Goal: Information Seeking & Learning: Learn about a topic

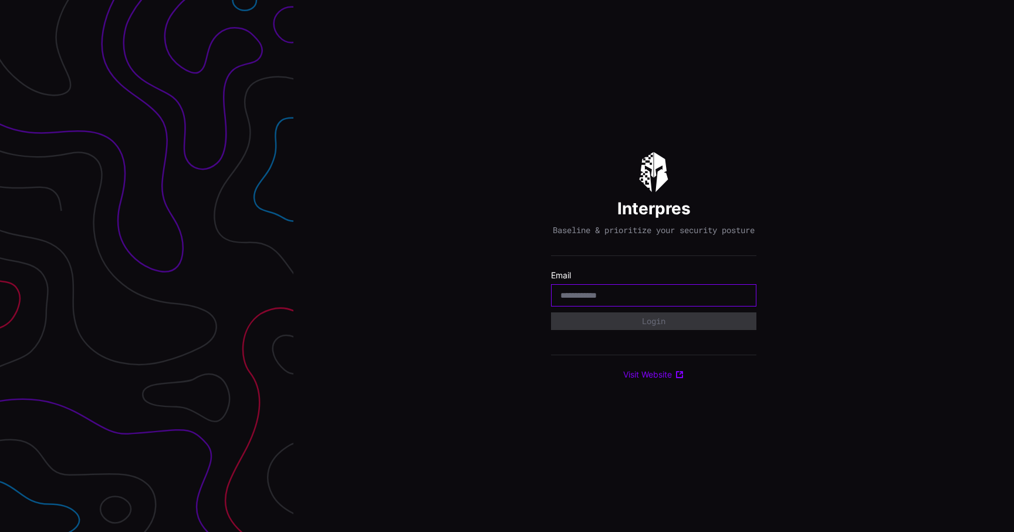
type input "**********"
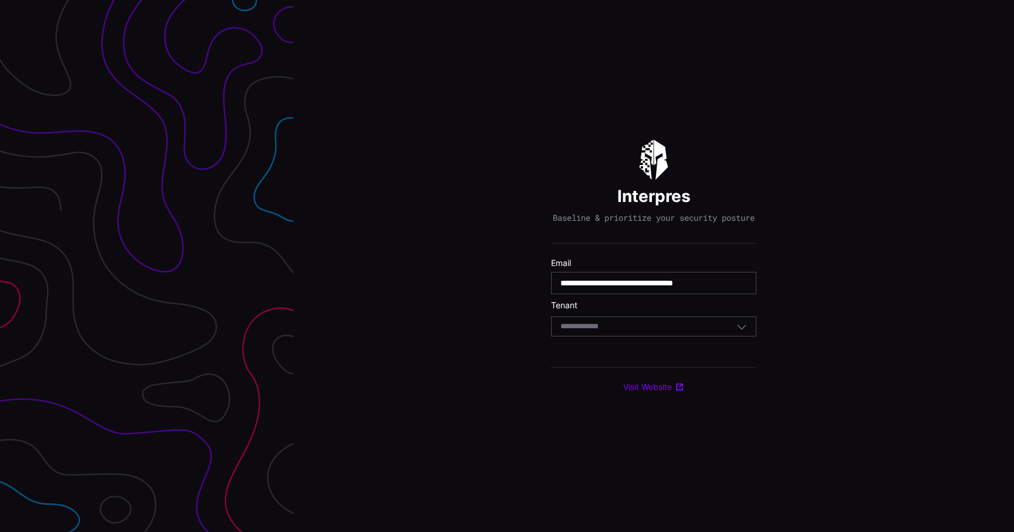
click at [624, 336] on div "Select Tenant" at bounding box center [653, 326] width 205 height 20
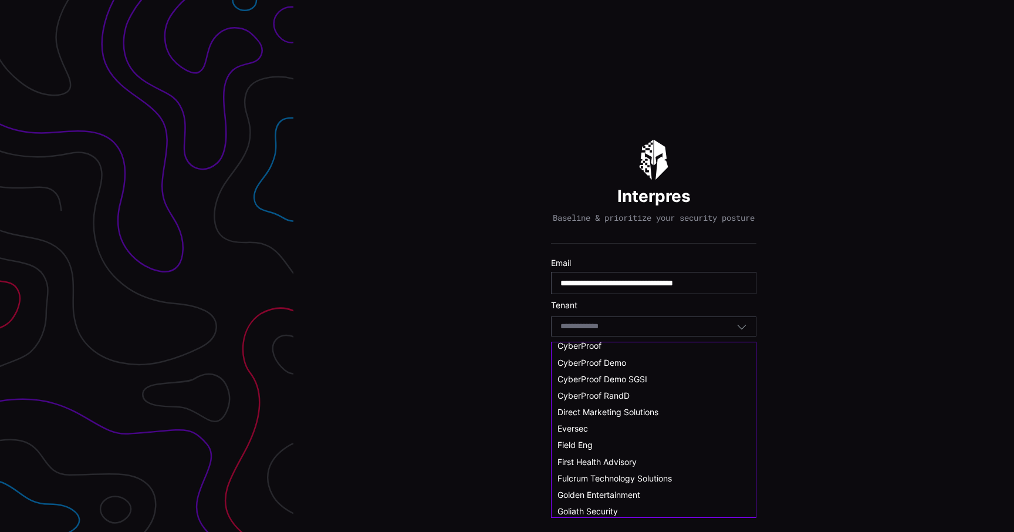
scroll to position [116, 0]
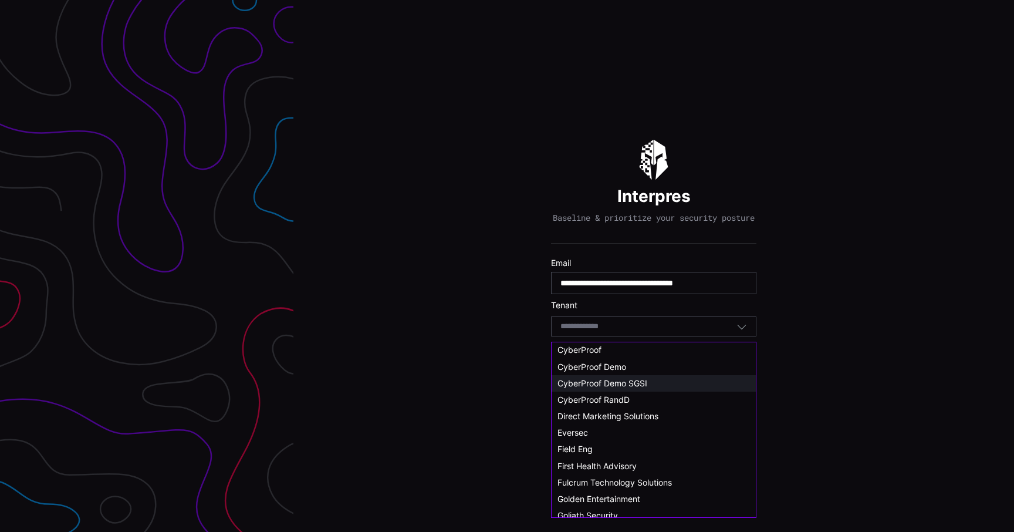
click at [639, 385] on span "CyberProof Demo SGSI" at bounding box center [603, 383] width 90 height 10
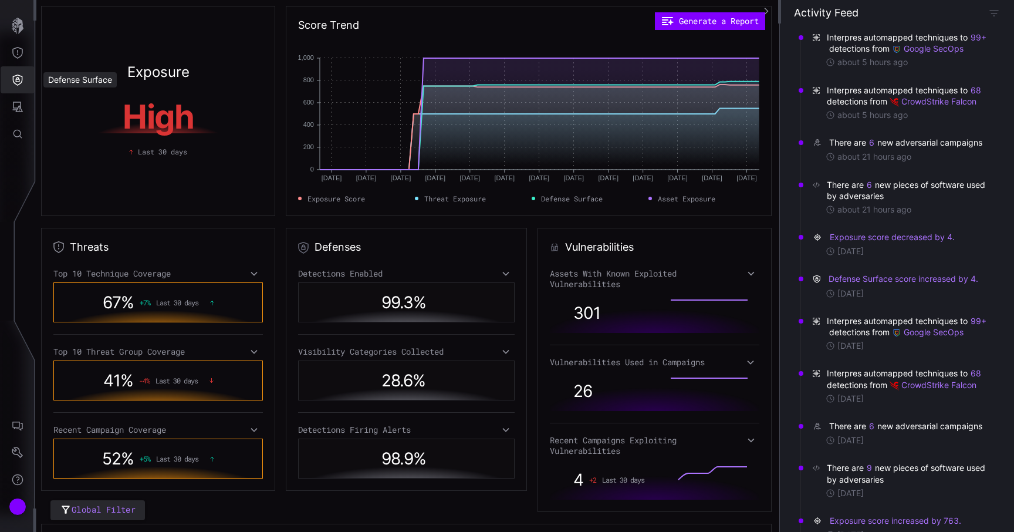
click at [21, 86] on button "Defense Surface" at bounding box center [18, 79] width 34 height 27
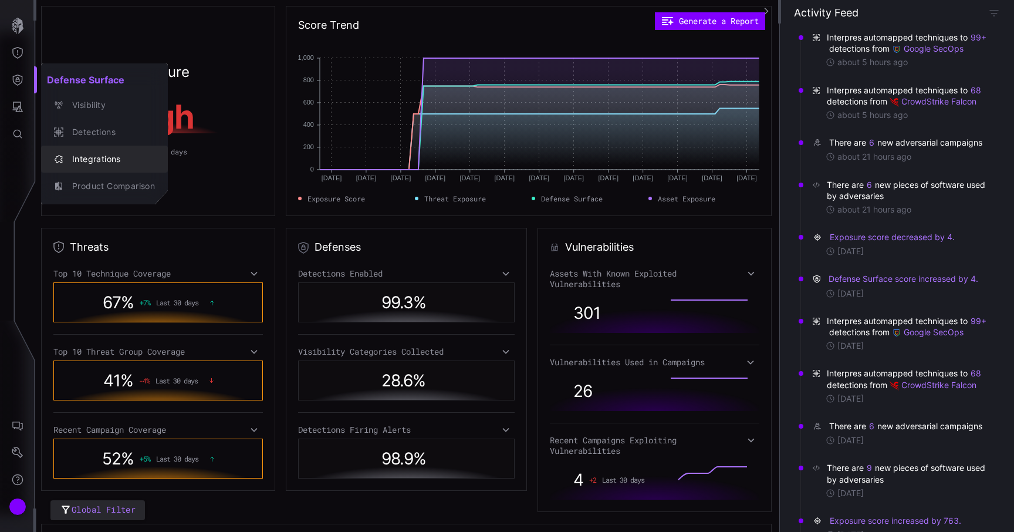
click at [95, 157] on div "Integrations" at bounding box center [110, 159] width 89 height 15
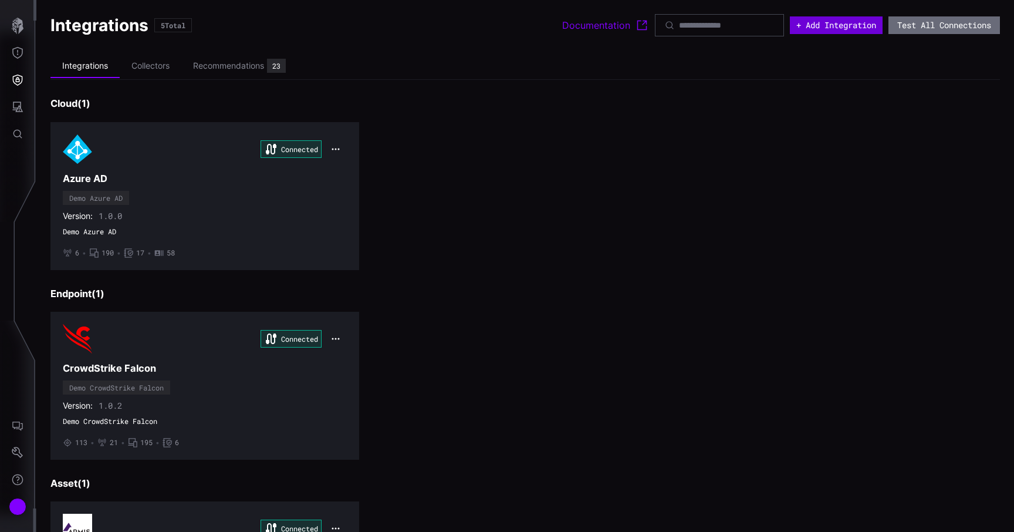
click at [813, 31] on button "+ Add Integration" at bounding box center [836, 25] width 93 height 18
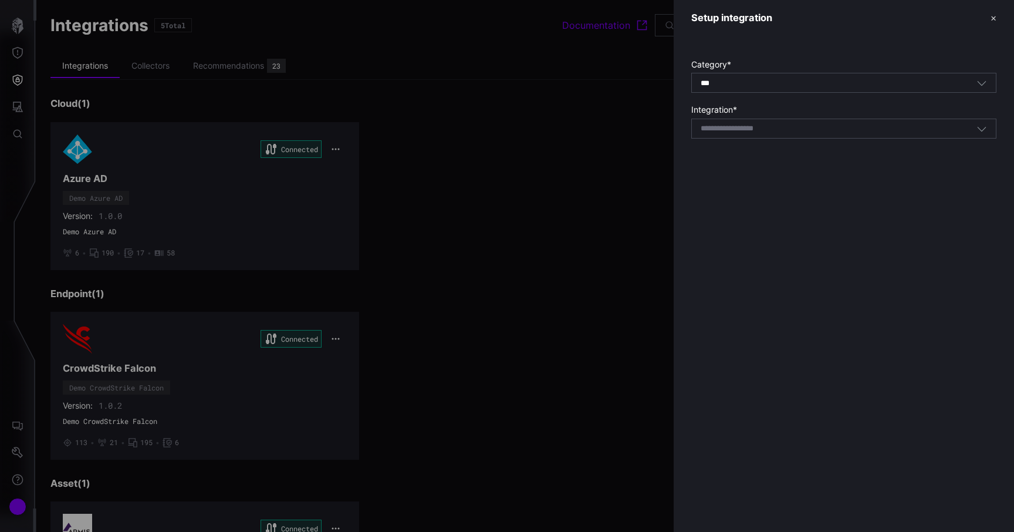
click at [760, 139] on div "Category * *** All Integration * Select integration" at bounding box center [844, 96] width 340 height 120
click at [782, 128] on input at bounding box center [742, 129] width 83 height 10
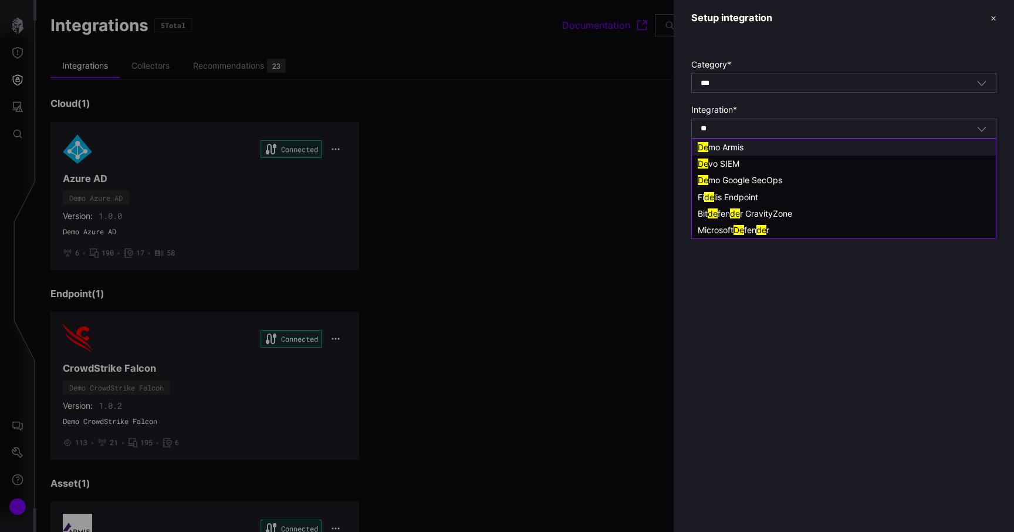
type input "*"
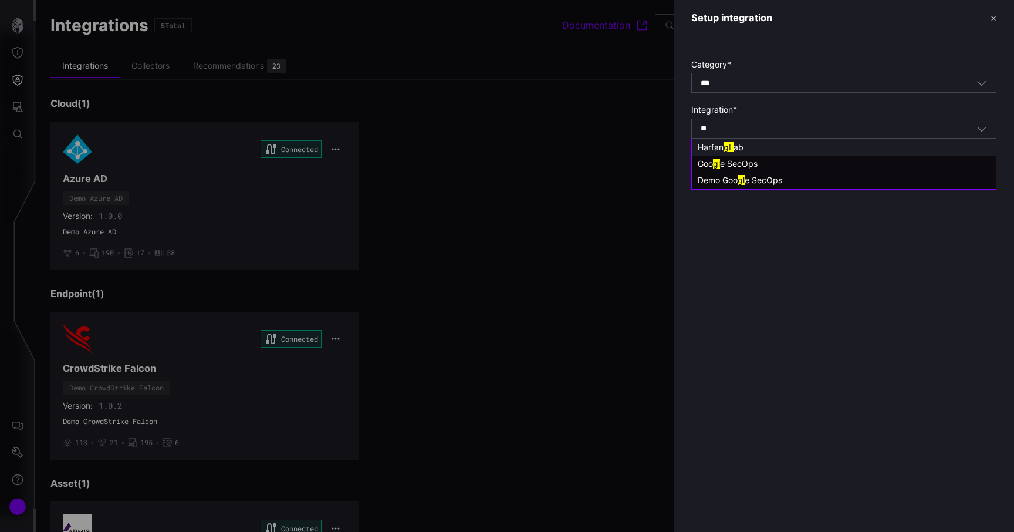
type input "*"
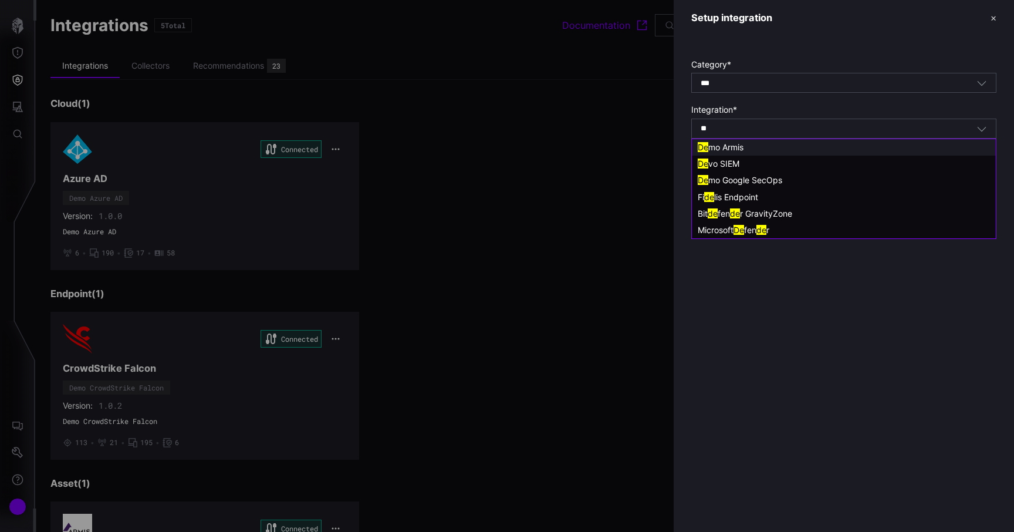
type input "*"
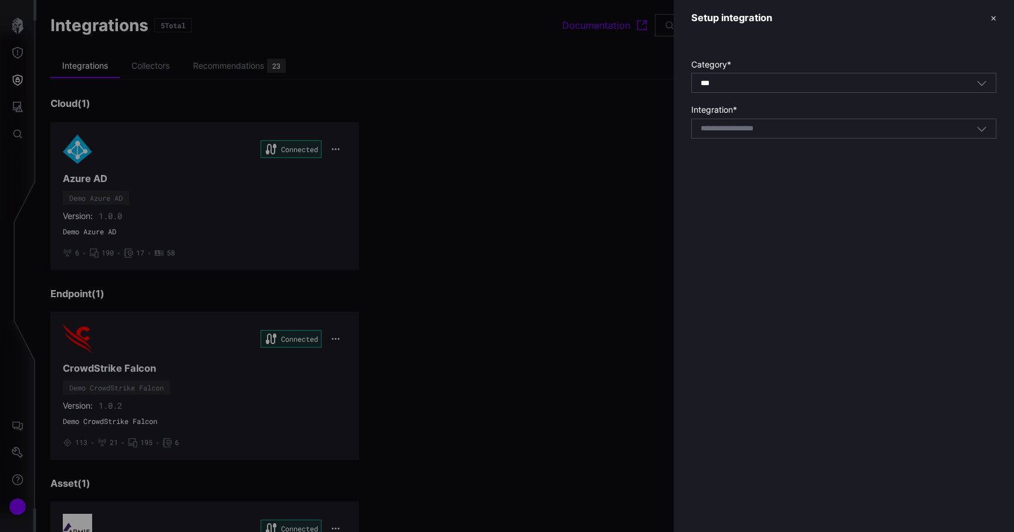
click at [627, 195] on div at bounding box center [507, 266] width 1014 height 532
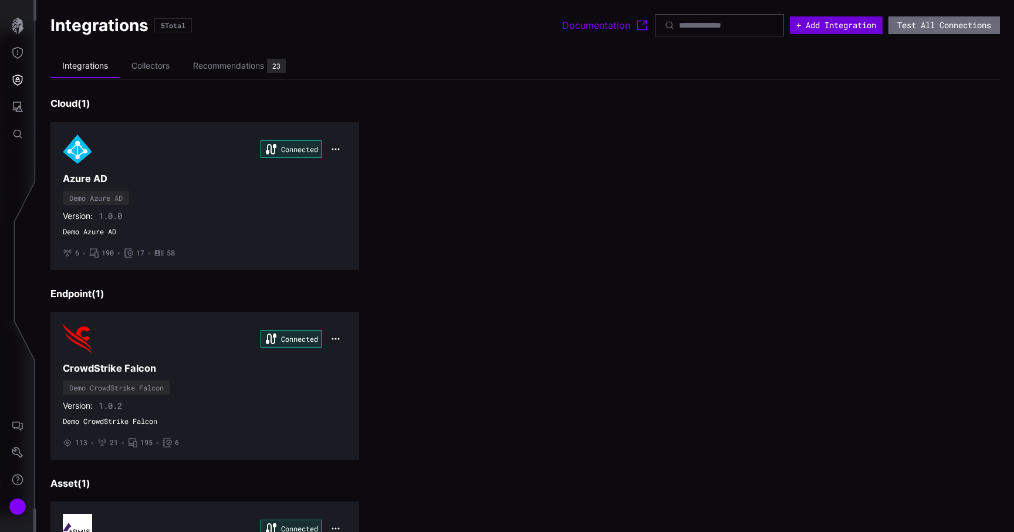
click at [833, 24] on button "+ Add Integration" at bounding box center [836, 25] width 93 height 18
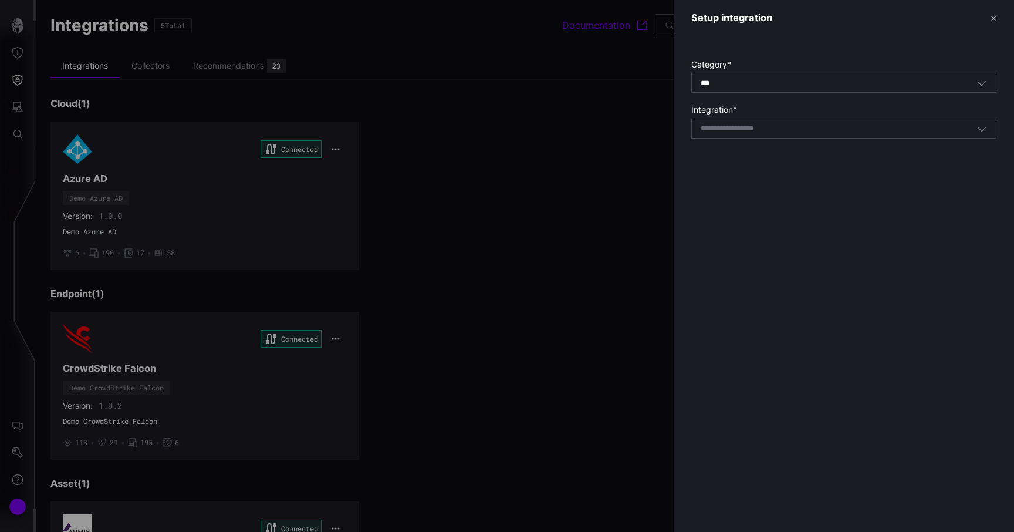
click at [786, 134] on div "Select integration" at bounding box center [843, 129] width 305 height 20
type input "****"
click at [409, 345] on div at bounding box center [507, 266] width 1014 height 532
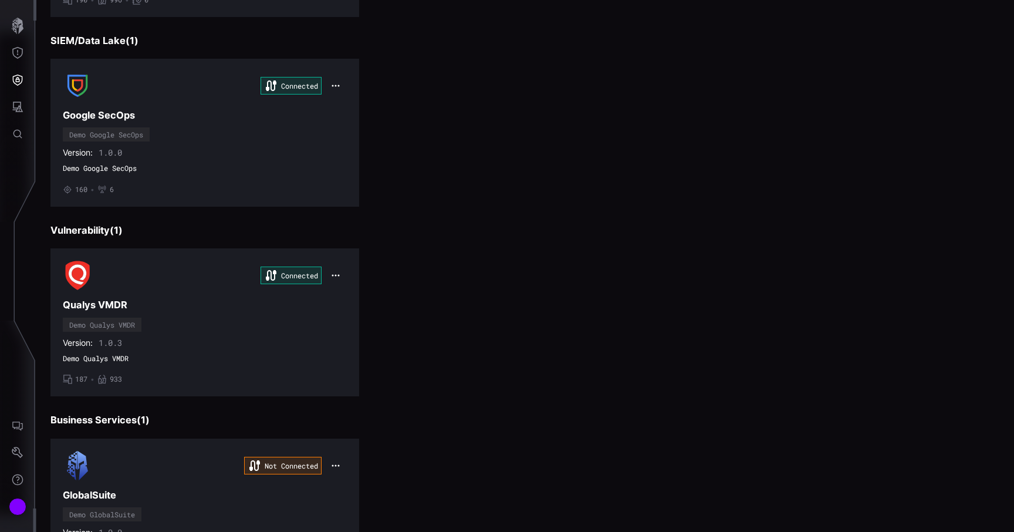
scroll to position [757, 0]
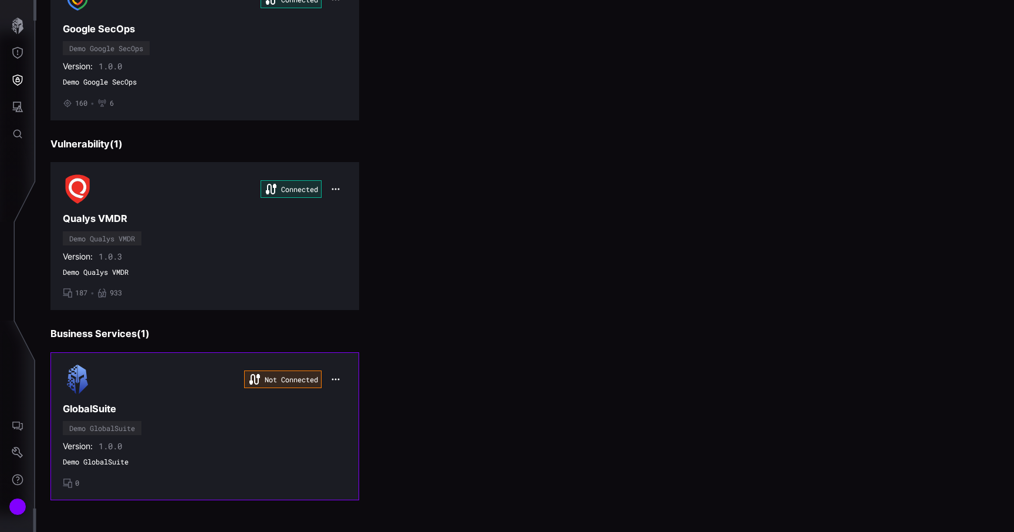
click at [333, 406] on h3 "GlobalSuite" at bounding box center [205, 409] width 284 height 12
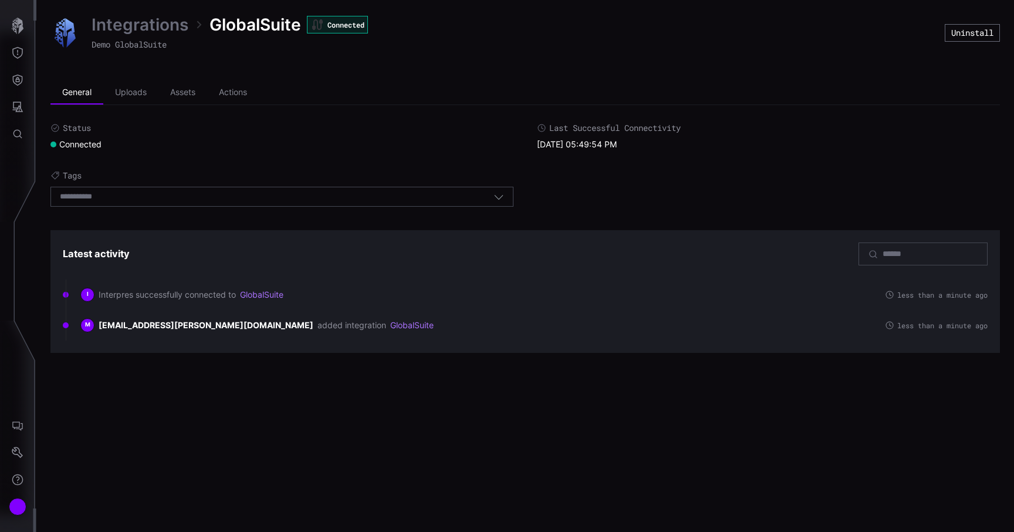
click at [162, 28] on link "Integrations" at bounding box center [140, 24] width 97 height 21
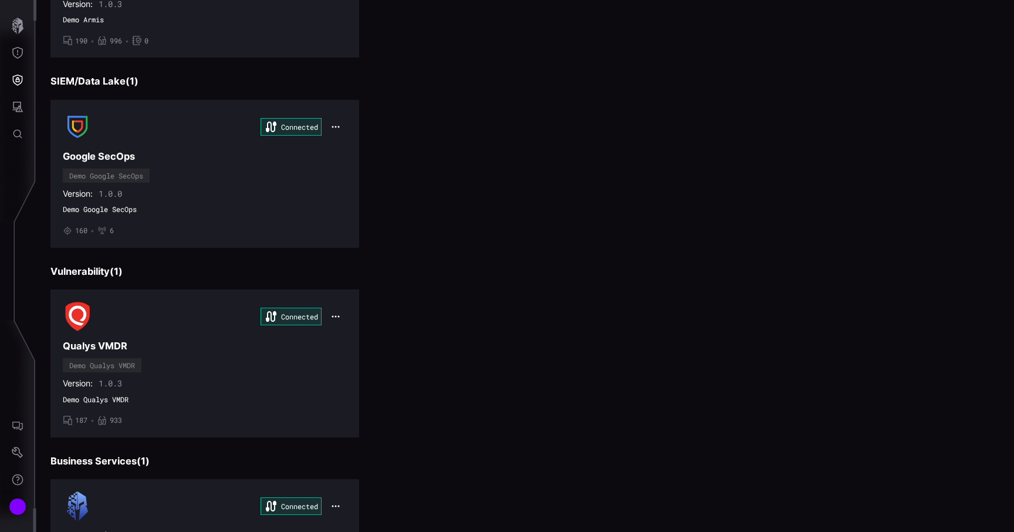
scroll to position [718, 0]
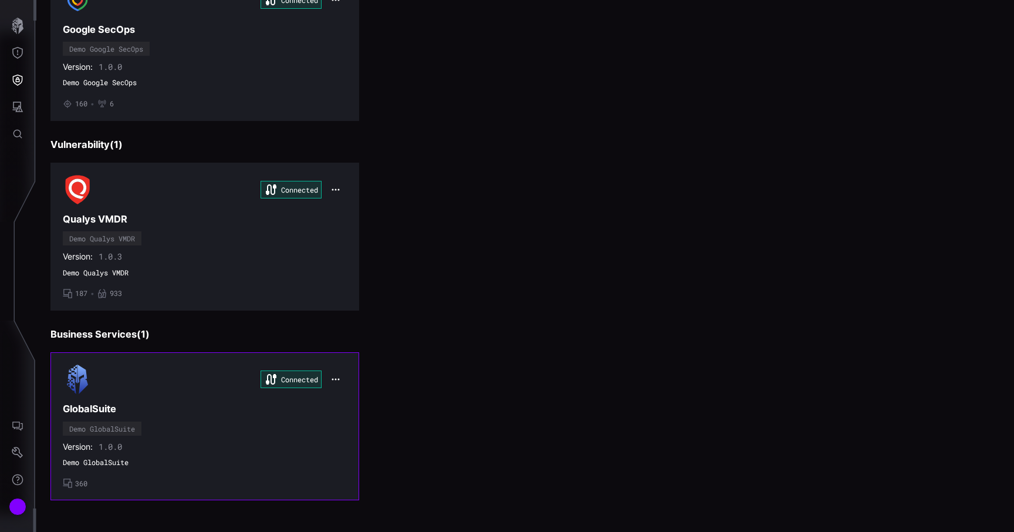
click at [182, 455] on div "Connected GlobalSuite Demo GlobalSuite Version: 1.0.0 Demo GlobalSuite • 360" at bounding box center [205, 426] width 284 height 123
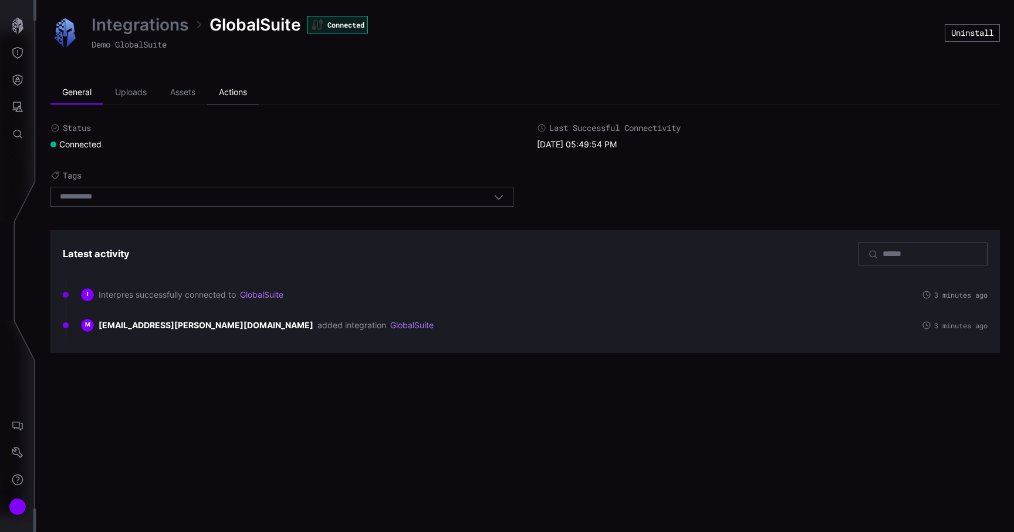
click at [220, 88] on li "Actions" at bounding box center [233, 92] width 52 height 23
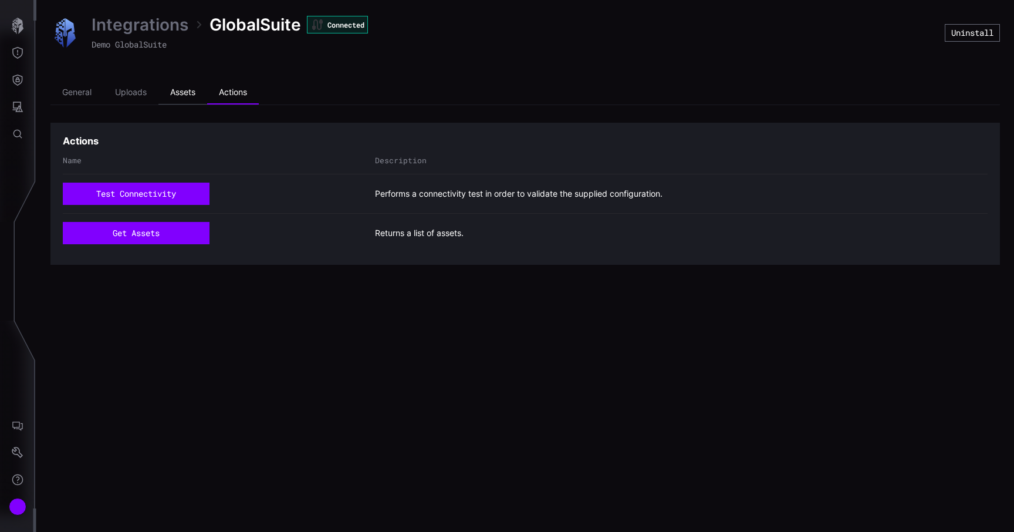
click at [190, 92] on li "Assets" at bounding box center [182, 92] width 49 height 23
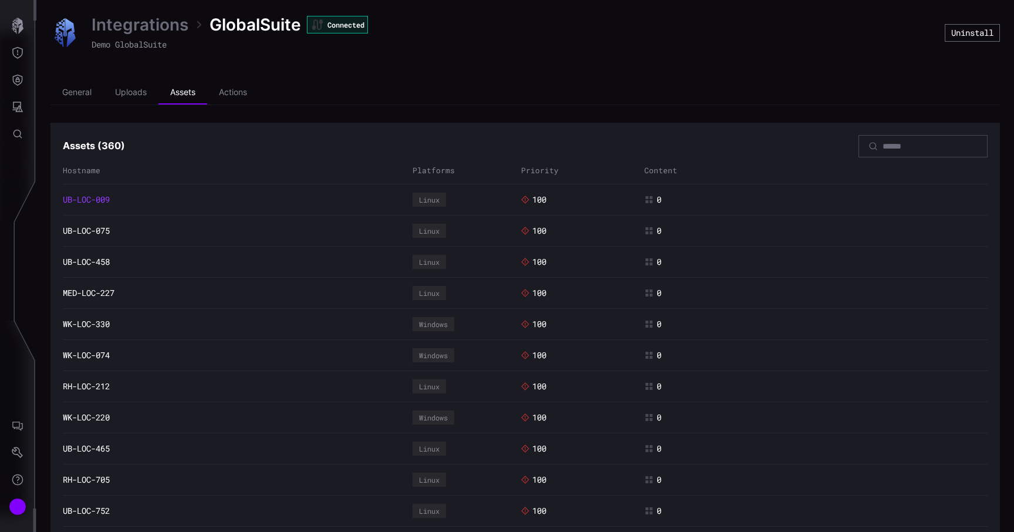
click at [99, 200] on link "UB-LOC-009" at bounding box center [86, 199] width 47 height 11
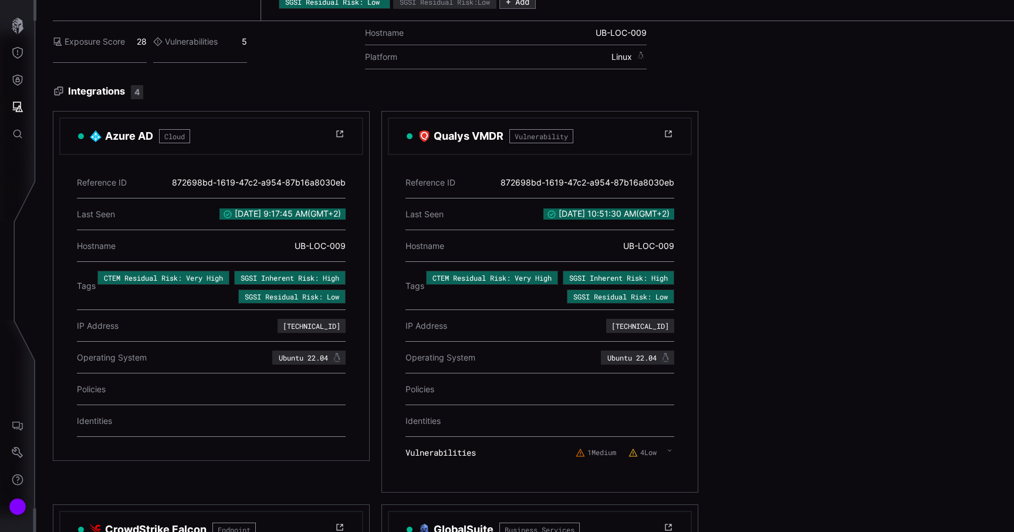
scroll to position [56, 0]
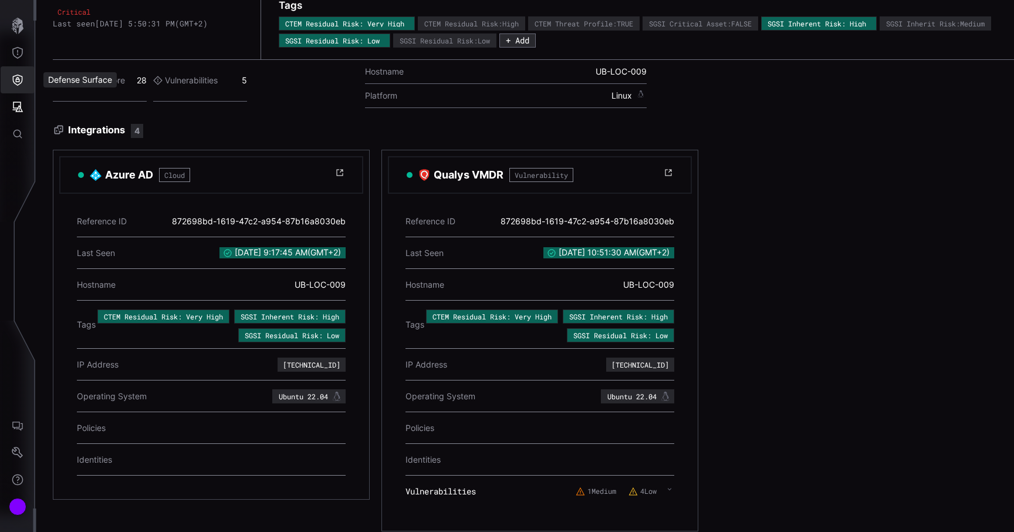
click at [19, 77] on icon "Defense Surface" at bounding box center [18, 80] width 12 height 12
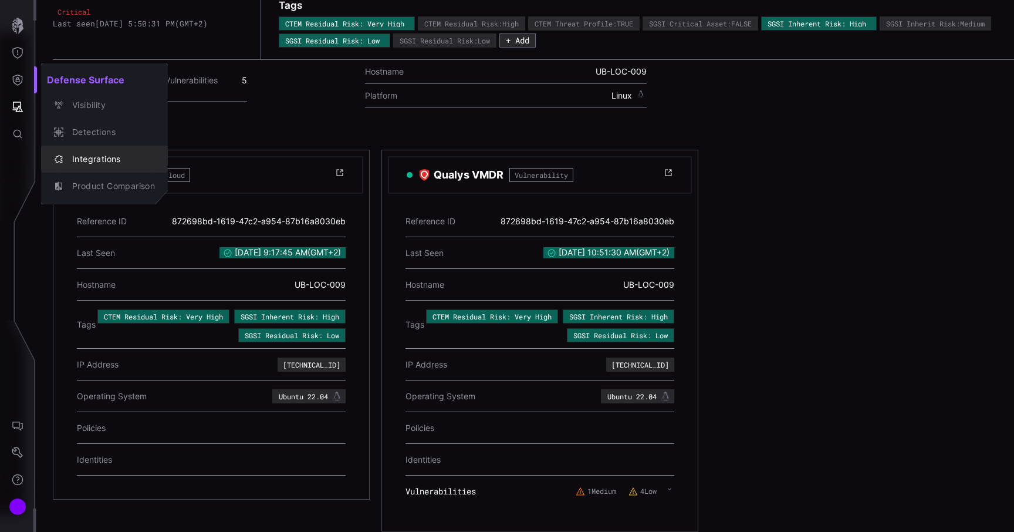
click at [100, 163] on div "Integrations" at bounding box center [110, 159] width 89 height 15
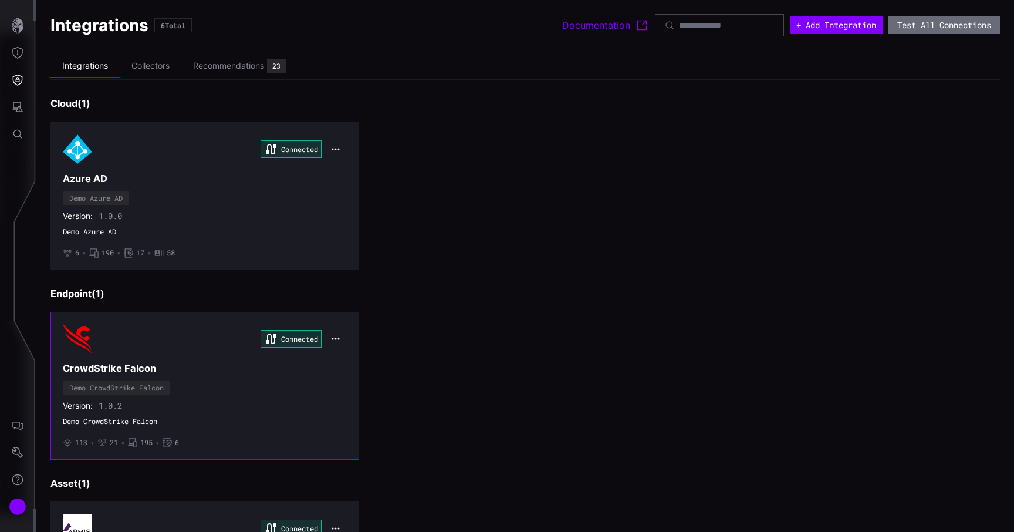
click at [201, 380] on div "Connected CrowdStrike Falcon Demo CrowdStrike Falcon Version: 1.0.2 Demo CrowdS…" at bounding box center [205, 385] width 284 height 123
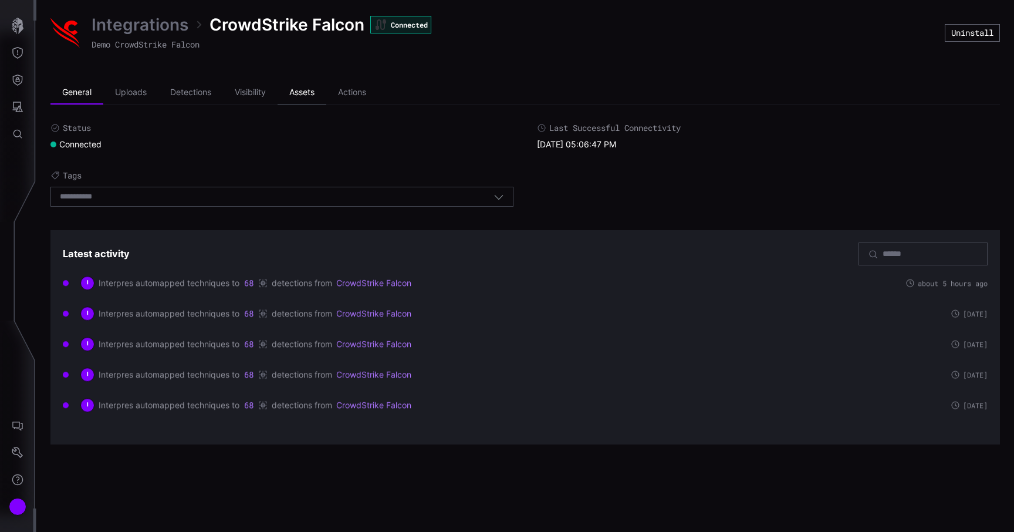
click at [285, 93] on li "Assets" at bounding box center [302, 92] width 49 height 23
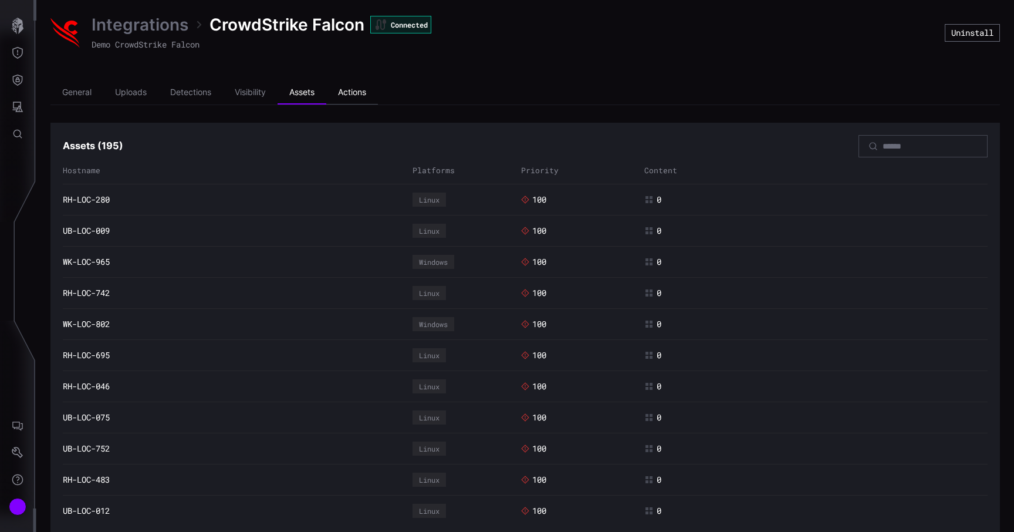
click at [358, 91] on li "Actions" at bounding box center [352, 92] width 52 height 23
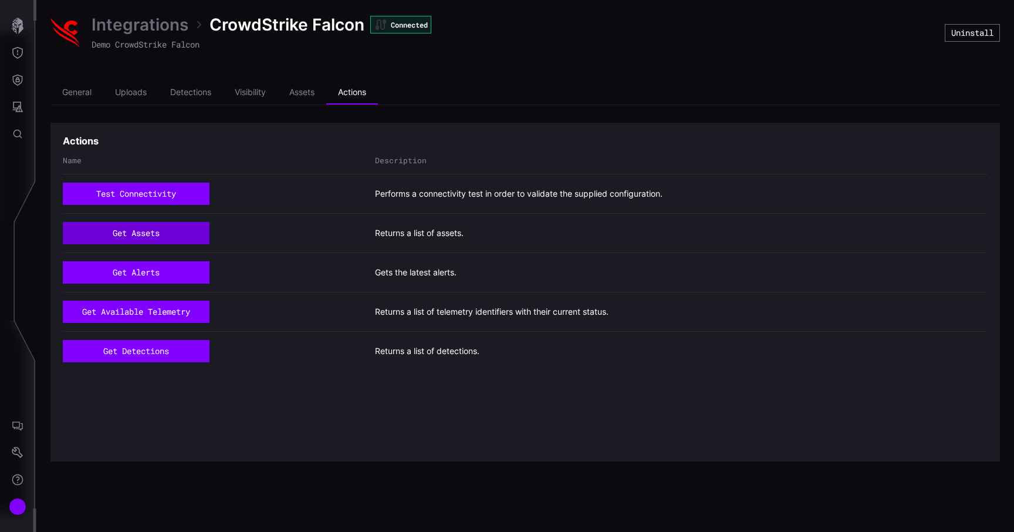
click at [136, 235] on button "get assets" at bounding box center [136, 233] width 147 height 22
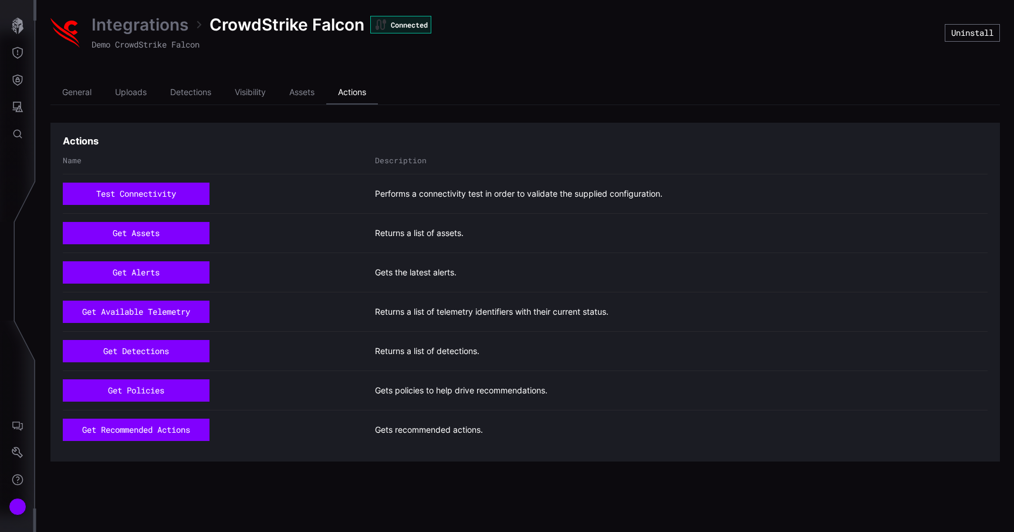
click at [343, 85] on li "Actions" at bounding box center [352, 92] width 52 height 23
click at [269, 26] on span "CrowdStrike Falcon" at bounding box center [287, 24] width 155 height 21
click at [157, 36] on div "Integrations CrowdStrike Falcon Connected Demo CrowdStrike Falcon" at bounding box center [262, 33] width 340 height 38
click at [158, 29] on link "Integrations" at bounding box center [140, 24] width 97 height 21
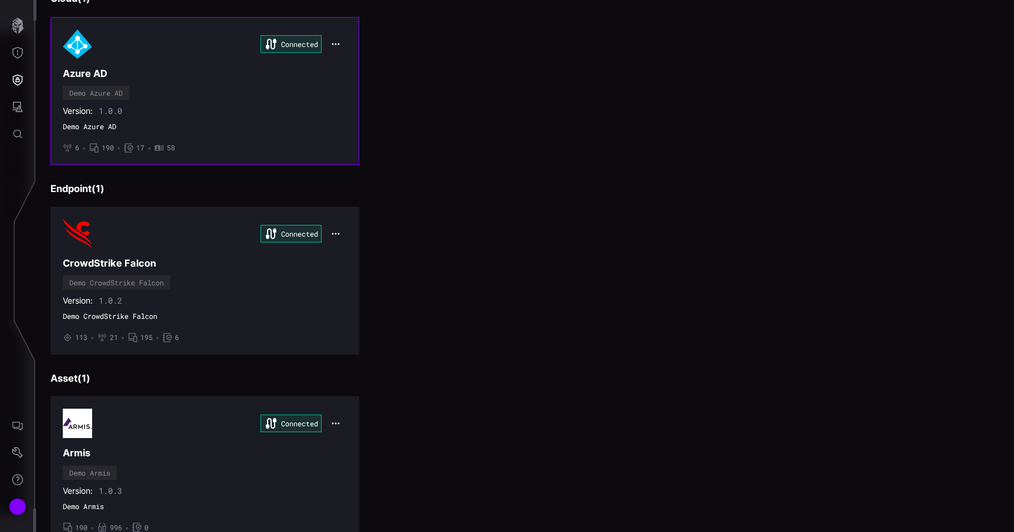
scroll to position [104, 0]
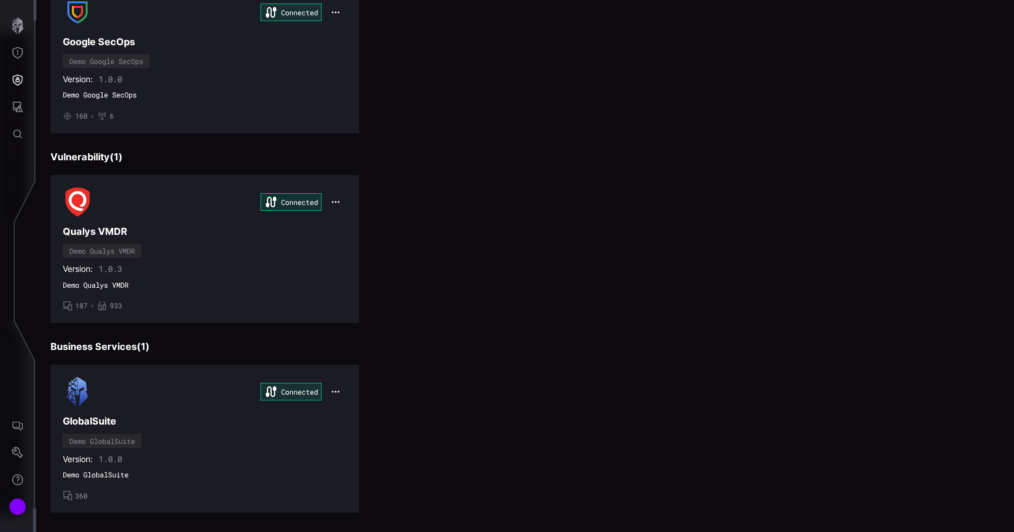
scroll to position [718, 0]
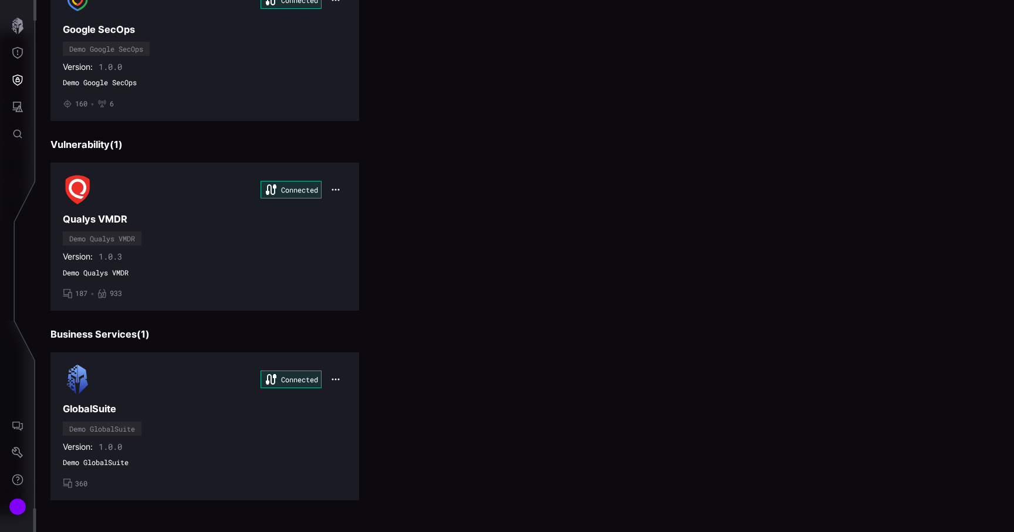
click at [363, 360] on div "Connected GlobalSuite Demo GlobalSuite Version: 1.0.0 Demo GlobalSuite • 360" at bounding box center [525, 426] width 950 height 148
click at [157, 433] on div "Connected GlobalSuite Demo GlobalSuite Version: 1.0.0 Demo GlobalSuite • 360" at bounding box center [205, 426] width 284 height 123
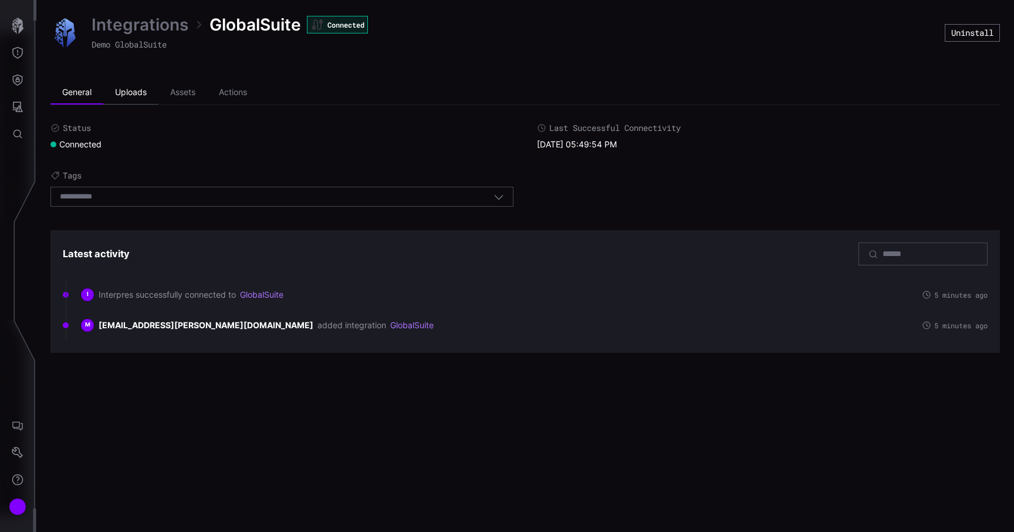
click at [149, 103] on li "Uploads" at bounding box center [130, 92] width 55 height 23
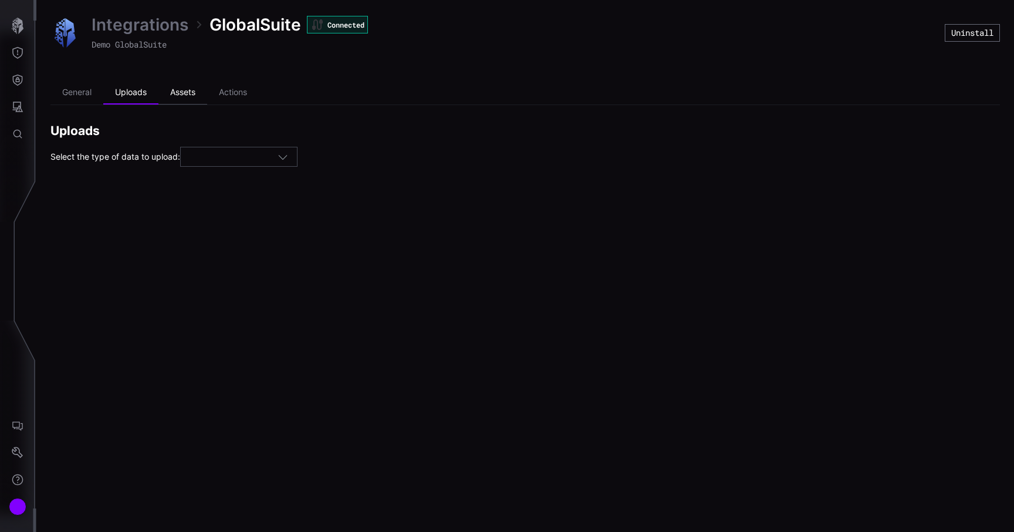
click at [181, 95] on li "Assets" at bounding box center [182, 92] width 49 height 23
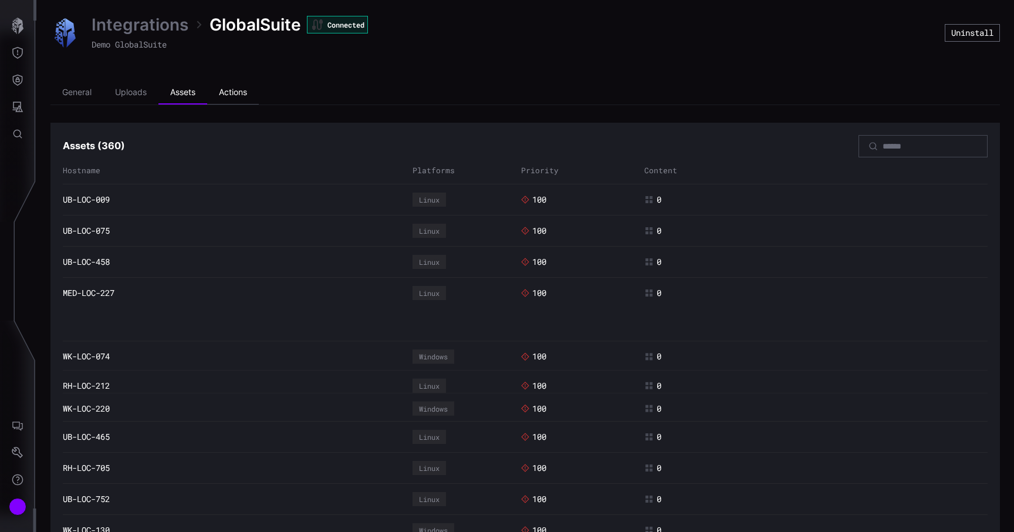
click at [229, 93] on li "Actions" at bounding box center [233, 92] width 52 height 23
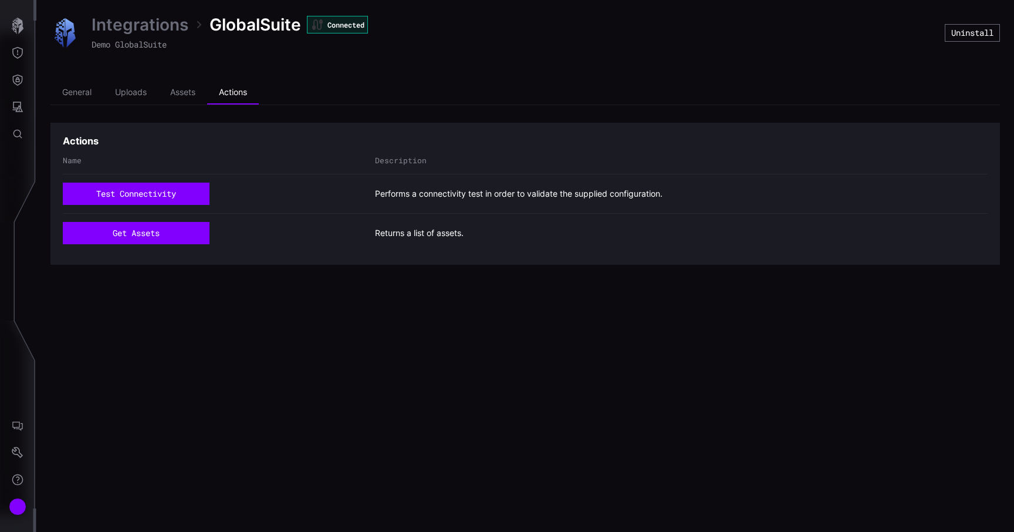
click at [158, 29] on link "Integrations" at bounding box center [140, 24] width 97 height 21
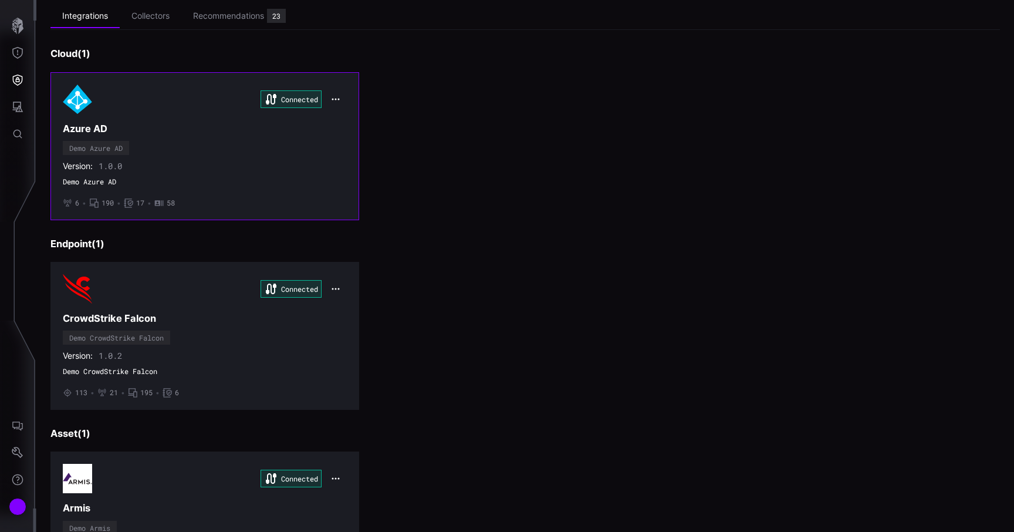
scroll to position [74, 0]
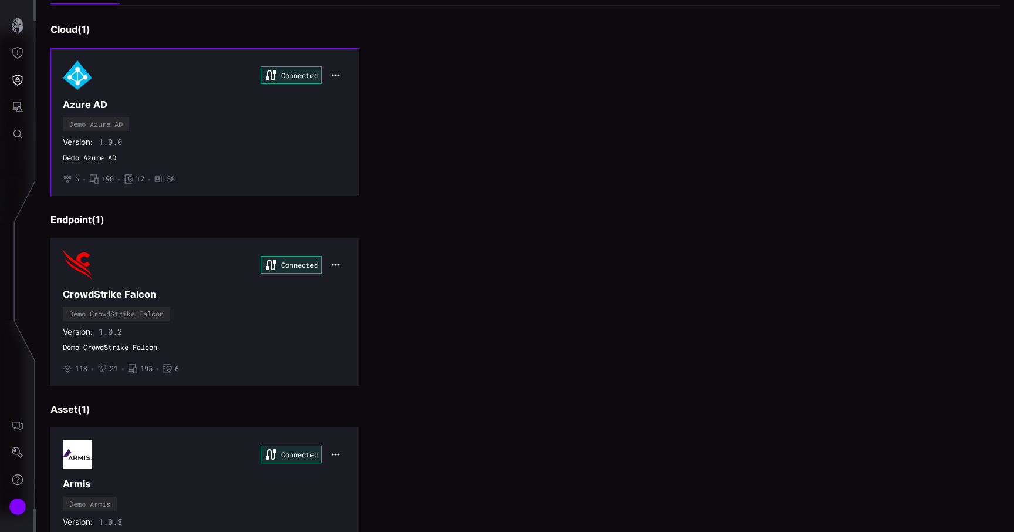
click at [149, 266] on div "Connected" at bounding box center [205, 264] width 284 height 29
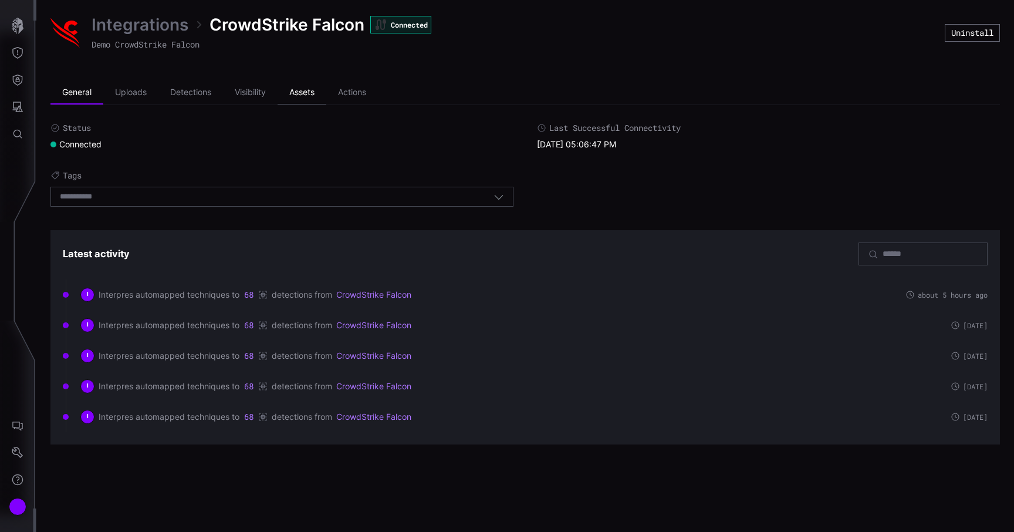
click at [305, 93] on li "Assets" at bounding box center [302, 92] width 49 height 23
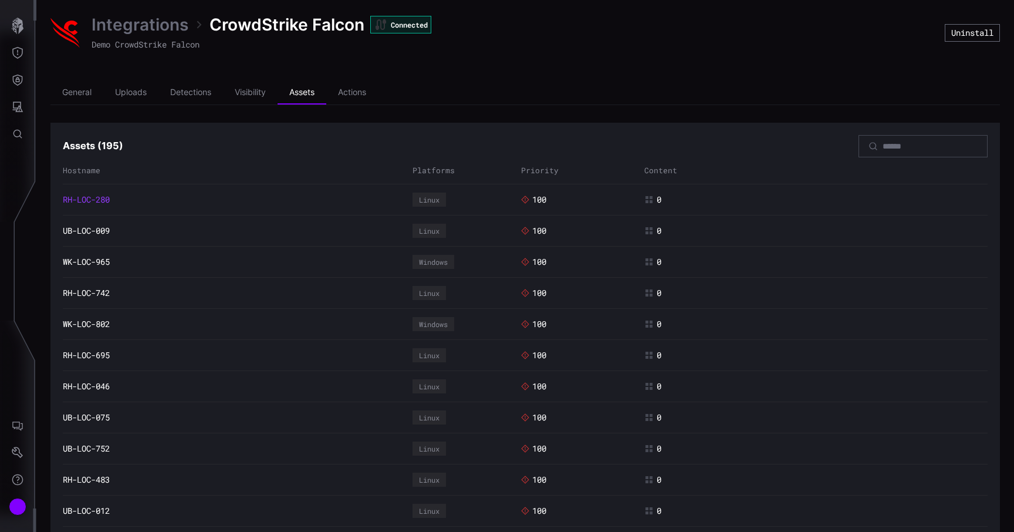
click at [94, 202] on link "RH-LOC-280" at bounding box center [86, 199] width 47 height 11
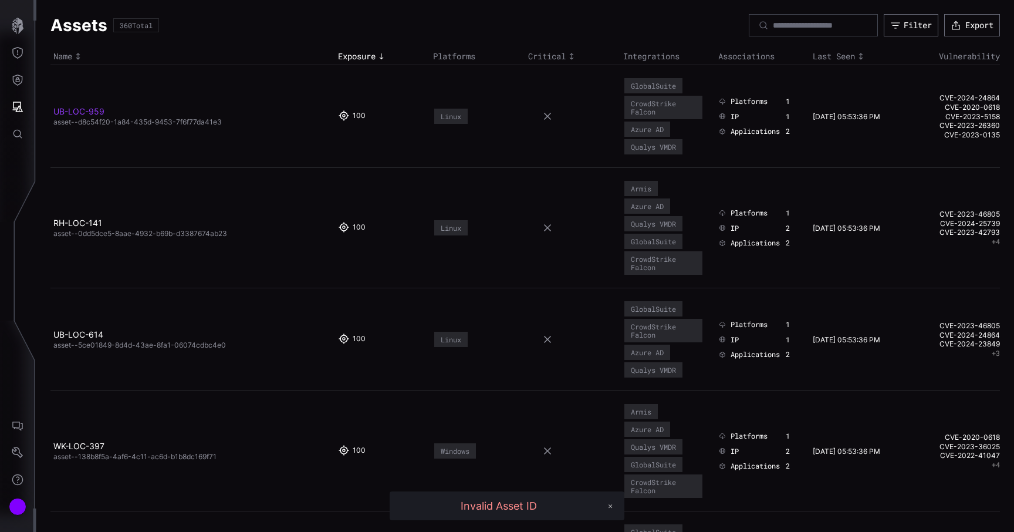
click at [71, 111] on link "UB-LOC-959" at bounding box center [78, 111] width 51 height 10
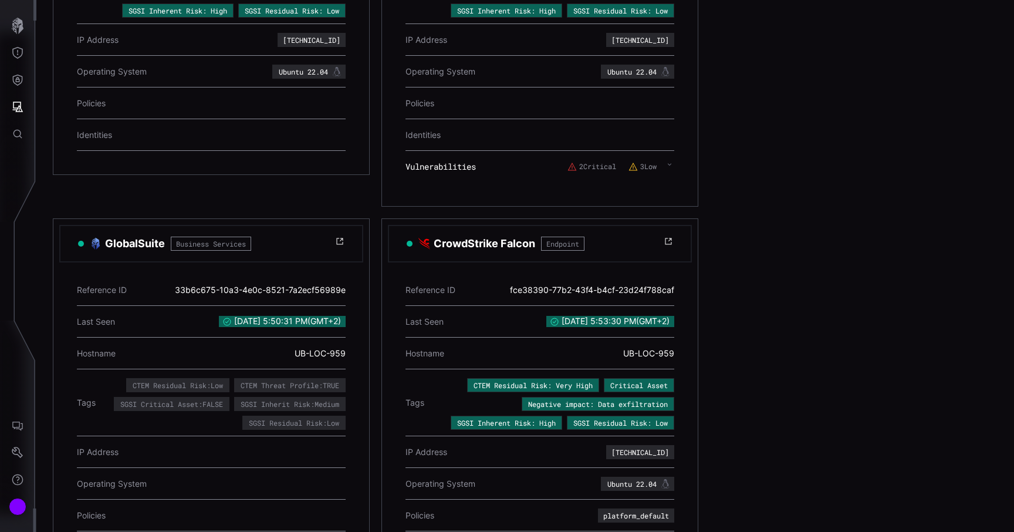
scroll to position [471, 0]
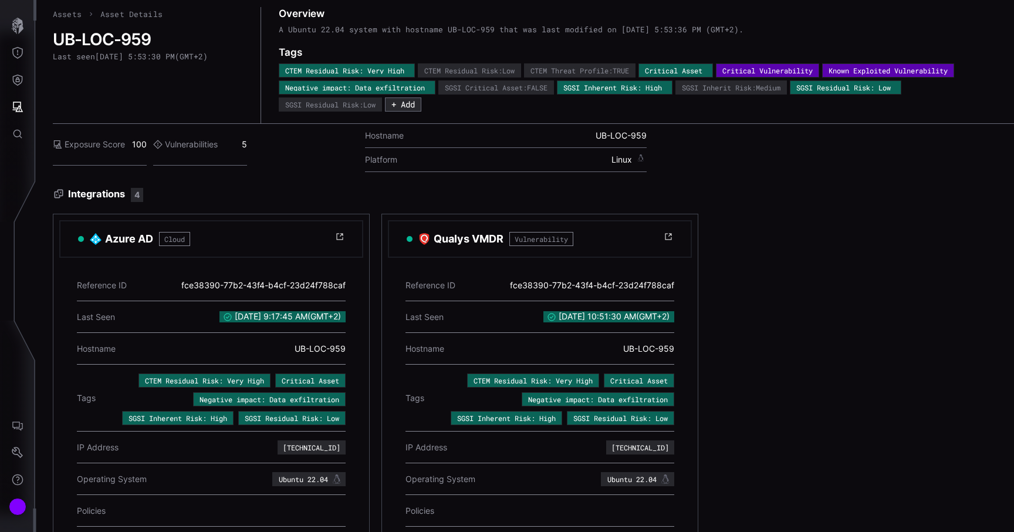
scroll to position [6, 0]
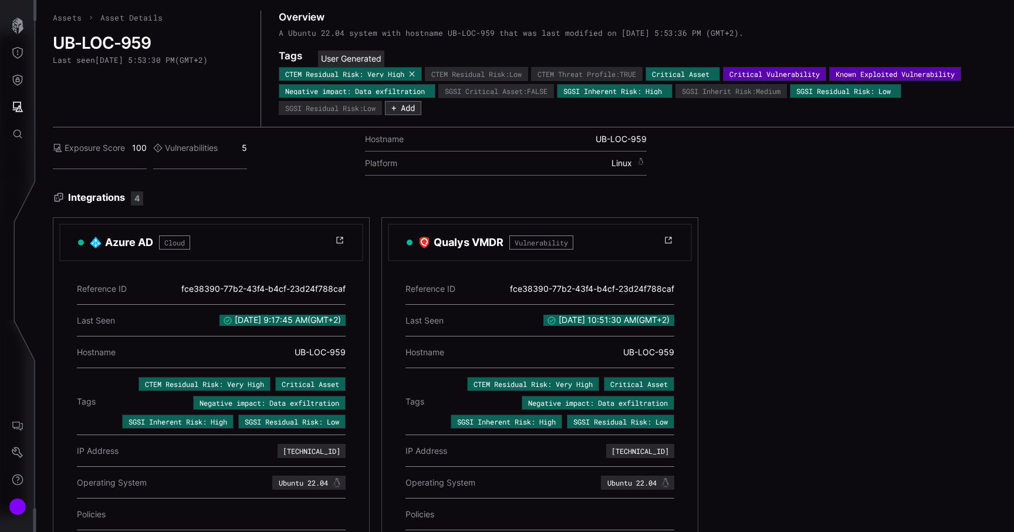
click at [416, 73] on icon at bounding box center [412, 73] width 7 height 7
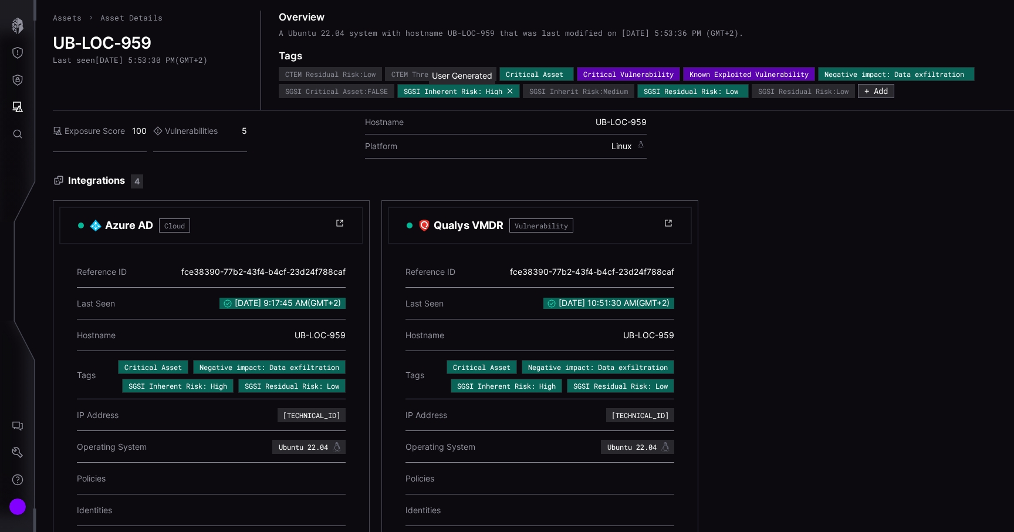
click at [514, 92] on icon at bounding box center [510, 90] width 7 height 7
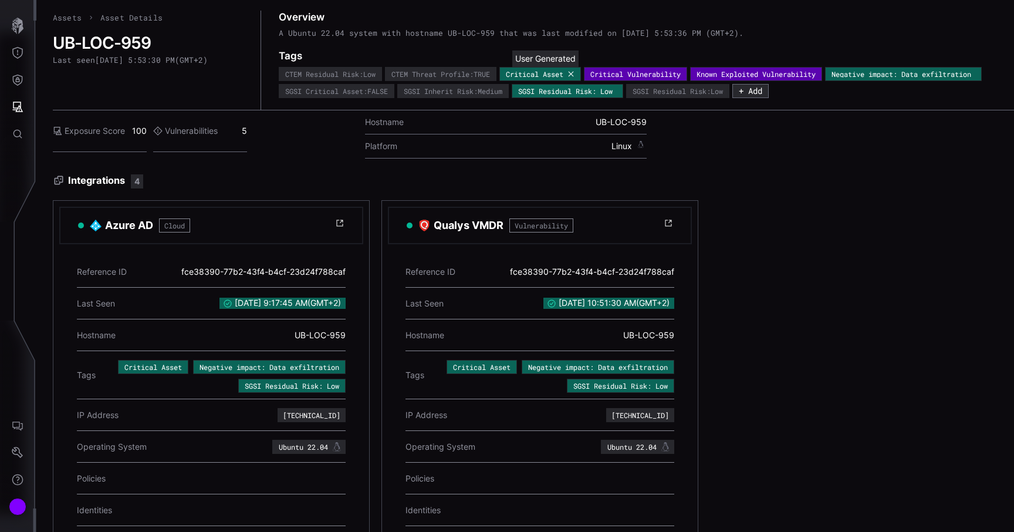
click at [575, 74] on icon at bounding box center [571, 73] width 7 height 7
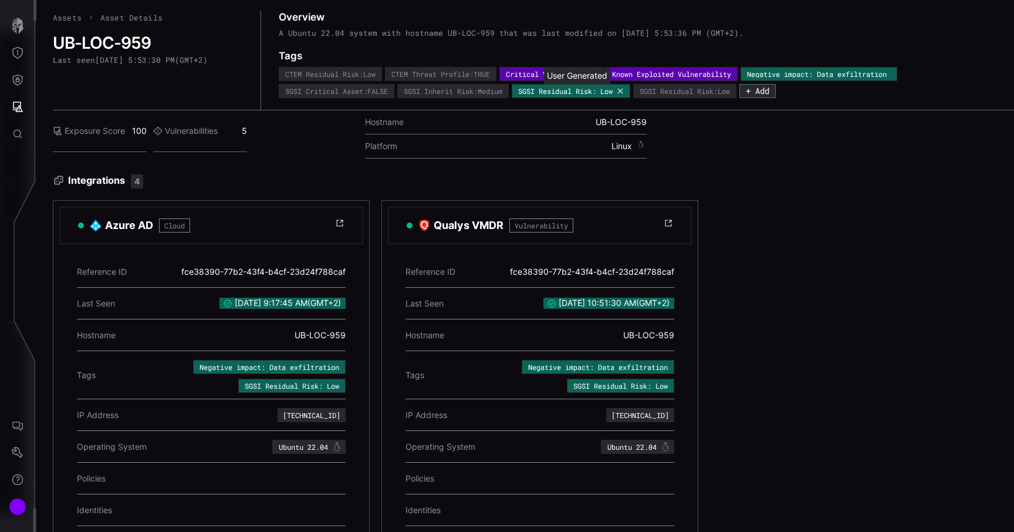
click at [624, 92] on icon at bounding box center [620, 90] width 7 height 7
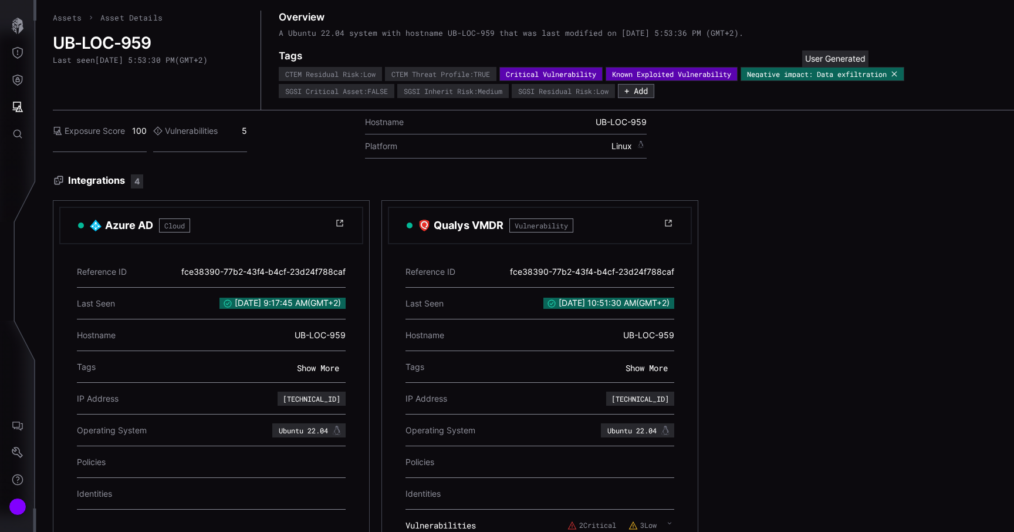
click at [898, 76] on icon at bounding box center [894, 73] width 7 height 7
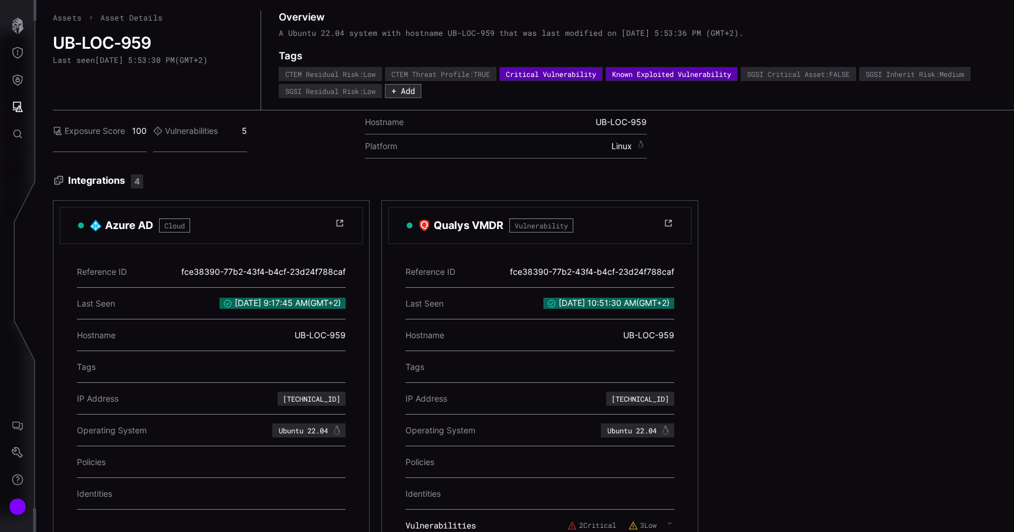
click at [134, 21] on span "Asset Details" at bounding box center [131, 17] width 62 height 11
click at [70, 19] on link "Assets" at bounding box center [67, 17] width 29 height 11
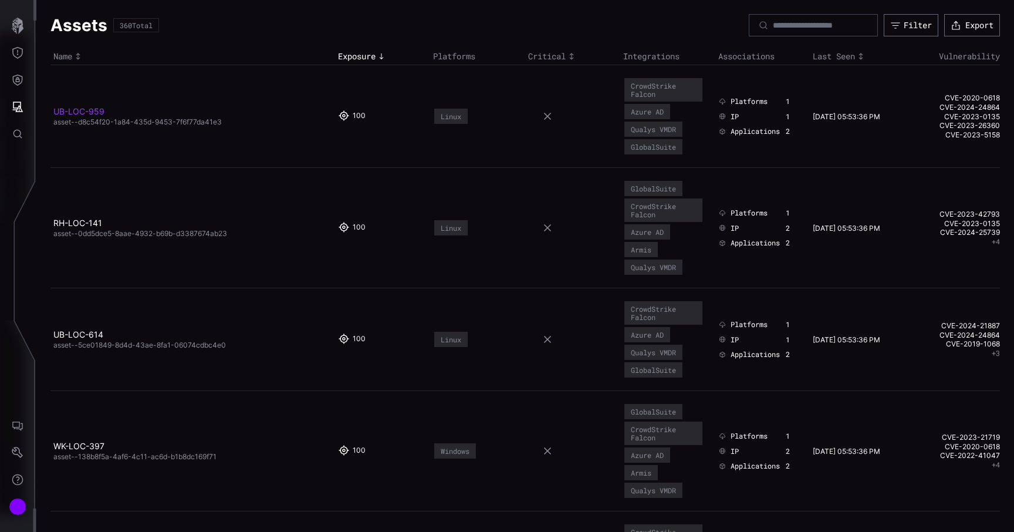
click at [100, 116] on link "UB-LOC-959" at bounding box center [78, 111] width 51 height 10
click at [932, 31] on button "Filter" at bounding box center [911, 25] width 55 height 22
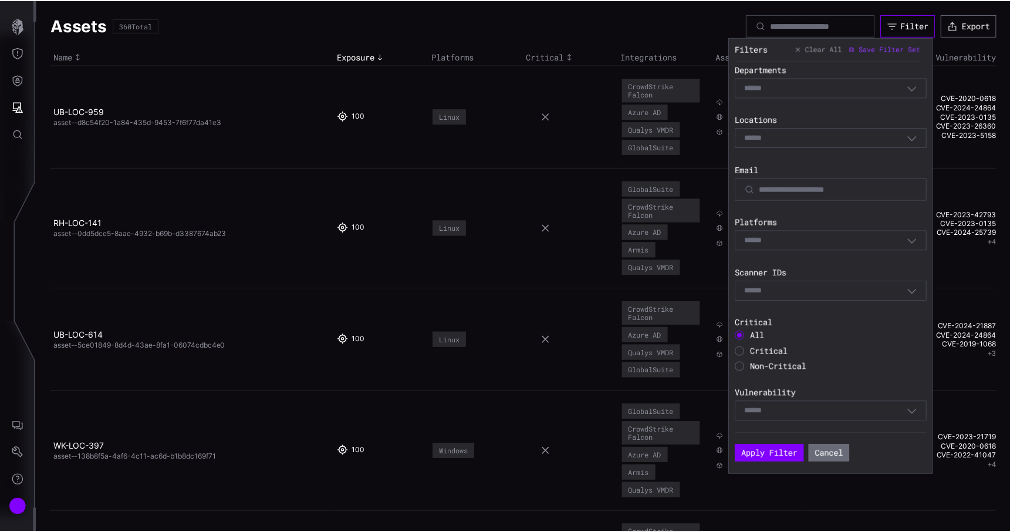
scroll to position [335, 0]
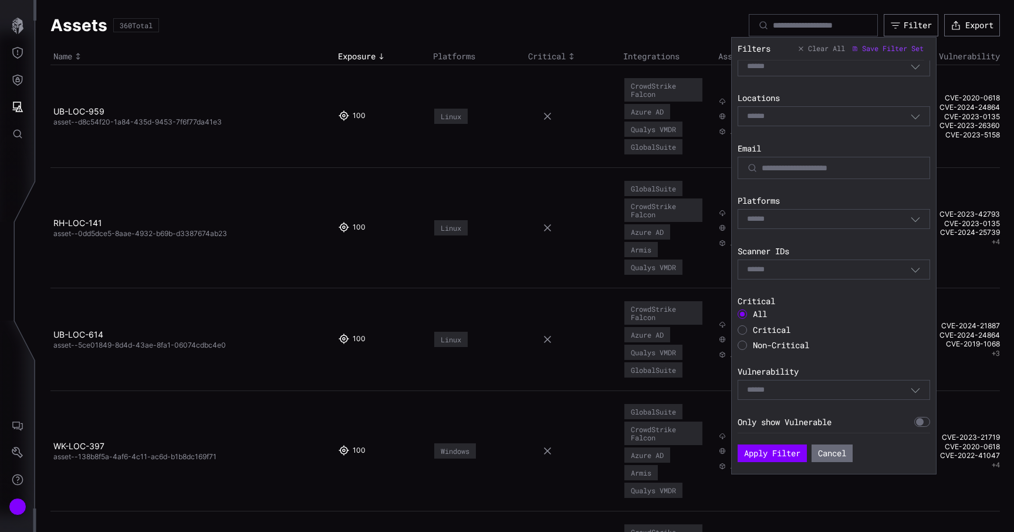
click at [775, 328] on span "Critical" at bounding box center [772, 329] width 38 height 11
click at [757, 454] on button "Apply Filter" at bounding box center [772, 453] width 69 height 18
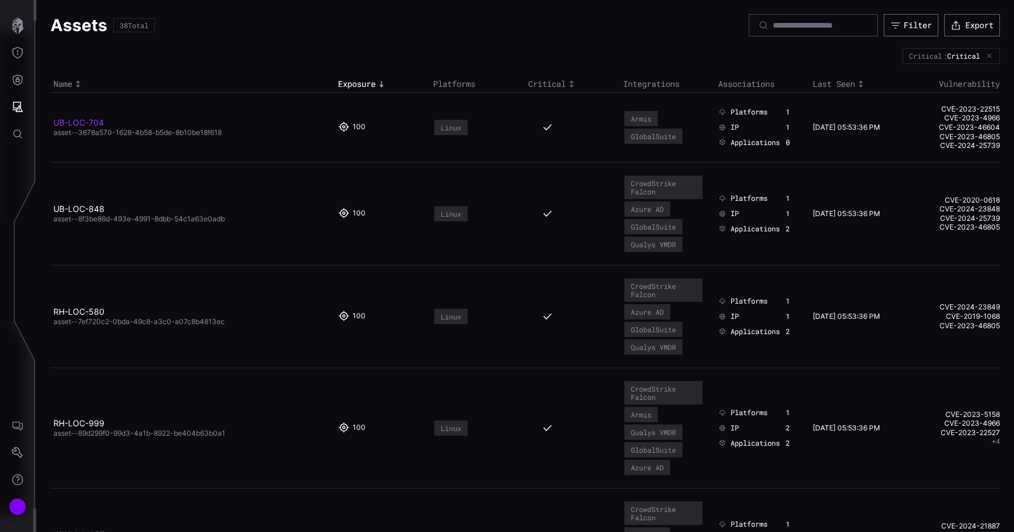
click at [91, 120] on link "UB-LOC-704" at bounding box center [78, 122] width 50 height 10
click at [100, 206] on link "UB-LOC-848" at bounding box center [78, 209] width 51 height 10
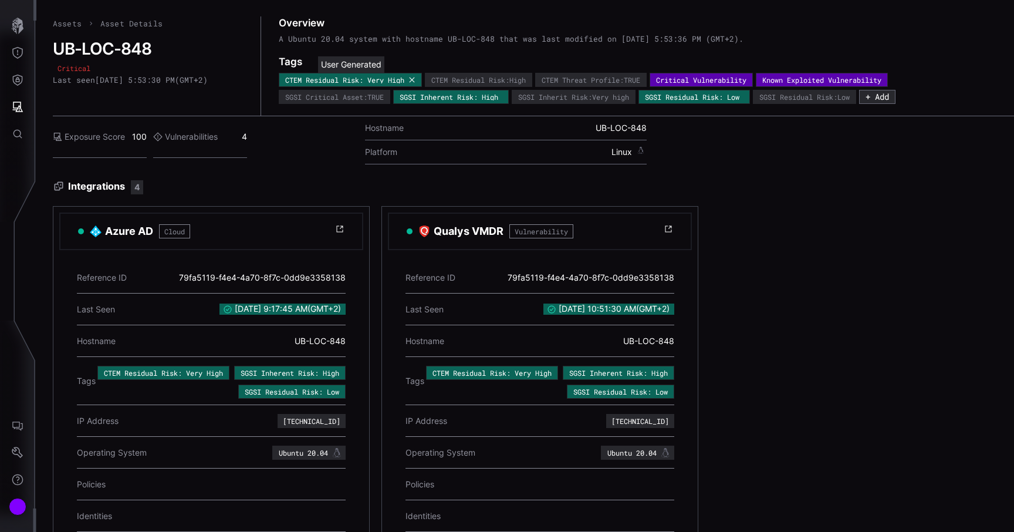
click at [414, 77] on icon at bounding box center [412, 79] width 7 height 7
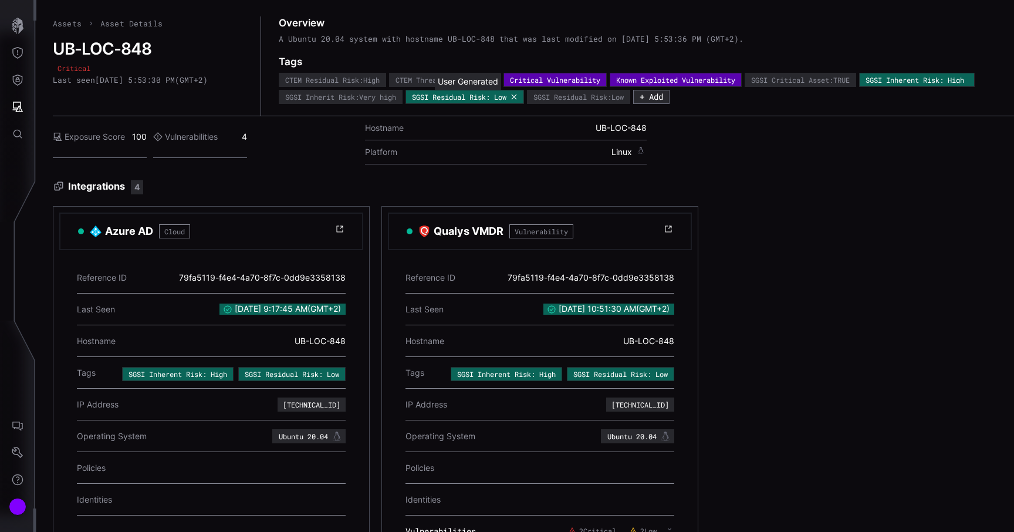
click at [518, 97] on icon at bounding box center [514, 96] width 7 height 7
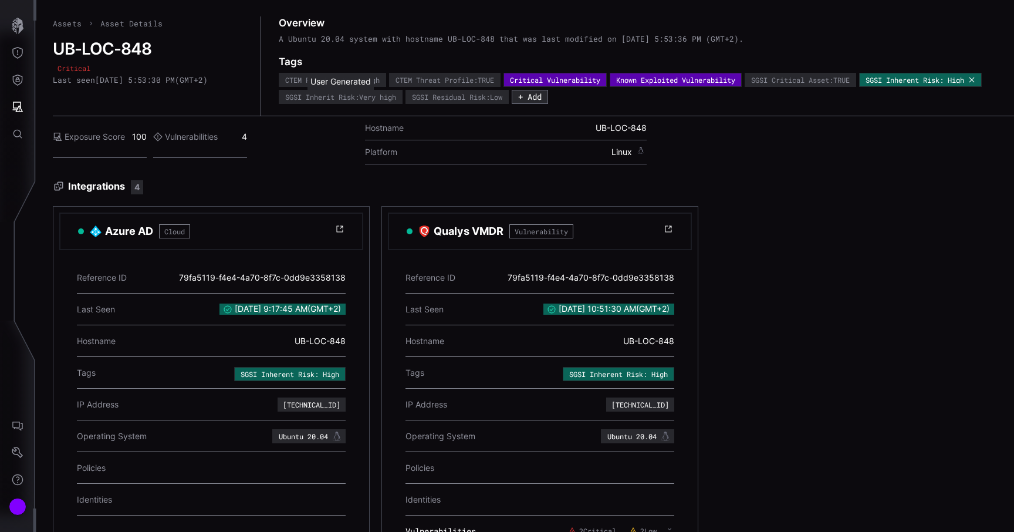
click at [976, 83] on div "SGSI Inherent Risk: High" at bounding box center [921, 79] width 110 height 7
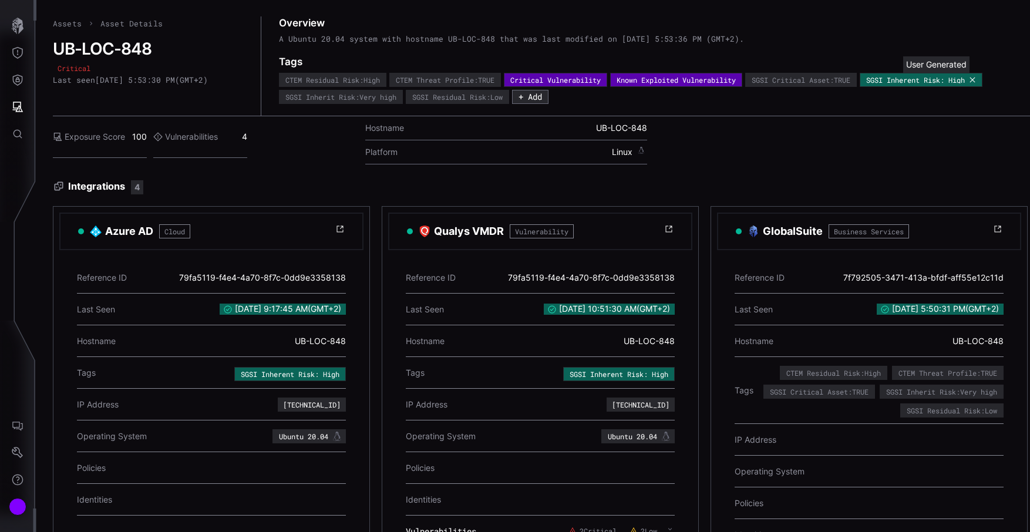
click at [976, 79] on icon at bounding box center [972, 79] width 7 height 7
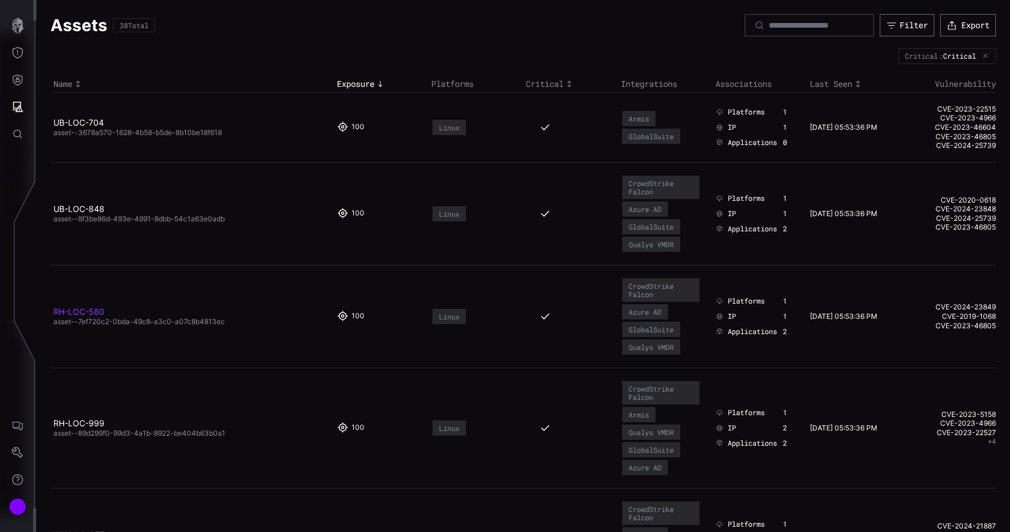
click at [91, 310] on link "RH-LOC-580" at bounding box center [78, 311] width 51 height 10
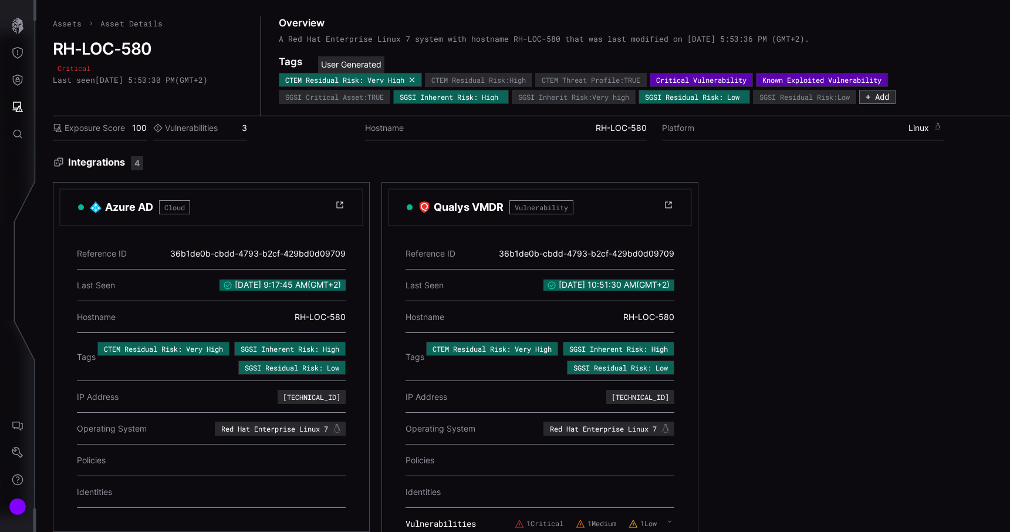
click at [416, 82] on icon at bounding box center [412, 79] width 7 height 7
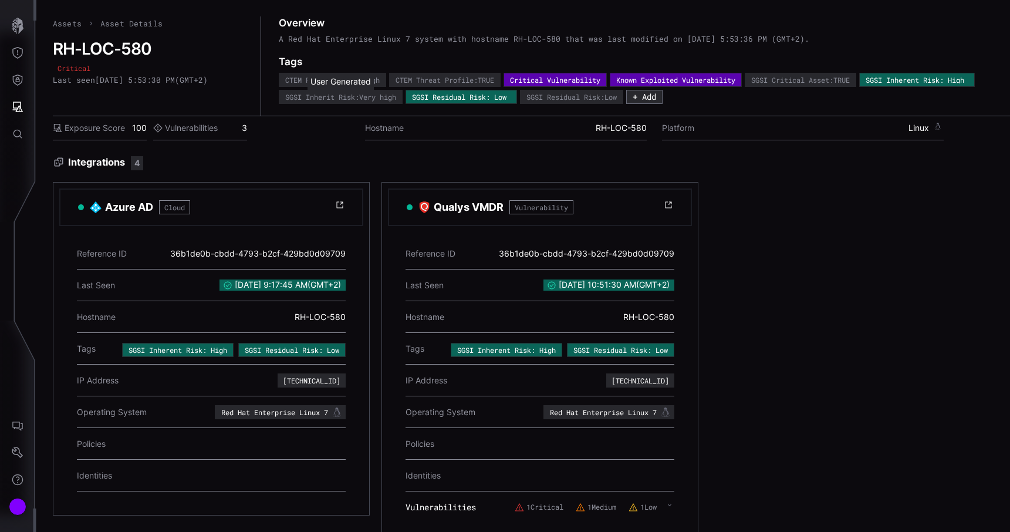
click at [0, 0] on icon at bounding box center [0, 0] width 0 height 0
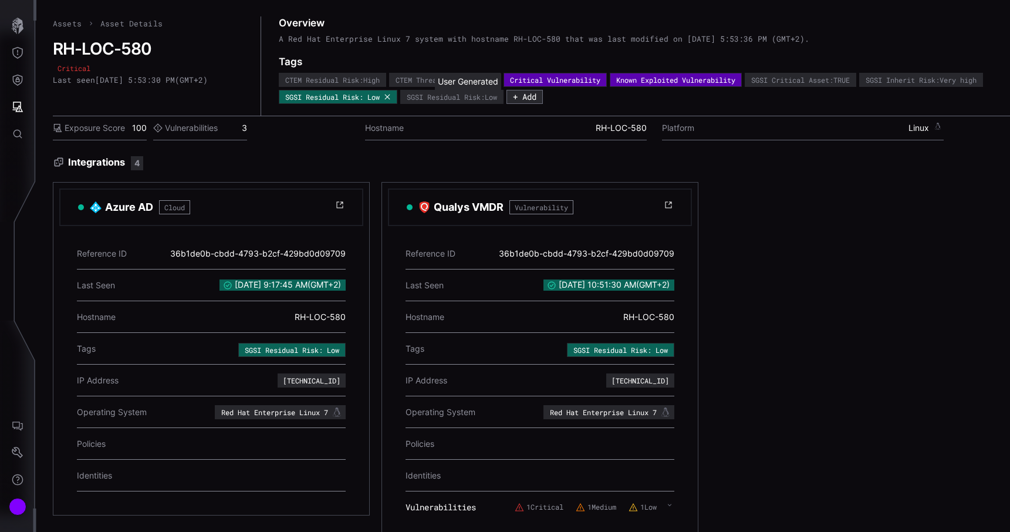
click at [391, 99] on icon at bounding box center [387, 96] width 7 height 7
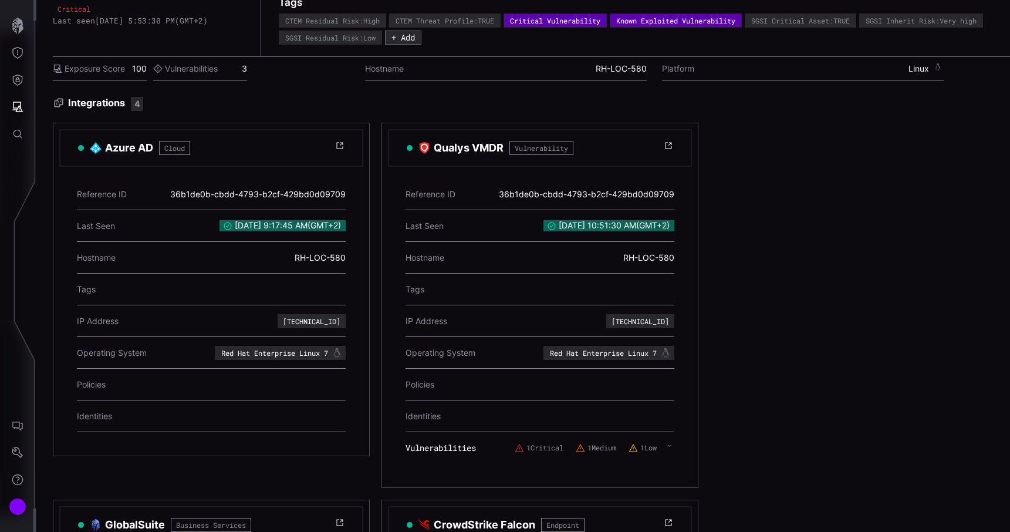
scroll to position [65, 0]
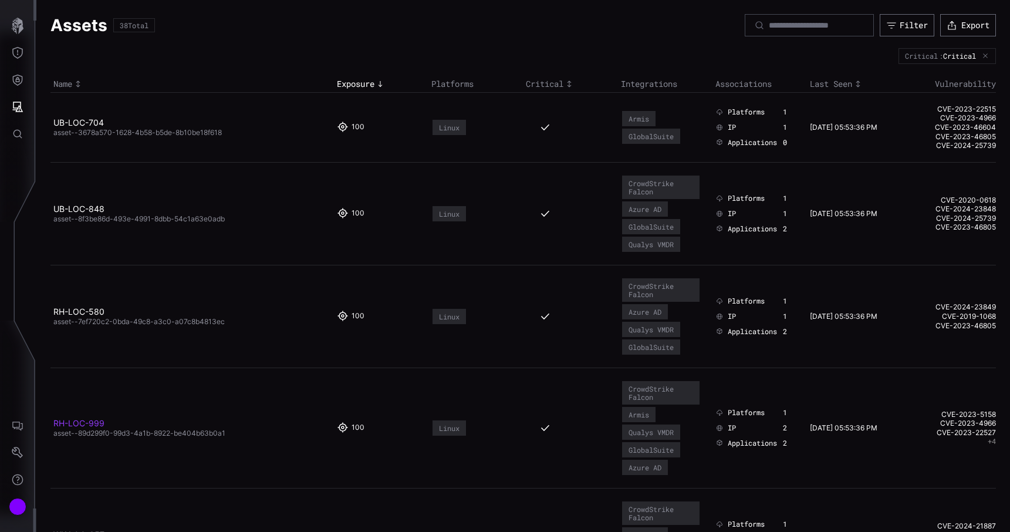
click at [86, 424] on link "RH-LOC-999" at bounding box center [78, 423] width 51 height 10
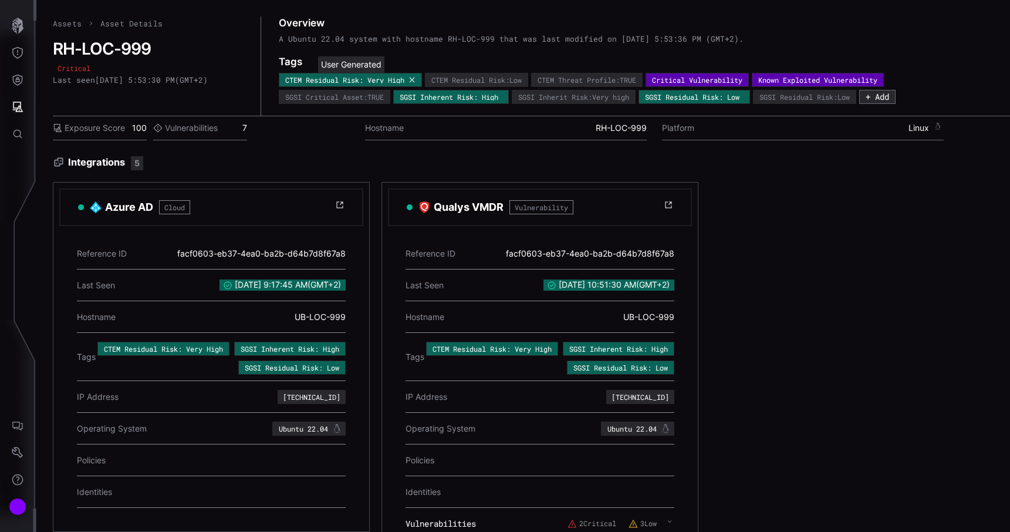
click at [416, 78] on icon at bounding box center [412, 79] width 7 height 7
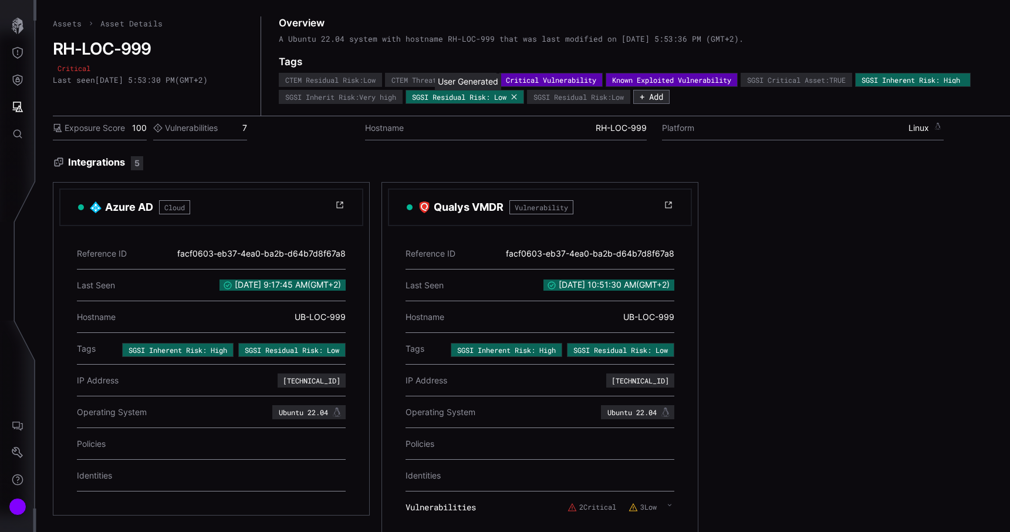
click at [518, 98] on icon at bounding box center [514, 96] width 7 height 7
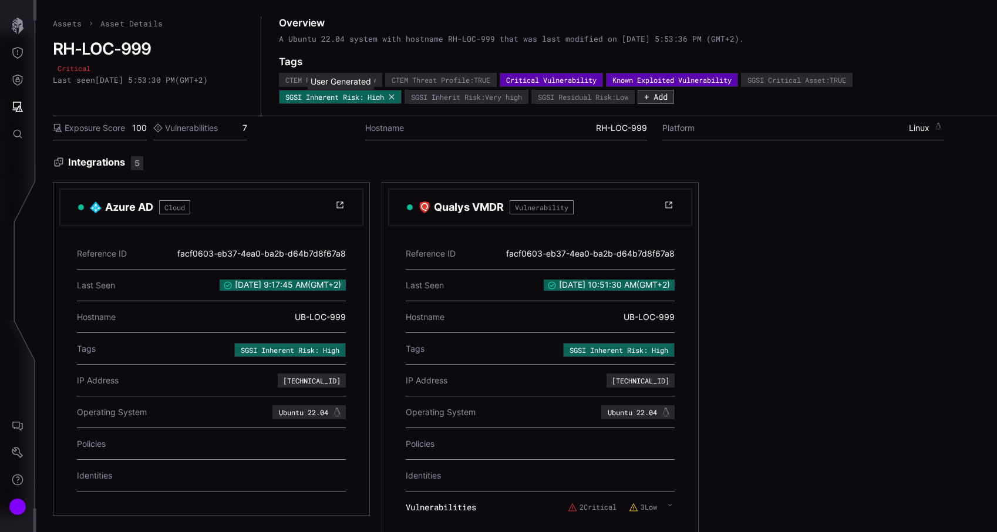
click at [391, 98] on icon at bounding box center [391, 96] width 7 height 7
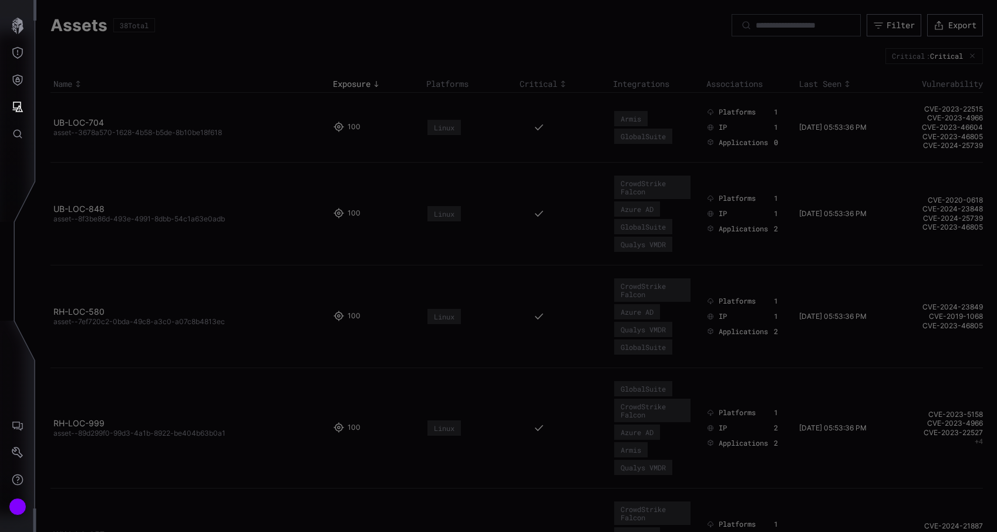
click at [80, 311] on div at bounding box center [498, 266] width 997 height 532
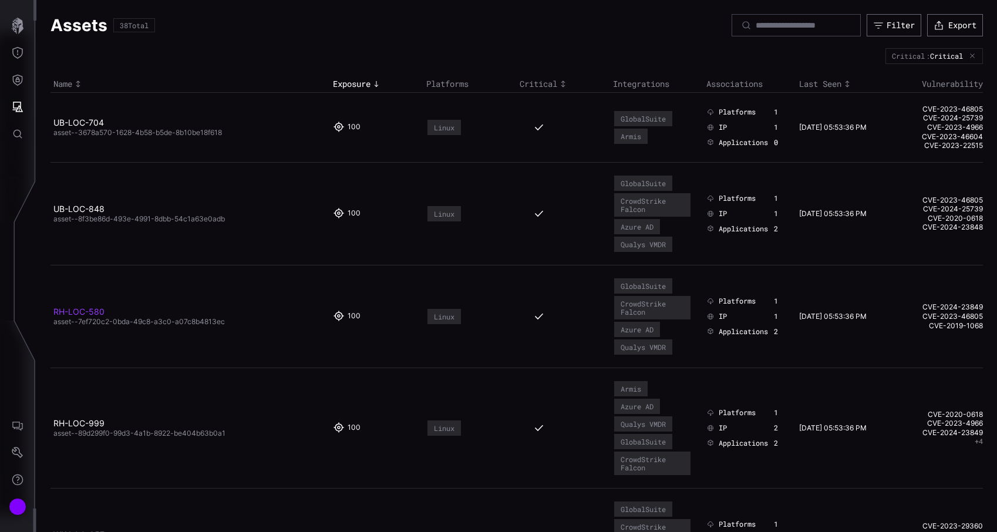
click at [92, 310] on link "RH-LOC-580" at bounding box center [78, 311] width 51 height 10
click at [90, 420] on link "RH-LOC-999" at bounding box center [78, 423] width 51 height 10
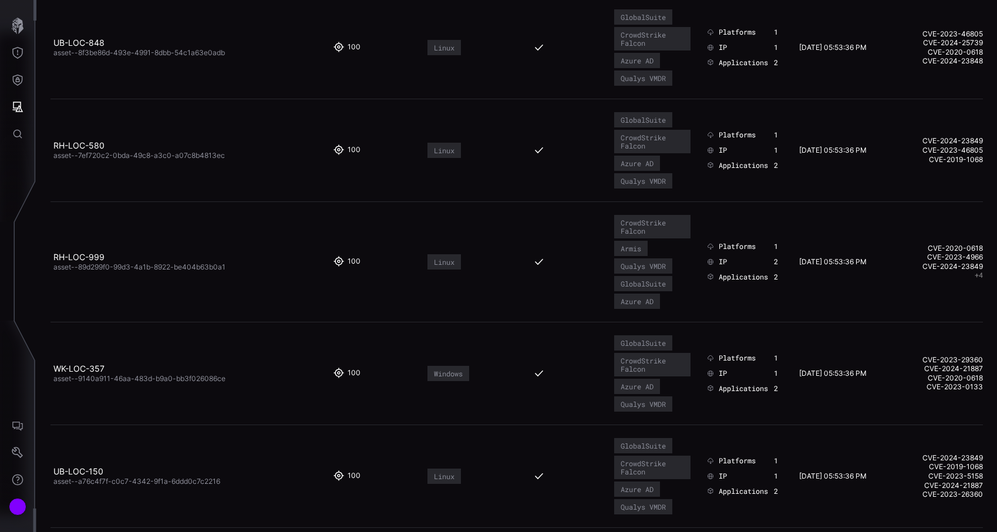
scroll to position [173, 0]
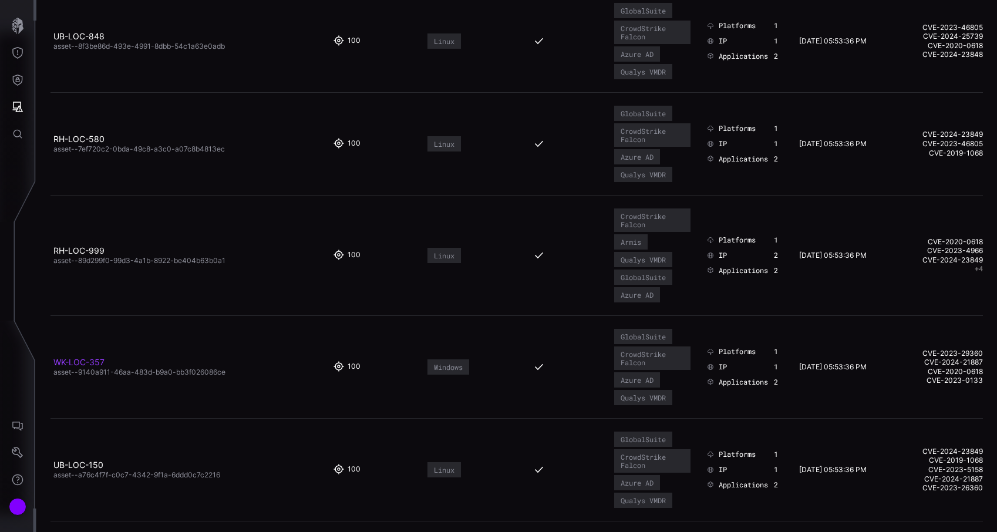
click at [94, 357] on link "WK-LOC-357" at bounding box center [78, 362] width 51 height 10
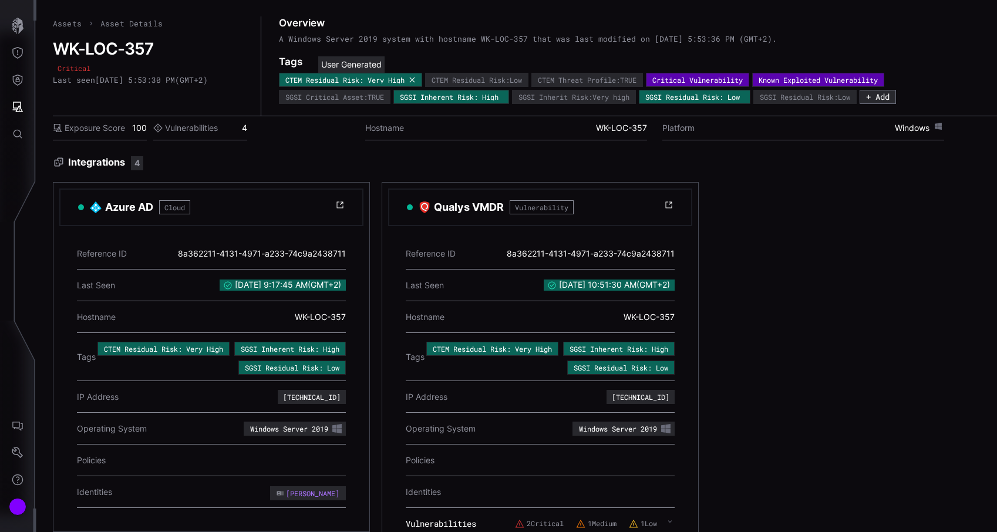
click at [416, 80] on icon at bounding box center [412, 79] width 7 height 7
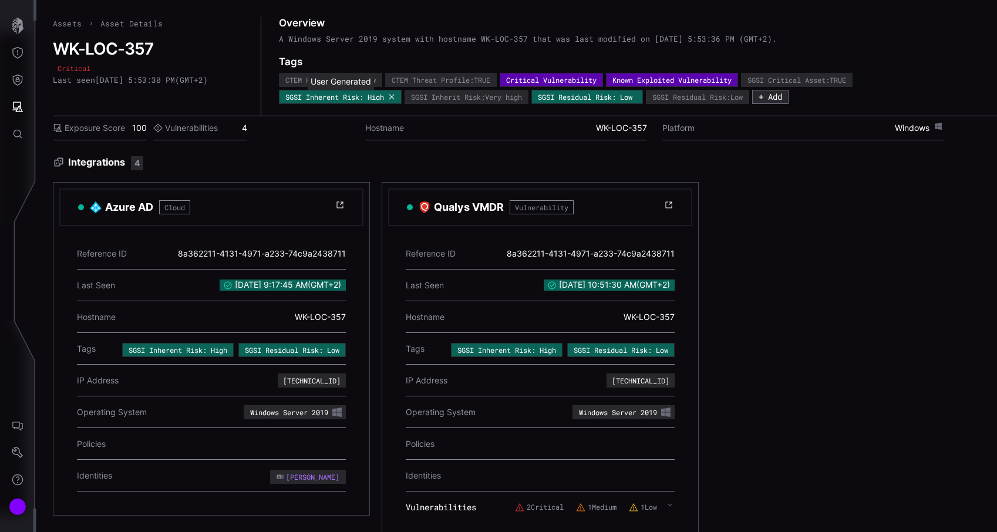
click at [395, 97] on icon at bounding box center [391, 96] width 7 height 7
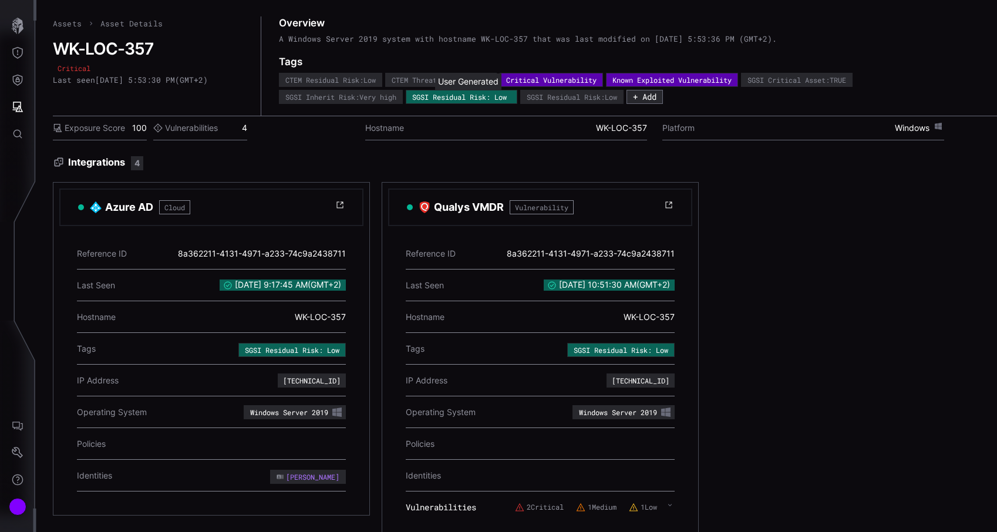
click at [0, 0] on icon at bounding box center [0, 0] width 0 height 0
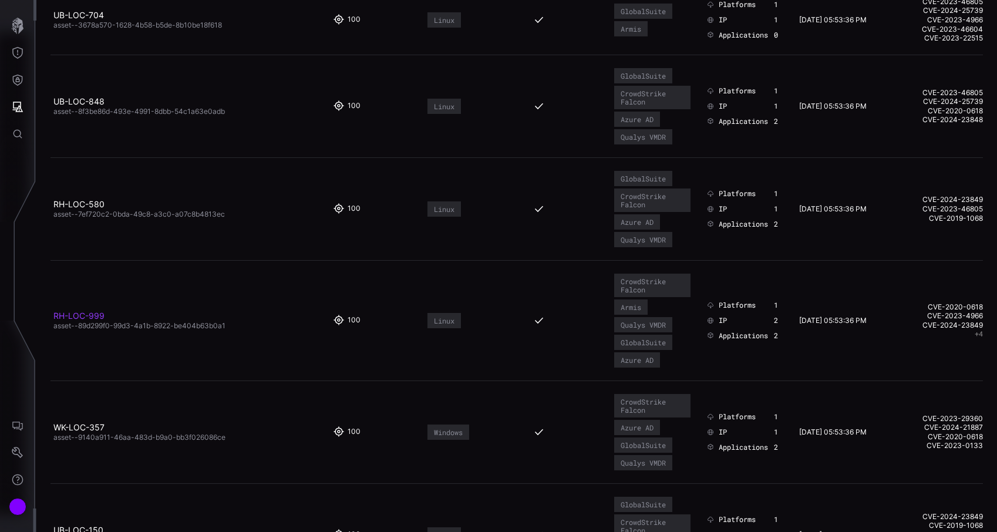
scroll to position [114, 0]
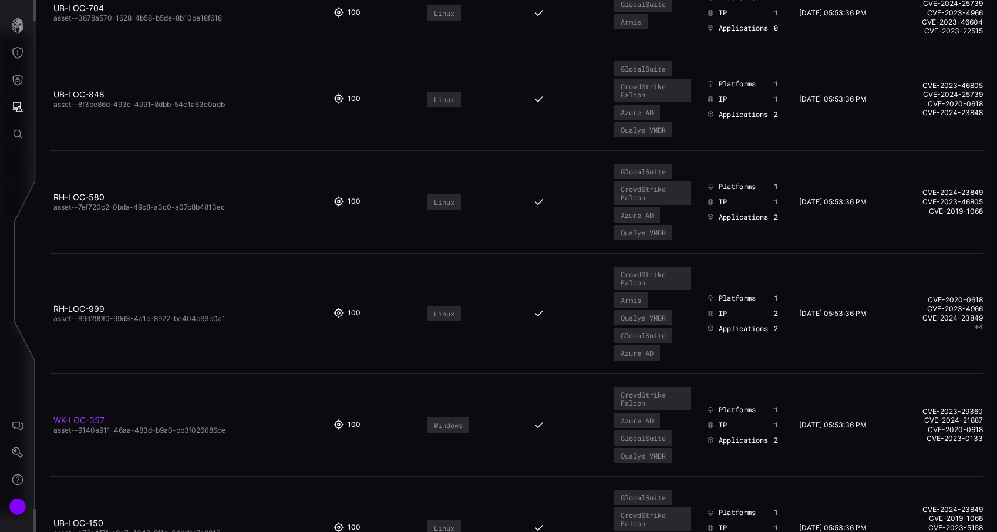
click at [89, 421] on link "WK-LOC-357" at bounding box center [78, 420] width 51 height 10
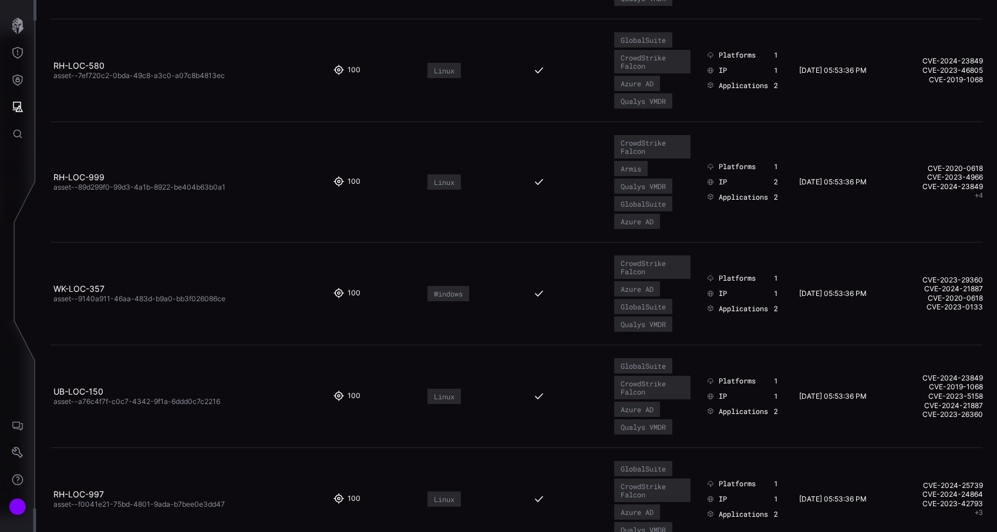
scroll to position [283, 0]
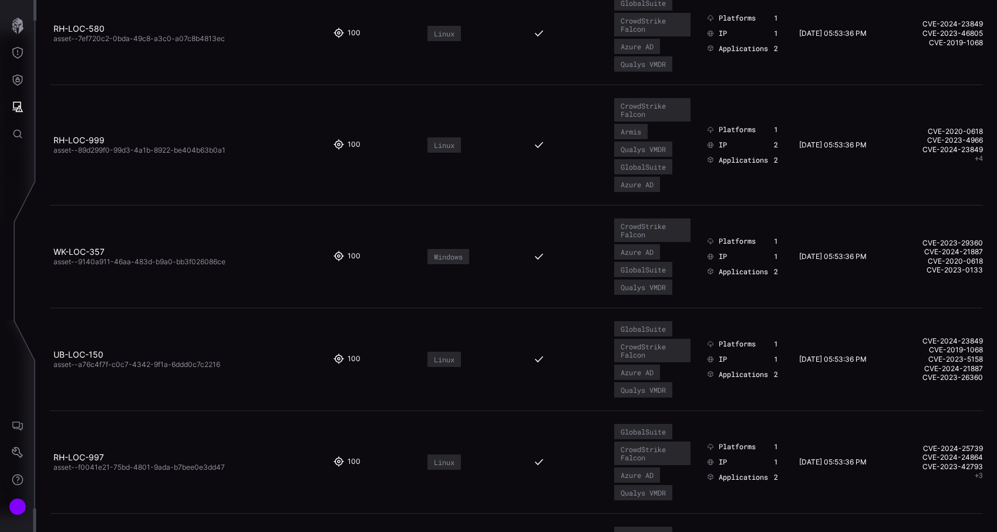
click at [91, 340] on td "UB-LOC-150 asset--a76c4f7f-c0c7-4342-9f1a-6ddd0c7c2216" at bounding box center [189, 359] width 279 height 103
click at [89, 357] on link "UB-LOC-150" at bounding box center [78, 354] width 50 height 10
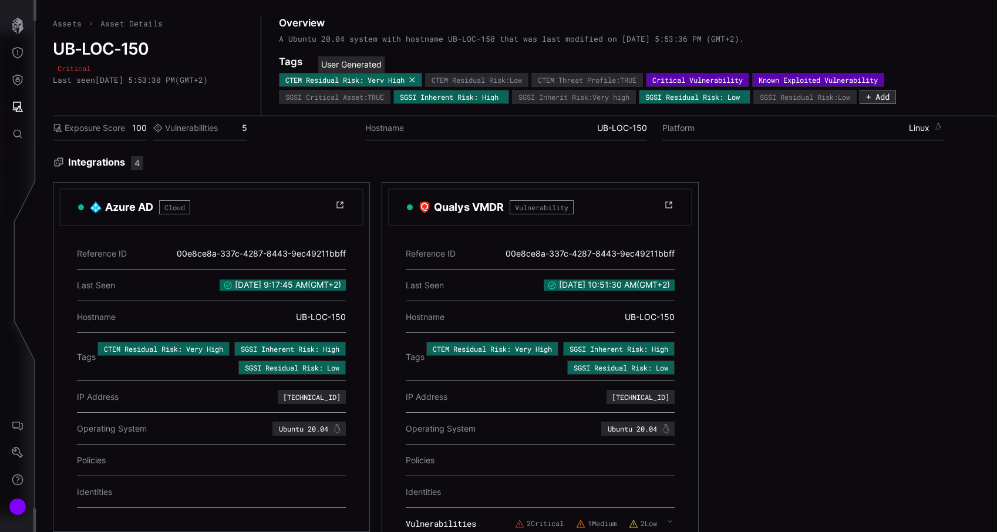
click at [416, 79] on icon at bounding box center [412, 79] width 7 height 7
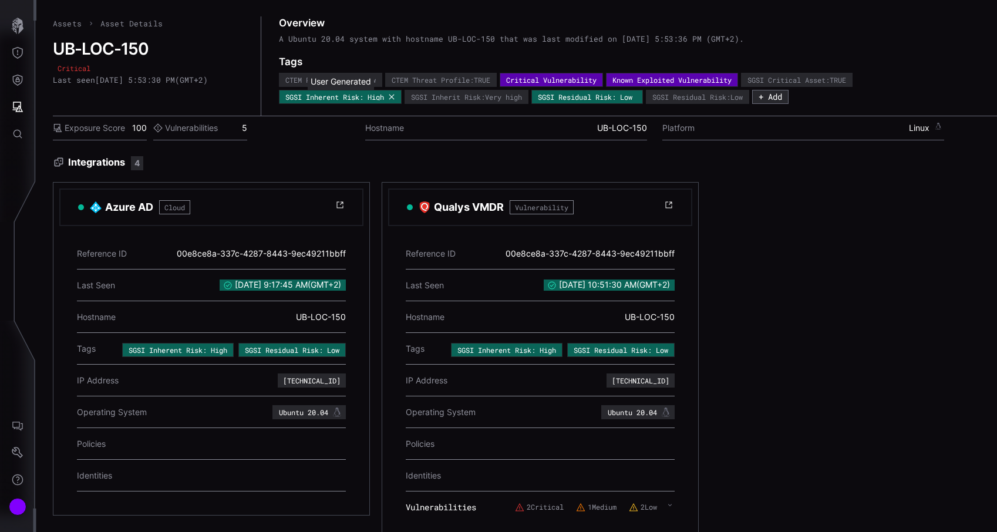
click at [392, 97] on icon at bounding box center [391, 96] width 7 height 7
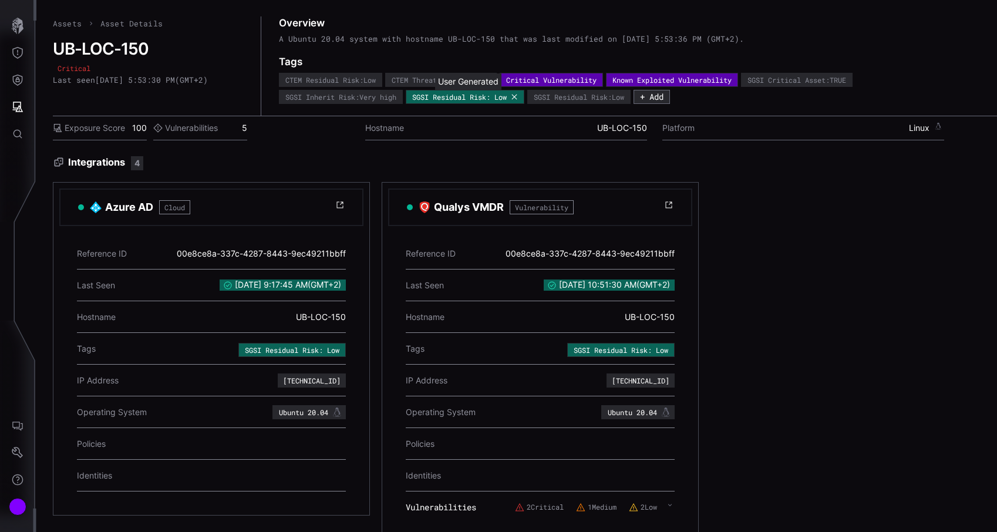
click at [518, 96] on icon at bounding box center [514, 96] width 7 height 7
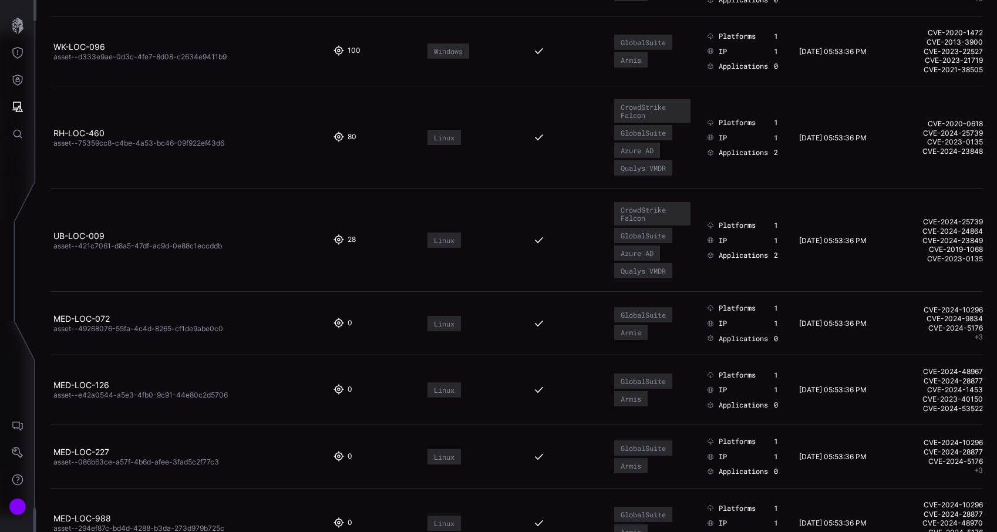
scroll to position [2950, 0]
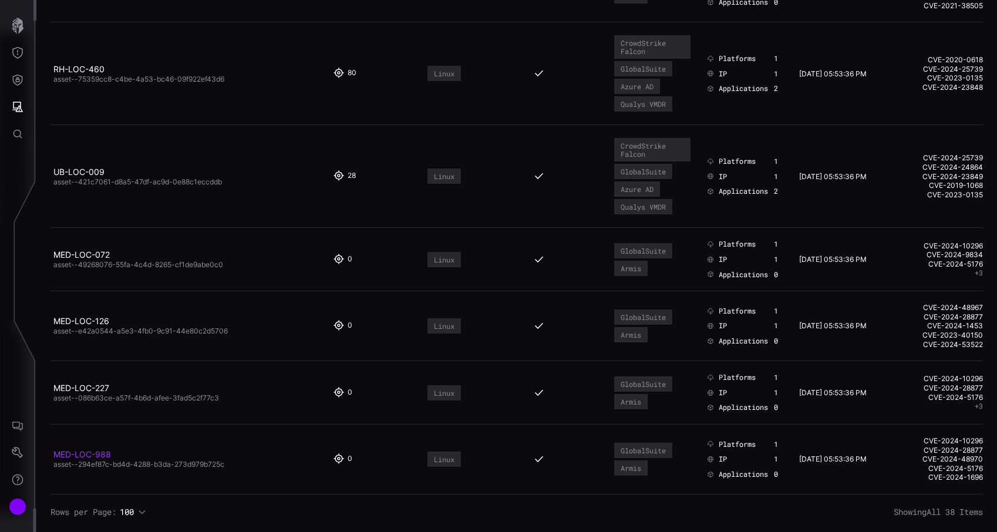
click at [92, 453] on link "MED-LOC-988" at bounding box center [82, 454] width 58 height 10
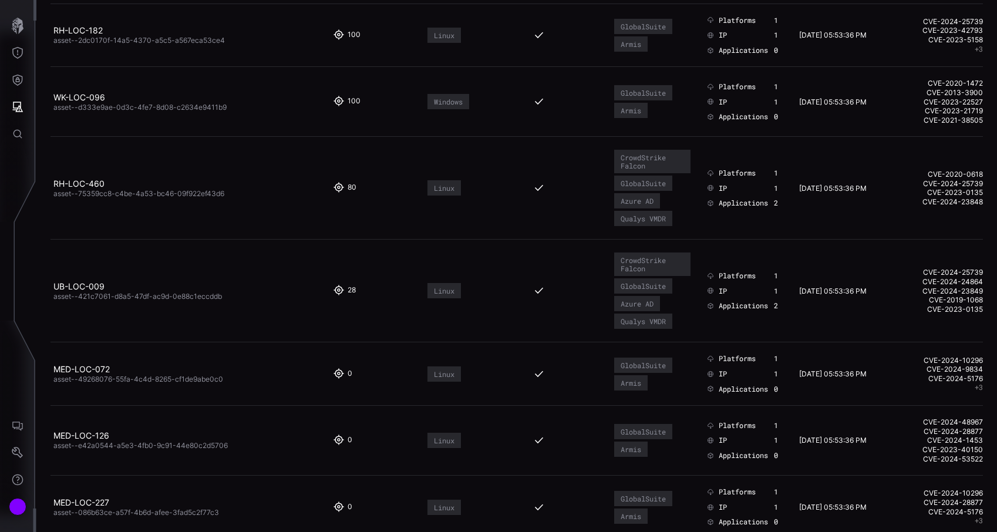
scroll to position [2950, 0]
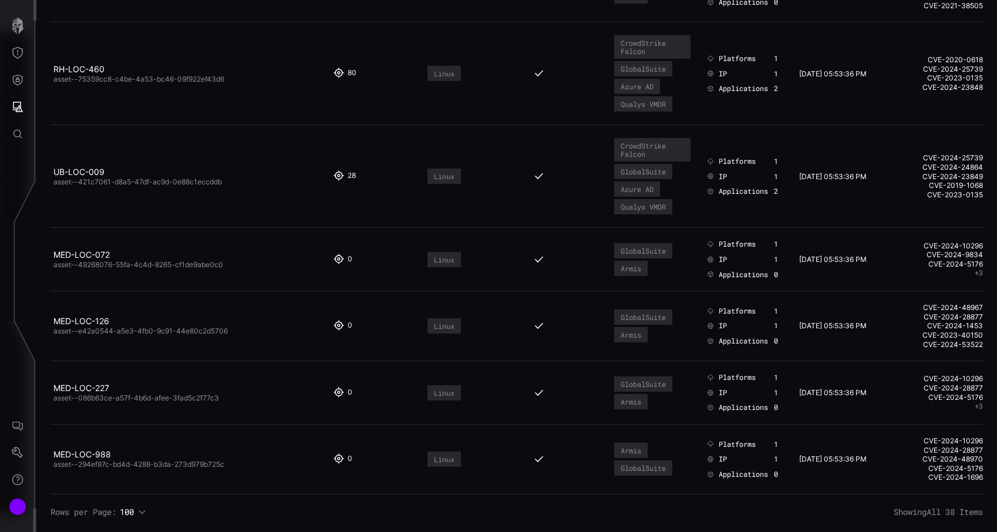
click at [91, 395] on span "asset--086b63ce-a57f-4b6d-afee-3fad5c2f77c3" at bounding box center [136, 397] width 166 height 9
click at [98, 389] on link "MED-LOC-227" at bounding box center [81, 388] width 56 height 10
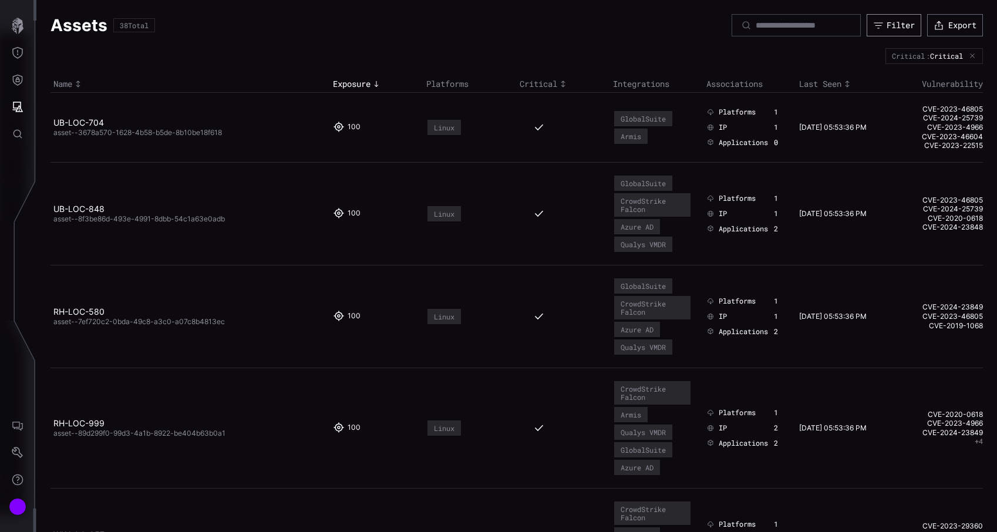
click at [886, 29] on div "Filter" at bounding box center [900, 25] width 28 height 11
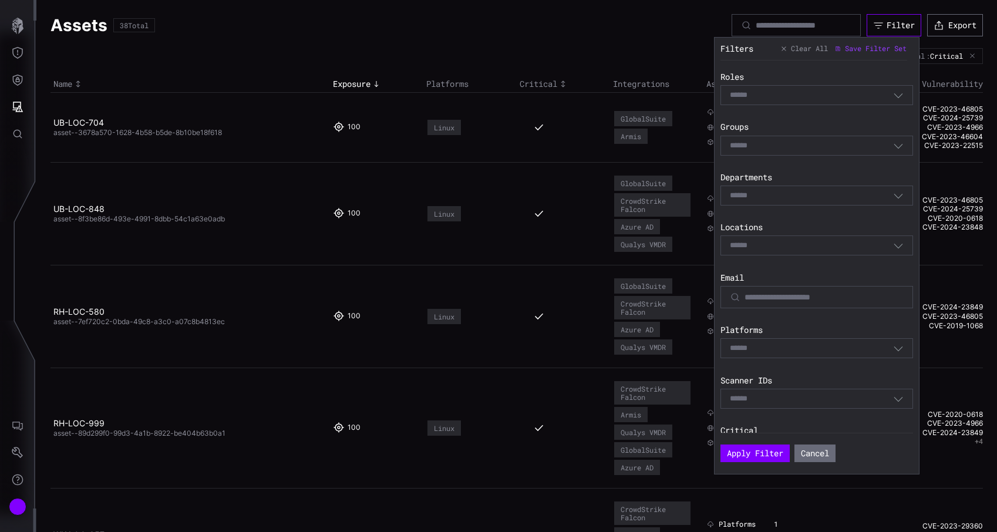
scroll to position [335, 0]
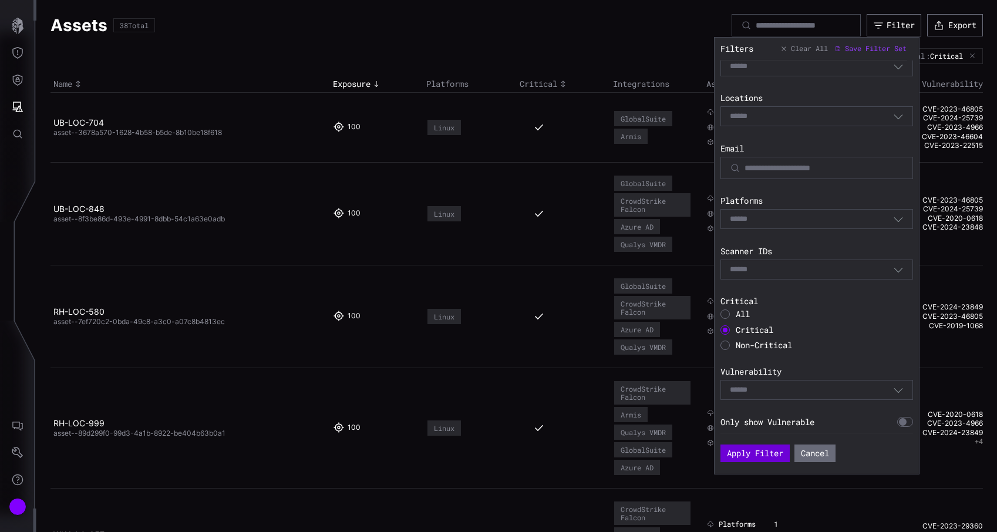
click at [753, 452] on button "Apply Filter" at bounding box center [754, 453] width 69 height 18
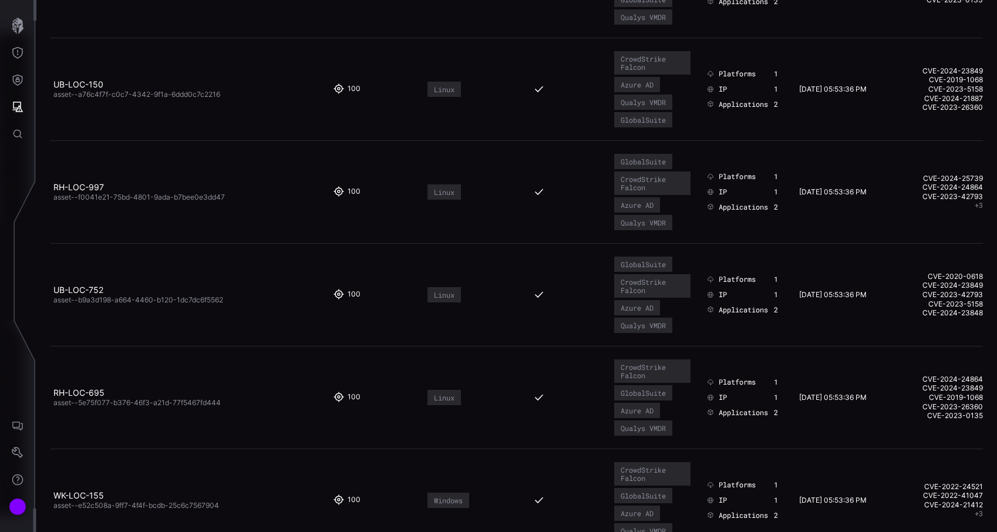
scroll to position [562, 0]
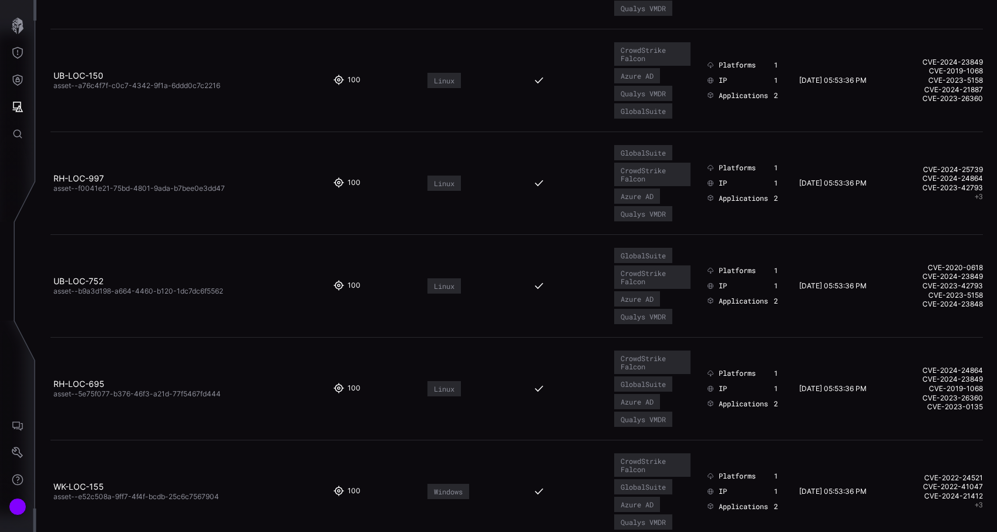
click at [92, 288] on span "asset--b9a3d198-a664-4460-b120-1dc7dc6f5562" at bounding box center [138, 290] width 170 height 9
click at [90, 285] on link "UB-LOC-752" at bounding box center [78, 281] width 50 height 10
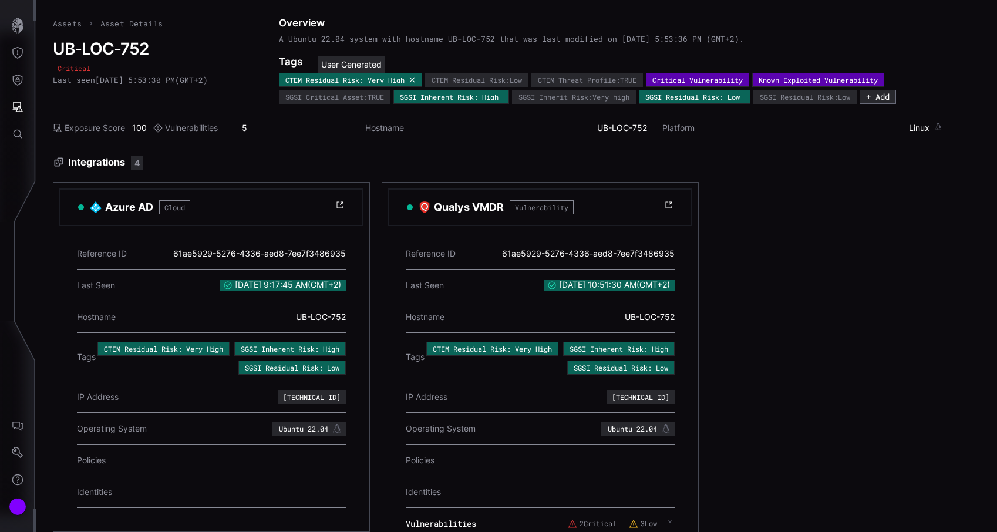
click at [416, 79] on icon at bounding box center [412, 79] width 7 height 7
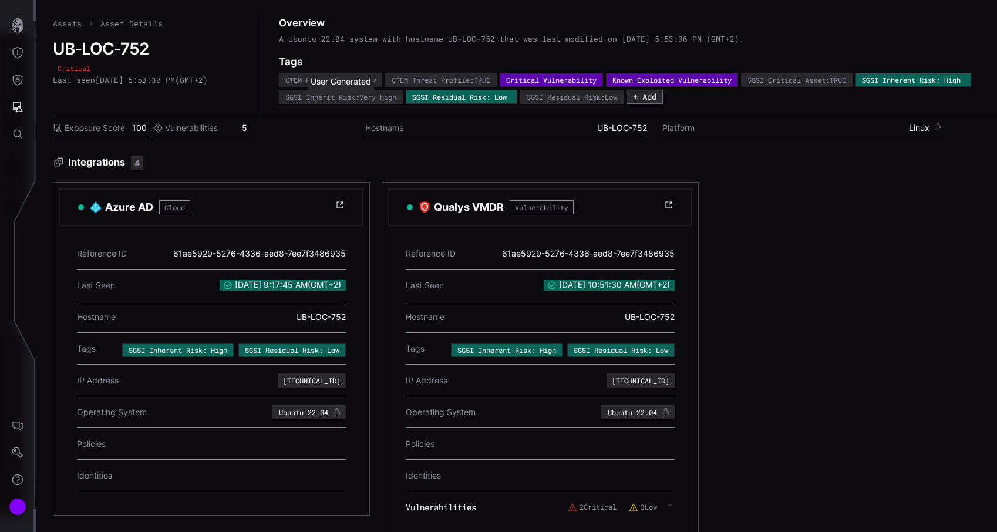
click at [0, 0] on icon at bounding box center [0, 0] width 0 height 0
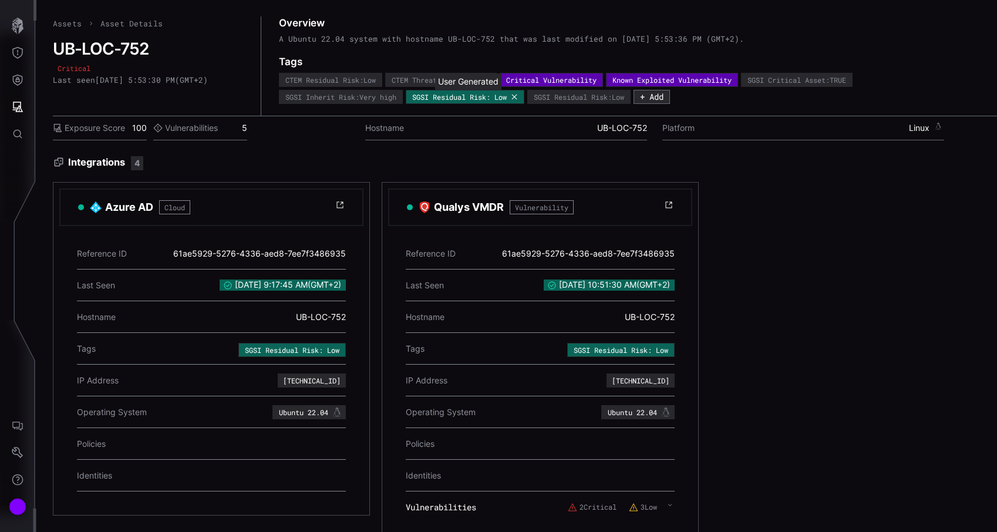
click at [517, 97] on icon at bounding box center [513, 96] width 5 height 5
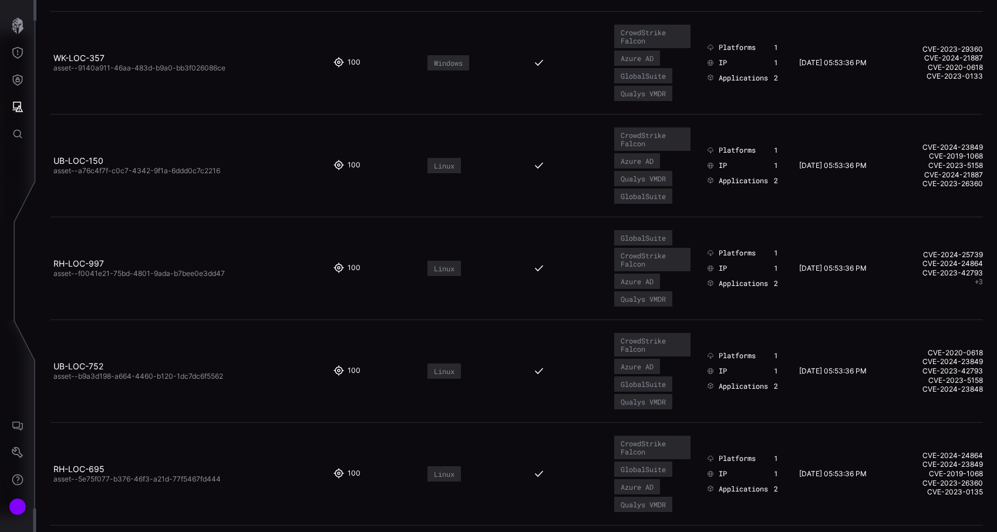
scroll to position [500, 0]
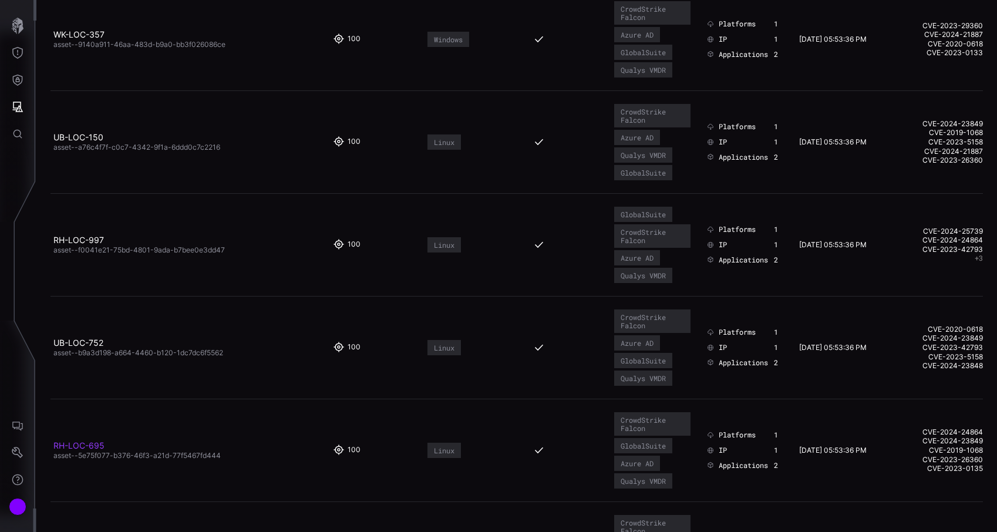
click at [80, 444] on link "RH-LOC-695" at bounding box center [78, 445] width 51 height 10
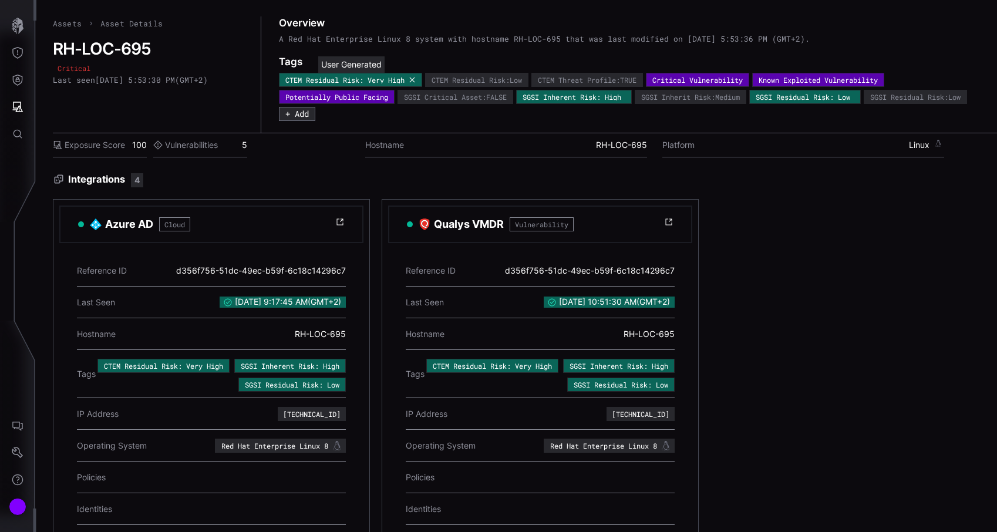
click at [416, 78] on icon at bounding box center [412, 79] width 7 height 7
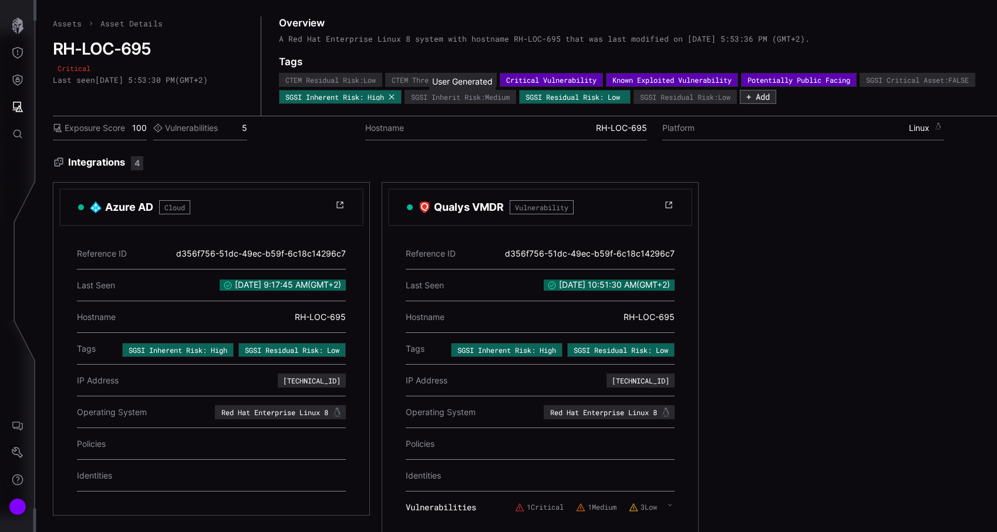
click at [395, 97] on icon at bounding box center [391, 96] width 7 height 7
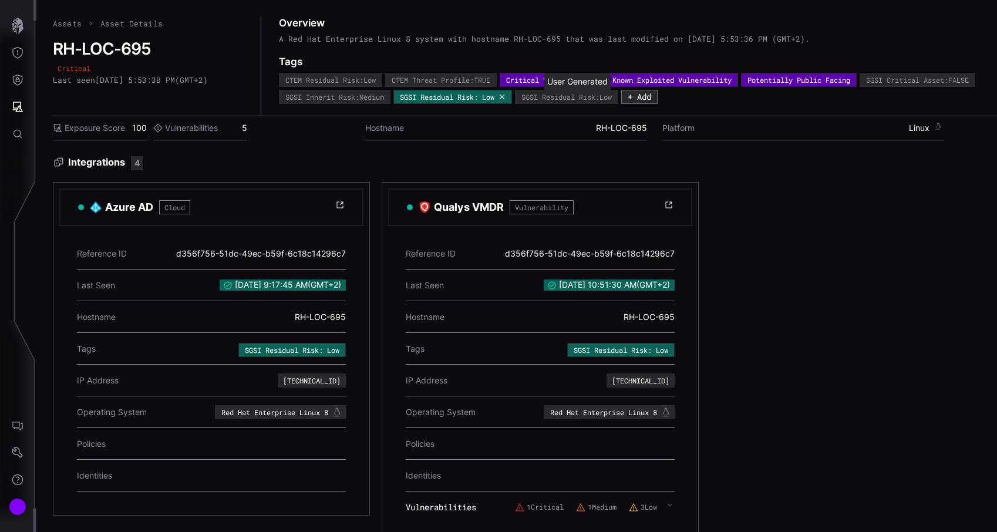
click at [505, 96] on icon at bounding box center [501, 96] width 7 height 7
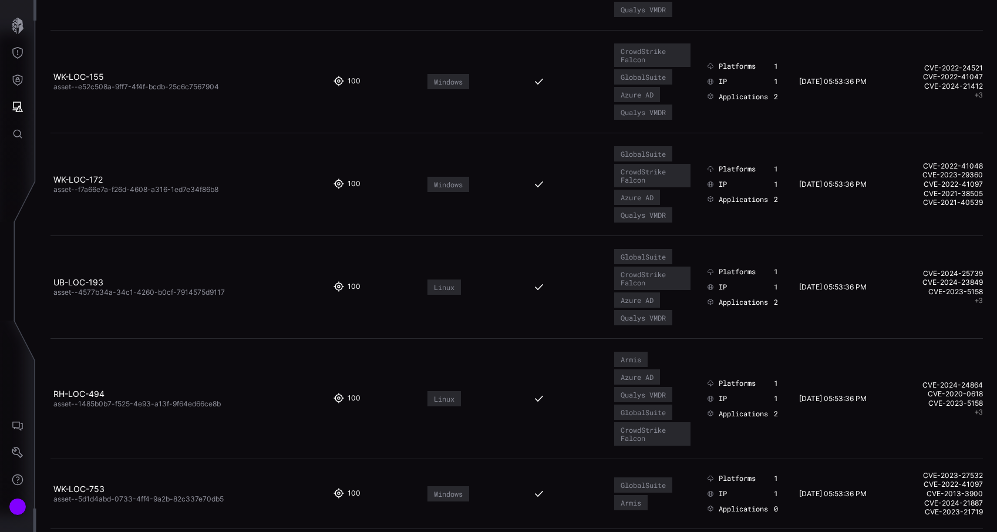
scroll to position [982, 0]
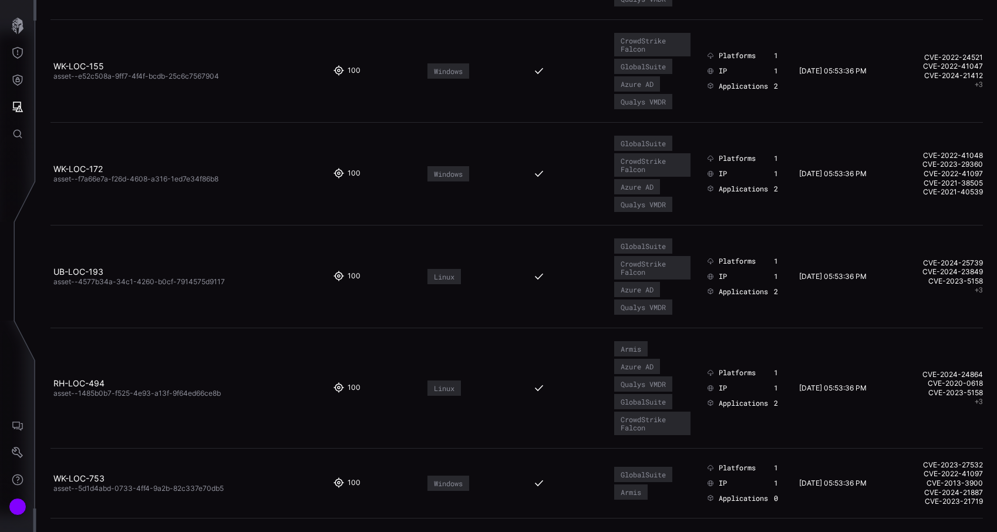
click at [95, 277] on span "asset--4577b34a-34c1-4260-b0cf-7914575d9117" at bounding box center [138, 281] width 171 height 9
click at [91, 273] on link "UB-LOC-193" at bounding box center [78, 271] width 50 height 10
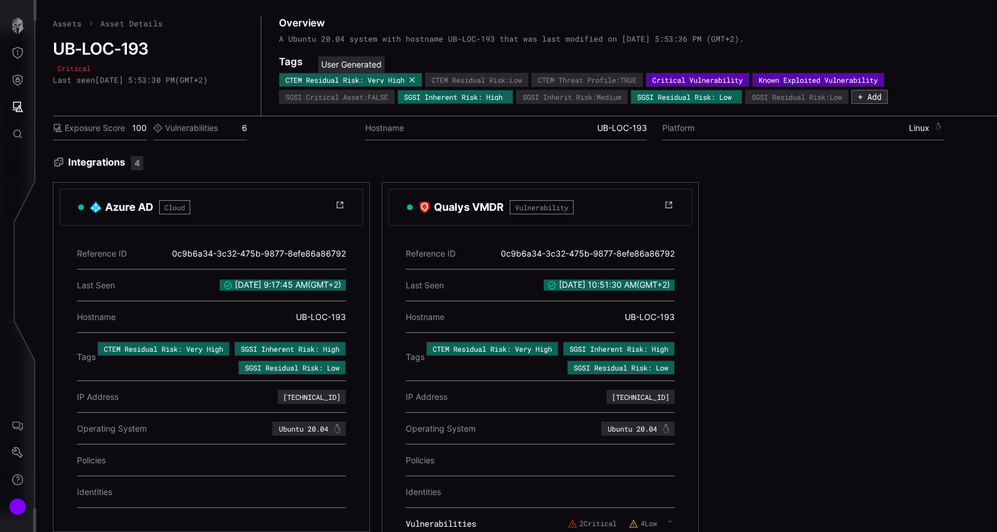
click at [416, 80] on icon at bounding box center [412, 79] width 7 height 7
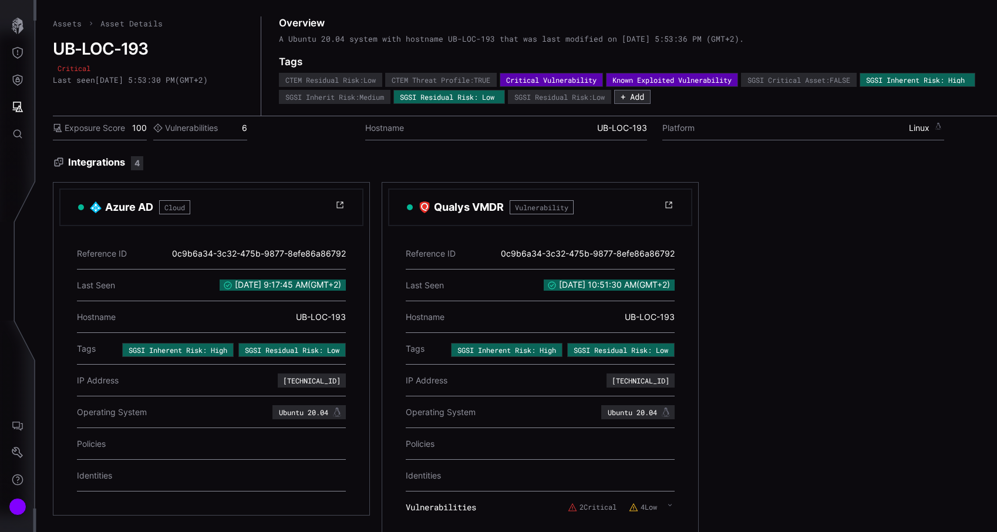
click at [0, 0] on icon at bounding box center [0, 0] width 0 height 0
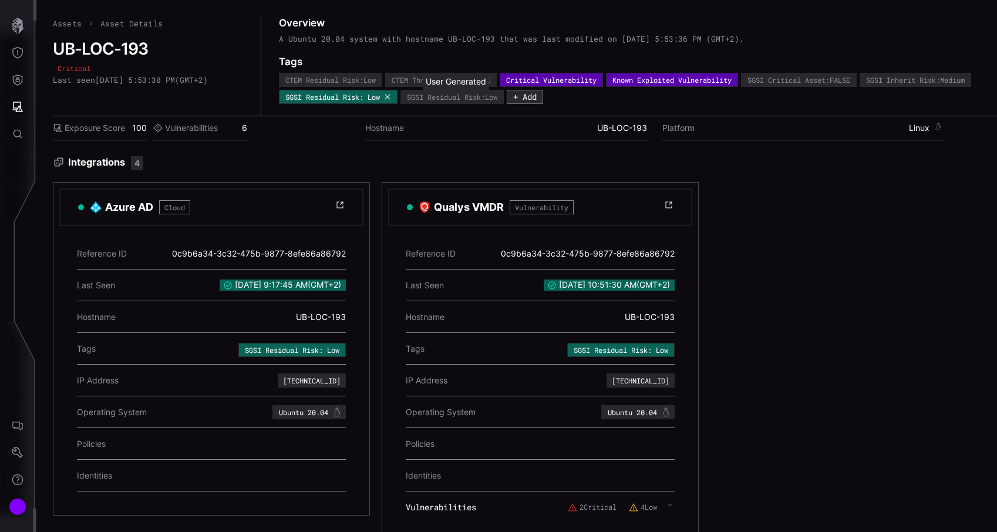
click at [390, 99] on icon at bounding box center [386, 96] width 5 height 5
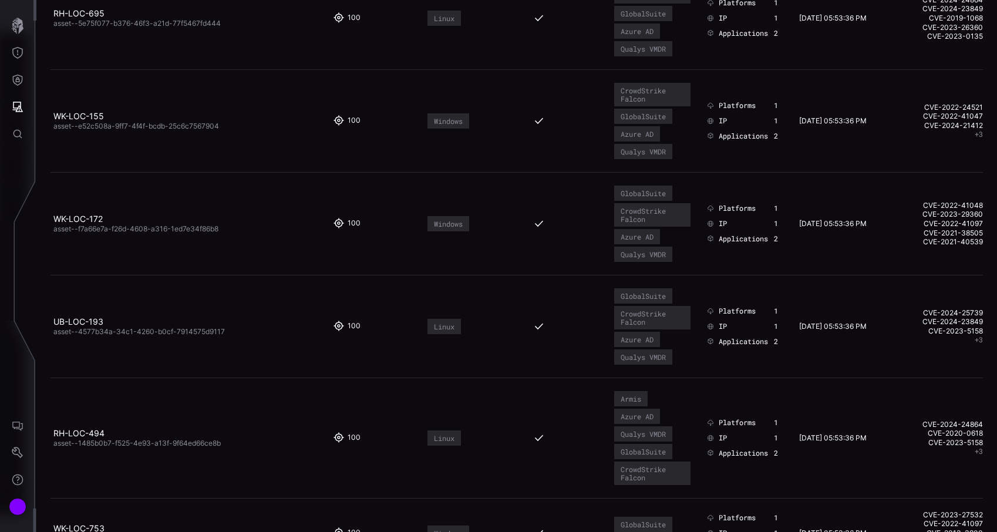
scroll to position [957, 0]
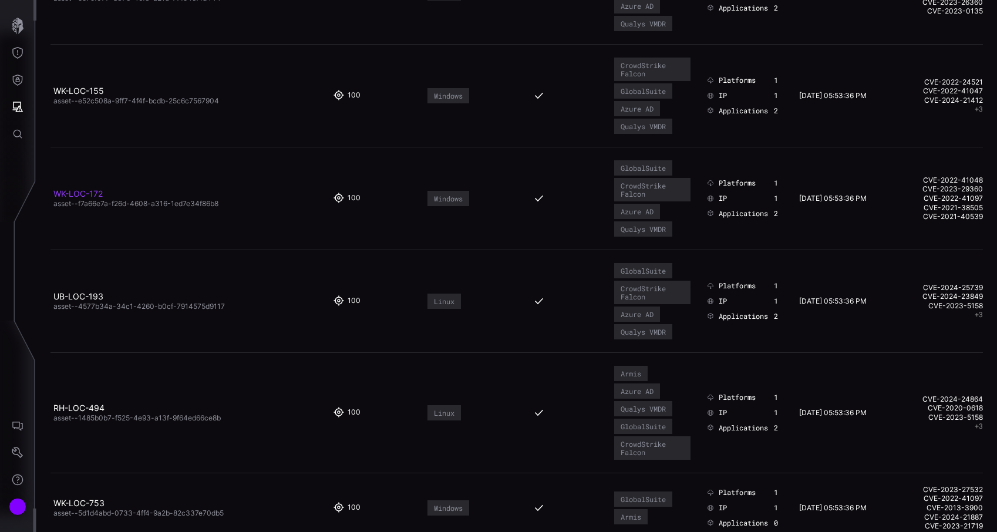
click at [91, 192] on link "WK-LOC-172" at bounding box center [77, 193] width 49 height 10
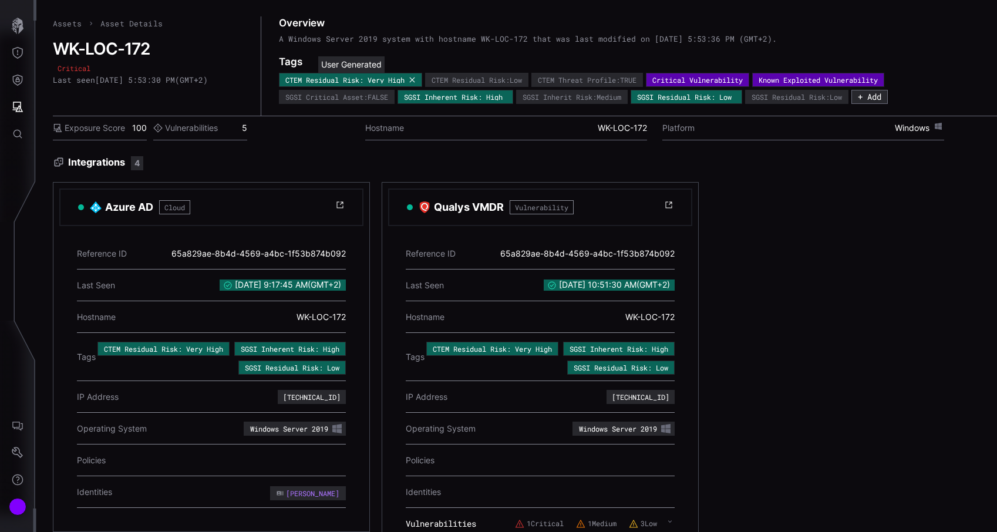
click at [416, 79] on icon at bounding box center [412, 79] width 7 height 7
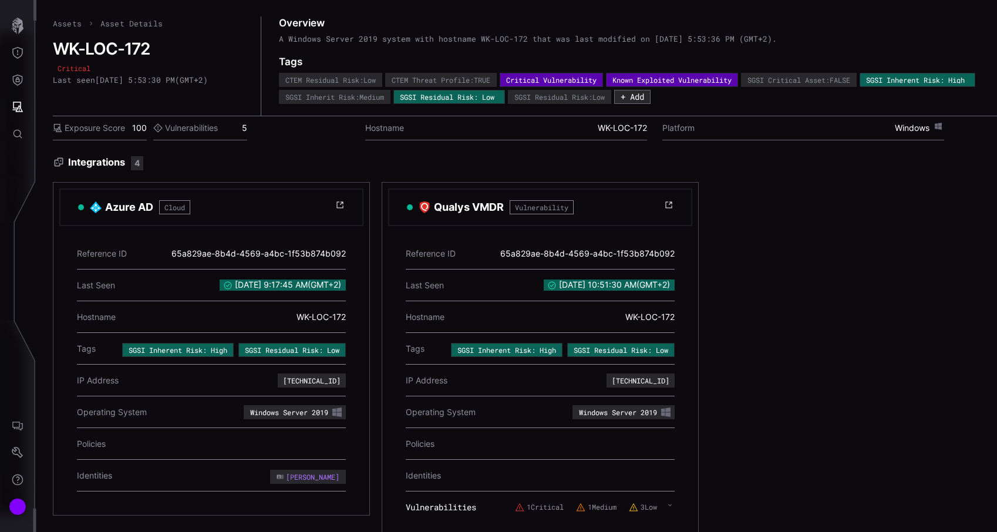
click at [0, 0] on icon at bounding box center [0, 0] width 0 height 0
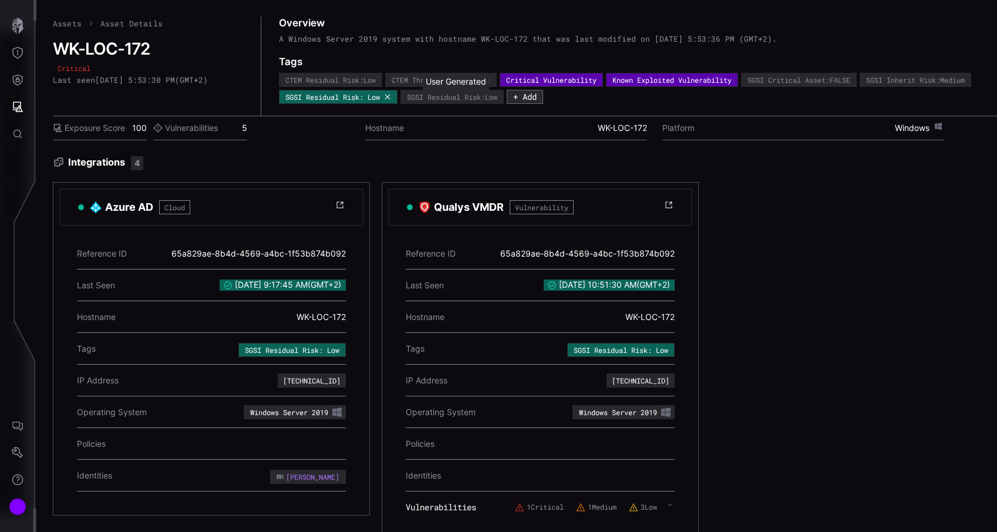
click at [397, 101] on div "SGSI Residual Risk: Low" at bounding box center [338, 97] width 119 height 14
click at [390, 98] on icon at bounding box center [386, 96] width 5 height 5
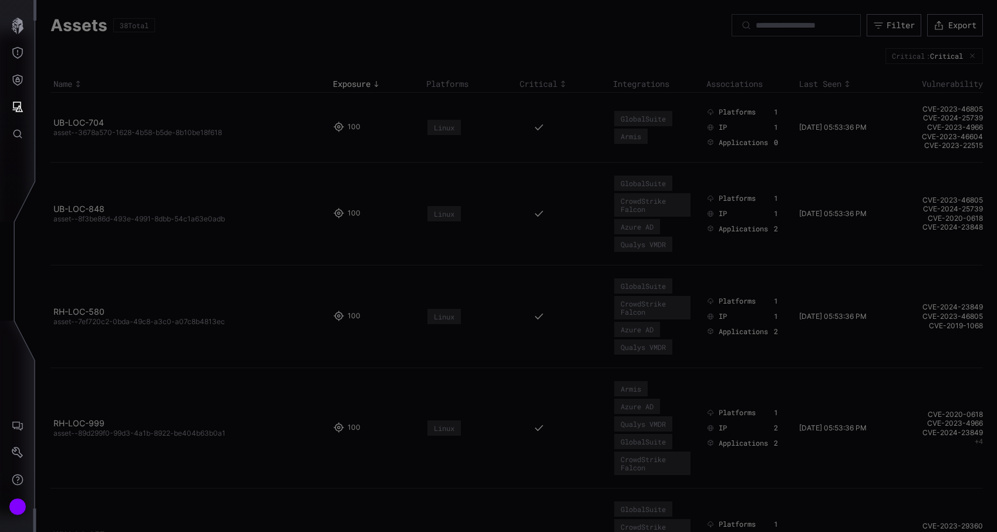
click at [163, 254] on div at bounding box center [498, 266] width 997 height 532
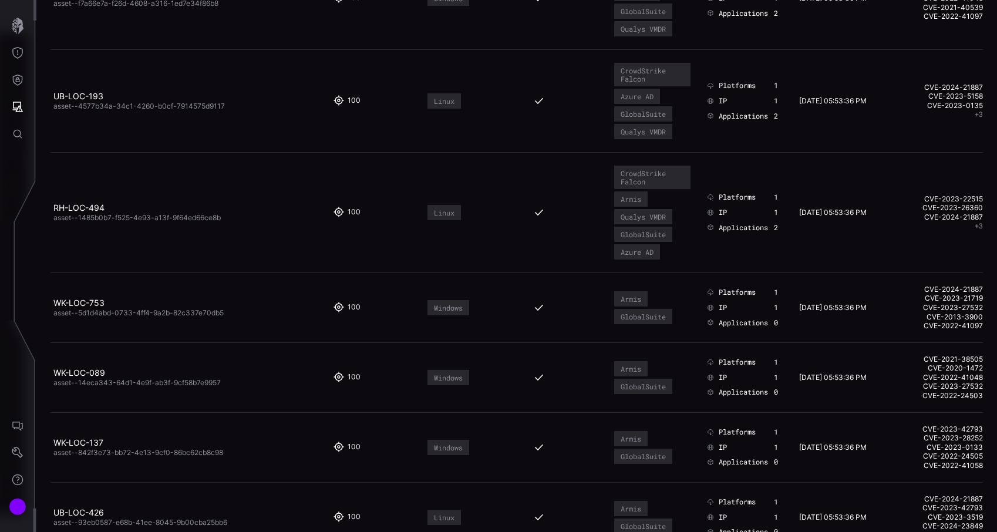
scroll to position [1178, 0]
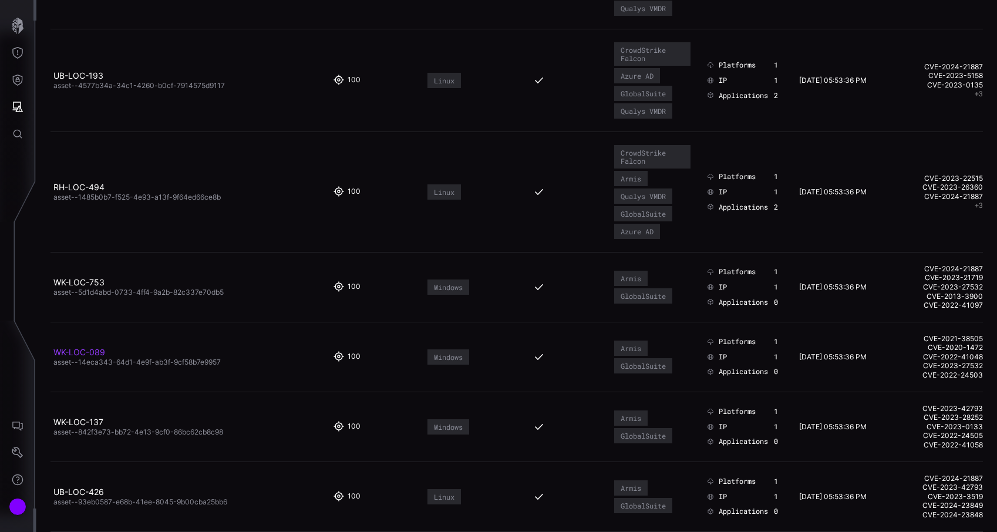
click at [96, 355] on link "WK-LOC-089" at bounding box center [79, 352] width 52 height 10
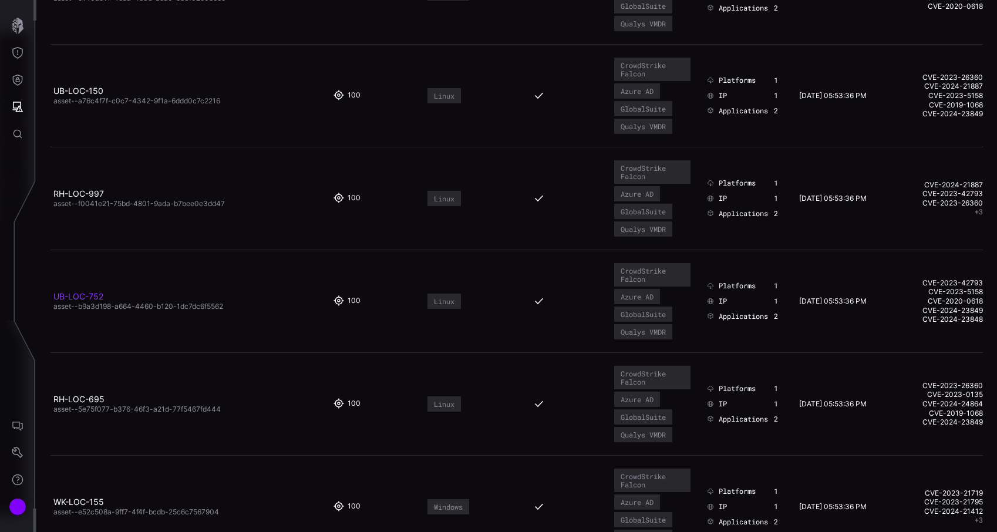
scroll to position [553, 0]
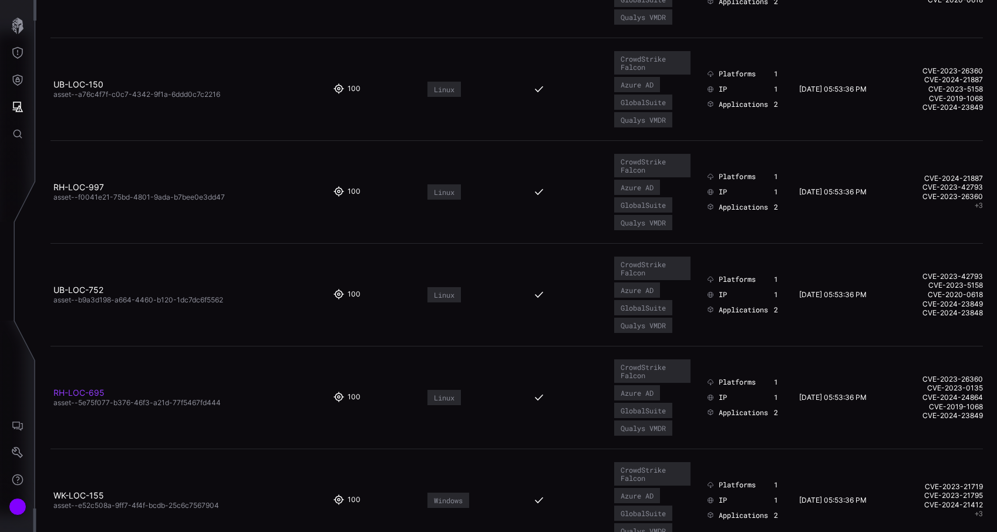
click at [93, 393] on link "RH-LOC-695" at bounding box center [78, 392] width 51 height 10
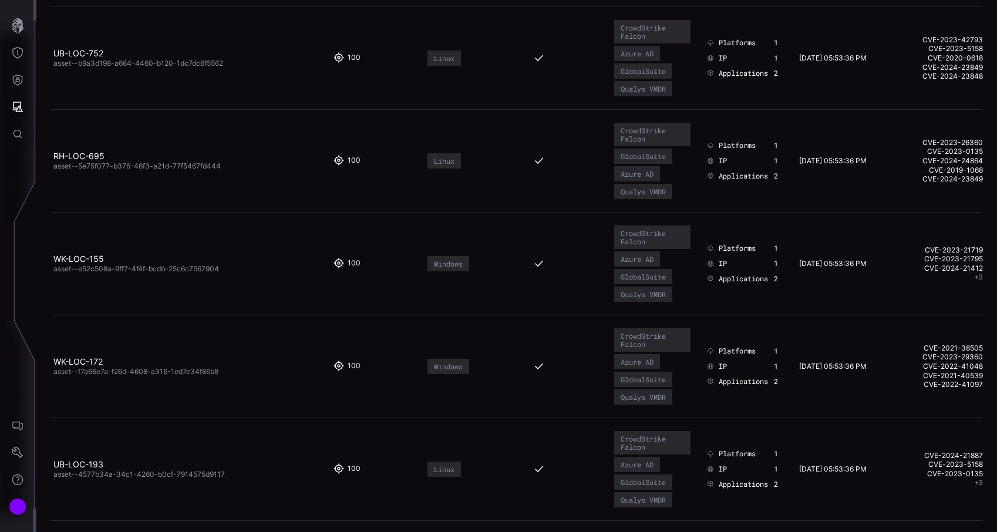
scroll to position [800, 0]
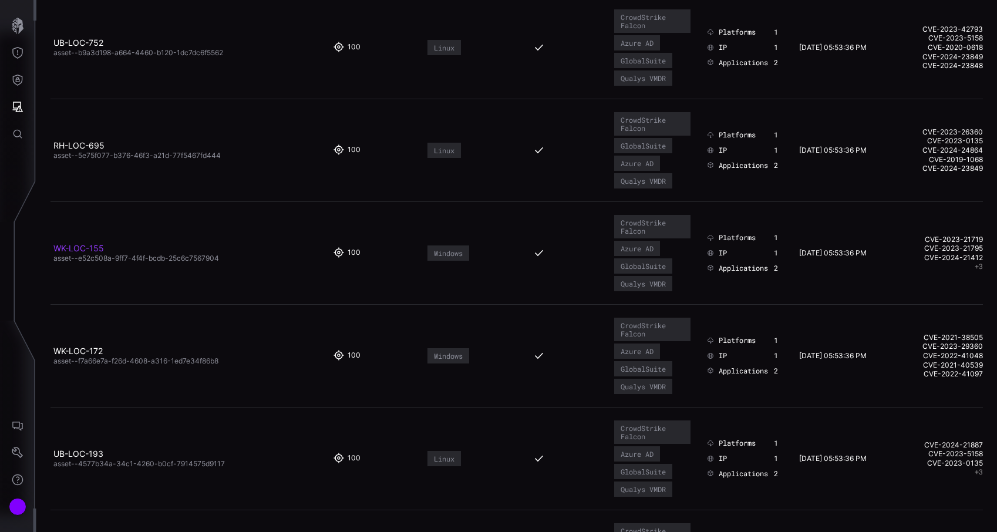
click at [99, 253] on link "WK-LOC-155" at bounding box center [78, 248] width 50 height 10
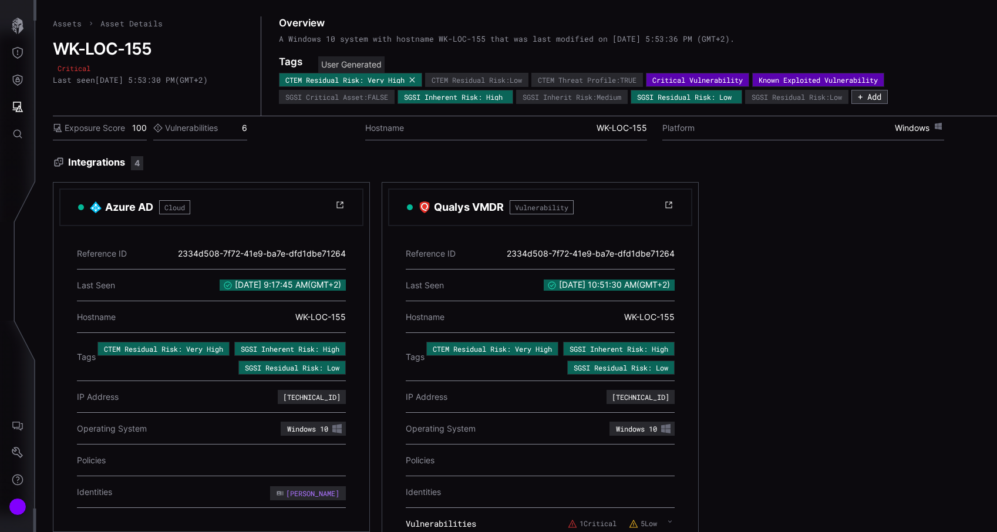
click at [416, 76] on icon at bounding box center [412, 79] width 7 height 7
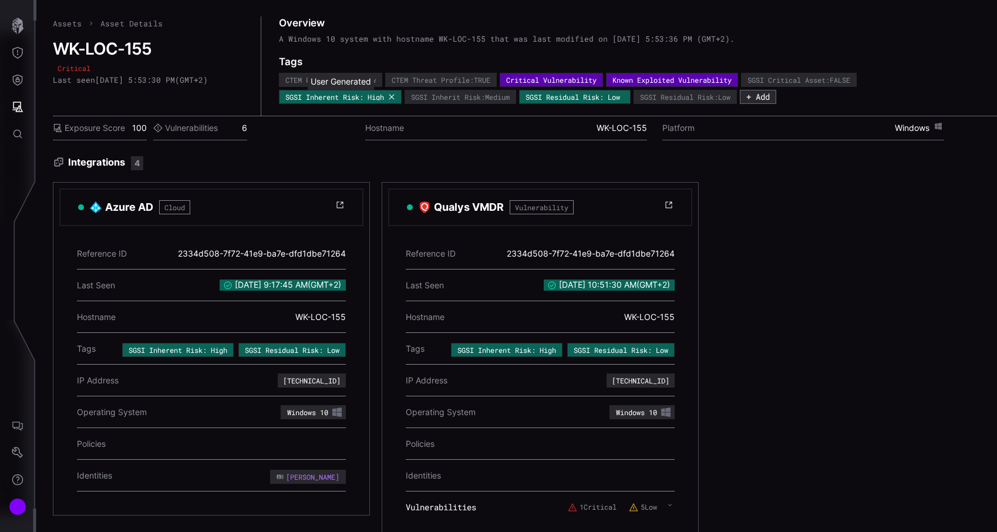
click at [392, 97] on icon at bounding box center [391, 96] width 7 height 7
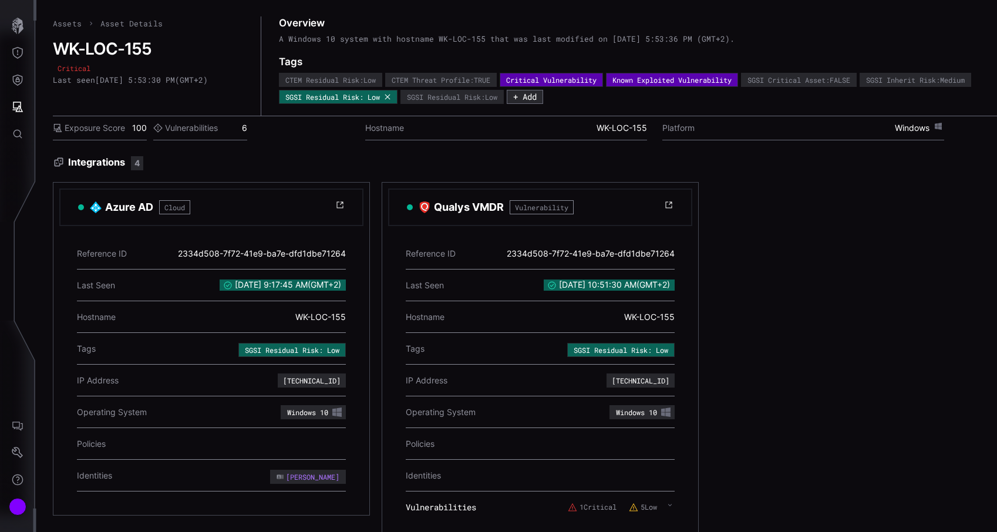
click at [391, 98] on icon at bounding box center [387, 96] width 7 height 7
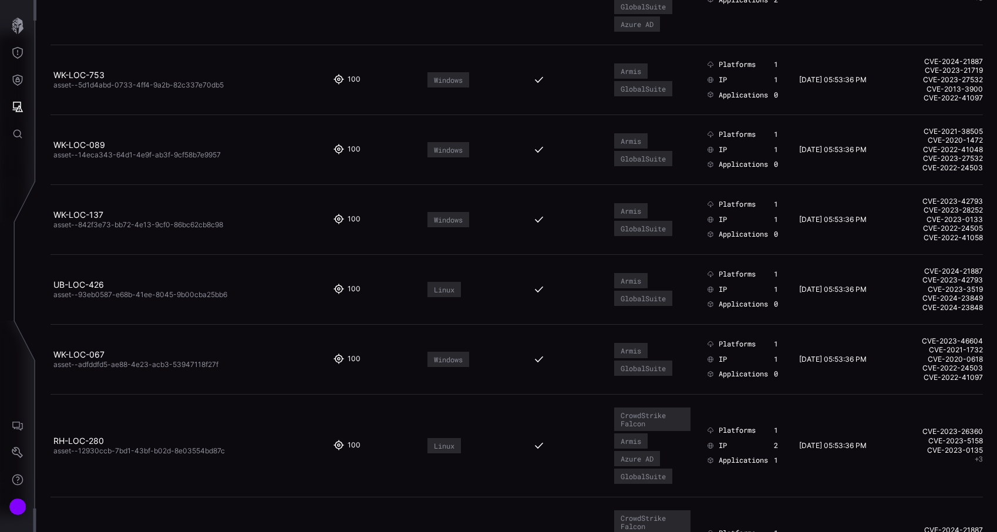
scroll to position [1395, 0]
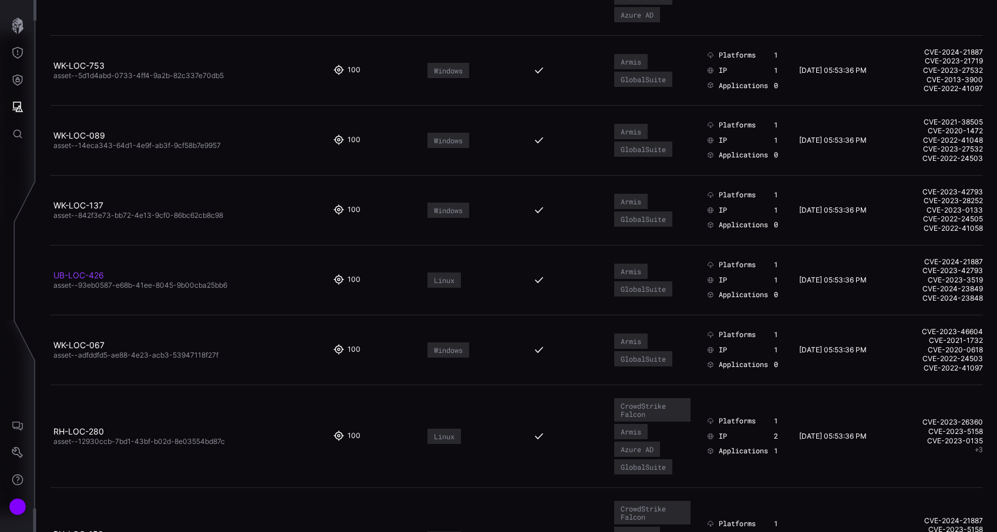
click at [93, 276] on link "UB-LOC-426" at bounding box center [78, 275] width 50 height 10
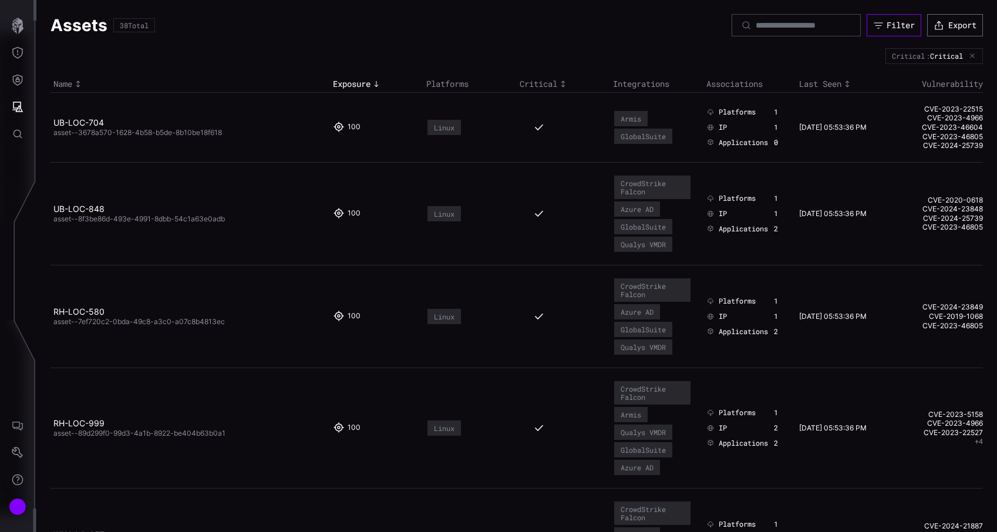
click at [879, 24] on icon "button" at bounding box center [878, 25] width 11 height 11
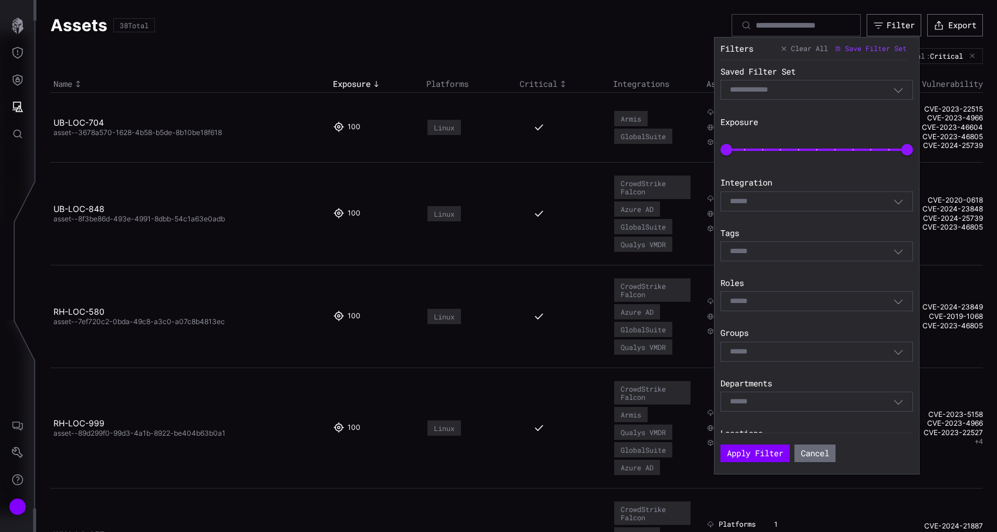
click at [809, 240] on section "Tags Select" at bounding box center [816, 244] width 193 height 33
click at [806, 249] on div "Select" at bounding box center [811, 251] width 163 height 11
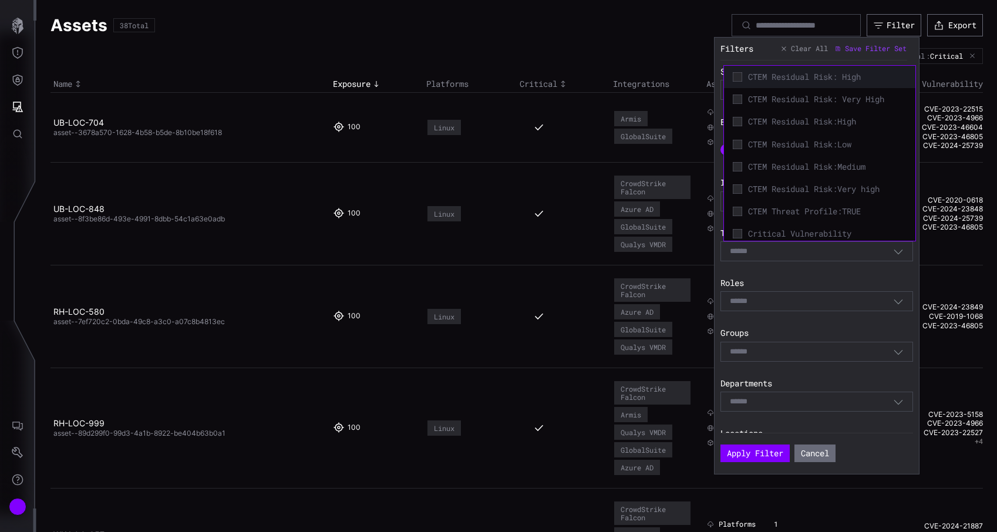
click at [812, 76] on span "CTEM Residual Risk: High" at bounding box center [827, 77] width 158 height 11
click at [784, 100] on span "CTEM Residual Risk: Very High" at bounding box center [827, 99] width 158 height 11
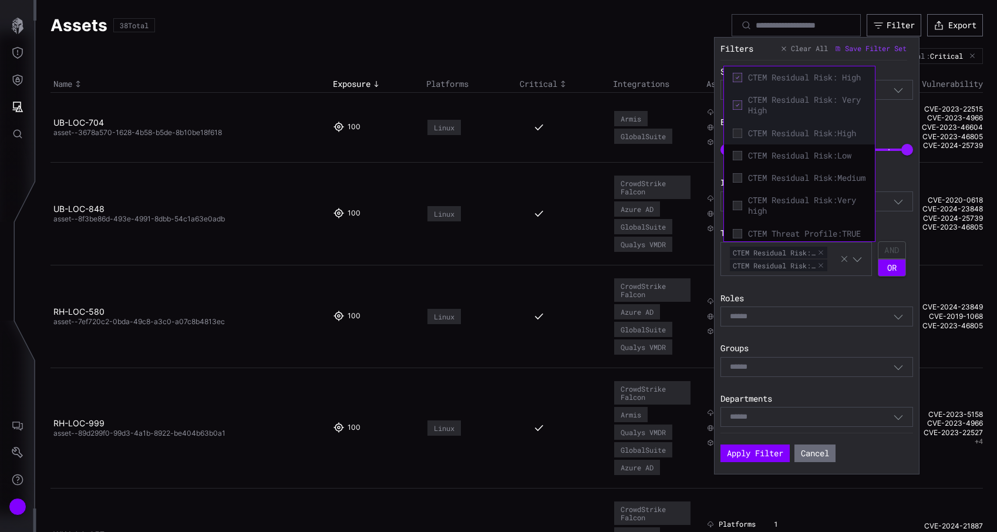
click at [778, 139] on span "CTEM Residual Risk:High" at bounding box center [807, 133] width 118 height 11
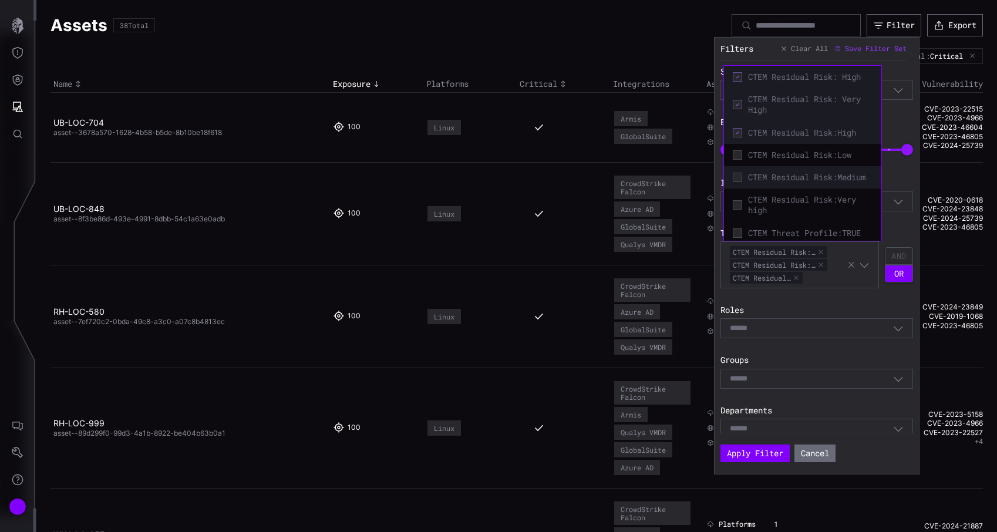
click at [775, 173] on span "CTEM Residual Risk:Medium" at bounding box center [810, 177] width 124 height 11
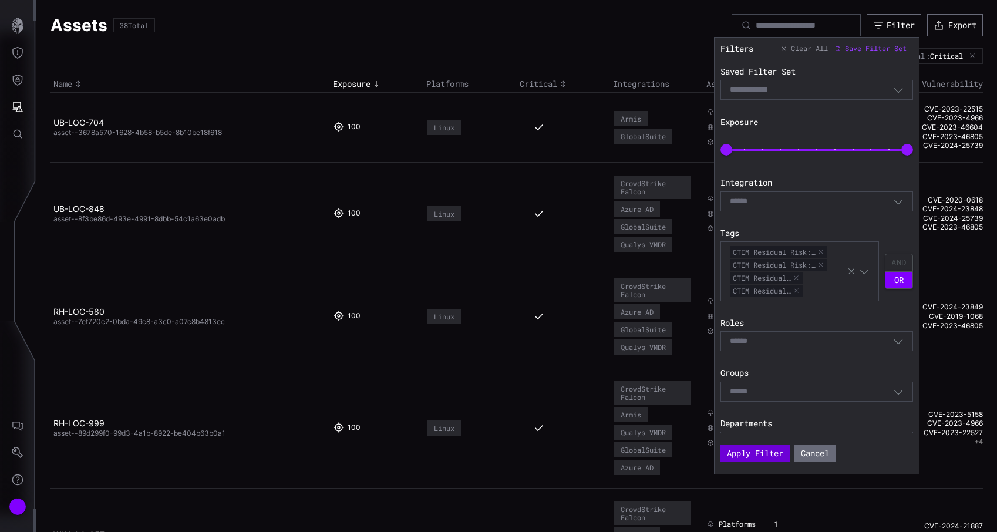
click at [751, 450] on button "Apply Filter" at bounding box center [754, 453] width 69 height 18
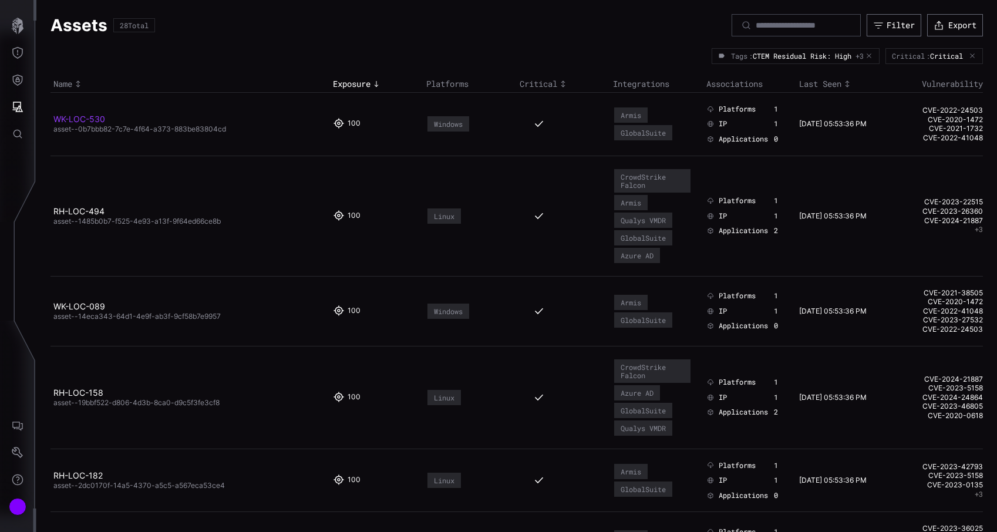
click at [90, 120] on link "WK-LOC-530" at bounding box center [79, 119] width 52 height 10
click at [96, 216] on link "RH-LOC-494" at bounding box center [78, 211] width 51 height 10
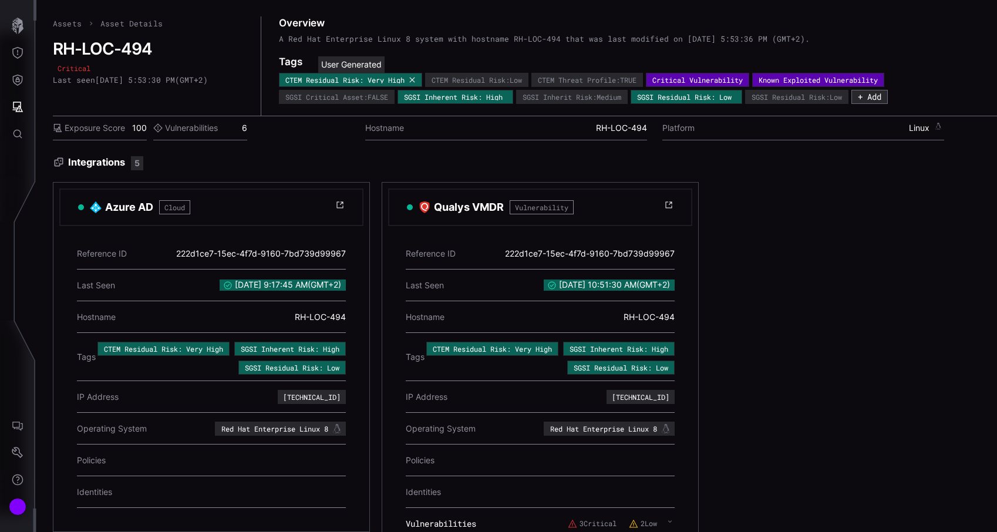
click at [414, 80] on icon at bounding box center [411, 79] width 5 height 5
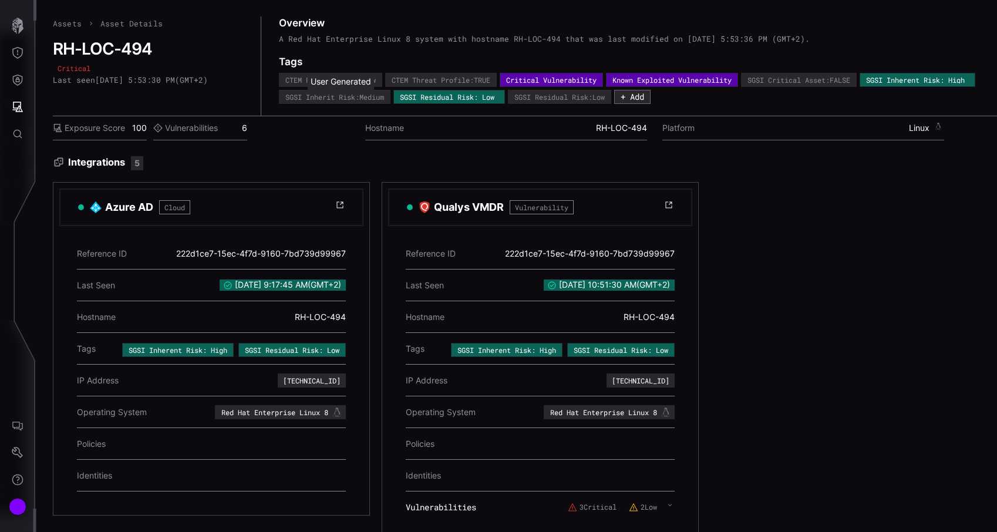
click at [0, 0] on icon at bounding box center [0, 0] width 0 height 0
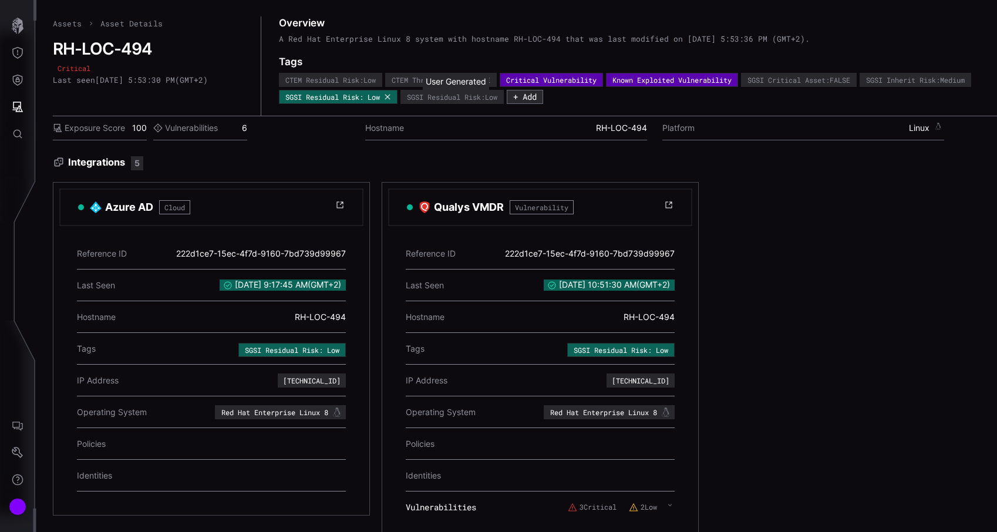
click at [390, 97] on icon at bounding box center [386, 96] width 5 height 5
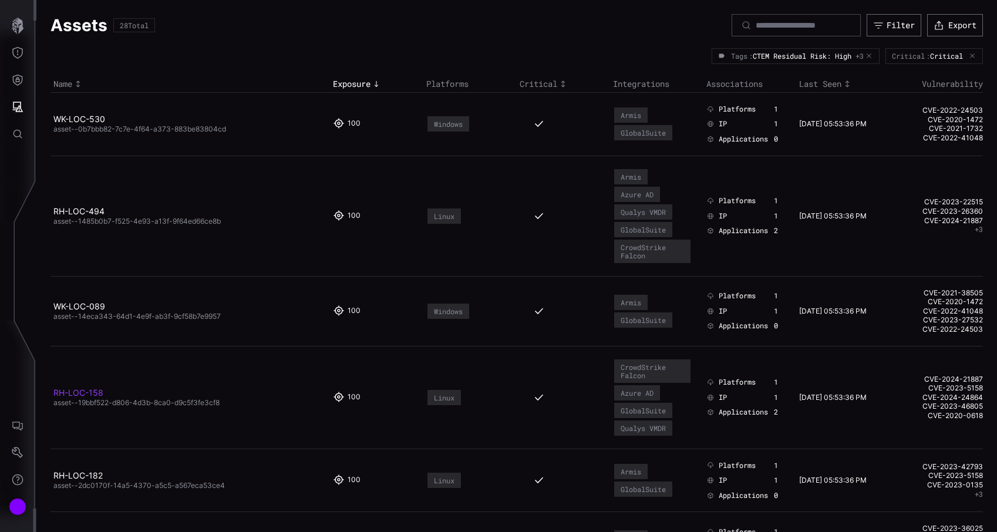
click at [91, 394] on link "RH-LOC-158" at bounding box center [78, 392] width 50 height 10
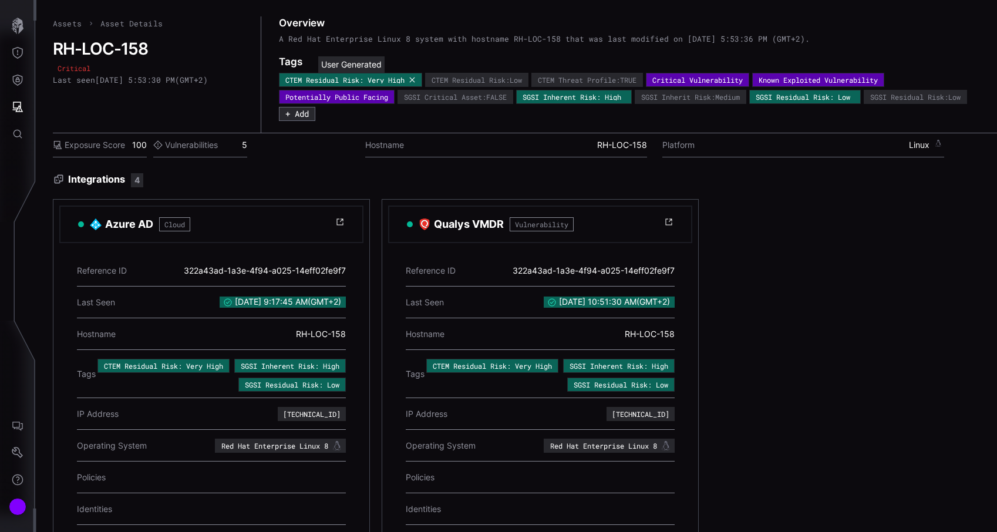
click at [414, 81] on icon at bounding box center [411, 79] width 5 height 5
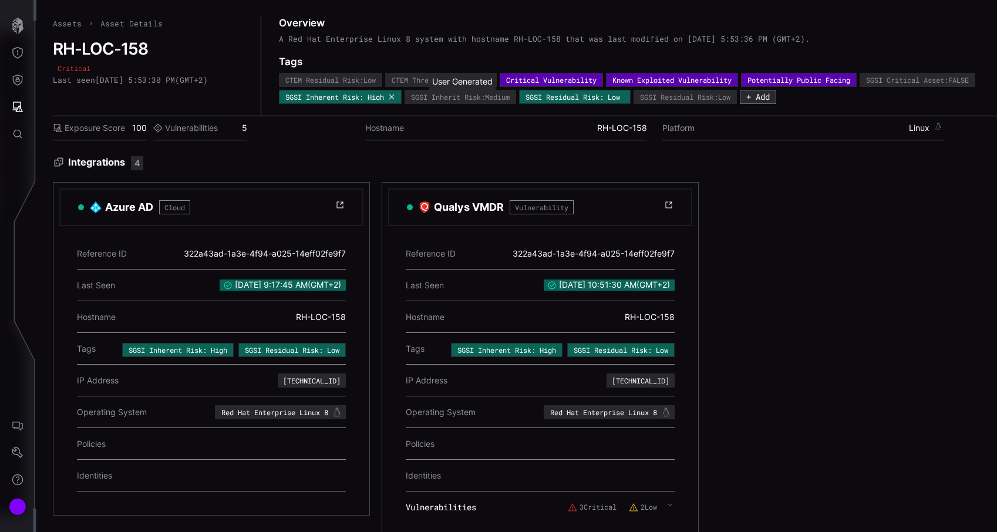
click at [394, 96] on icon at bounding box center [391, 96] width 5 height 5
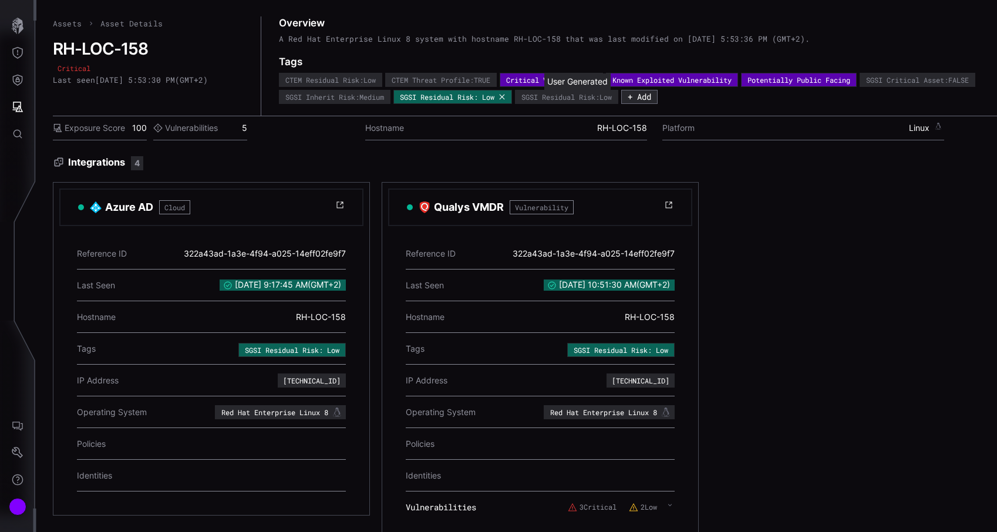
click at [505, 98] on icon at bounding box center [501, 96] width 7 height 7
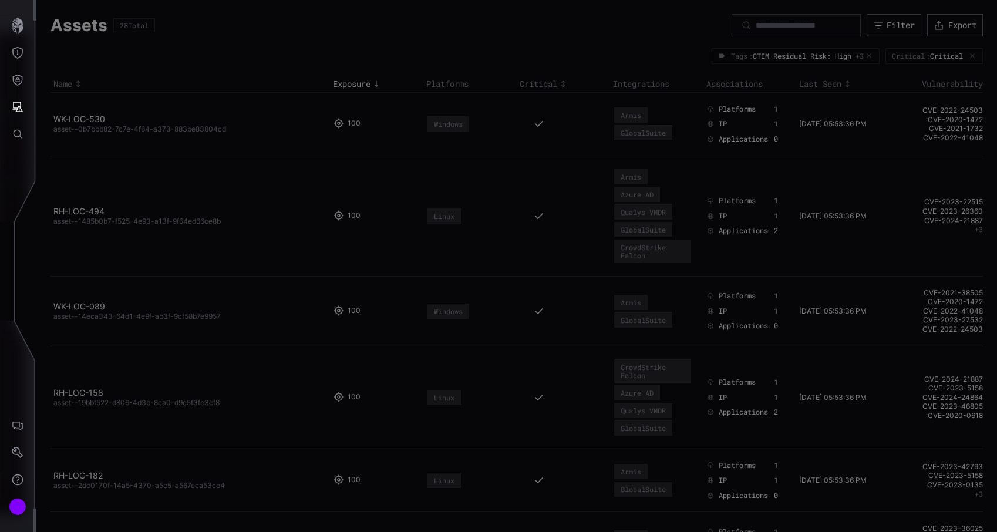
click at [90, 392] on div at bounding box center [498, 266] width 997 height 532
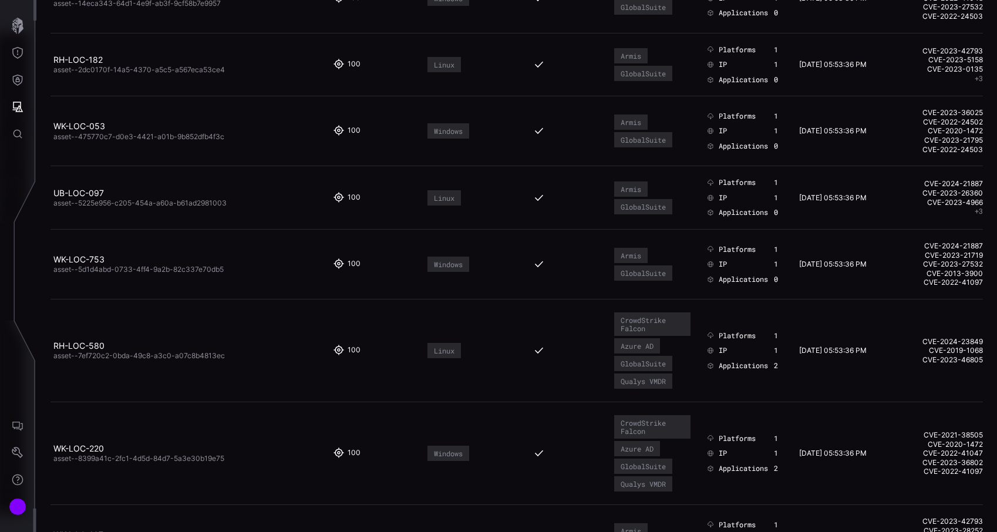
scroll to position [200, 0]
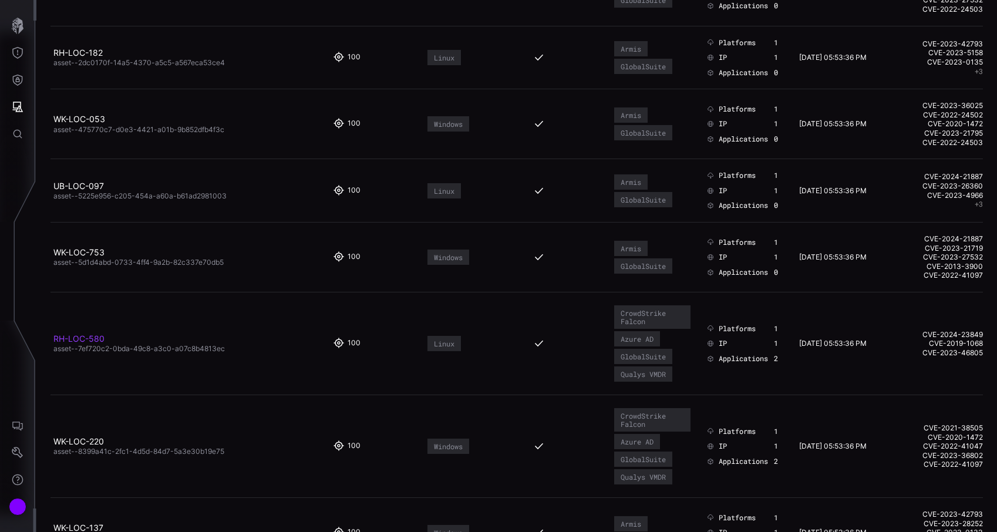
click at [101, 340] on link "RH-LOC-580" at bounding box center [78, 338] width 51 height 10
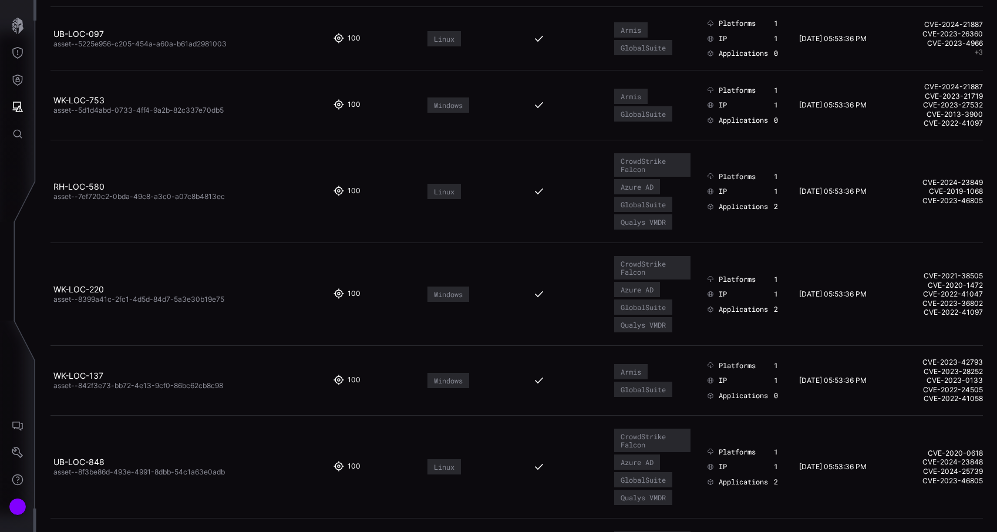
scroll to position [353, 0]
click at [93, 288] on link "WK-LOC-220" at bounding box center [78, 288] width 50 height 10
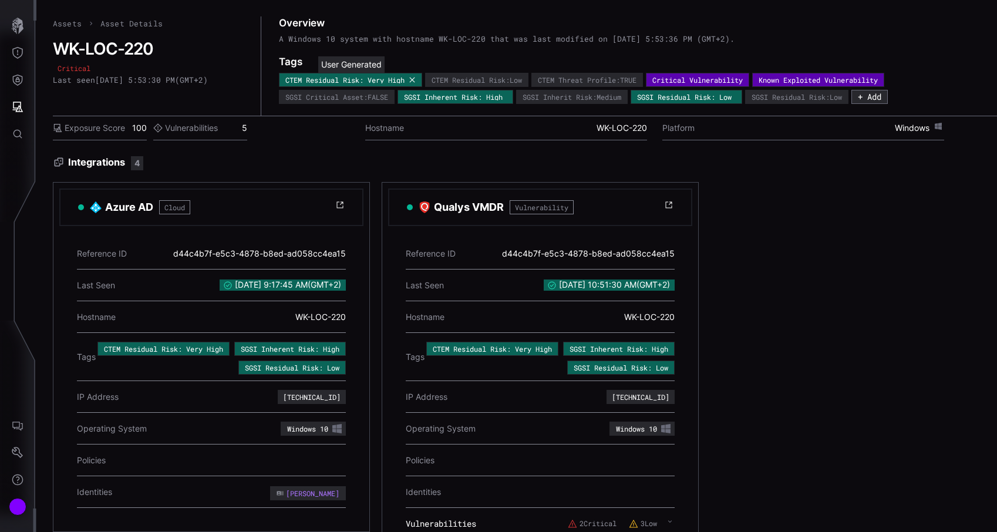
click at [414, 82] on icon at bounding box center [412, 79] width 7 height 7
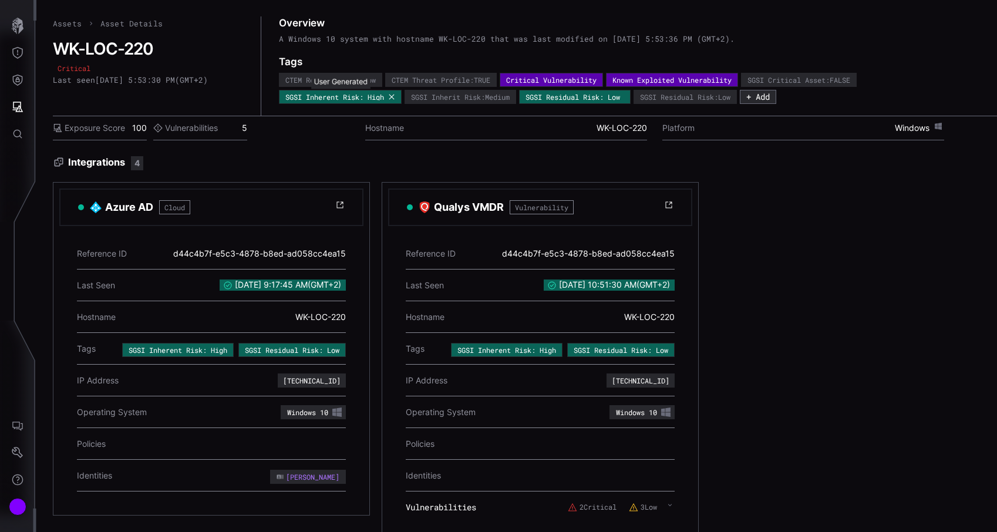
click at [391, 97] on icon at bounding box center [391, 96] width 7 height 7
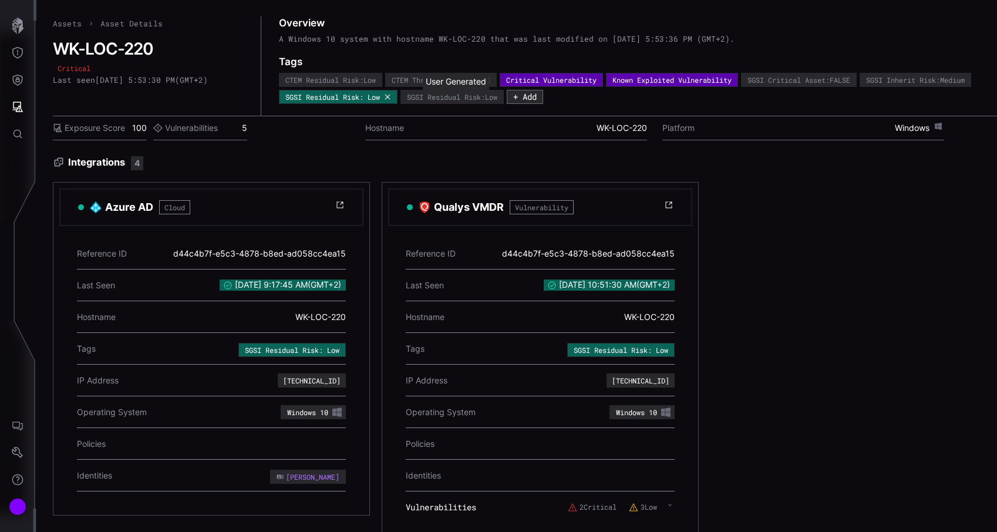
click at [391, 98] on icon at bounding box center [387, 96] width 7 height 7
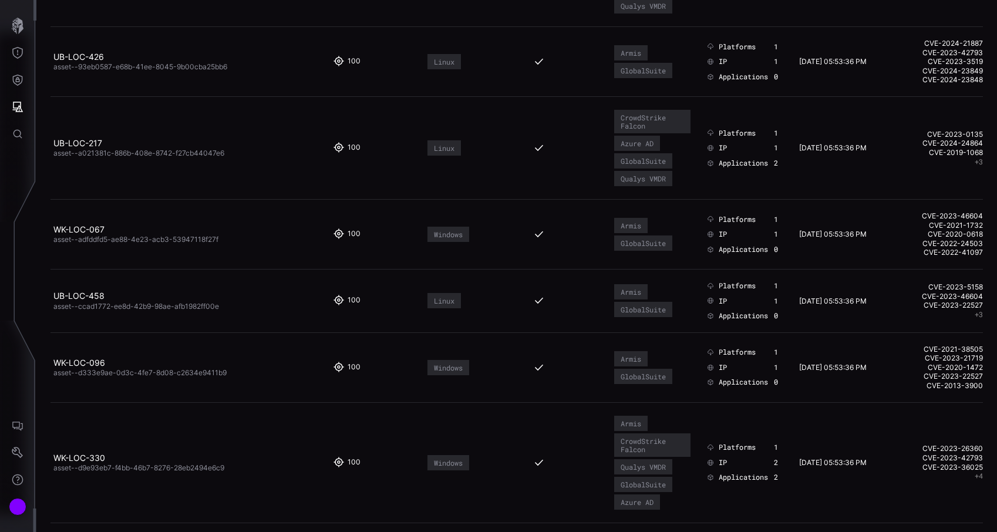
scroll to position [964, 0]
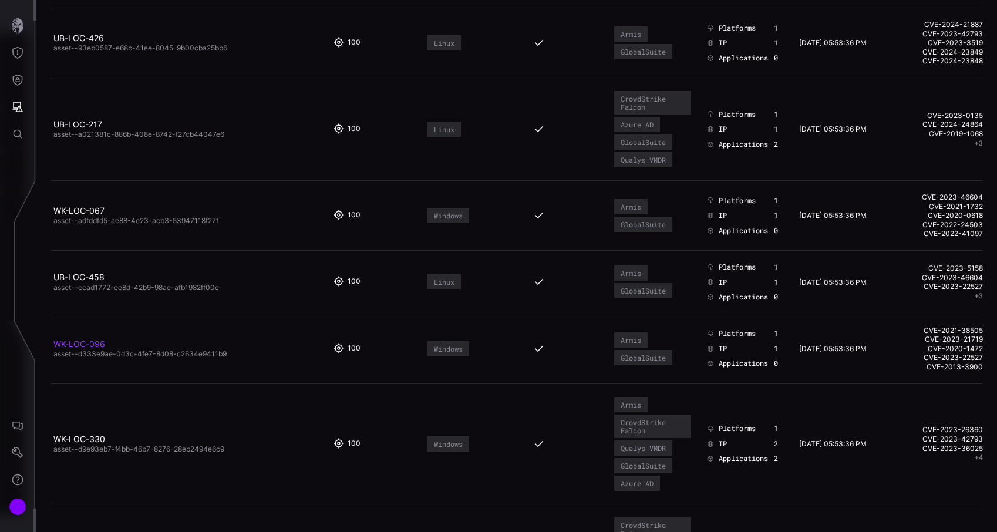
click at [100, 345] on link "WK-LOC-096" at bounding box center [79, 344] width 52 height 10
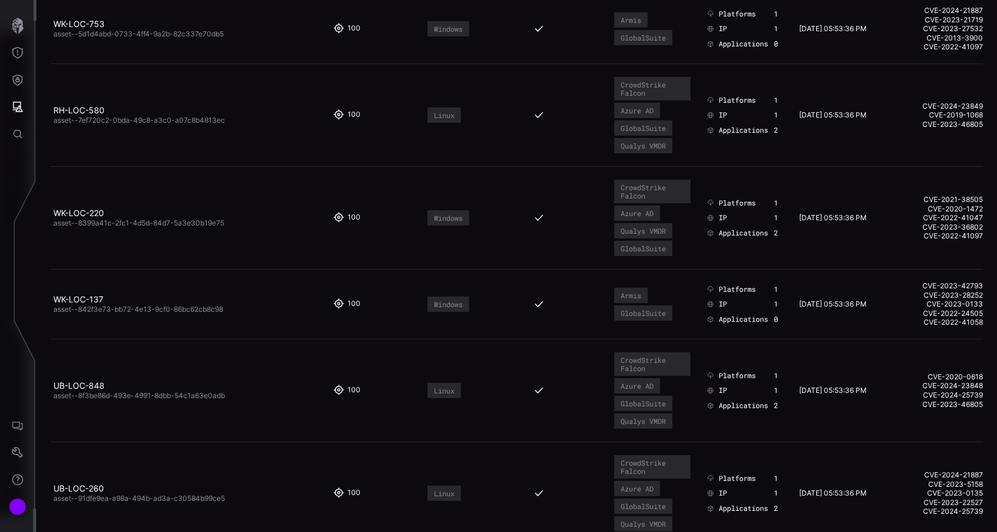
scroll to position [440, 0]
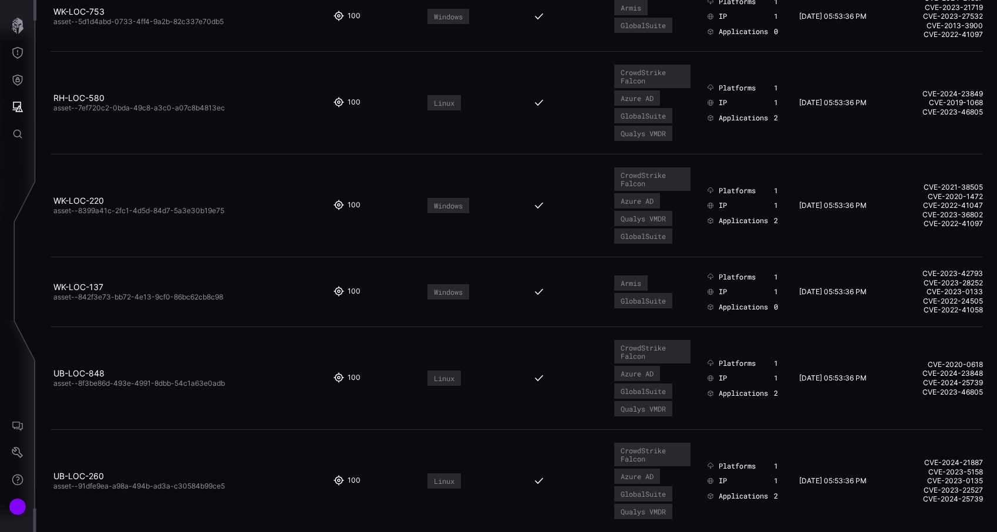
click at [88, 294] on span "asset--842f3e73-bb72-4e13-9cf0-86bc62cb8c98" at bounding box center [138, 296] width 170 height 9
click at [99, 283] on link "WK-LOC-137" at bounding box center [78, 287] width 50 height 10
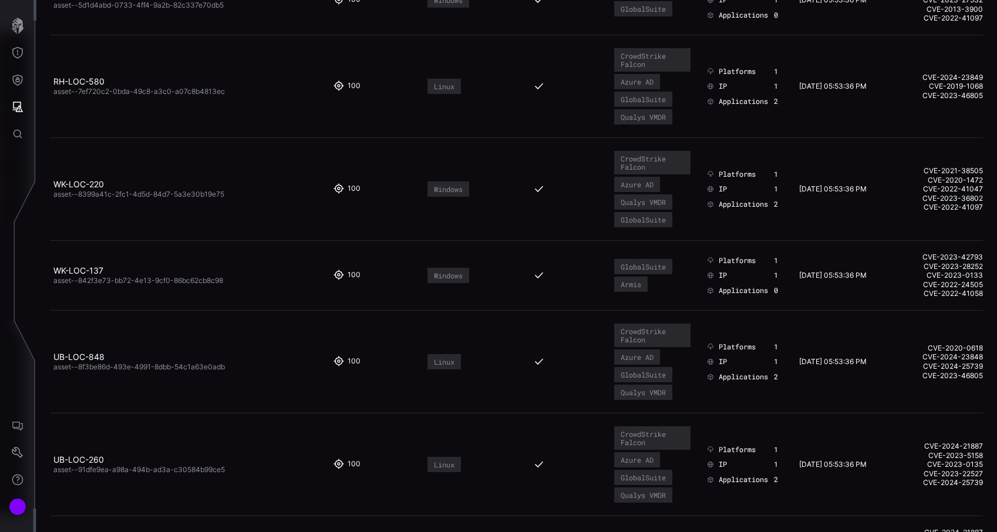
scroll to position [459, 0]
click at [96, 355] on link "UB-LOC-848" at bounding box center [78, 354] width 51 height 10
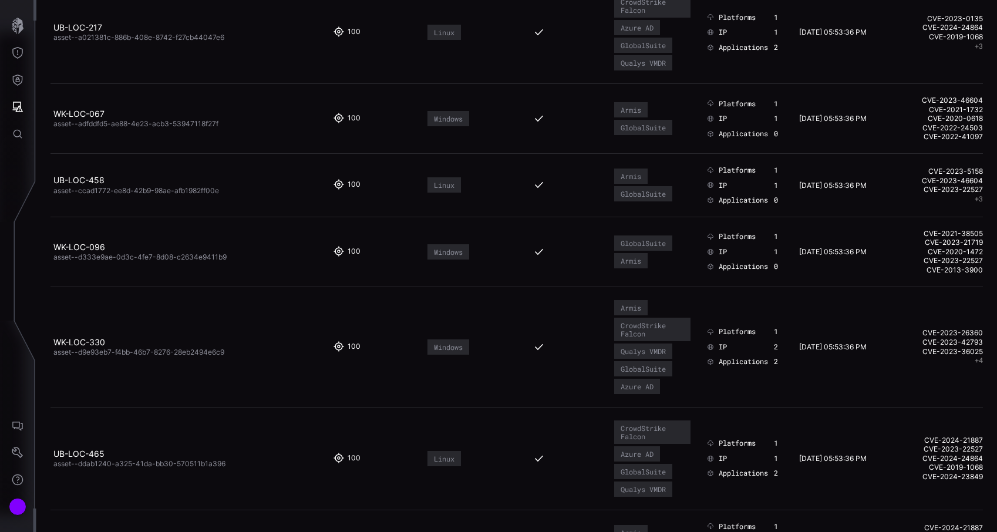
scroll to position [1062, 0]
click at [93, 242] on link "WK-LOC-096" at bounding box center [79, 246] width 52 height 10
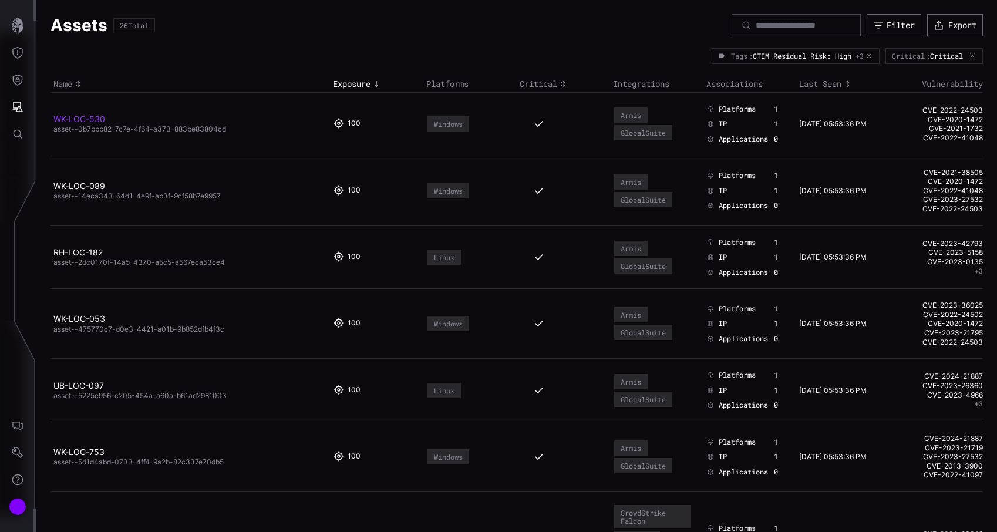
click at [97, 114] on link "WK-LOC-530" at bounding box center [79, 119] width 52 height 10
click at [91, 183] on link "WK-LOC-089" at bounding box center [79, 186] width 52 height 10
click at [80, 252] on link "RH-LOC-182" at bounding box center [77, 252] width 49 height 10
click at [89, 313] on h2 "WK-LOC-053" at bounding box center [185, 318] width 265 height 11
click at [90, 319] on link "WK-LOC-053" at bounding box center [79, 318] width 52 height 10
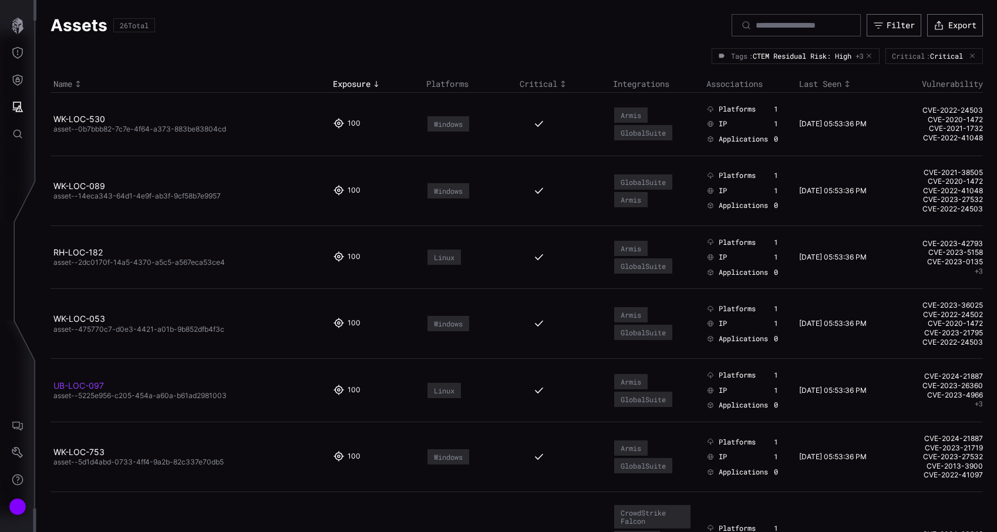
click at [90, 388] on link "UB-LOC-097" at bounding box center [78, 385] width 50 height 10
click at [81, 454] on link "WK-LOC-753" at bounding box center [78, 452] width 51 height 10
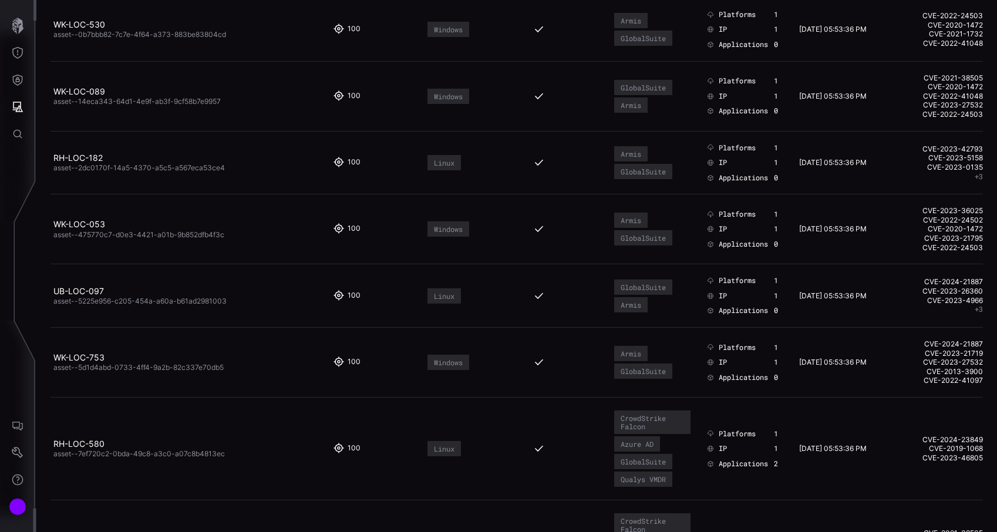
scroll to position [112, 0]
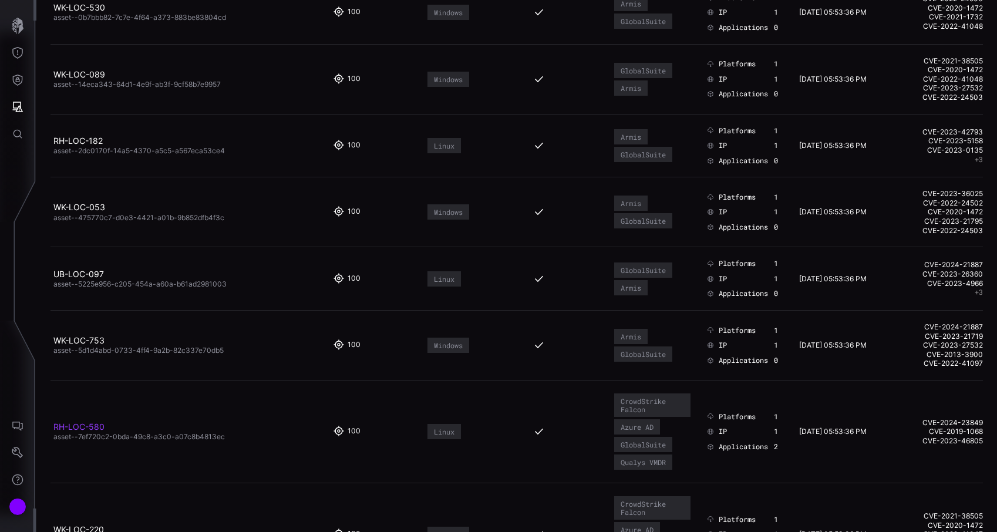
click at [95, 425] on link "RH-LOC-580" at bounding box center [78, 426] width 51 height 10
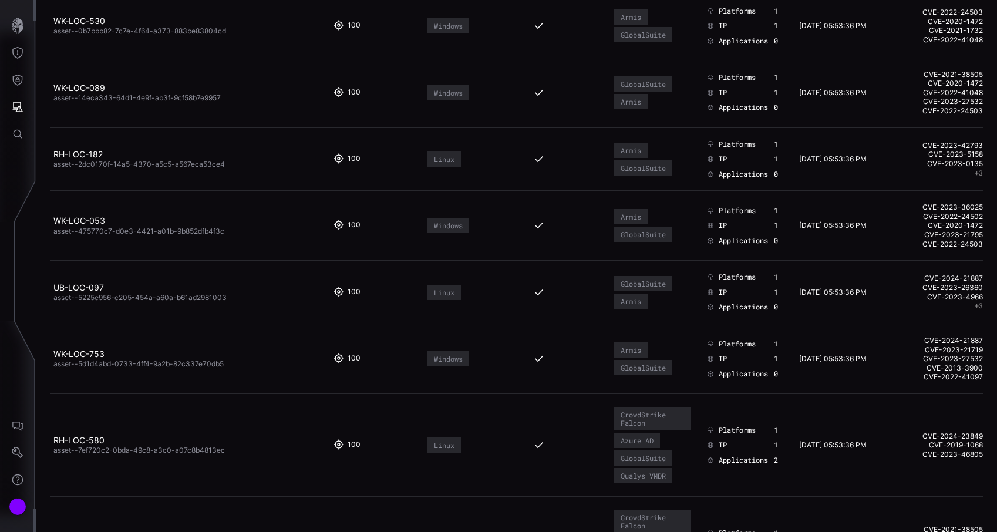
scroll to position [107, 0]
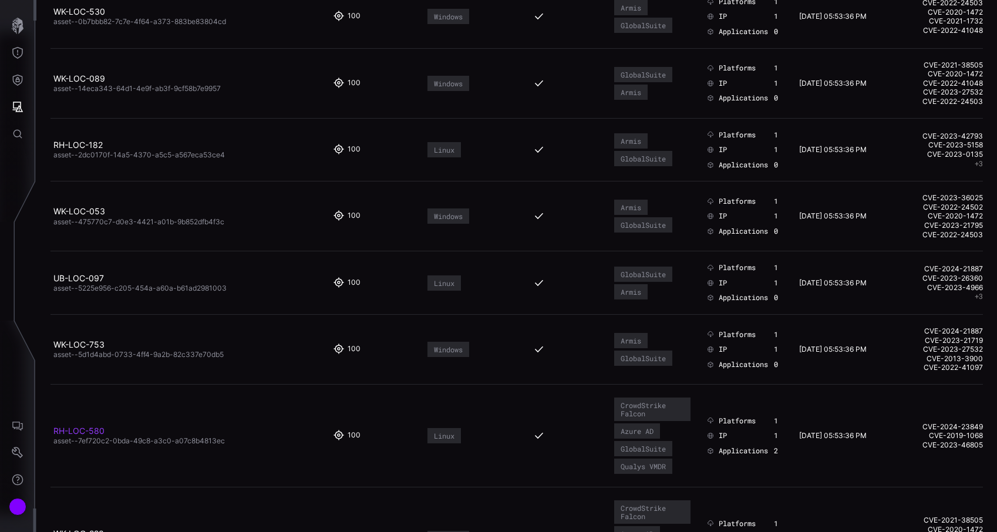
click at [93, 427] on link "RH-LOC-580" at bounding box center [78, 431] width 51 height 10
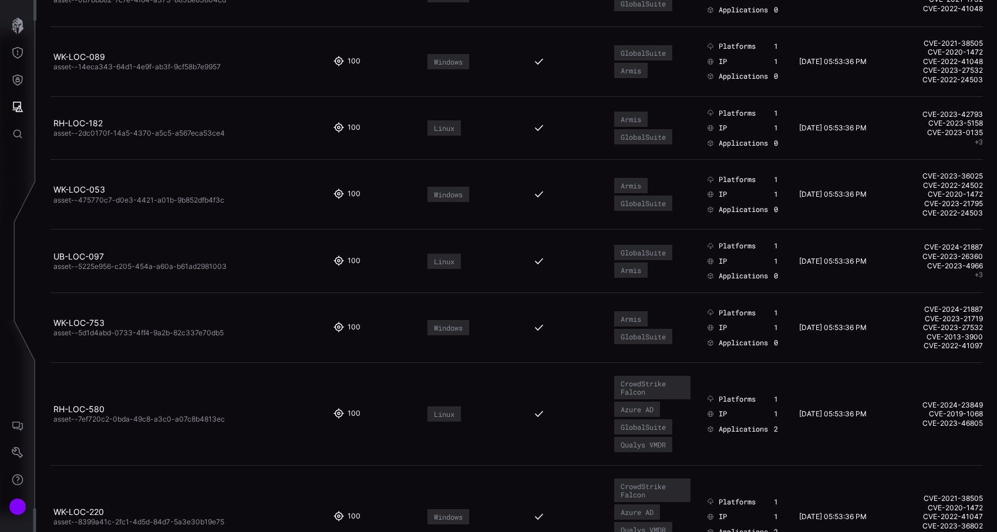
scroll to position [149, 0]
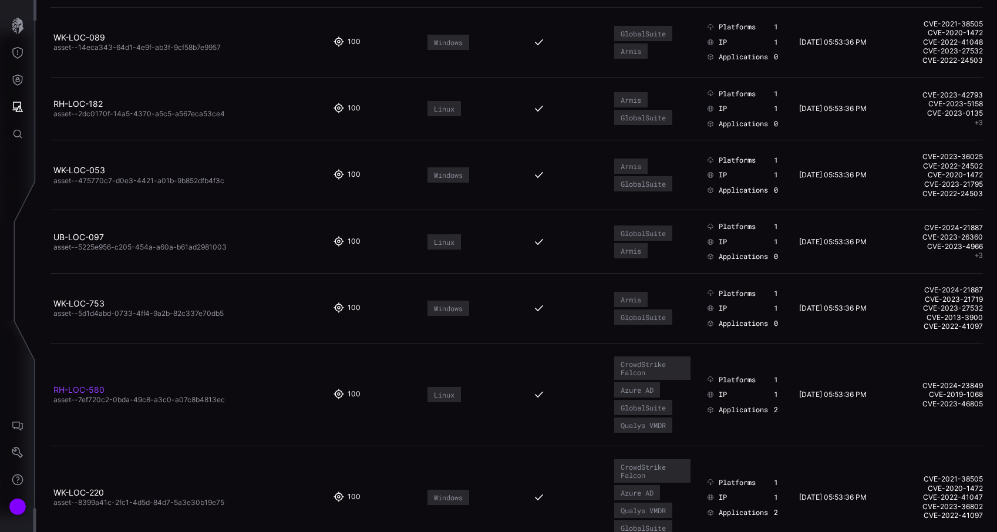
click at [85, 386] on link "RH-LOC-580" at bounding box center [78, 389] width 51 height 10
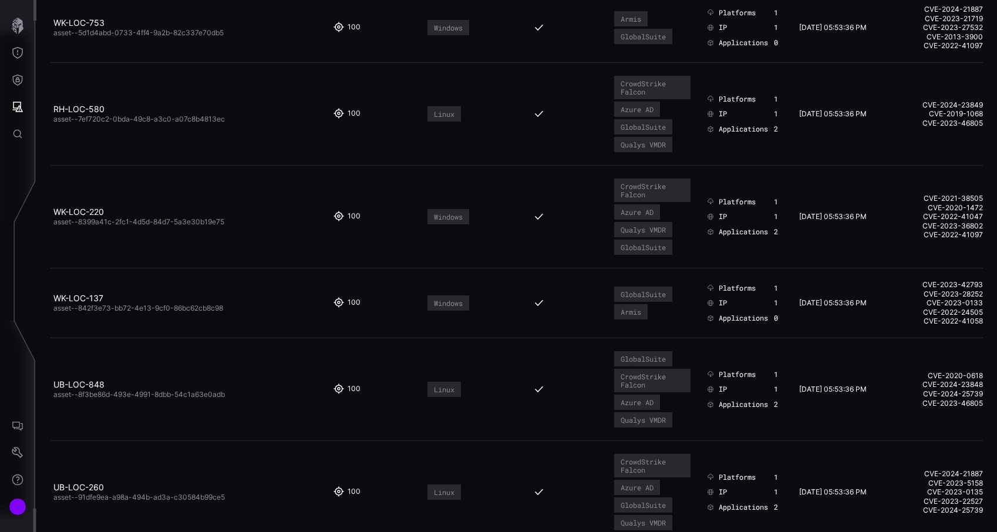
scroll to position [463, 0]
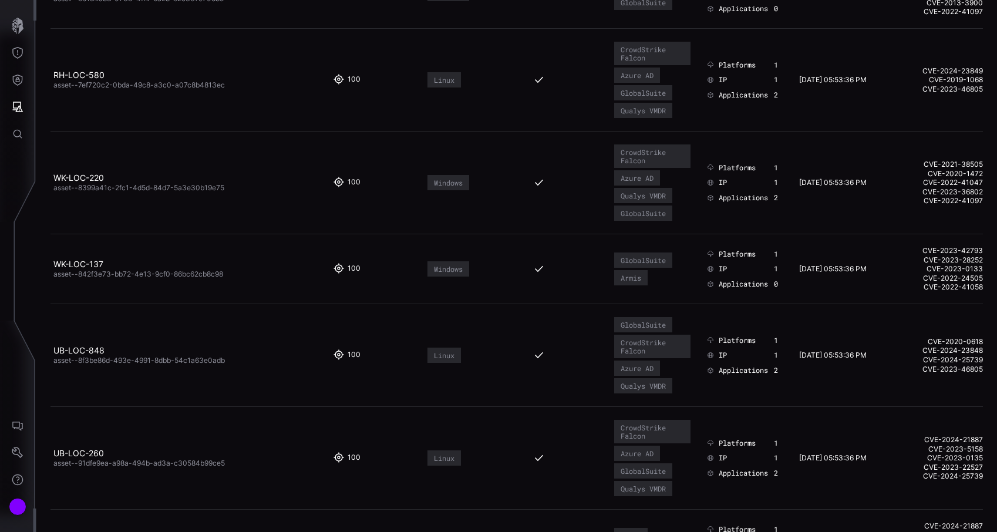
click at [90, 173] on h2 "WK-LOC-220" at bounding box center [185, 178] width 265 height 11
click at [89, 180] on link "WK-LOC-220" at bounding box center [78, 178] width 50 height 10
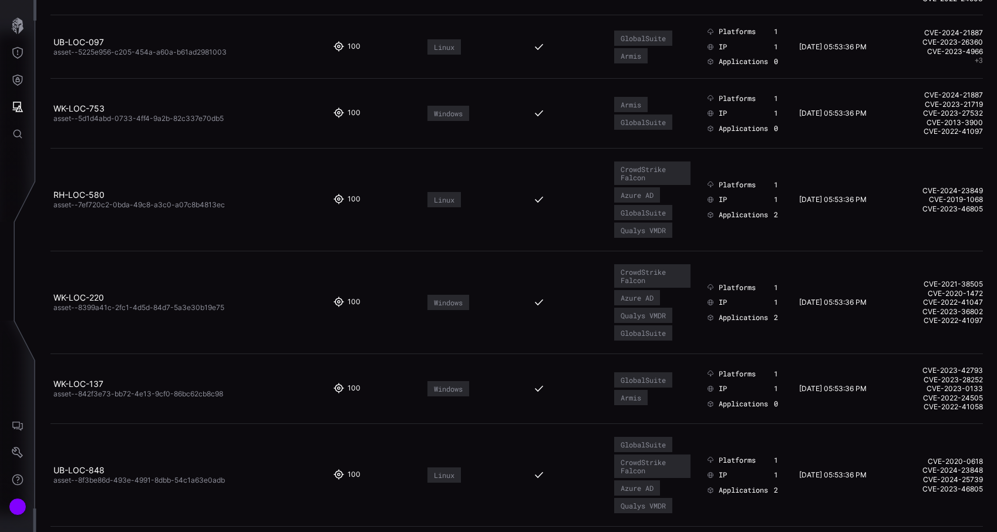
scroll to position [347, 0]
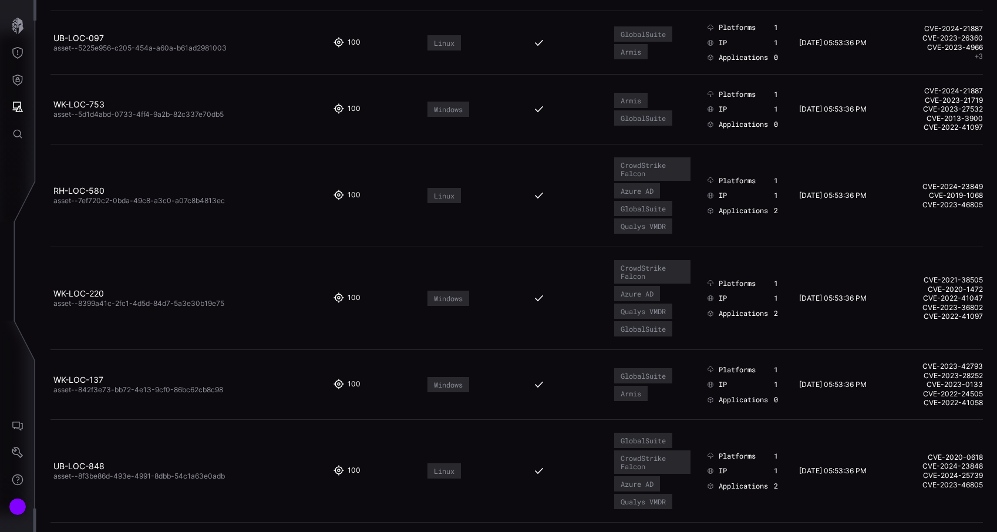
click at [175, 508] on td "UB-LOC-848 asset--8f3be86d-493e-4991-8dbb-54c1a63e0adb" at bounding box center [189, 470] width 279 height 103
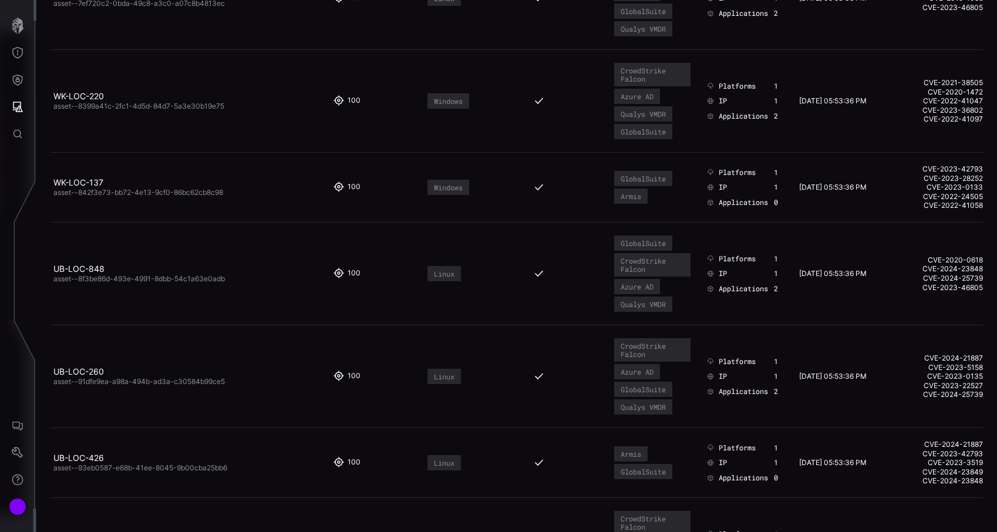
scroll to position [544, 0]
click at [92, 372] on link "UB-LOC-260" at bounding box center [78, 372] width 50 height 10
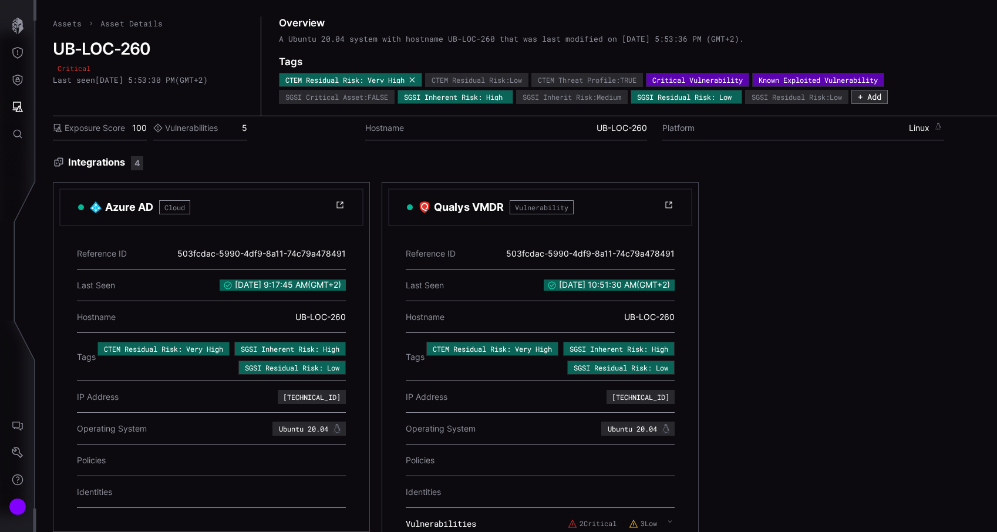
click at [416, 78] on icon at bounding box center [412, 79] width 7 height 7
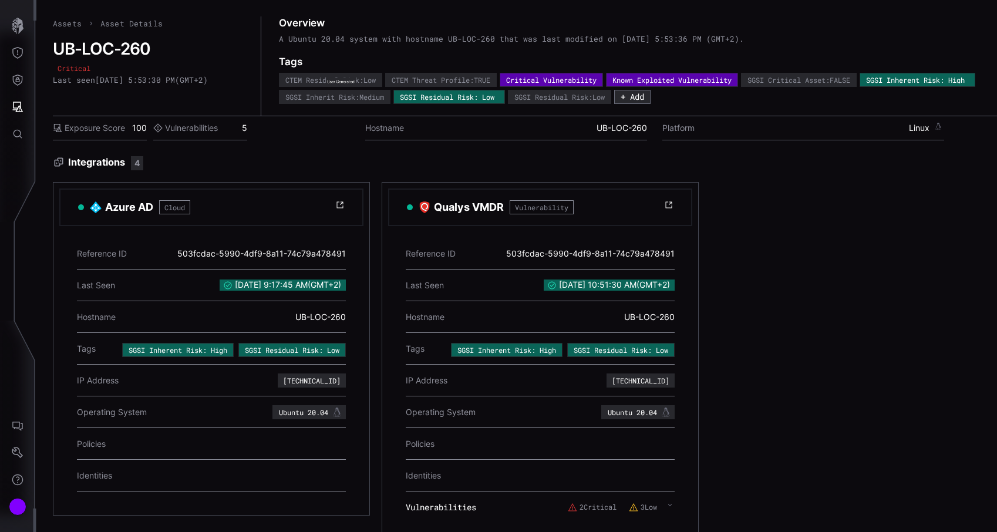
click at [0, 0] on icon at bounding box center [0, 0] width 0 height 0
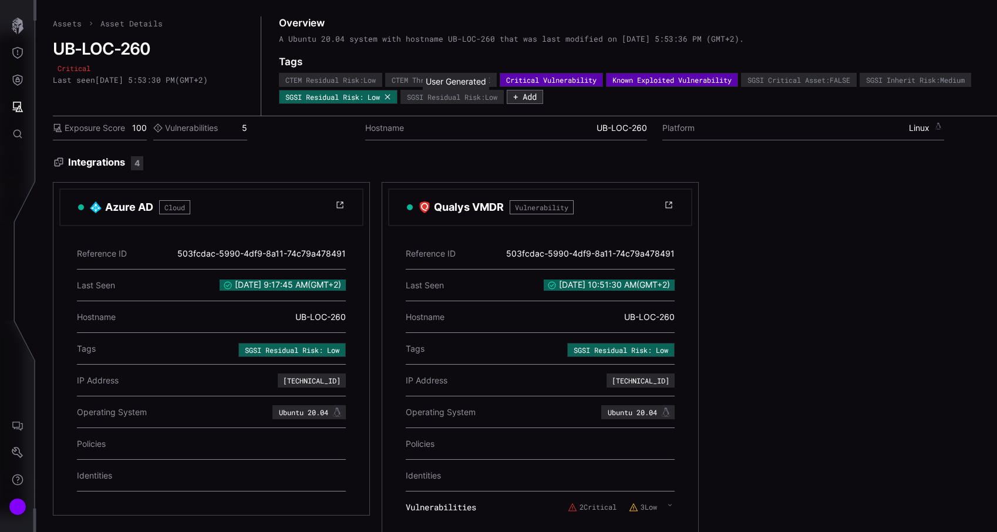
click at [391, 98] on icon at bounding box center [387, 96] width 7 height 7
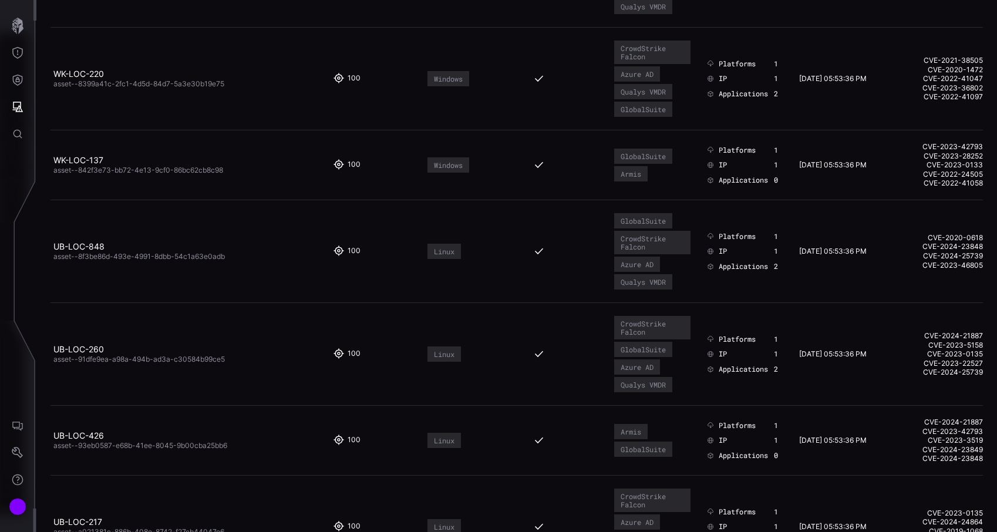
scroll to position [585, 0]
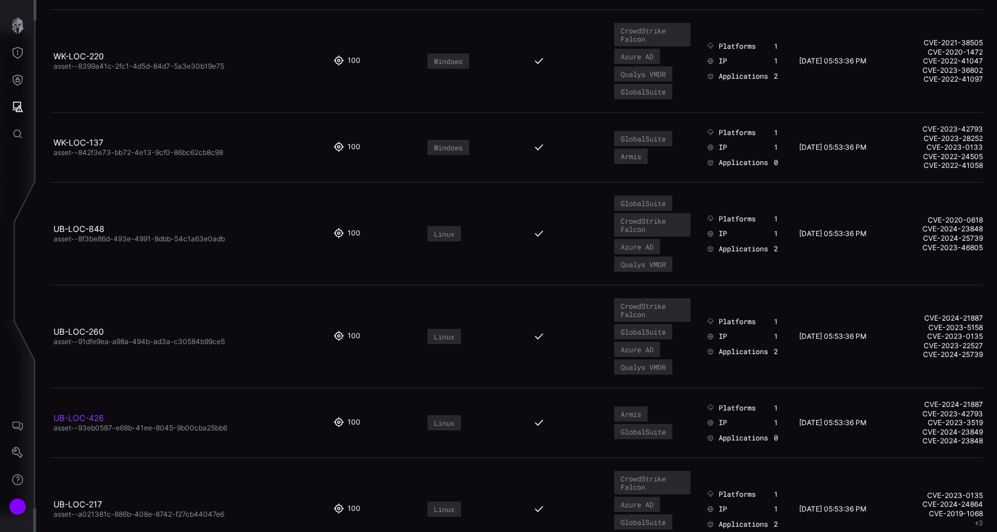
click at [95, 417] on link "UB-LOC-426" at bounding box center [78, 418] width 50 height 10
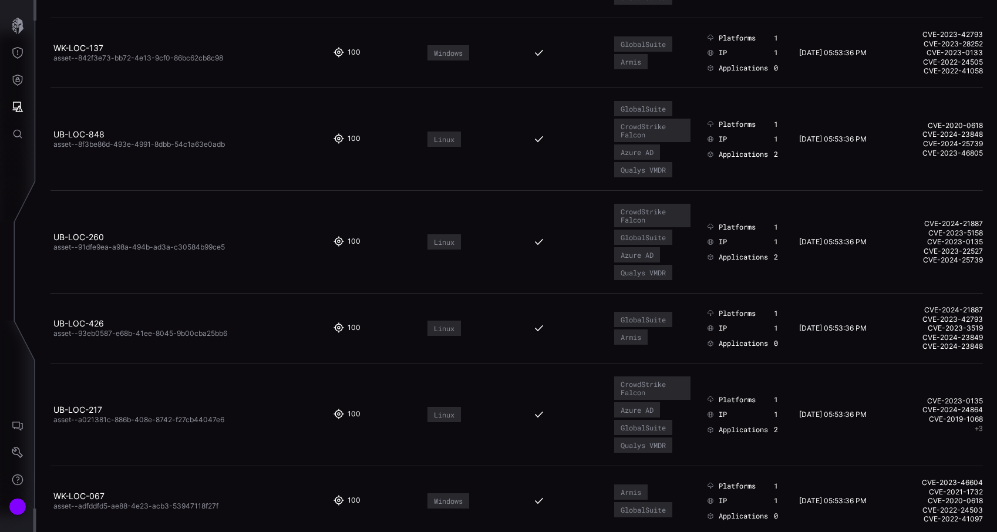
scroll to position [698, 0]
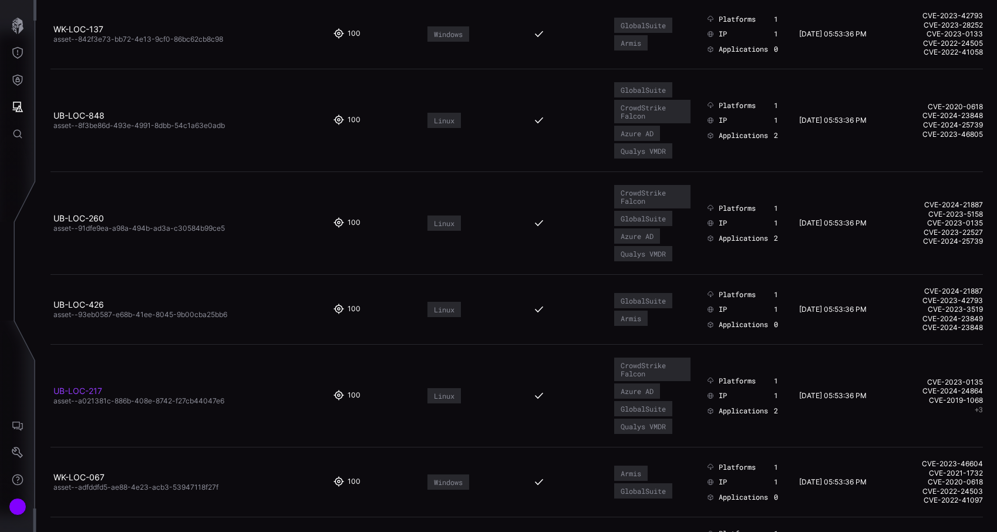
click at [96, 392] on link "UB-LOC-217" at bounding box center [77, 391] width 49 height 10
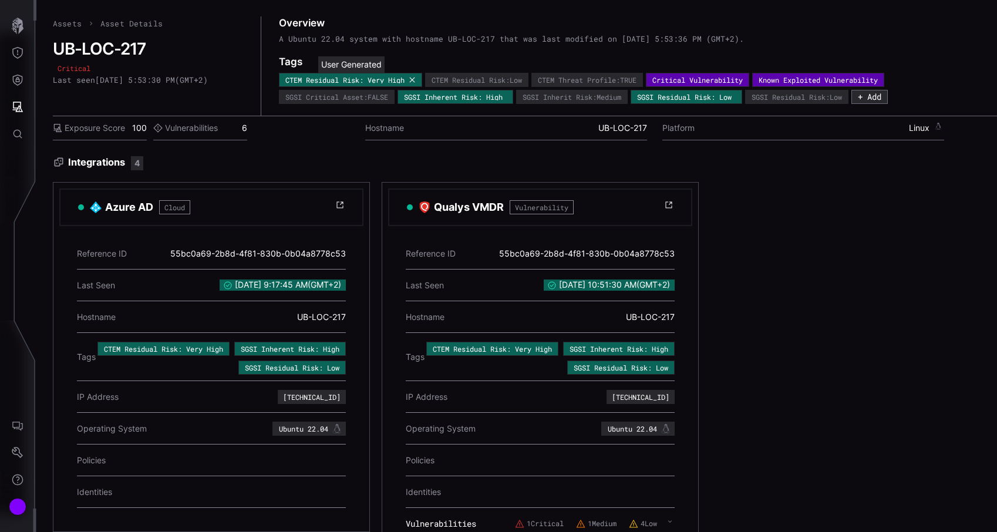
click at [414, 80] on icon at bounding box center [412, 79] width 7 height 7
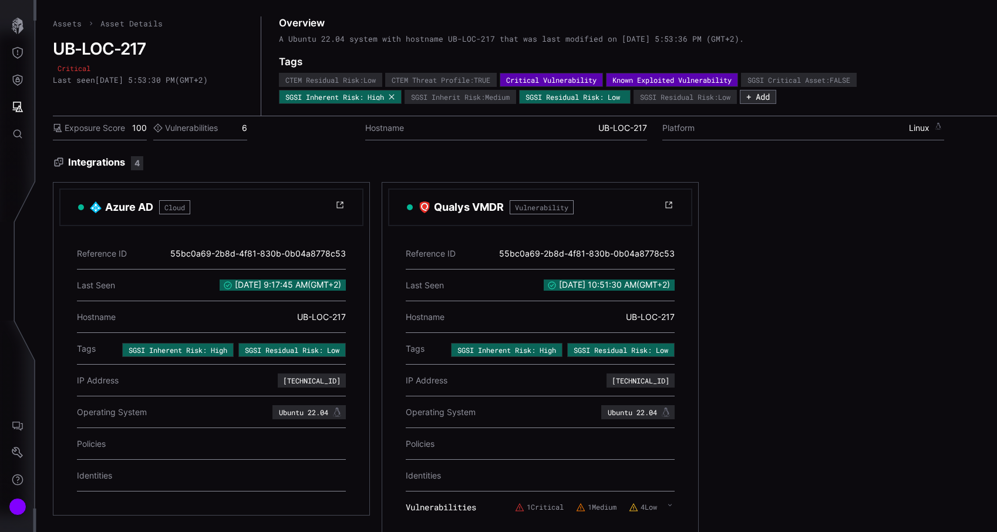
click at [393, 96] on icon at bounding box center [391, 96] width 7 height 7
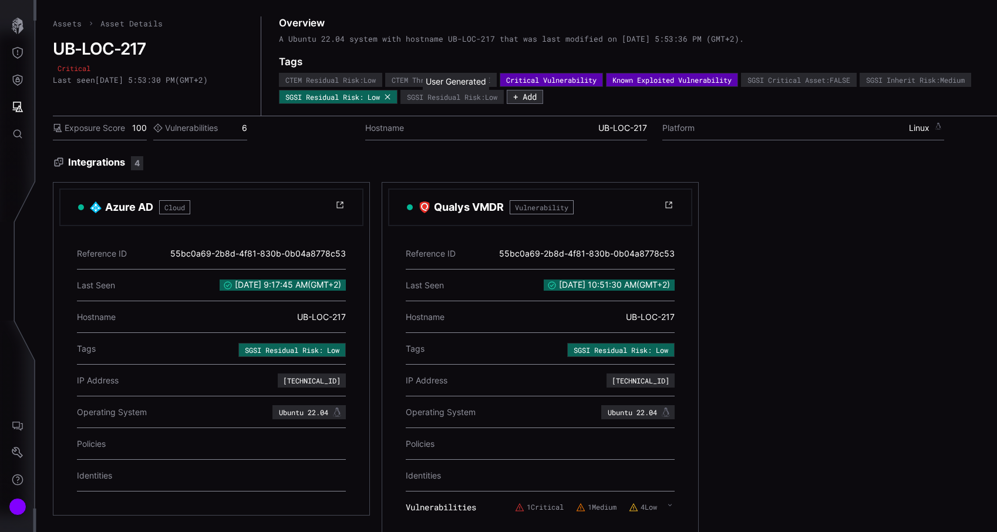
click at [390, 98] on icon at bounding box center [386, 96] width 5 height 5
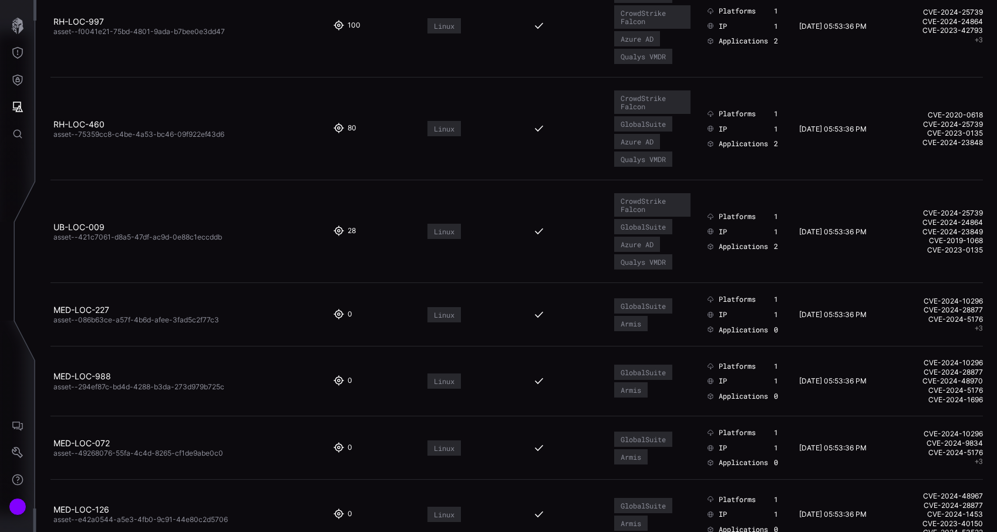
scroll to position [1406, 0]
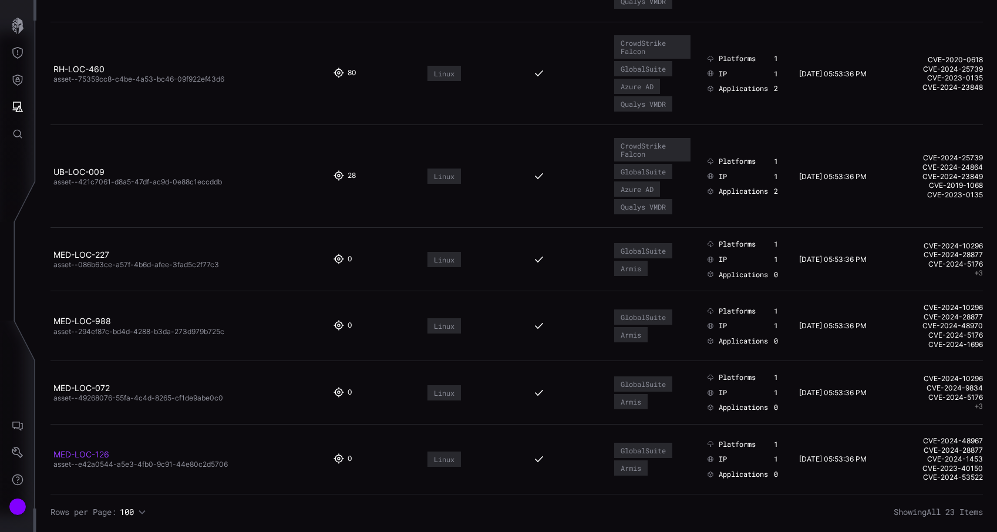
click at [103, 455] on link "MED-LOC-126" at bounding box center [81, 454] width 56 height 10
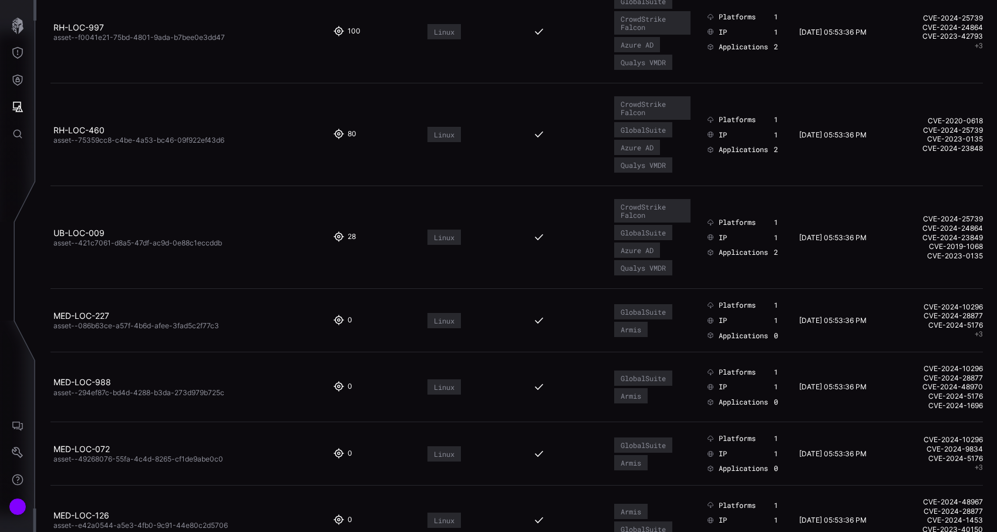
scroll to position [1406, 0]
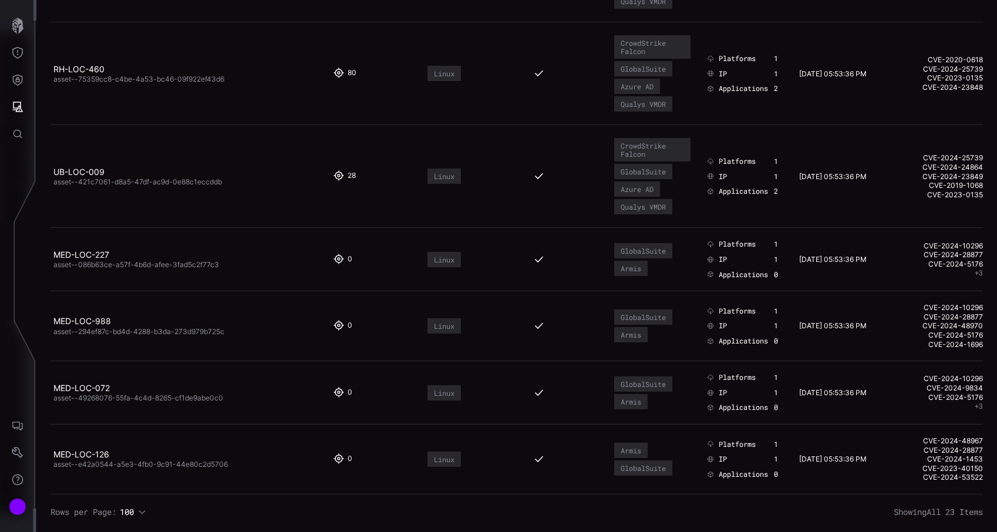
click at [110, 397] on span "asset--49268076-55fa-4c4d-8265-cf1de9abe0c0" at bounding box center [138, 397] width 170 height 9
click at [104, 391] on link "MED-LOC-072" at bounding box center [81, 388] width 56 height 10
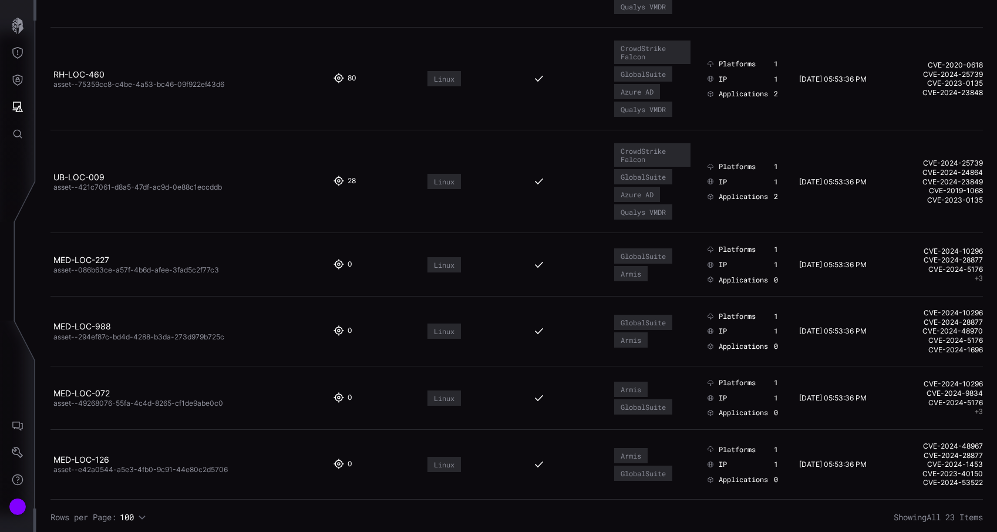
scroll to position [1406, 0]
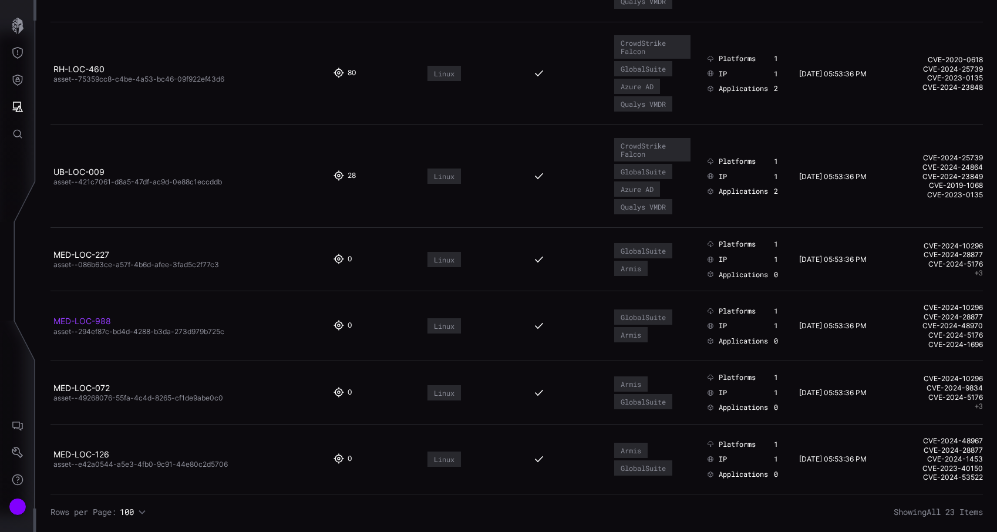
click at [104, 317] on link "MED-LOC-988" at bounding box center [82, 321] width 58 height 10
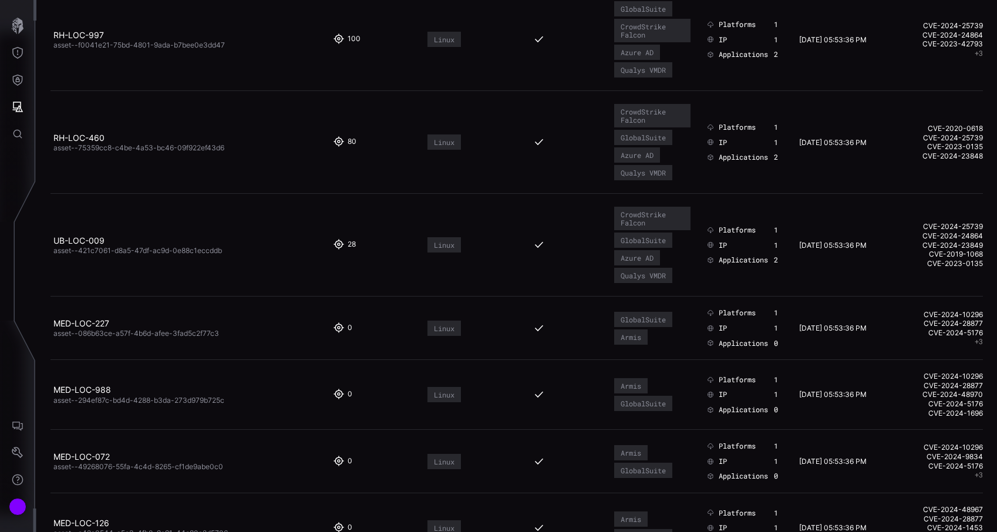
scroll to position [1406, 0]
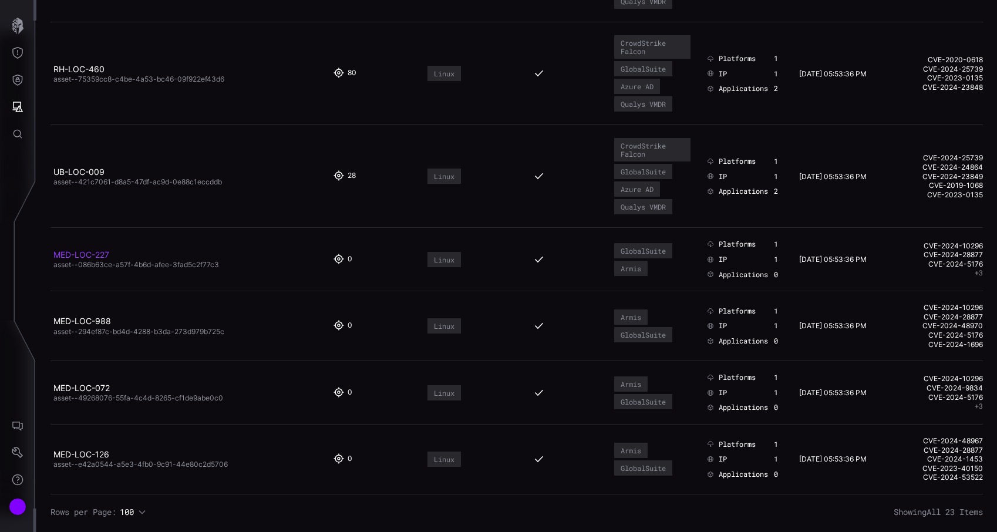
click at [104, 254] on link "MED-LOC-227" at bounding box center [81, 254] width 56 height 10
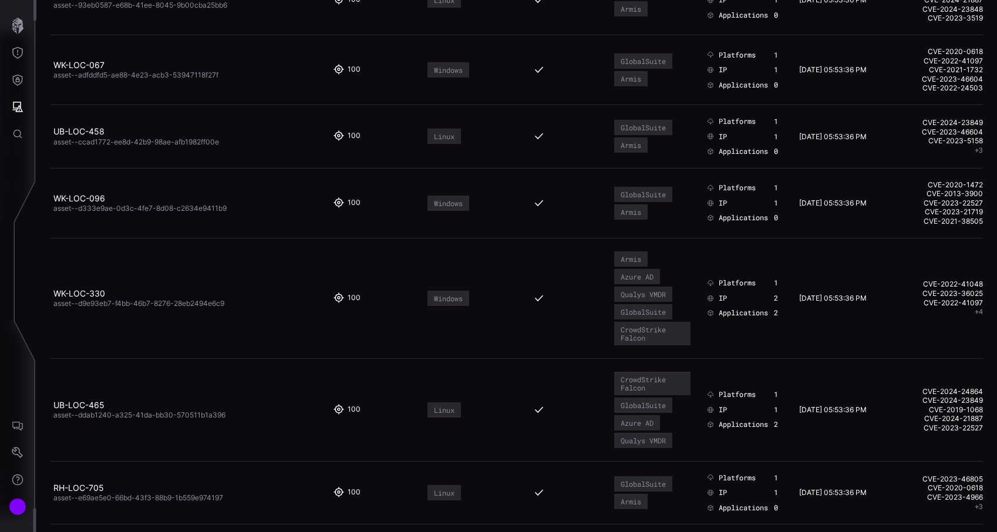
scroll to position [1406, 0]
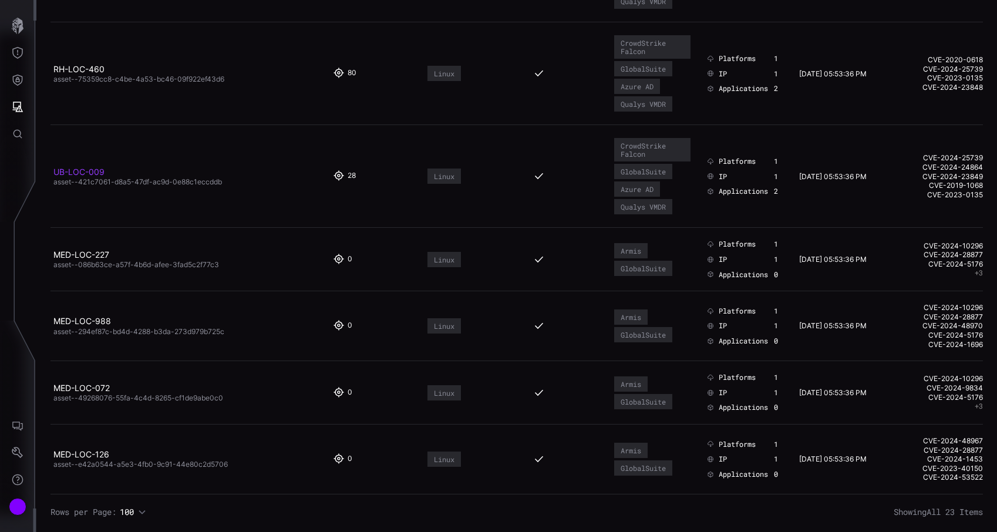
click at [95, 171] on link "UB-LOC-009" at bounding box center [78, 172] width 51 height 10
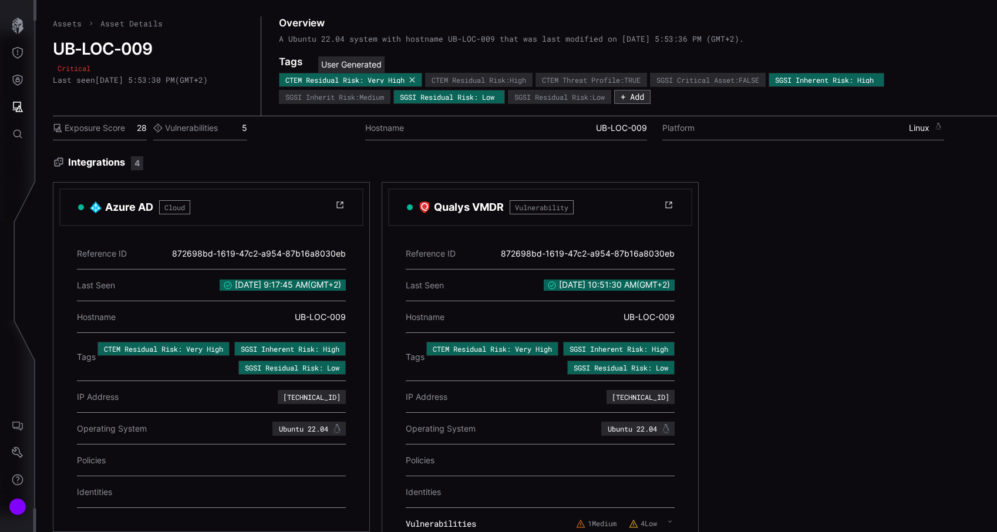
click at [414, 79] on icon at bounding box center [411, 79] width 5 height 5
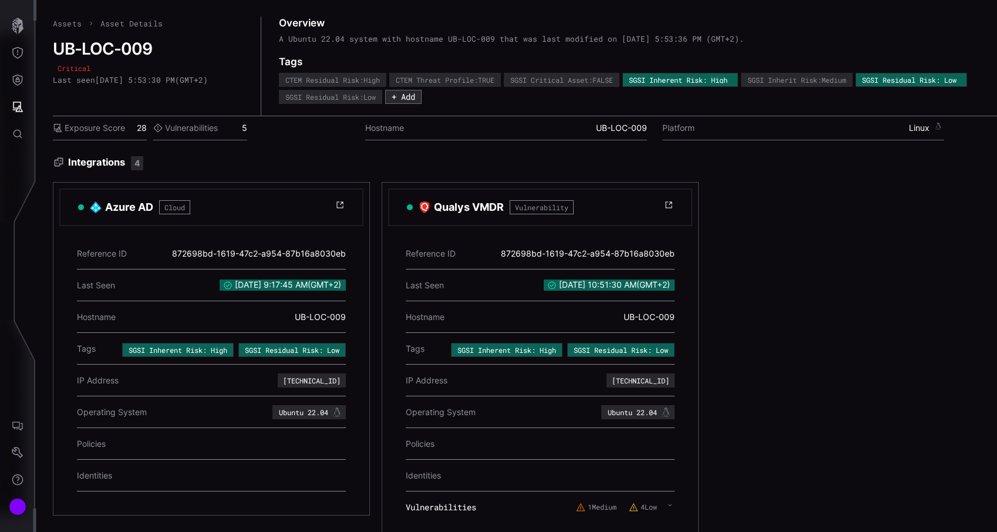
click at [0, 0] on icon at bounding box center [0, 0] width 0 height 0
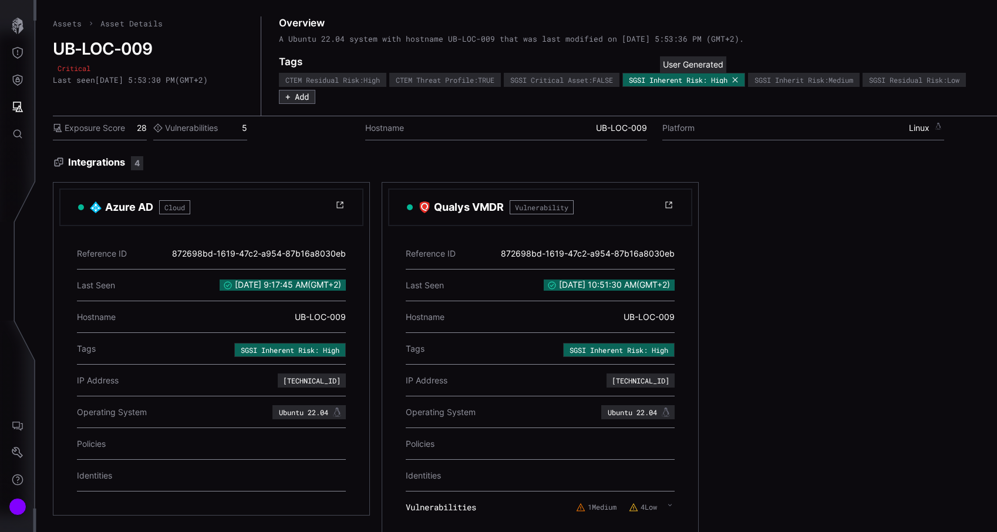
click at [738, 80] on icon at bounding box center [734, 79] width 7 height 7
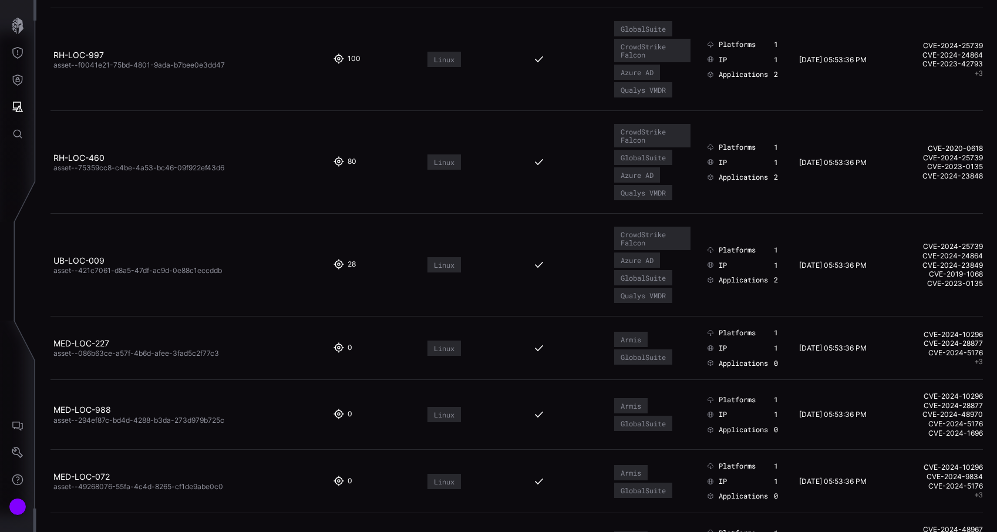
scroll to position [1406, 0]
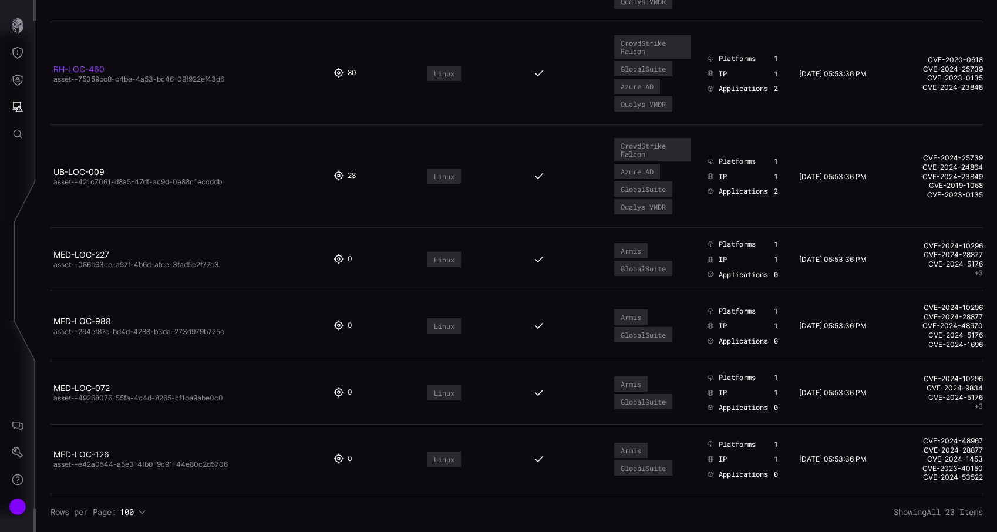
click at [91, 69] on link "RH-LOC-460" at bounding box center [78, 69] width 51 height 10
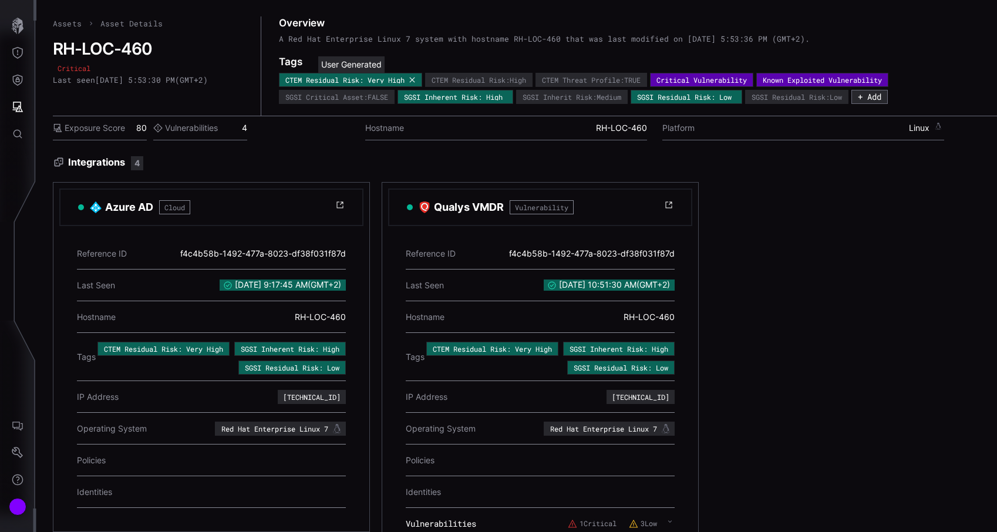
click at [414, 82] on icon at bounding box center [412, 79] width 7 height 7
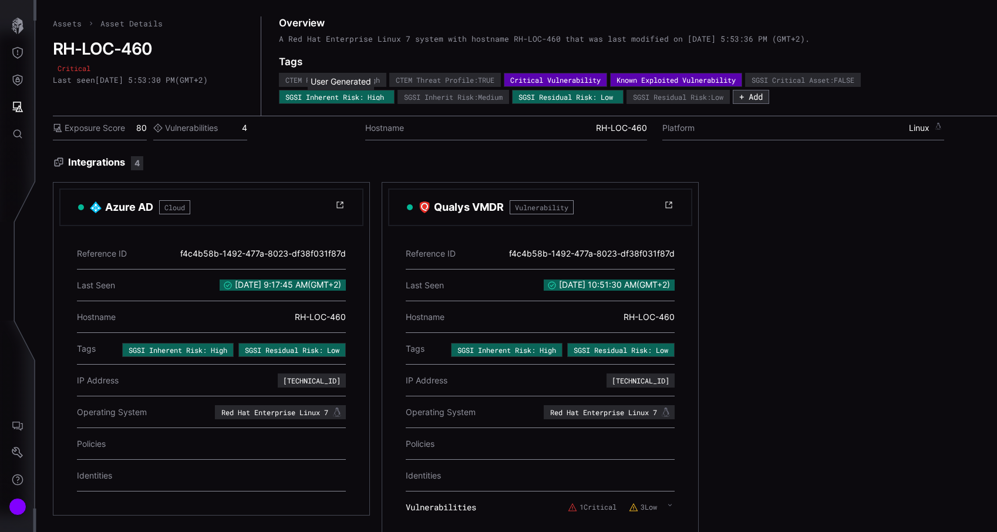
click at [0, 0] on icon at bounding box center [0, 0] width 0 height 0
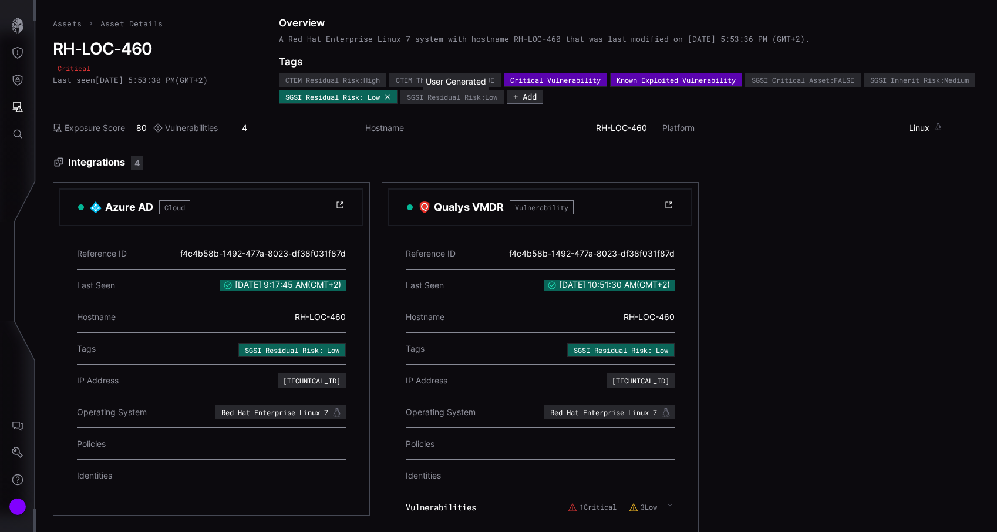
click at [391, 96] on icon at bounding box center [387, 96] width 7 height 7
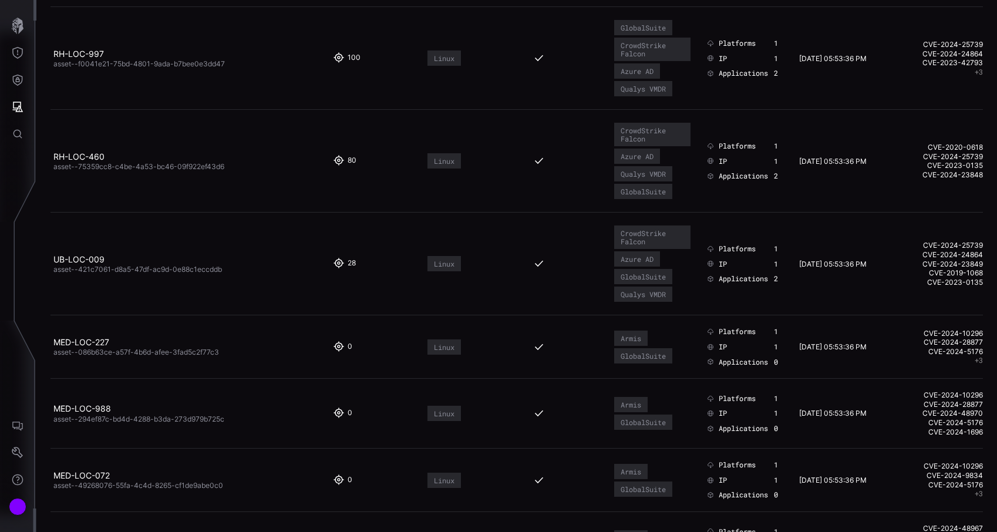
scroll to position [1313, 0]
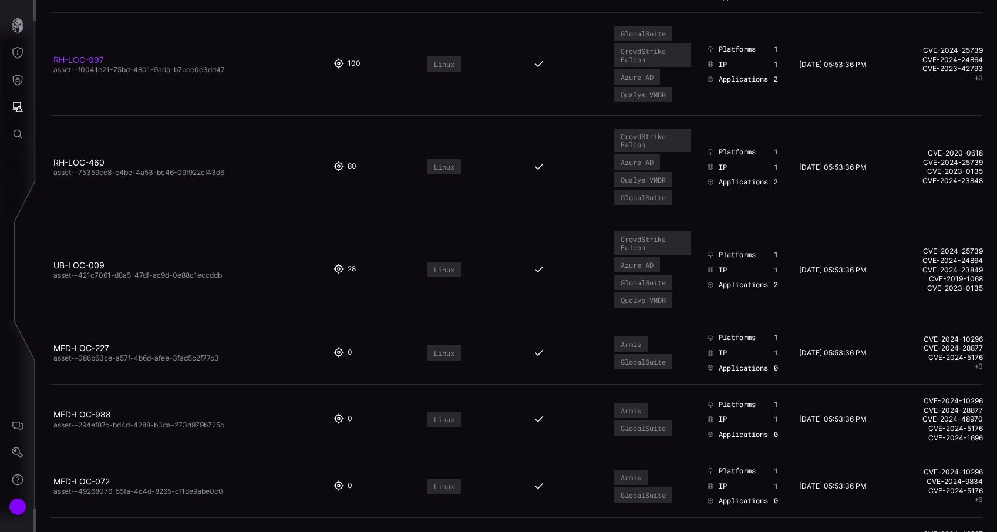
click at [99, 61] on link "RH-LOC-997" at bounding box center [78, 60] width 50 height 10
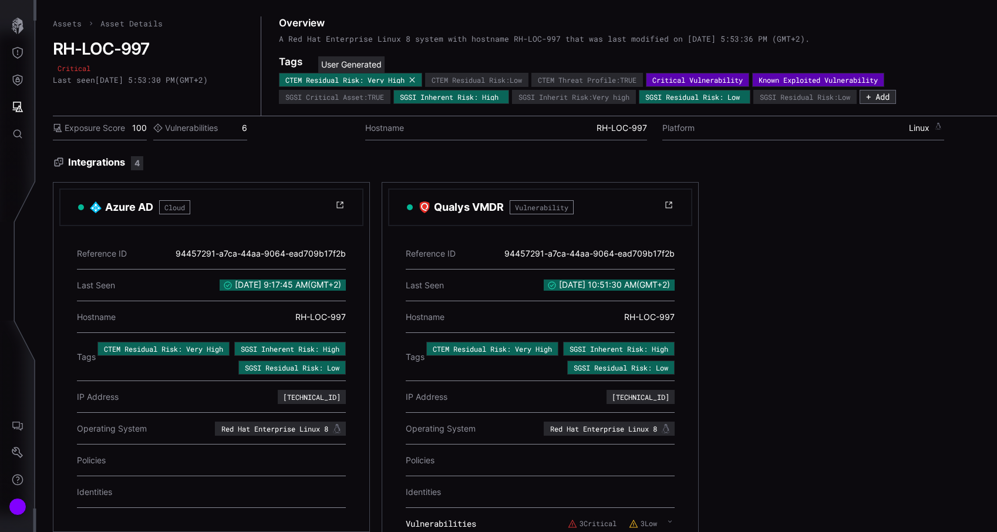
click at [416, 80] on icon at bounding box center [412, 79] width 7 height 7
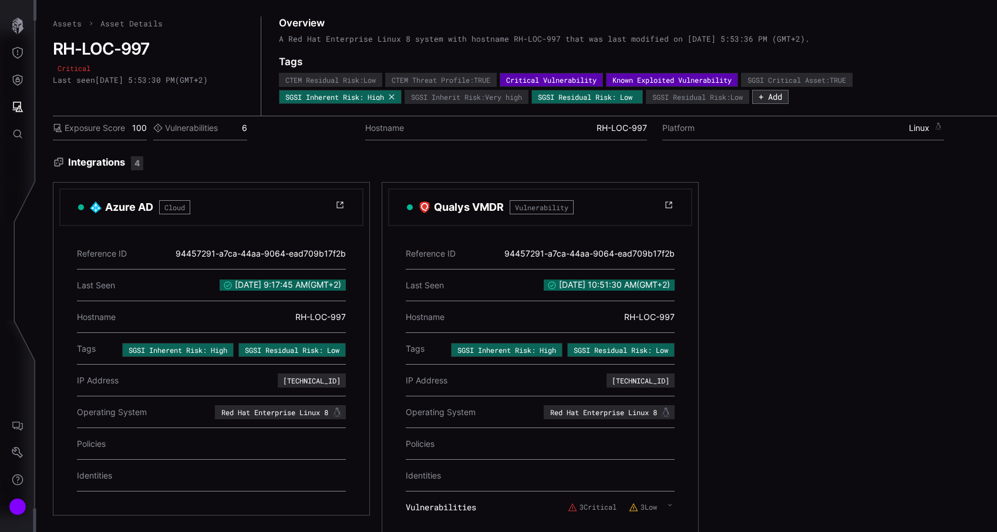
click at [393, 98] on icon at bounding box center [391, 96] width 5 height 5
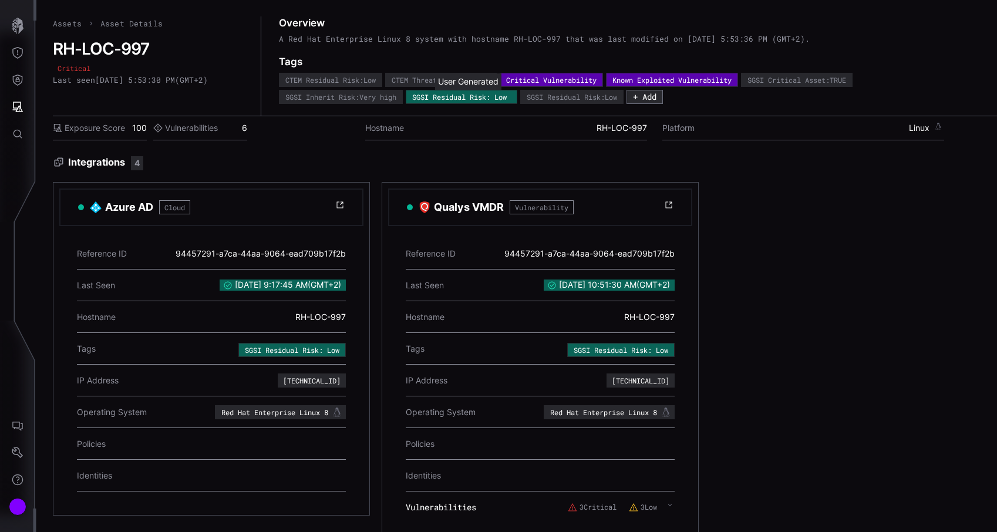
click at [0, 0] on icon at bounding box center [0, 0] width 0 height 0
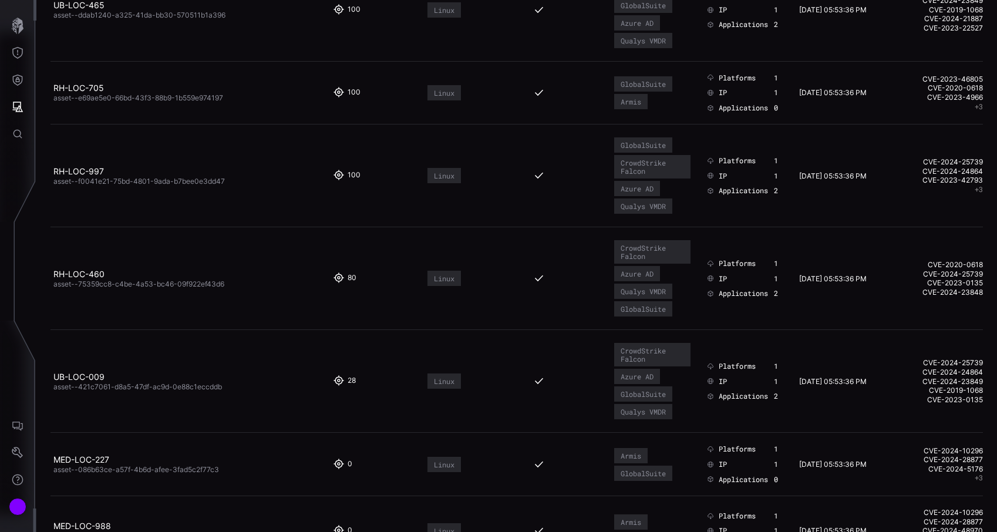
scroll to position [1187, 0]
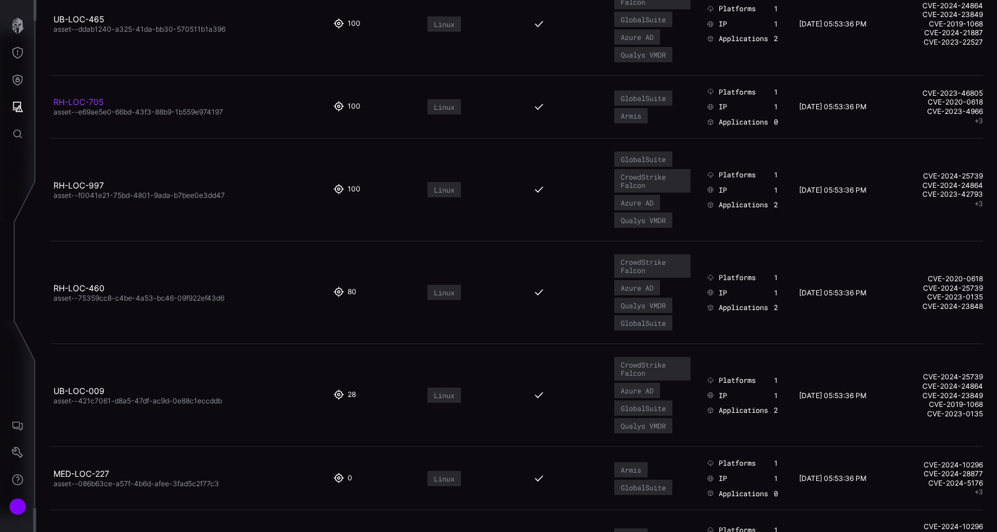
click at [88, 101] on link "RH-LOC-705" at bounding box center [78, 102] width 50 height 10
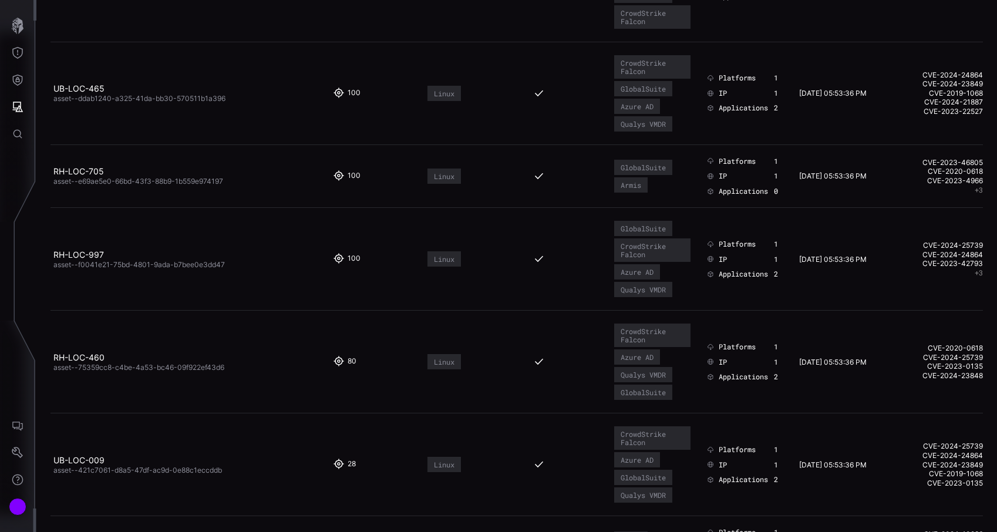
scroll to position [1109, 0]
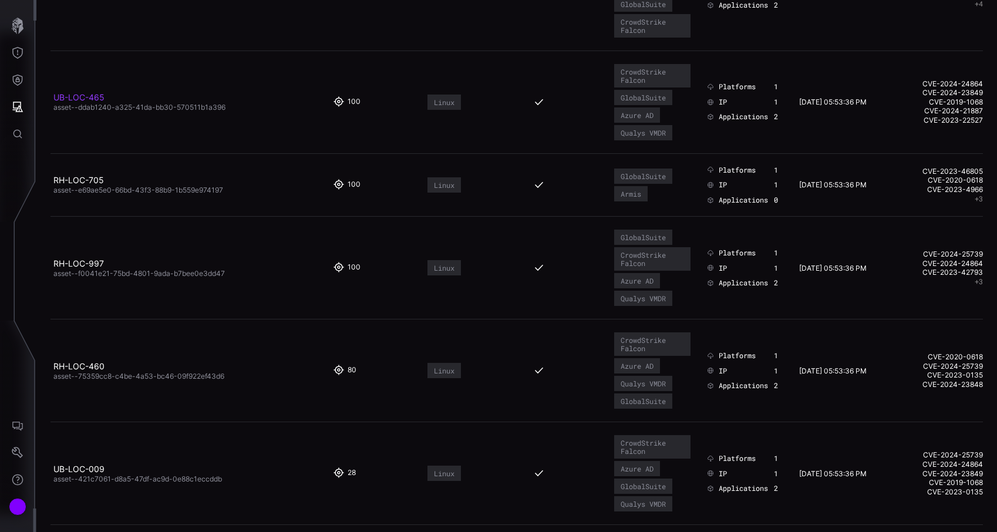
click at [93, 97] on link "UB-LOC-465" at bounding box center [78, 97] width 51 height 10
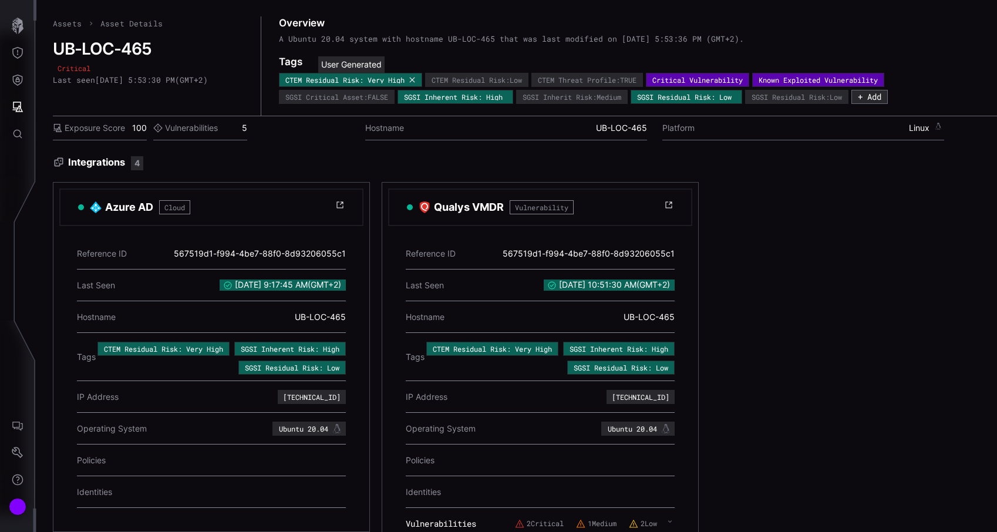
click at [416, 77] on icon at bounding box center [412, 79] width 7 height 7
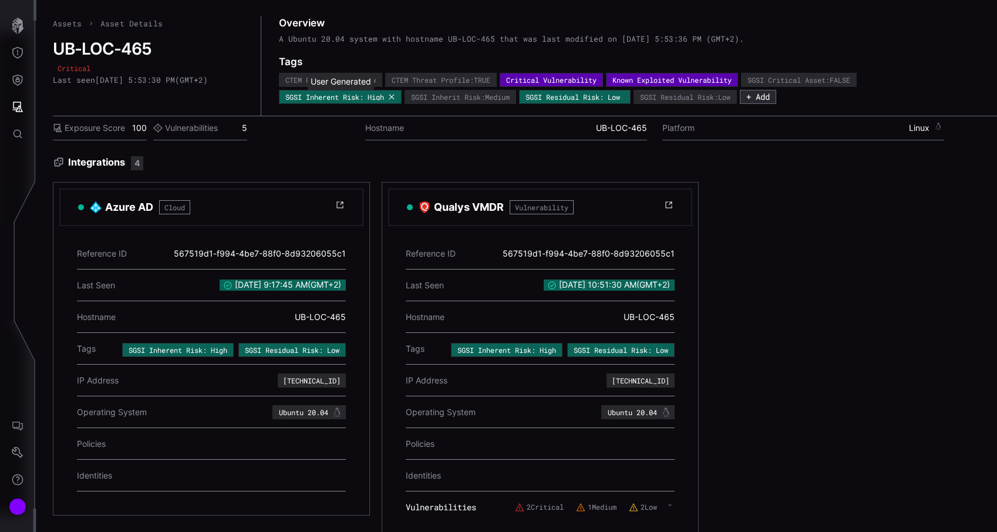
click at [392, 97] on icon at bounding box center [391, 96] width 7 height 7
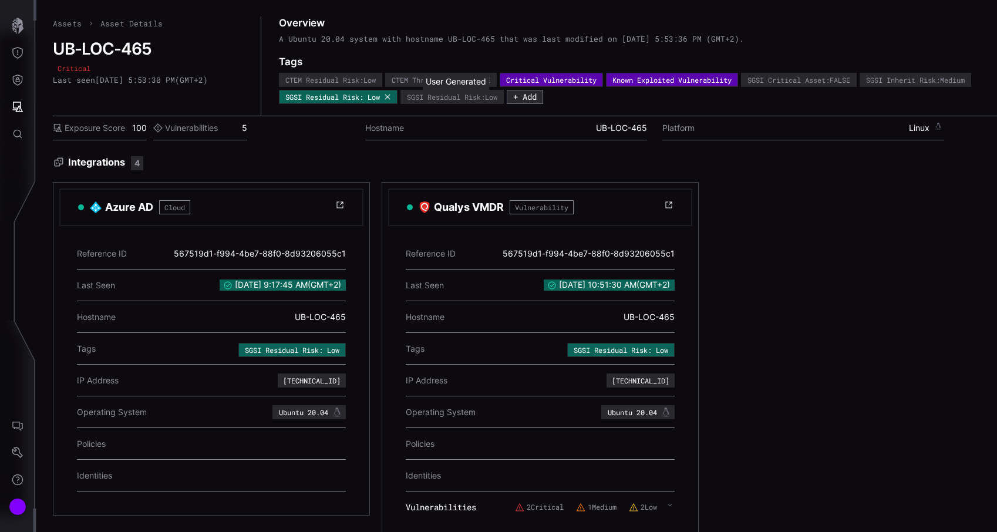
click at [391, 97] on icon at bounding box center [387, 96] width 7 height 7
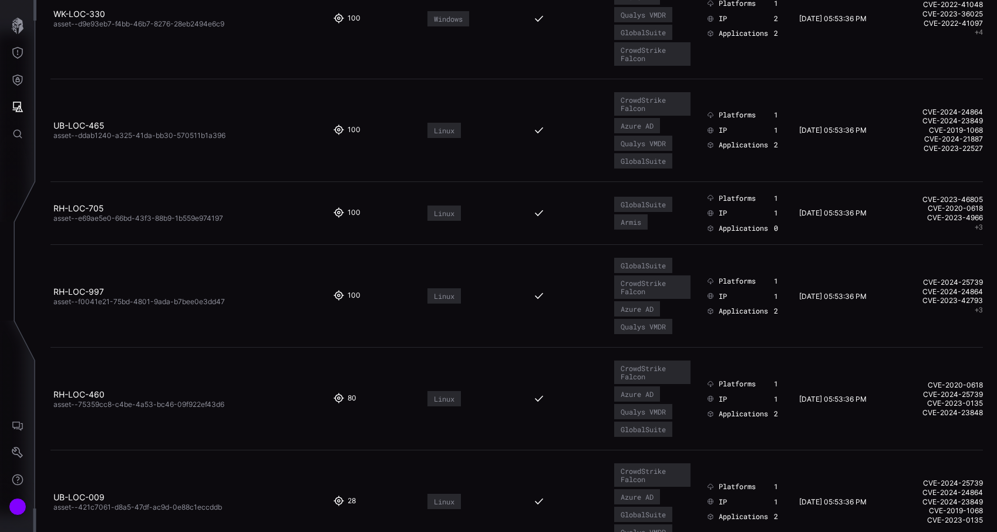
scroll to position [1062, 0]
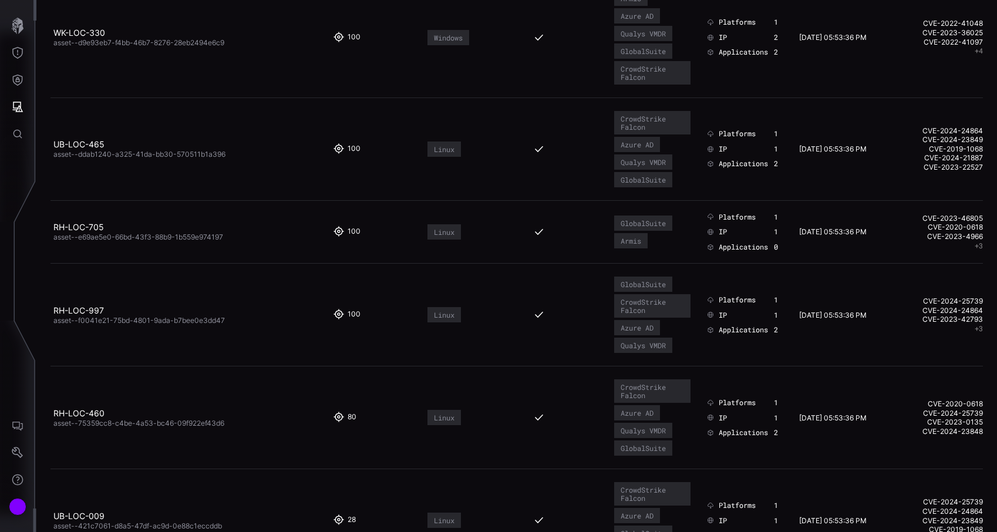
click at [96, 38] on span "asset--d9e93eb7-f4bb-46b7-8276-28eb2494e6c9" at bounding box center [138, 42] width 171 height 9
click at [93, 35] on link "WK-LOC-330" at bounding box center [79, 33] width 52 height 10
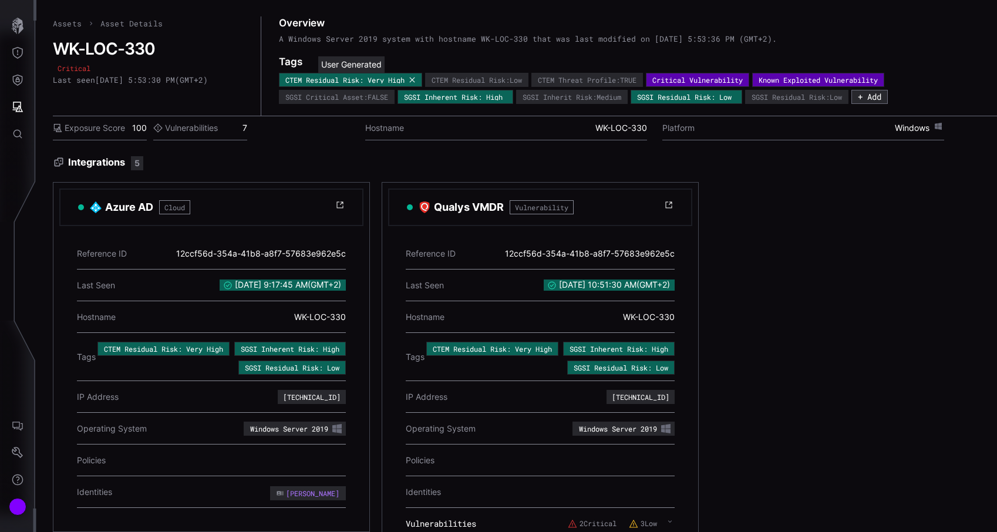
click at [414, 79] on icon at bounding box center [411, 79] width 5 height 5
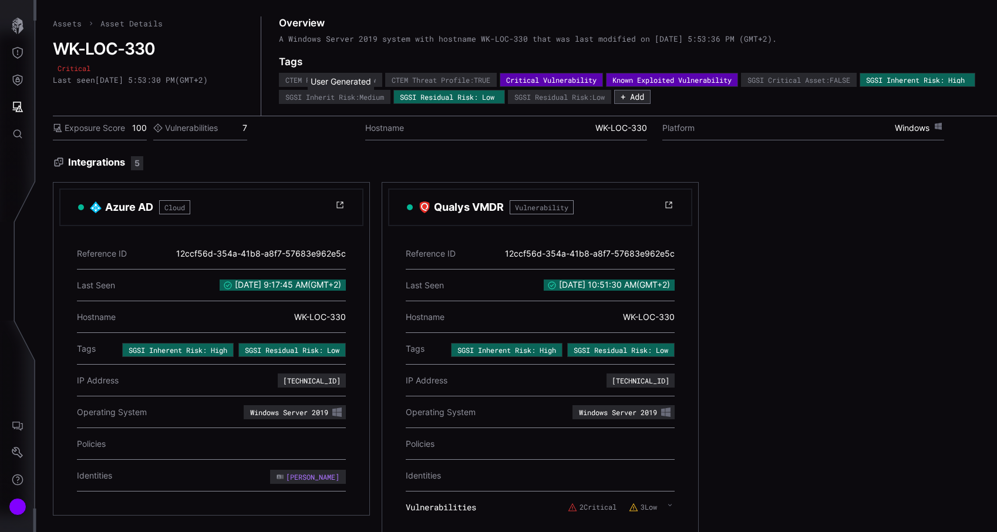
click at [0, 0] on icon at bounding box center [0, 0] width 0 height 0
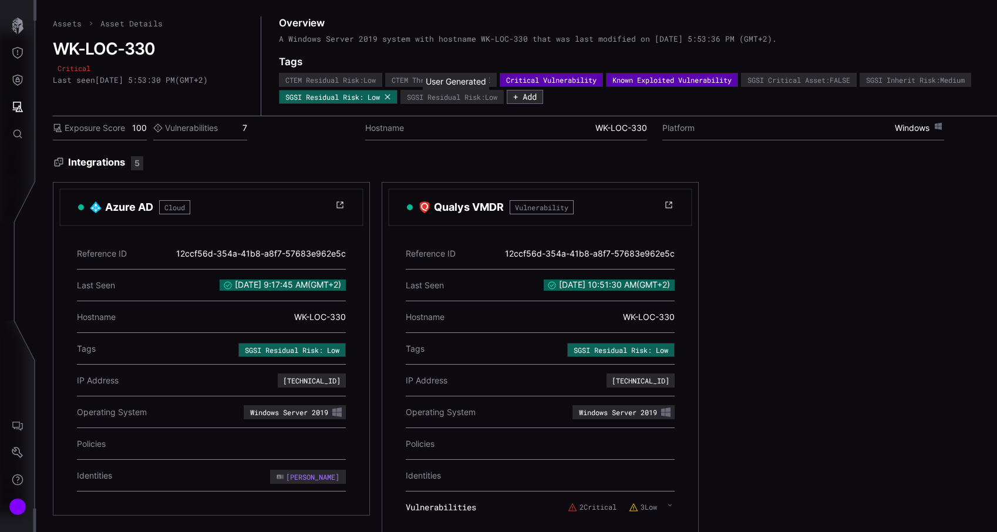
click at [390, 97] on icon at bounding box center [386, 96] width 5 height 5
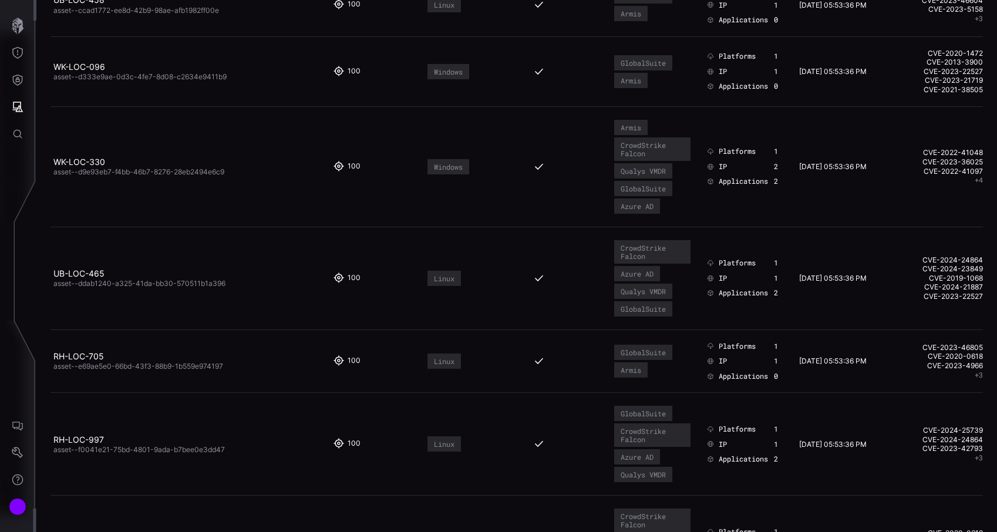
scroll to position [929, 0]
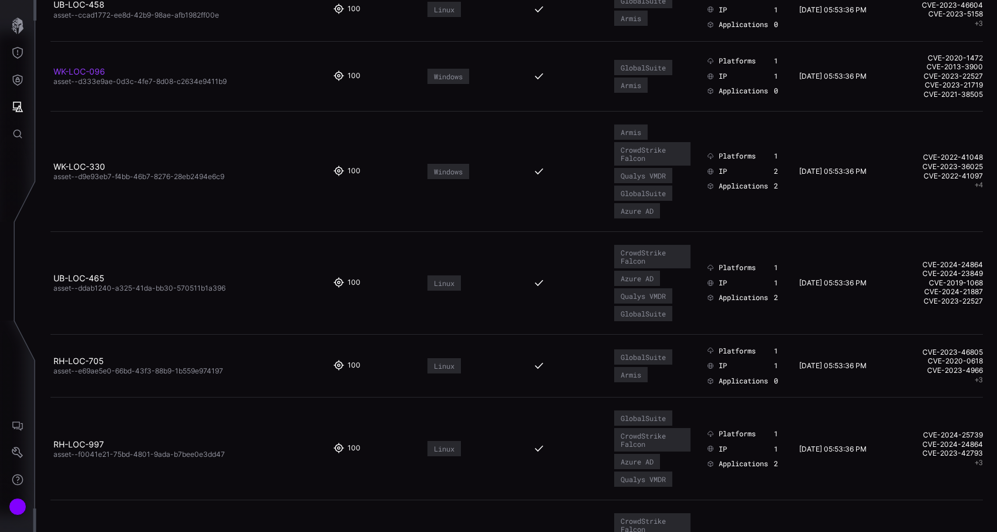
click at [86, 68] on link "WK-LOC-096" at bounding box center [79, 71] width 52 height 10
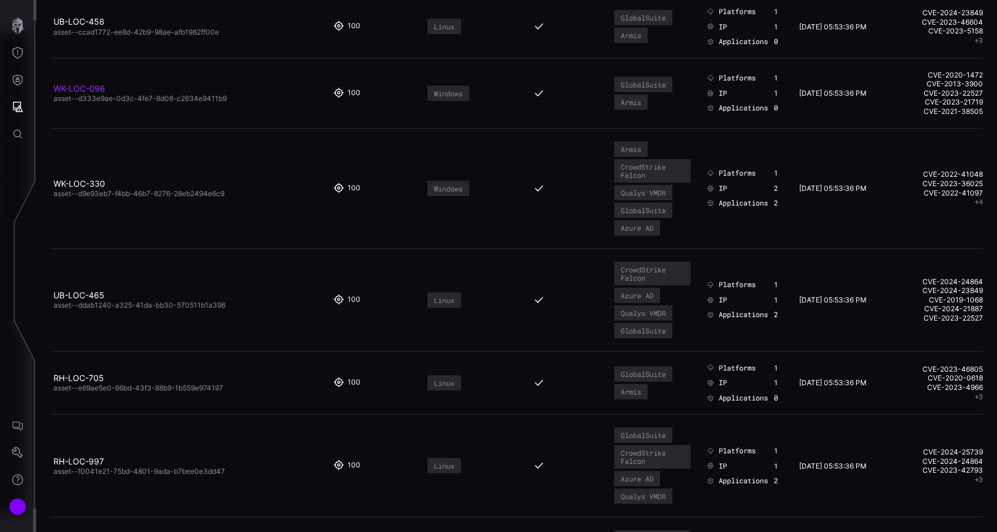
click at [76, 92] on link "WK-LOC-096" at bounding box center [79, 88] width 52 height 10
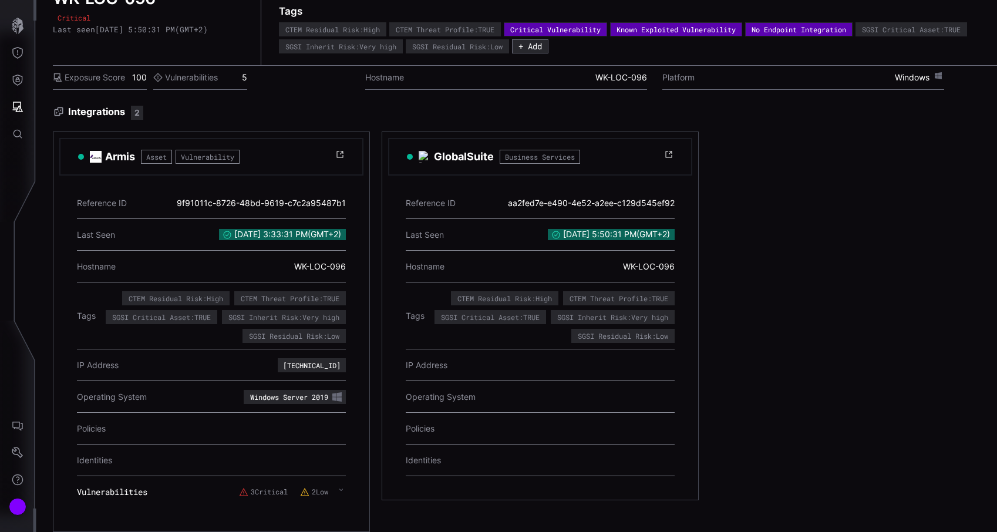
scroll to position [50, 0]
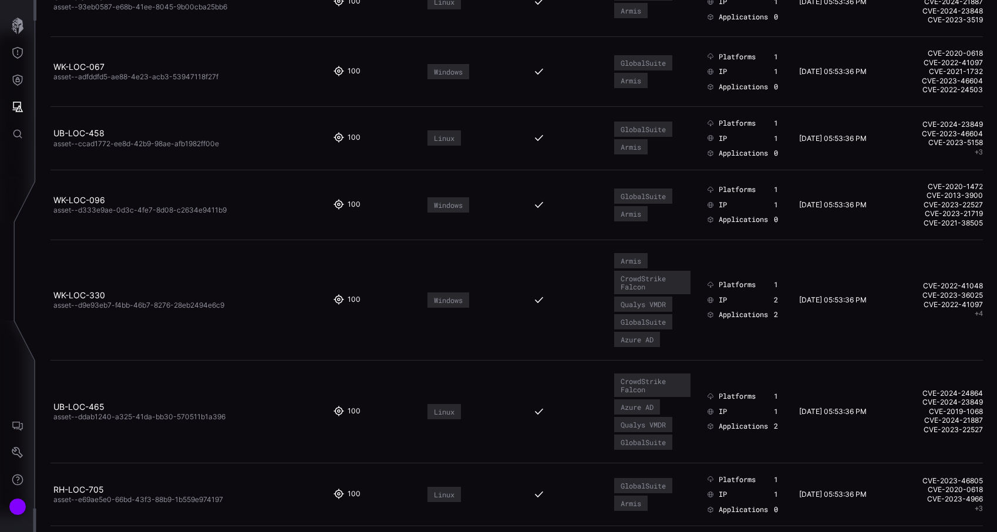
scroll to position [794, 0]
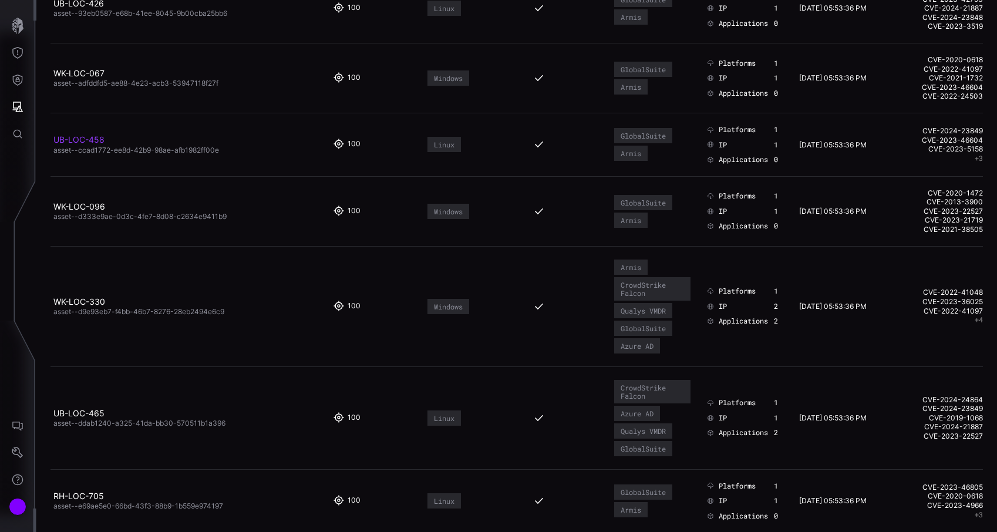
click at [90, 135] on link "UB-LOC-458" at bounding box center [78, 139] width 51 height 10
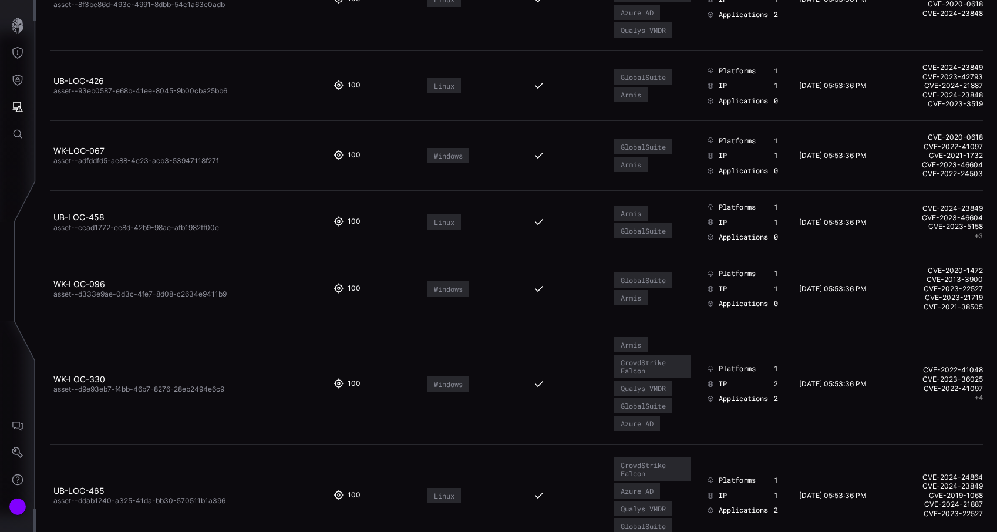
scroll to position [714, 0]
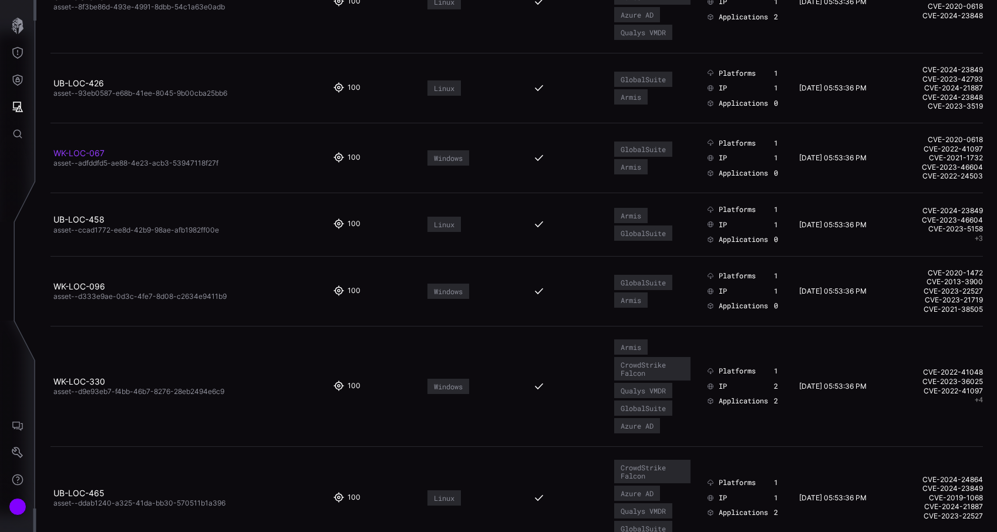
click at [85, 153] on link "WK-LOC-067" at bounding box center [78, 153] width 51 height 10
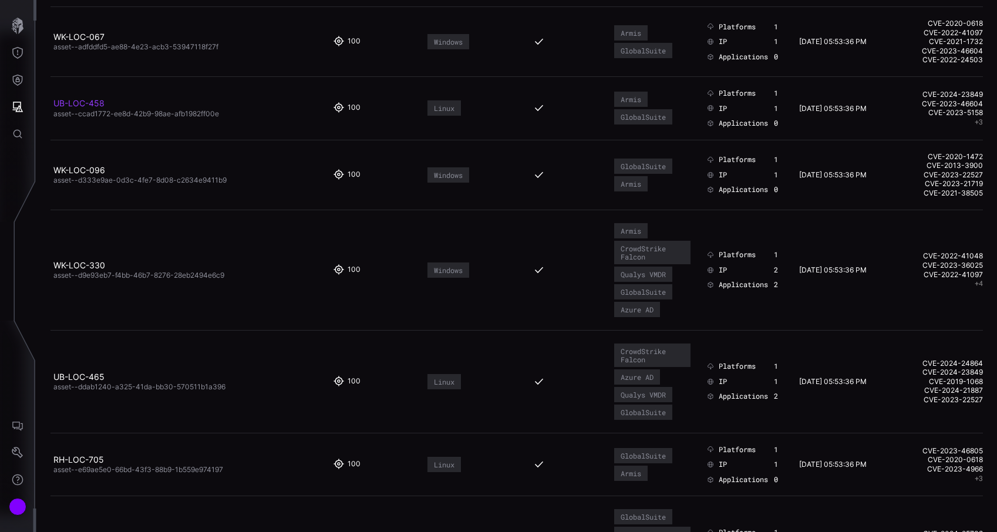
click at [98, 106] on link "UB-LOC-458" at bounding box center [78, 103] width 51 height 10
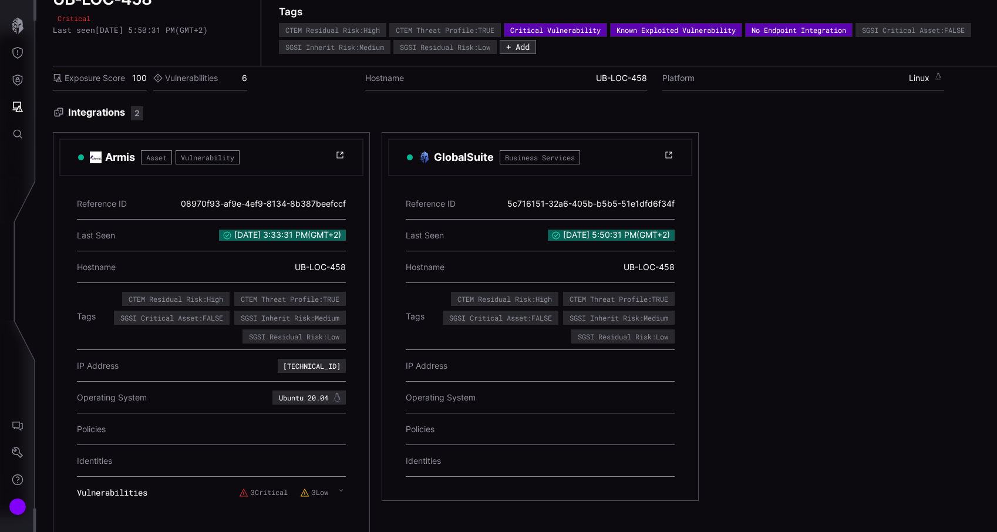
scroll to position [24, 0]
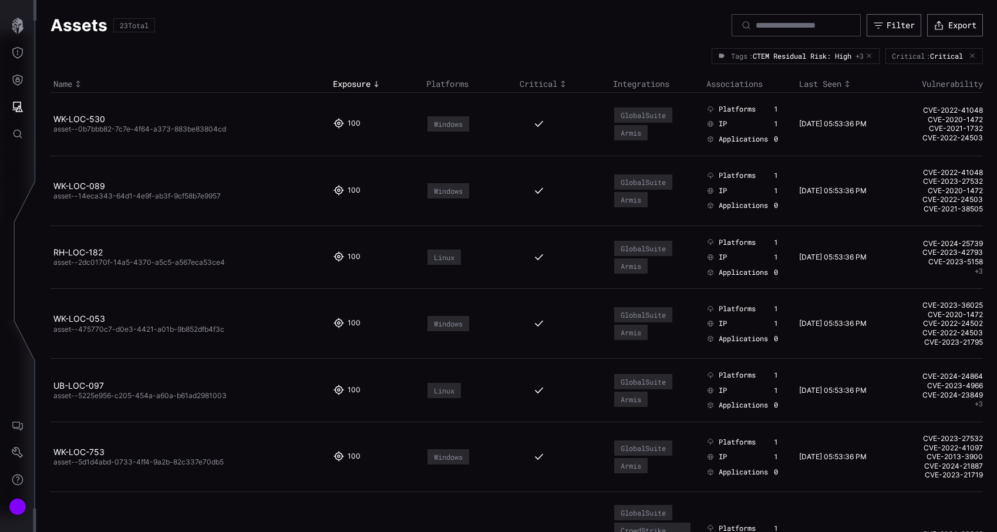
click at [866, 53] on div at bounding box center [867, 55] width 9 height 7
click at [865, 55] on icon "button" at bounding box center [868, 55] width 7 height 7
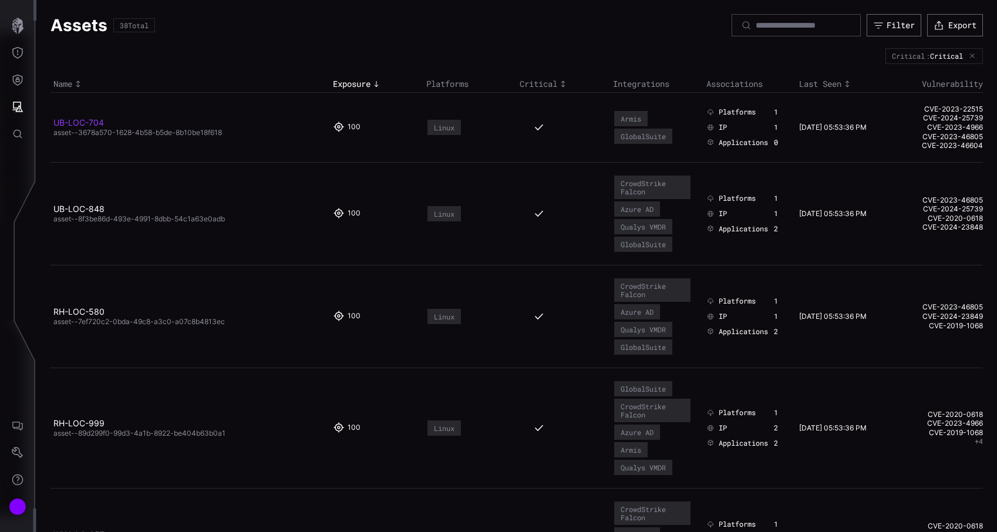
click at [89, 127] on link "UB-LOC-704" at bounding box center [78, 122] width 50 height 10
click at [90, 213] on link "UB-LOC-848" at bounding box center [78, 209] width 51 height 10
click at [93, 313] on link "RH-LOC-580" at bounding box center [78, 311] width 51 height 10
click at [379, 93] on td "100" at bounding box center [376, 127] width 93 height 70
click at [379, 83] on icon "Toggle sort direction" at bounding box center [376, 83] width 9 height 9
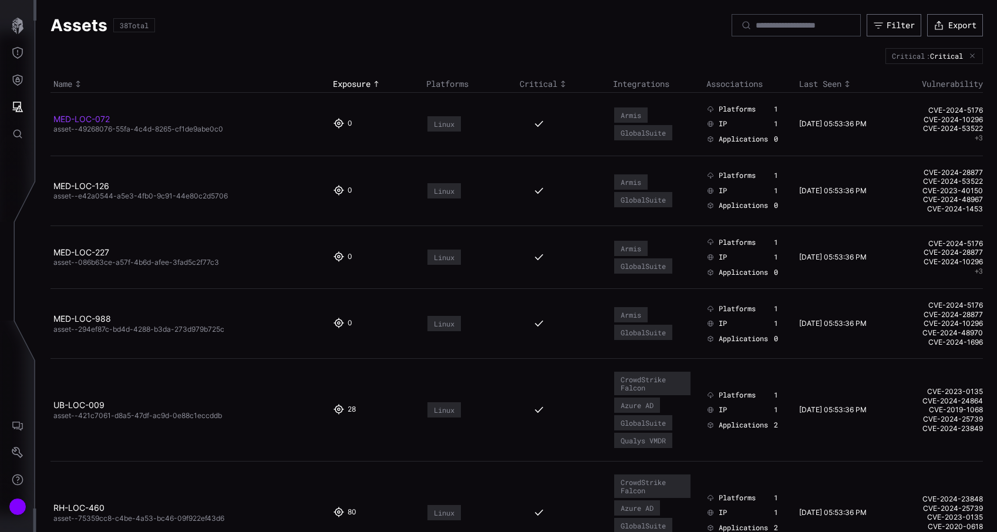
click at [94, 120] on link "MED-LOC-072" at bounding box center [81, 119] width 56 height 10
click at [87, 183] on link "MED-LOC-126" at bounding box center [81, 186] width 56 height 10
click at [81, 255] on link "MED-LOC-227" at bounding box center [81, 252] width 56 height 10
click at [79, 319] on link "MED-LOC-988" at bounding box center [82, 318] width 58 height 10
click at [68, 401] on link "UB-LOC-009" at bounding box center [78, 405] width 51 height 10
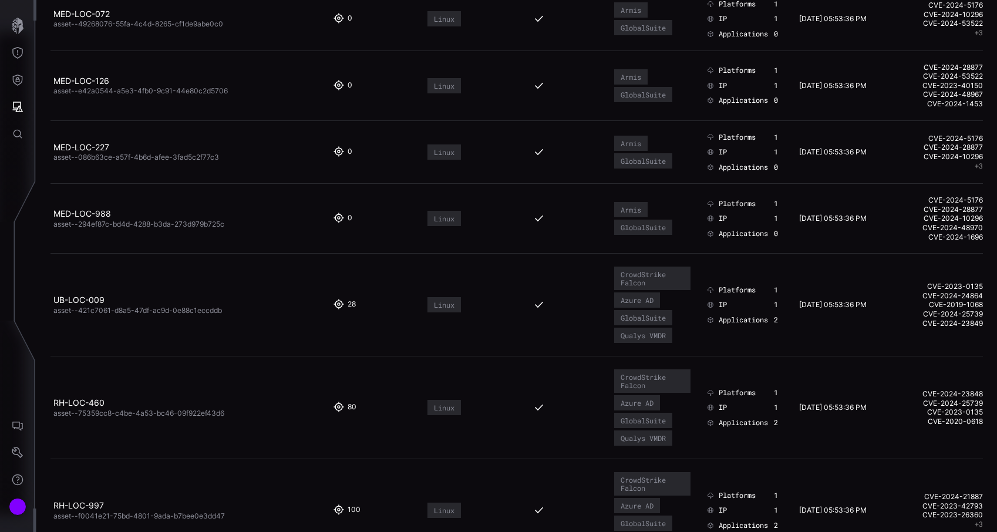
scroll to position [121, 0]
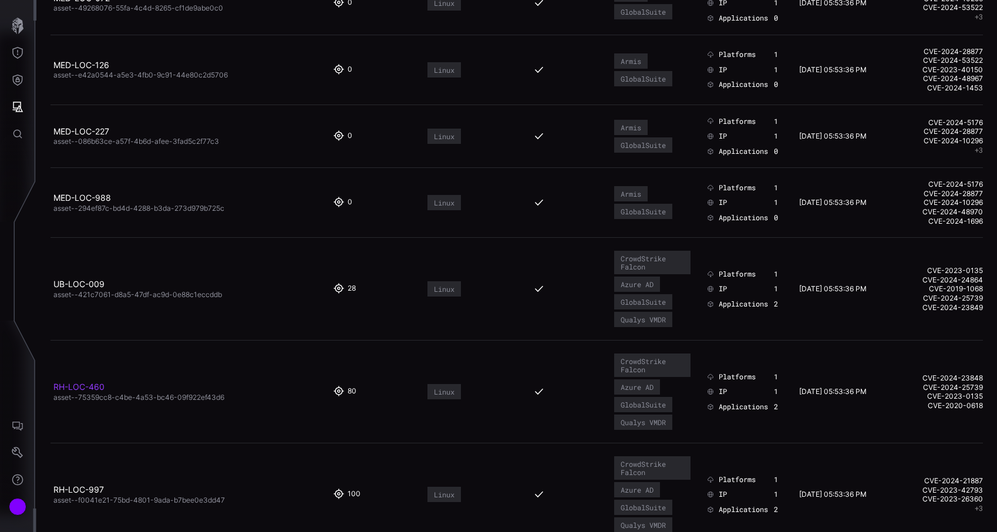
click at [77, 384] on link "RH-LOC-460" at bounding box center [78, 387] width 51 height 10
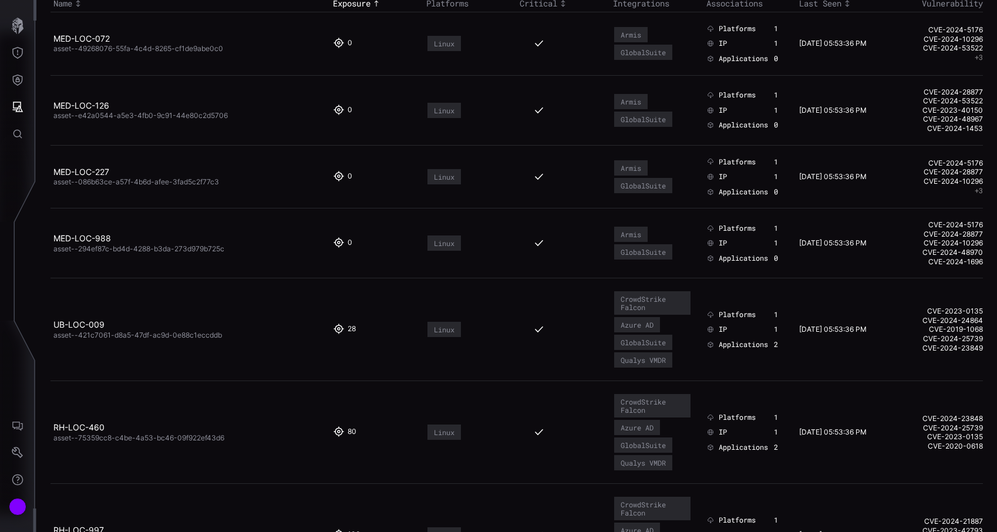
scroll to position [95, 0]
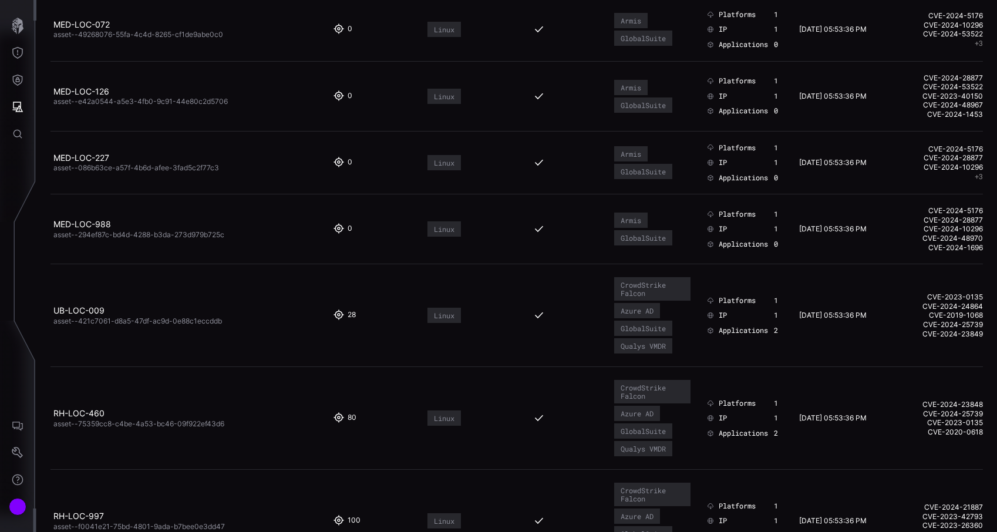
click at [81, 408] on h2 "RH-LOC-460" at bounding box center [185, 413] width 265 height 11
click at [84, 416] on link "RH-LOC-460" at bounding box center [78, 413] width 51 height 10
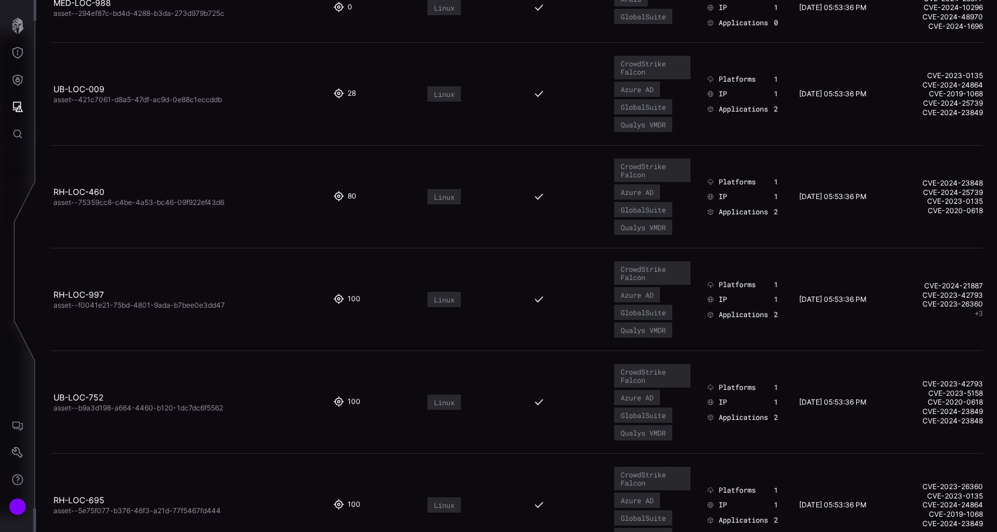
scroll to position [322, 0]
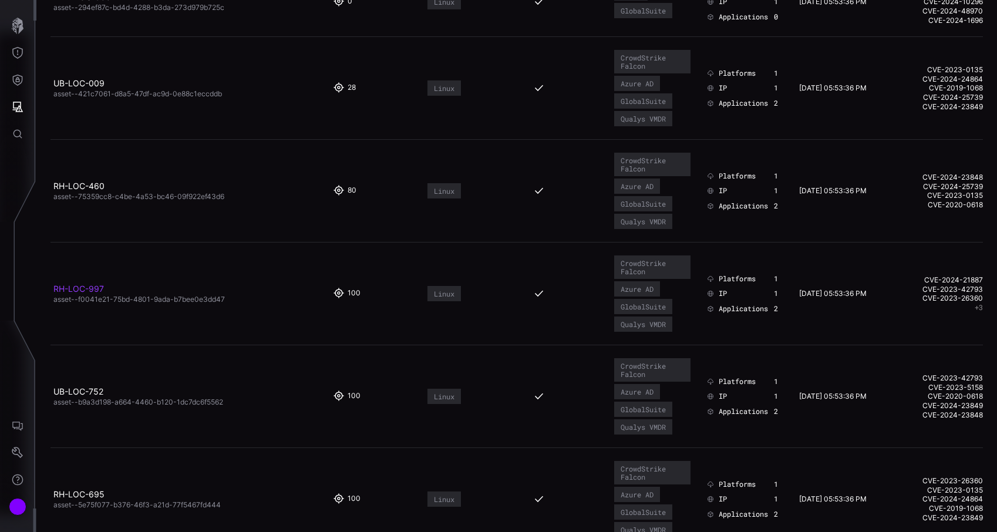
click at [82, 289] on link "RH-LOC-997" at bounding box center [78, 289] width 50 height 10
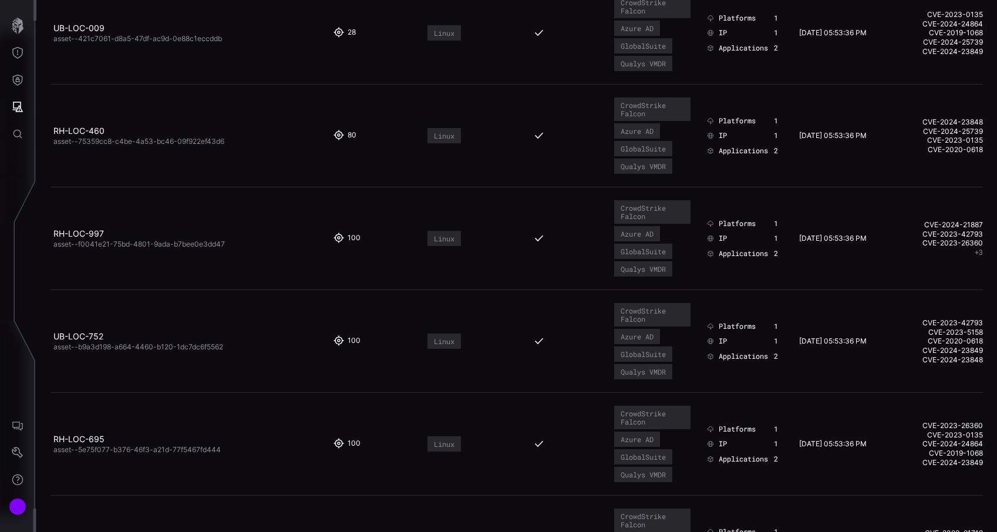
scroll to position [407, 0]
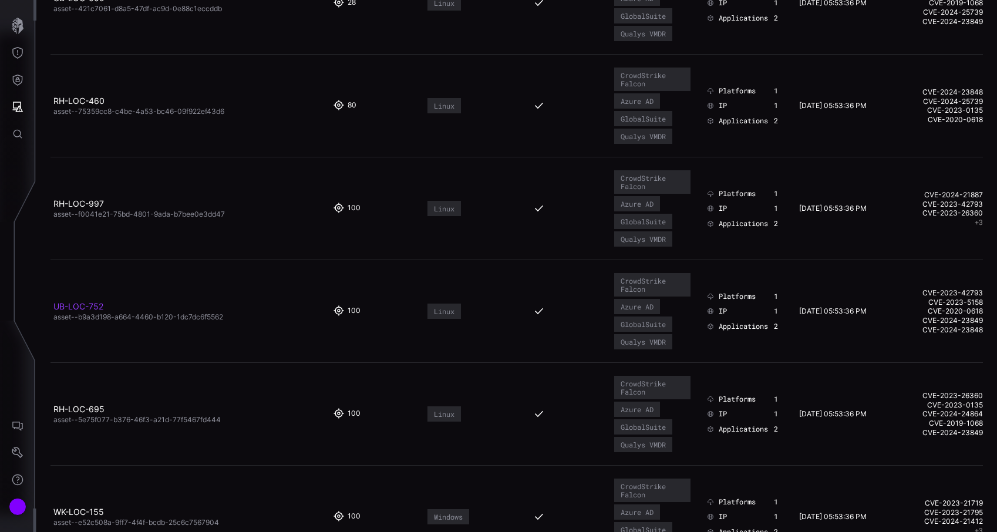
click at [84, 305] on link "UB-LOC-752" at bounding box center [78, 306] width 50 height 10
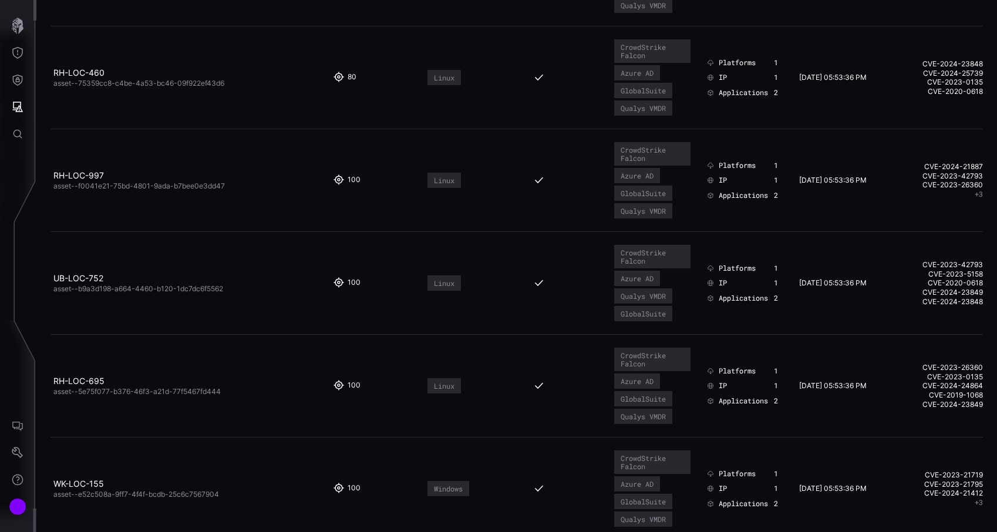
scroll to position [461, 0]
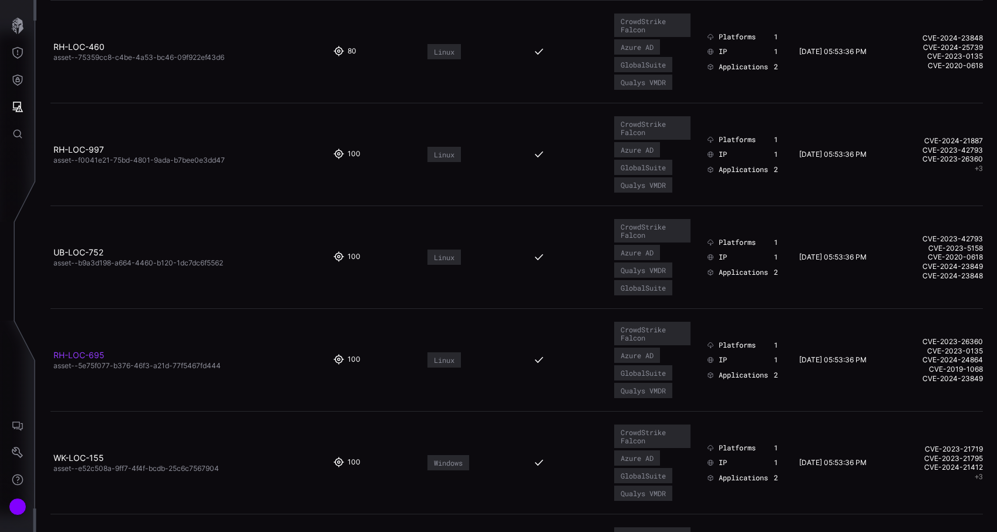
click at [91, 353] on link "RH-LOC-695" at bounding box center [78, 355] width 51 height 10
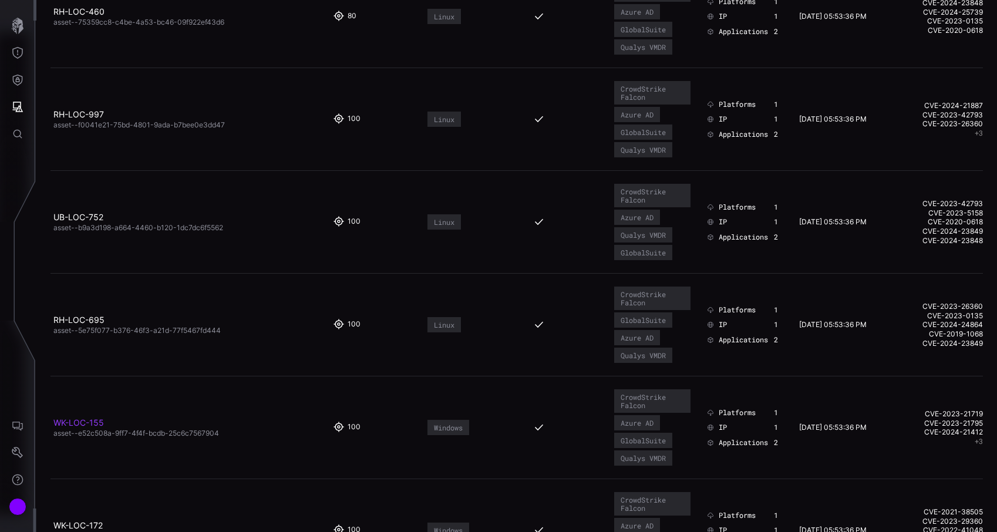
click at [91, 423] on link "WK-LOC-155" at bounding box center [78, 422] width 50 height 10
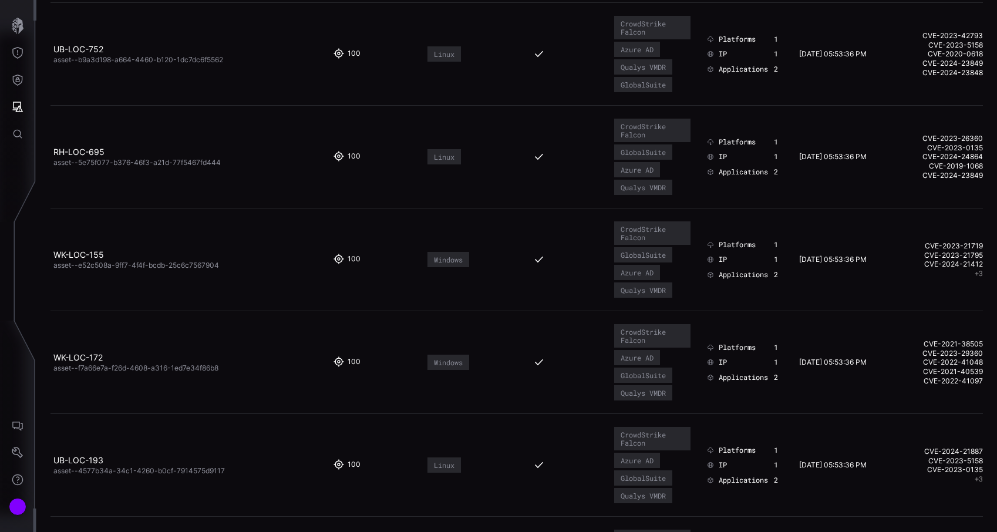
scroll to position [672, 0]
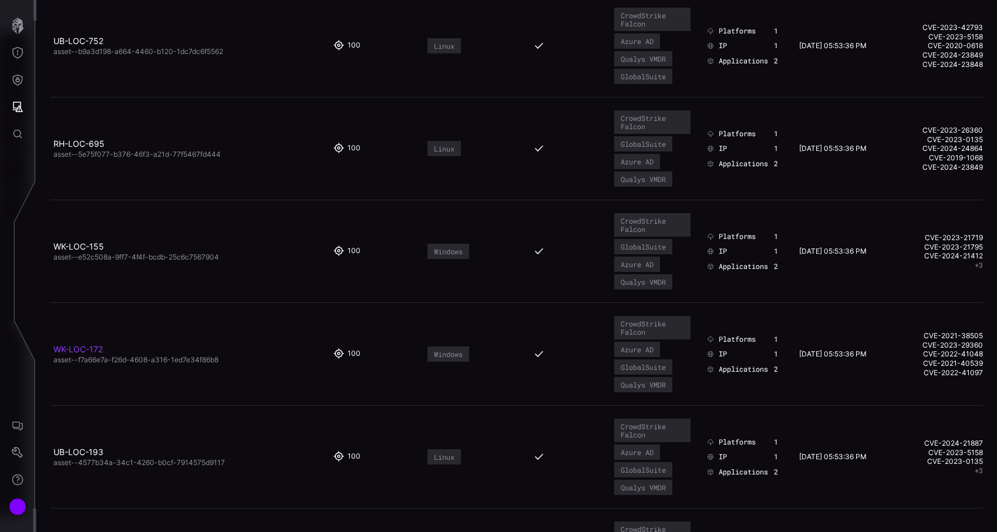
click at [80, 350] on link "WK-LOC-172" at bounding box center [77, 349] width 49 height 10
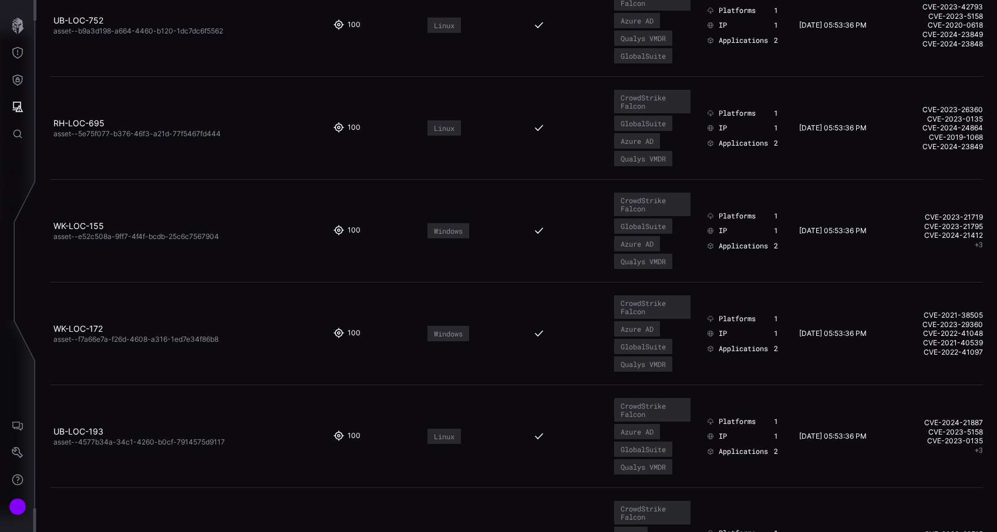
scroll to position [712, 0]
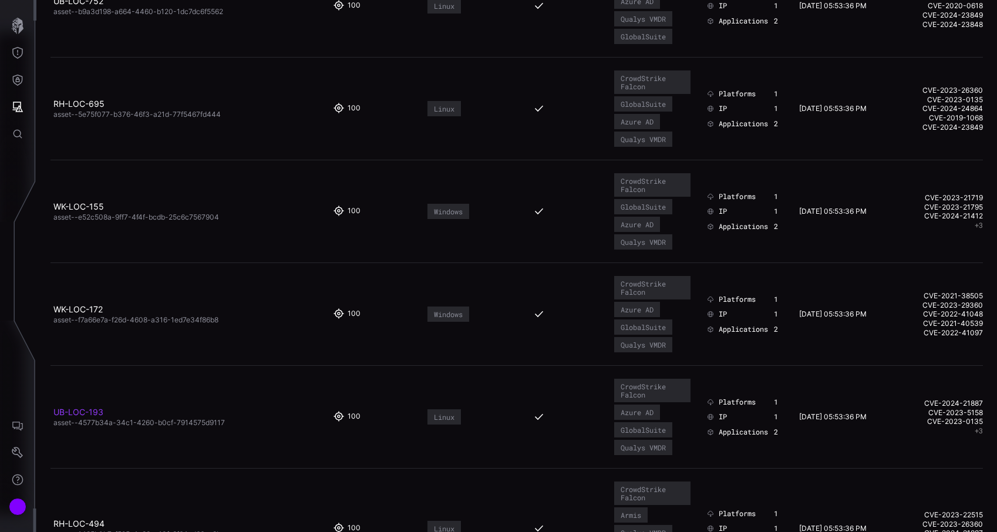
click at [82, 409] on link "UB-LOC-193" at bounding box center [78, 412] width 50 height 10
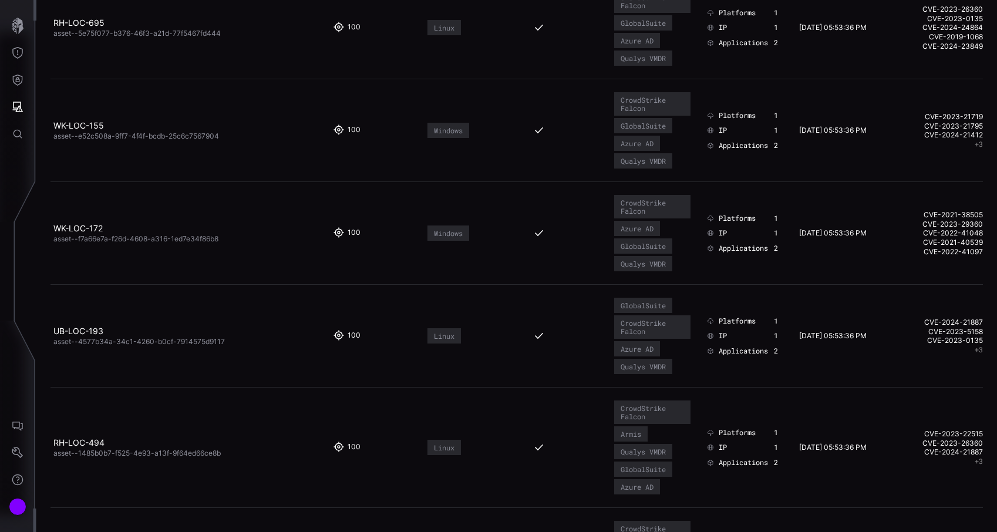
scroll to position [805, 0]
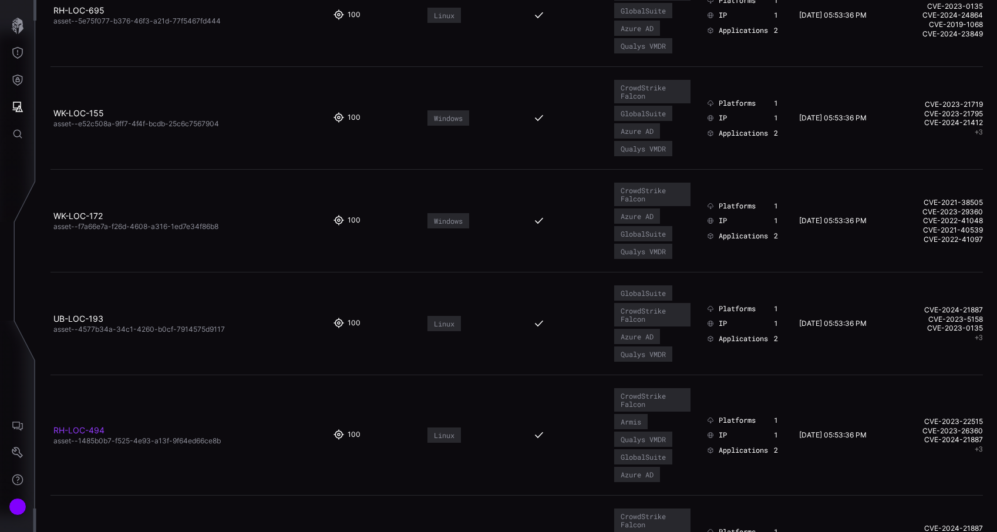
click at [79, 428] on link "RH-LOC-494" at bounding box center [78, 430] width 51 height 10
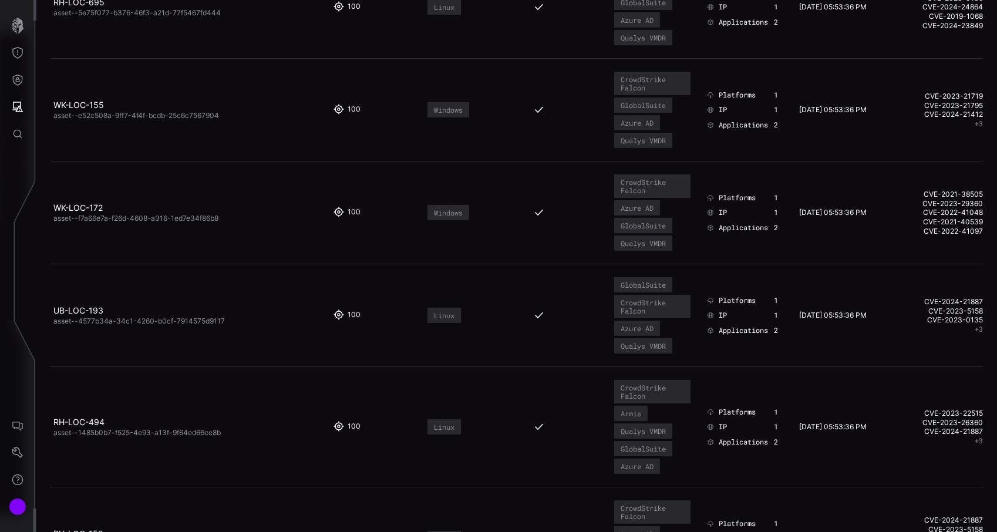
scroll to position [892, 0]
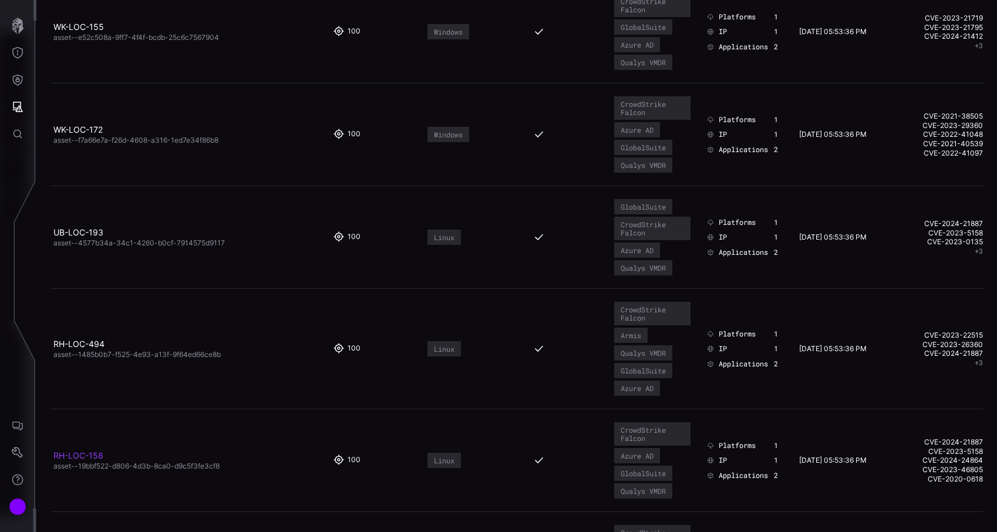
click at [81, 455] on link "RH-LOC-158" at bounding box center [78, 455] width 50 height 10
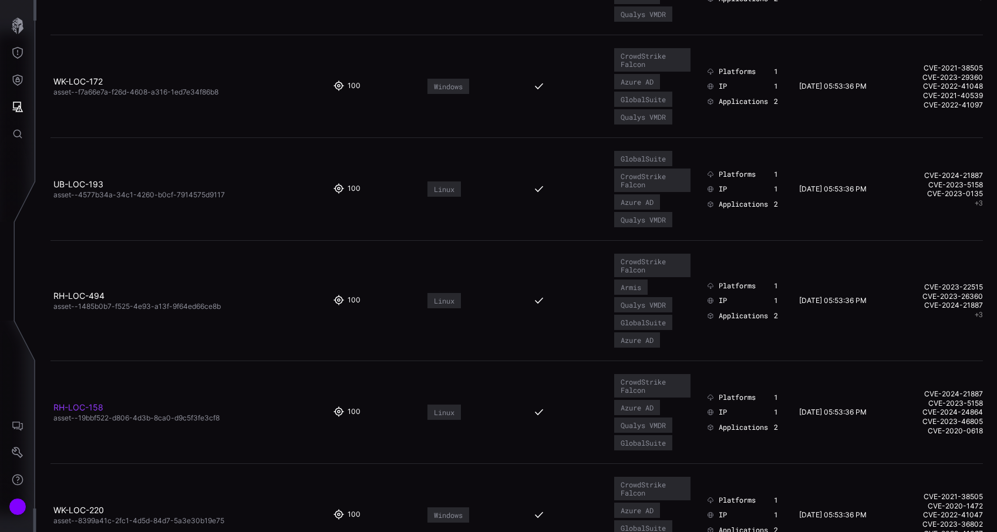
click at [92, 407] on link "RH-LOC-158" at bounding box center [78, 407] width 50 height 10
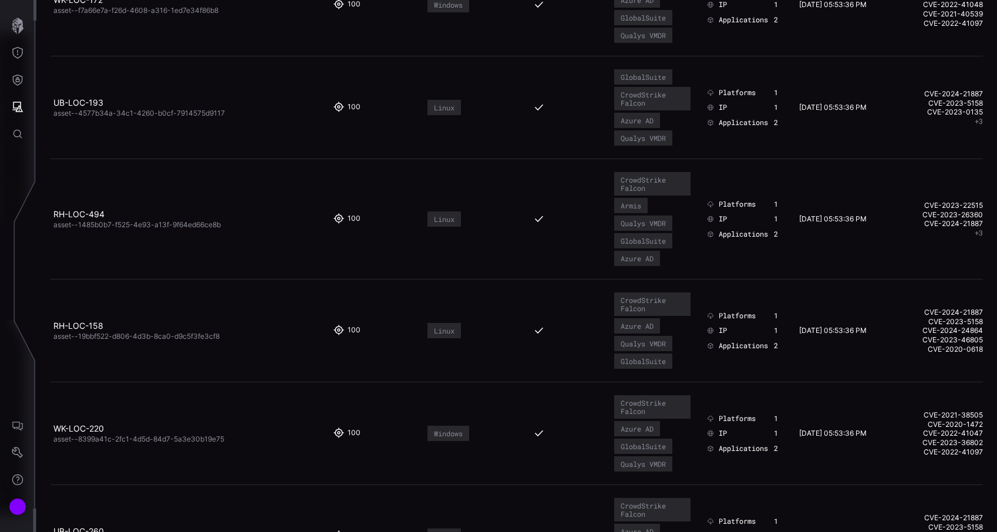
scroll to position [1046, 0]
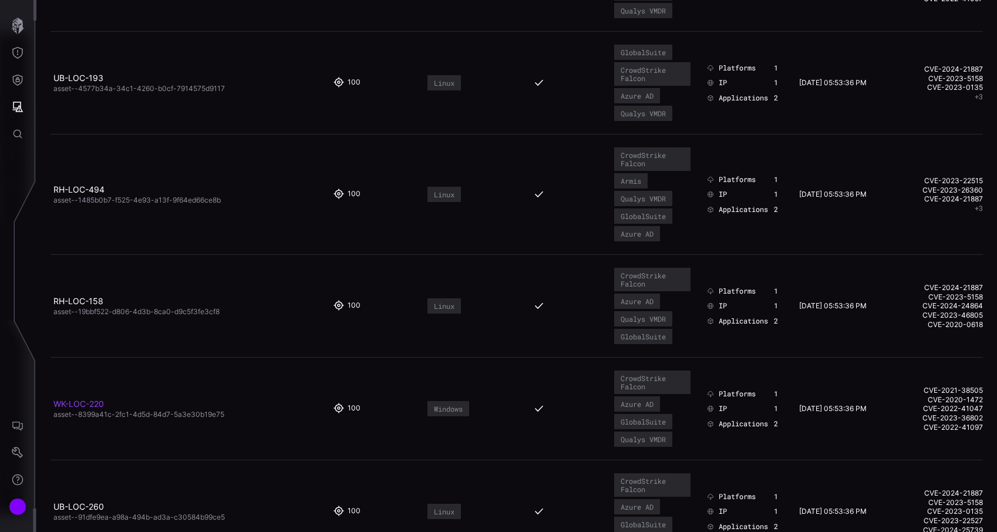
click at [97, 404] on link "WK-LOC-220" at bounding box center [78, 404] width 50 height 10
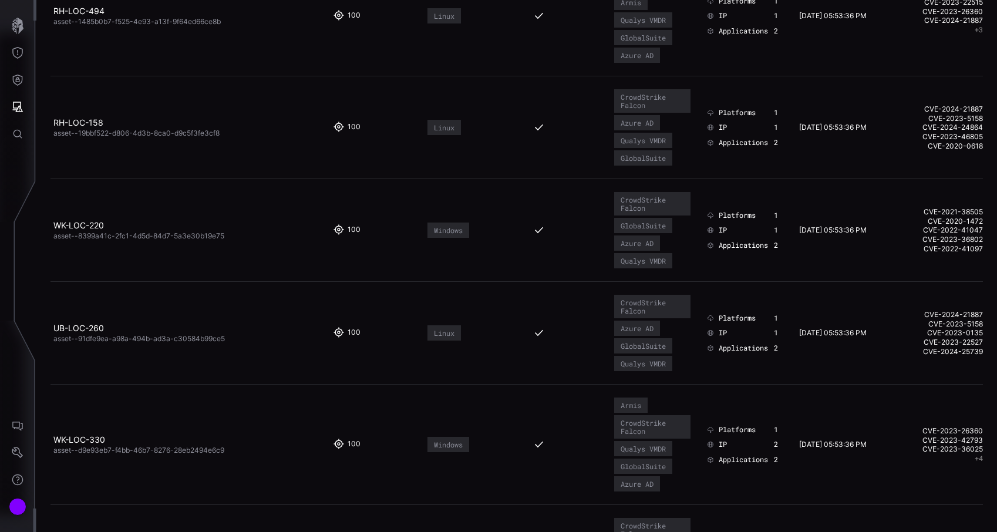
scroll to position [1229, 0]
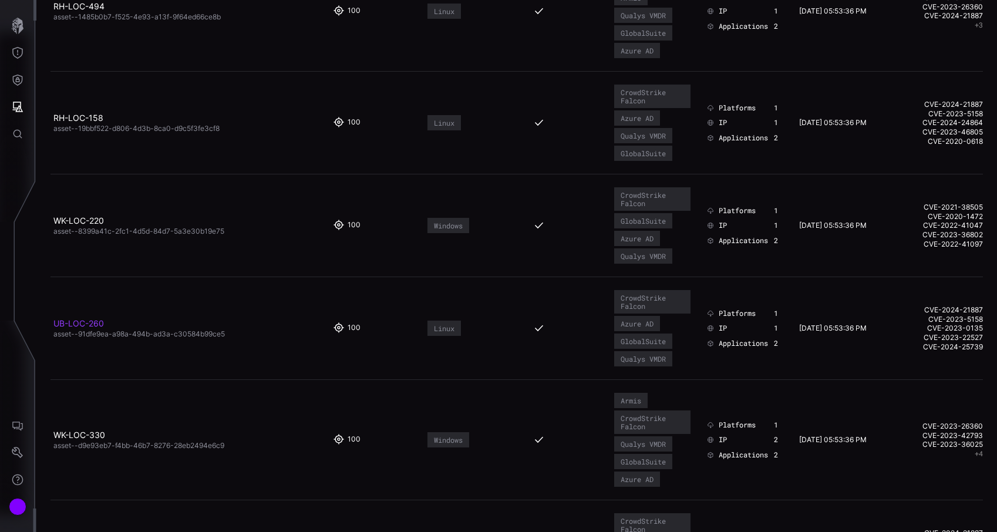
click at [94, 321] on link "UB-LOC-260" at bounding box center [78, 323] width 50 height 10
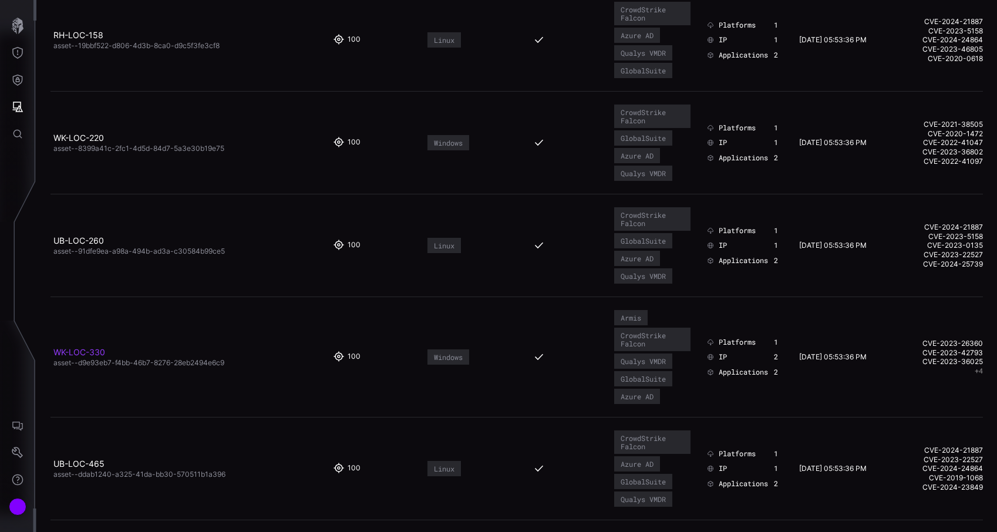
click at [100, 352] on link "WK-LOC-330" at bounding box center [79, 352] width 52 height 10
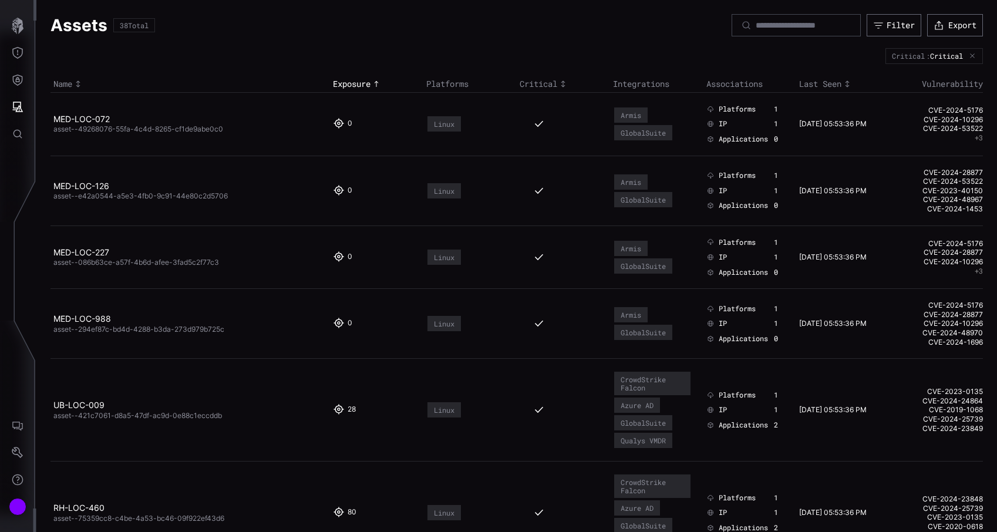
scroll to position [1287, 0]
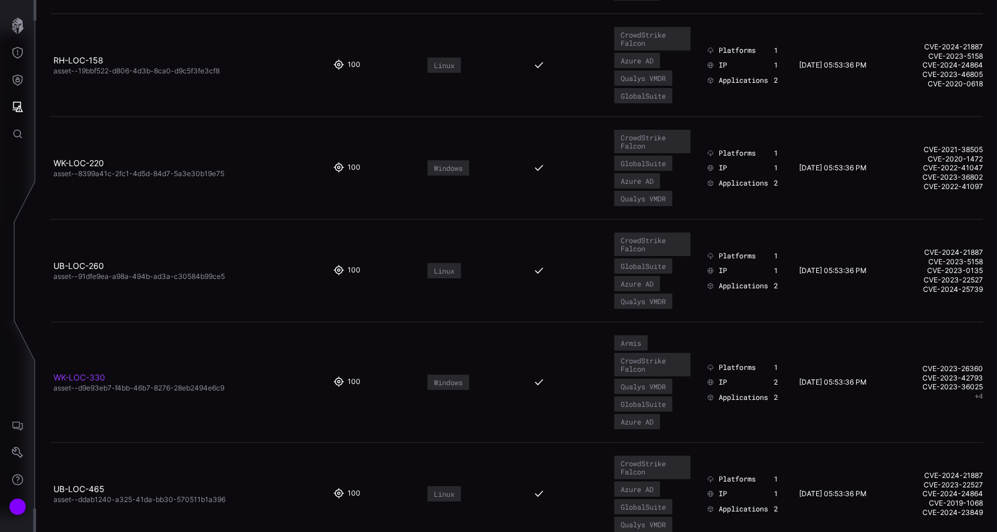
click at [102, 374] on link "WK-LOC-330" at bounding box center [79, 377] width 52 height 10
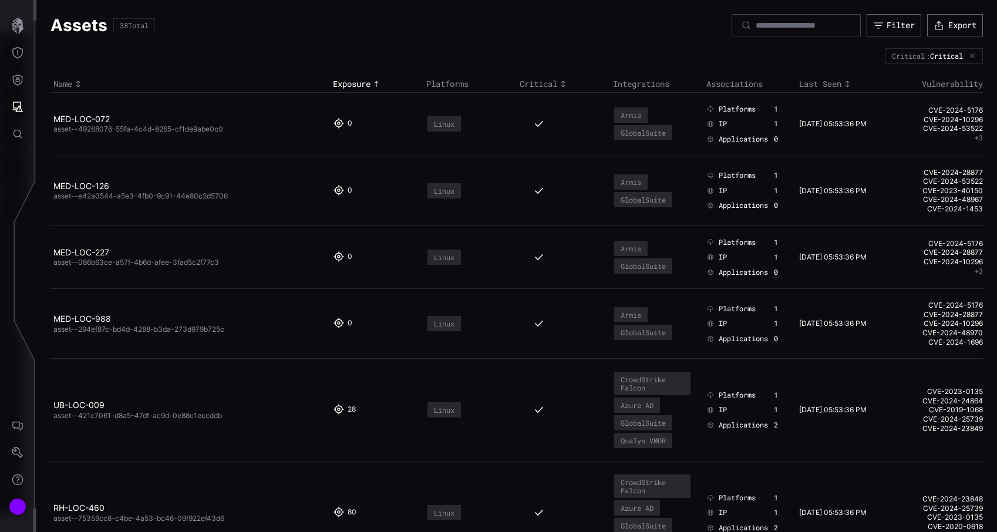
scroll to position [1287, 0]
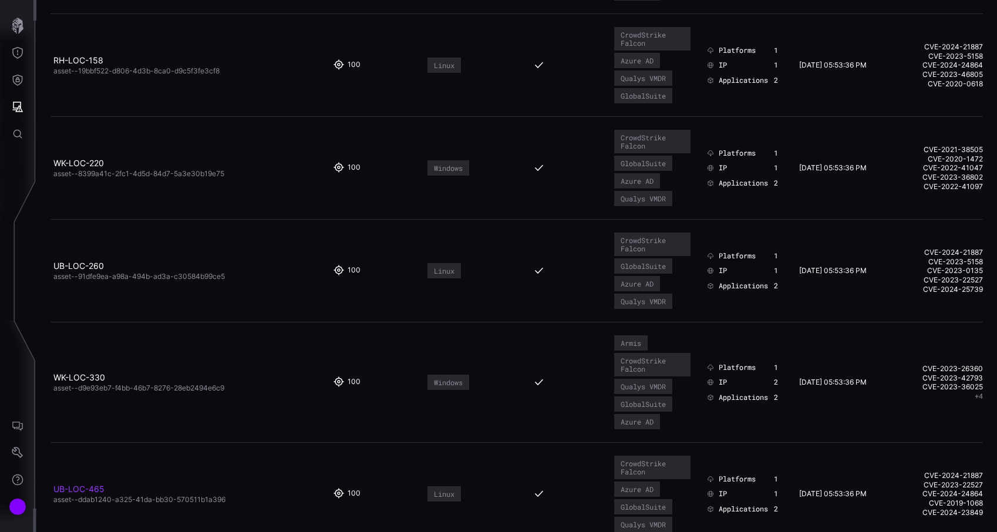
click at [93, 488] on link "UB-LOC-465" at bounding box center [78, 489] width 51 height 10
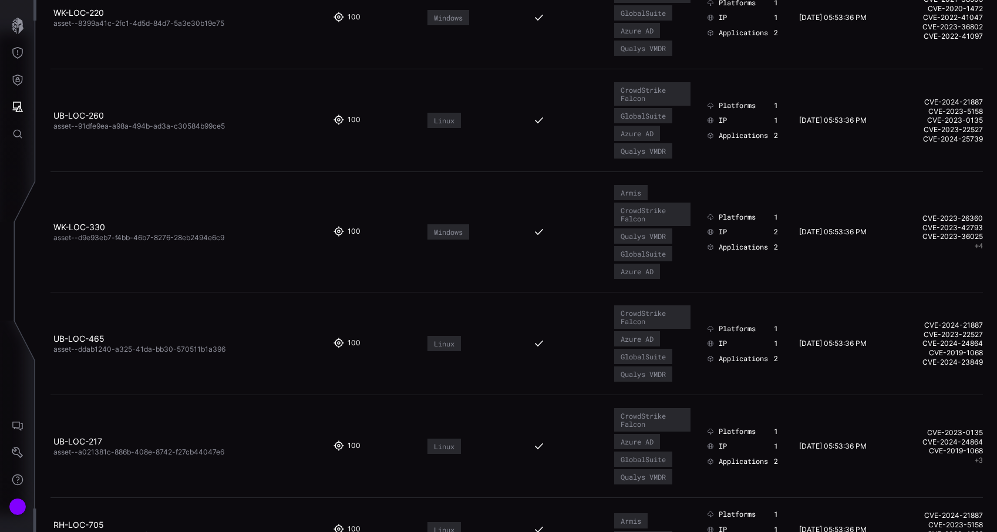
scroll to position [1452, 0]
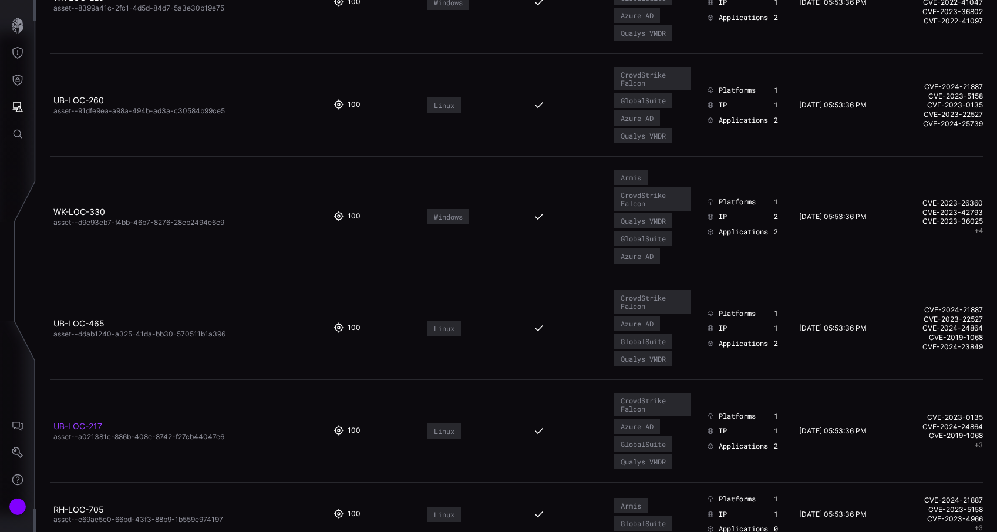
click at [93, 427] on link "UB-LOC-217" at bounding box center [77, 426] width 49 height 10
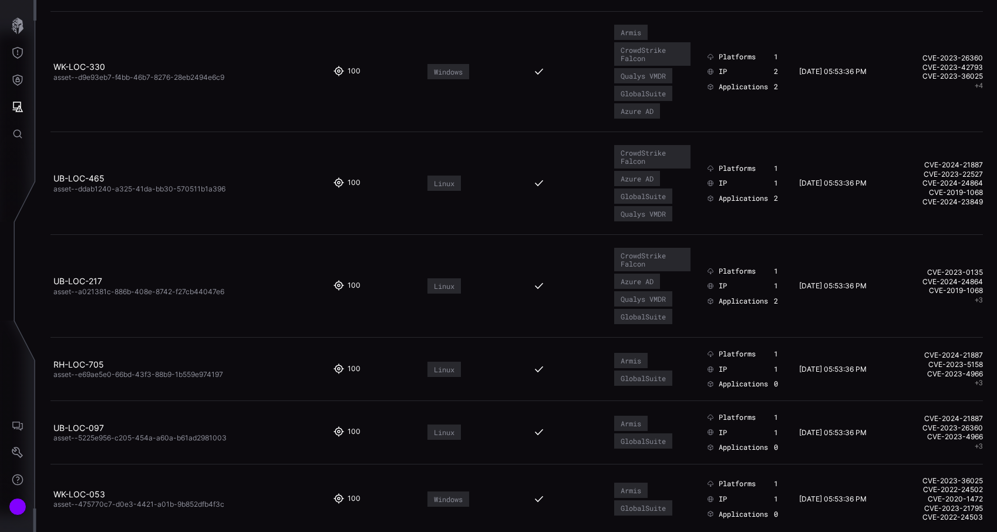
scroll to position [1601, 0]
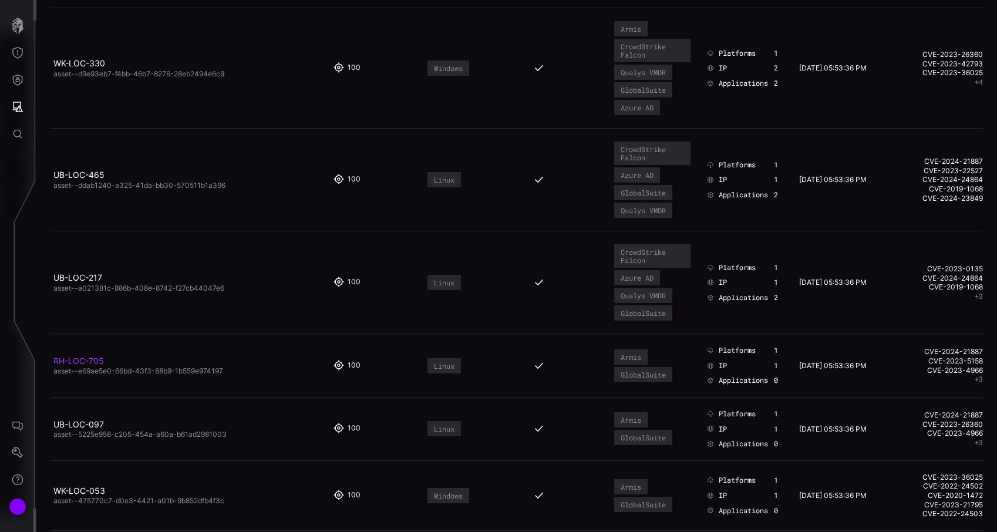
click at [91, 360] on link "RH-LOC-705" at bounding box center [78, 361] width 50 height 10
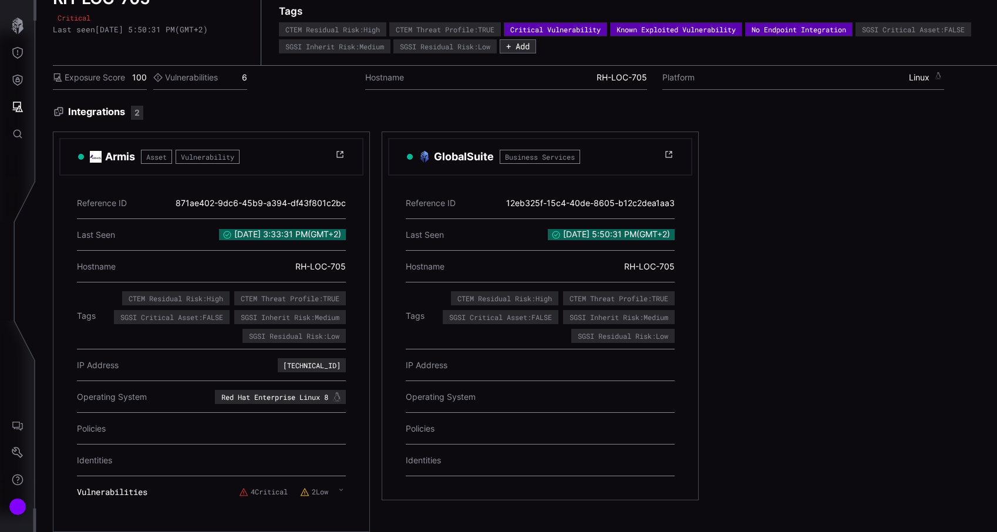
scroll to position [50, 0]
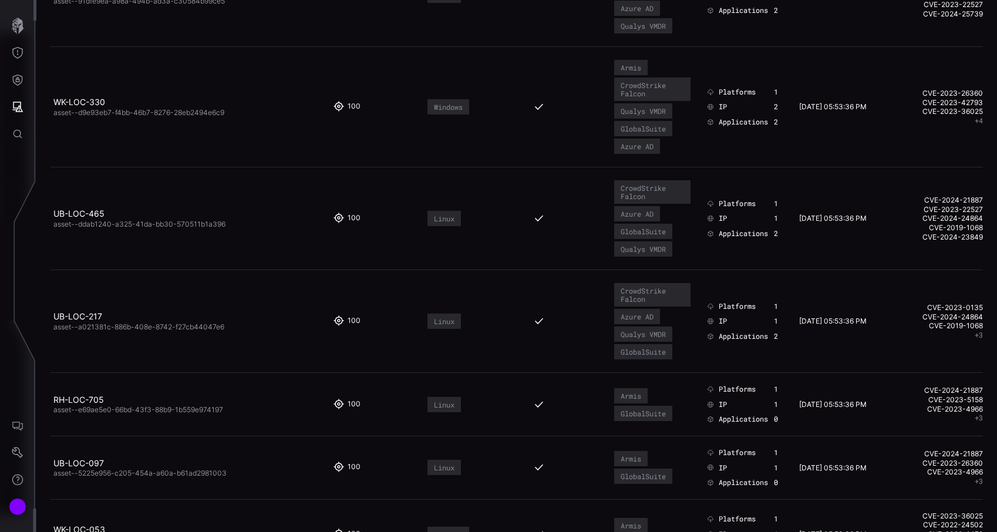
scroll to position [1618, 0]
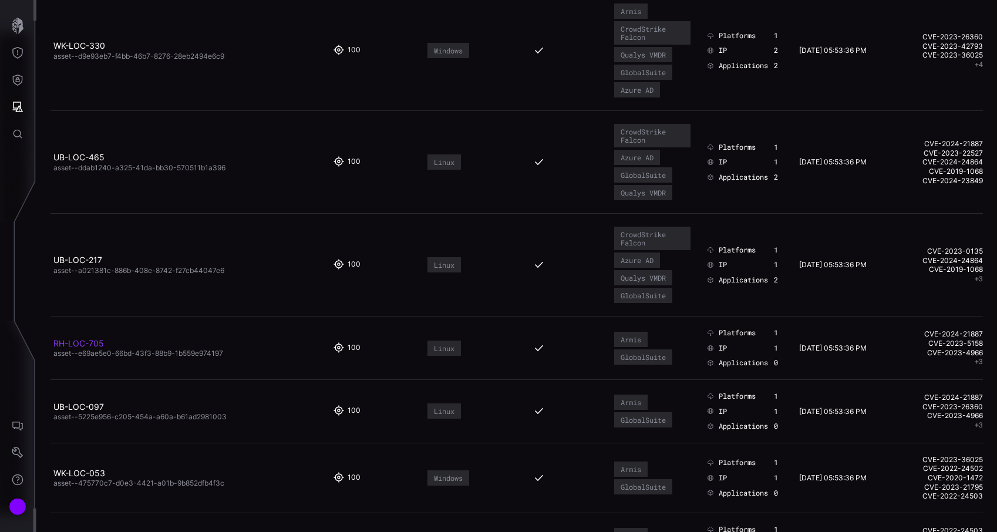
click at [89, 340] on link "RH-LOC-705" at bounding box center [78, 343] width 50 height 10
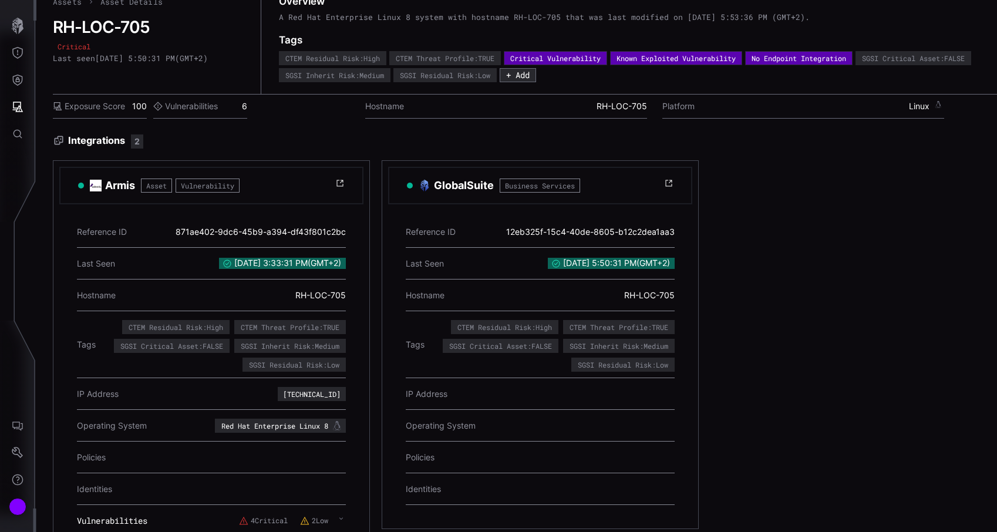
scroll to position [9, 0]
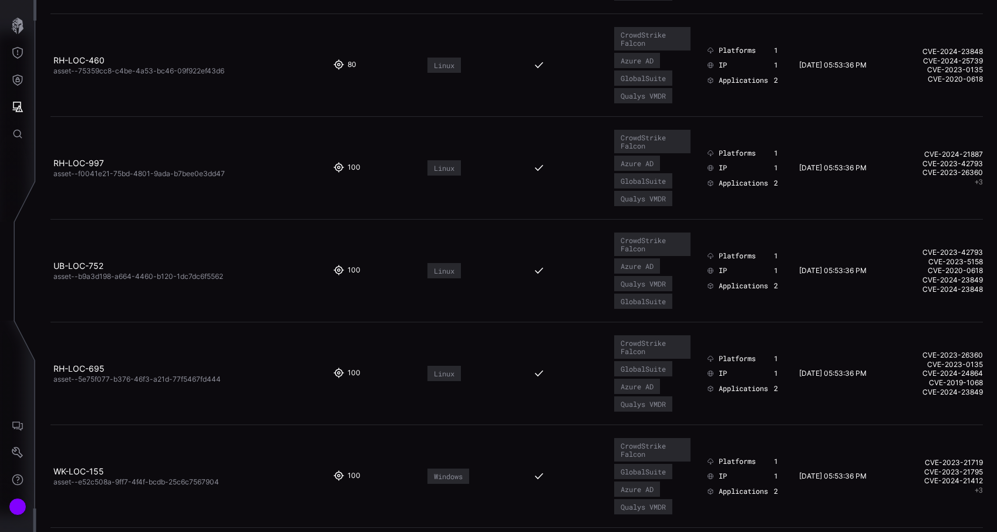
scroll to position [1696, 0]
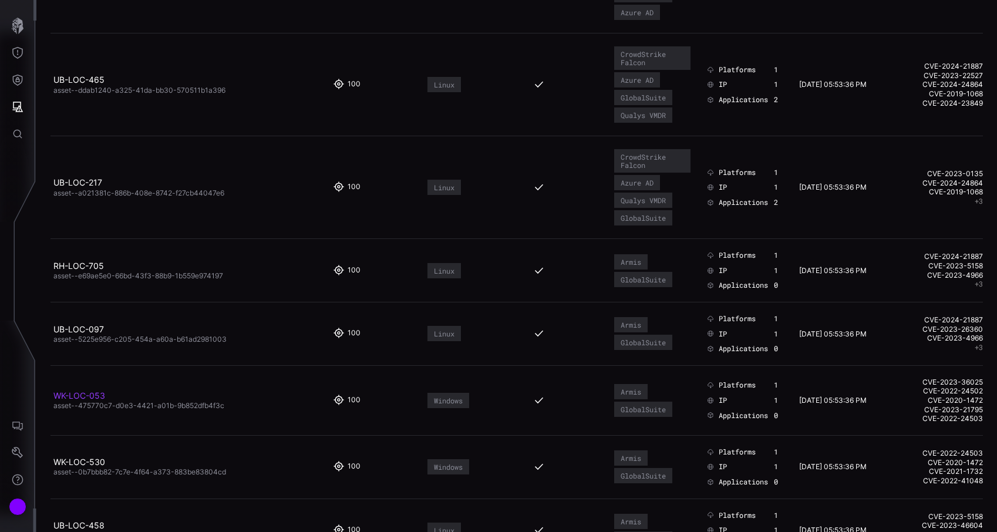
click at [95, 390] on link "WK-LOC-053" at bounding box center [79, 395] width 52 height 10
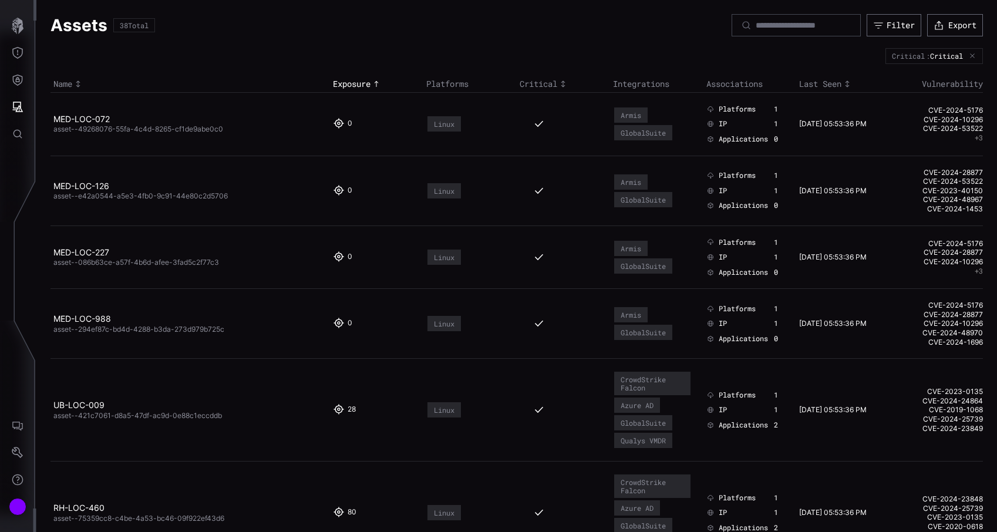
scroll to position [1696, 0]
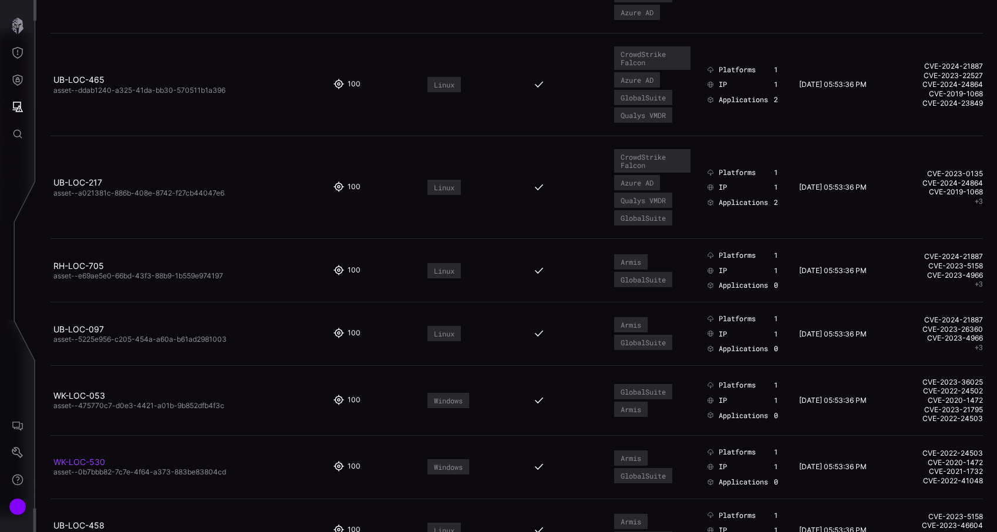
click at [90, 466] on link "WK-LOC-530" at bounding box center [79, 462] width 52 height 10
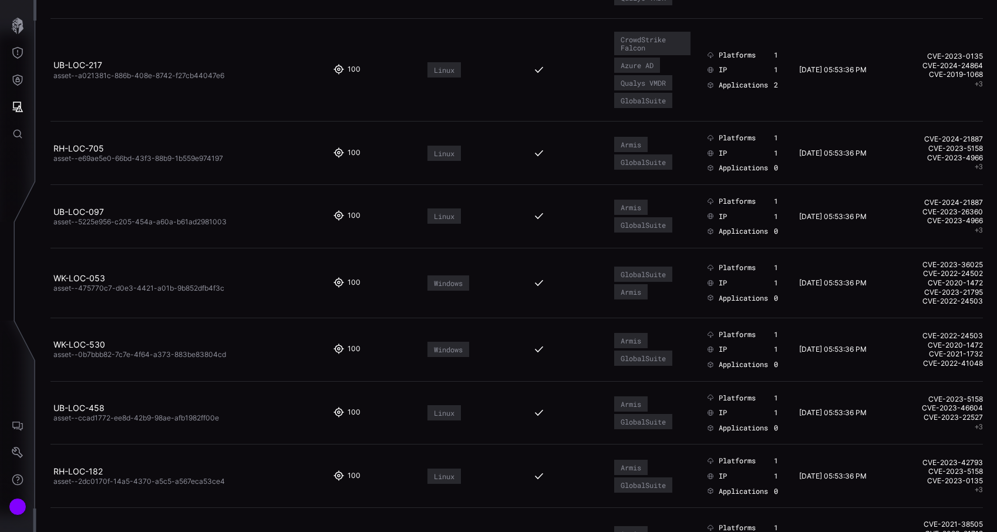
scroll to position [1825, 0]
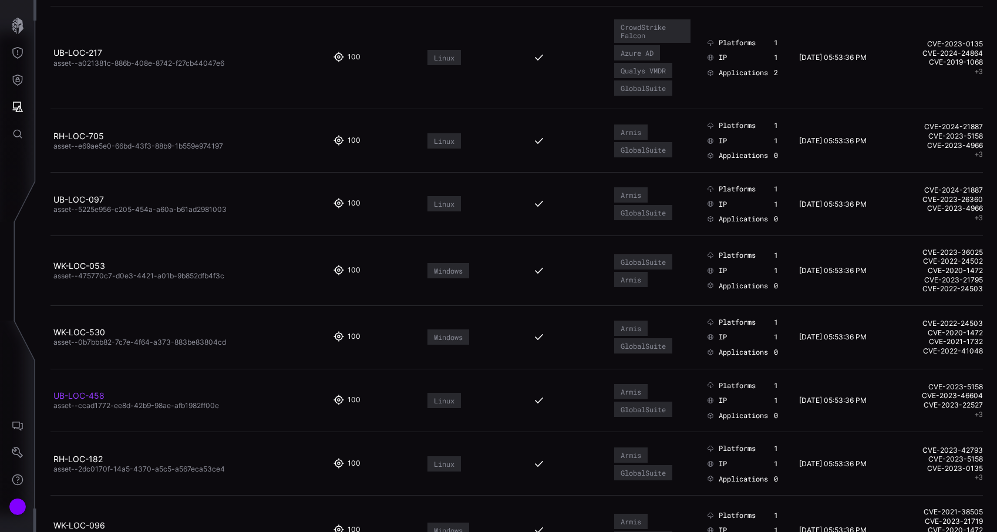
click at [91, 399] on link "UB-LOC-458" at bounding box center [78, 395] width 51 height 10
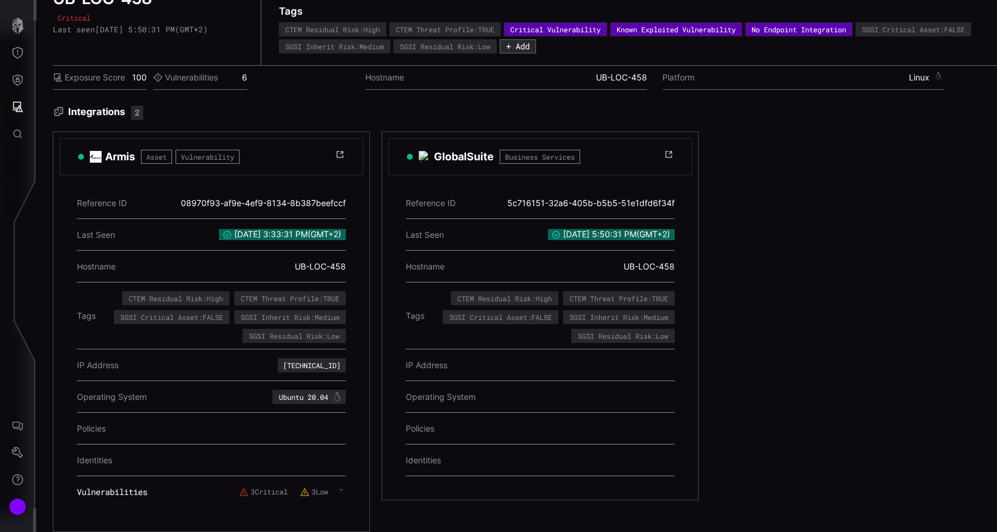
scroll to position [50, 0]
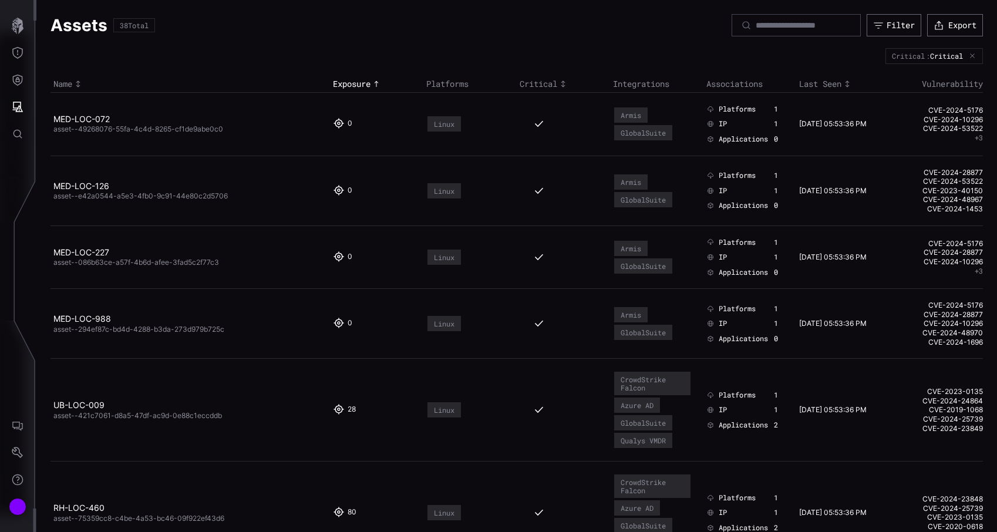
scroll to position [1955, 0]
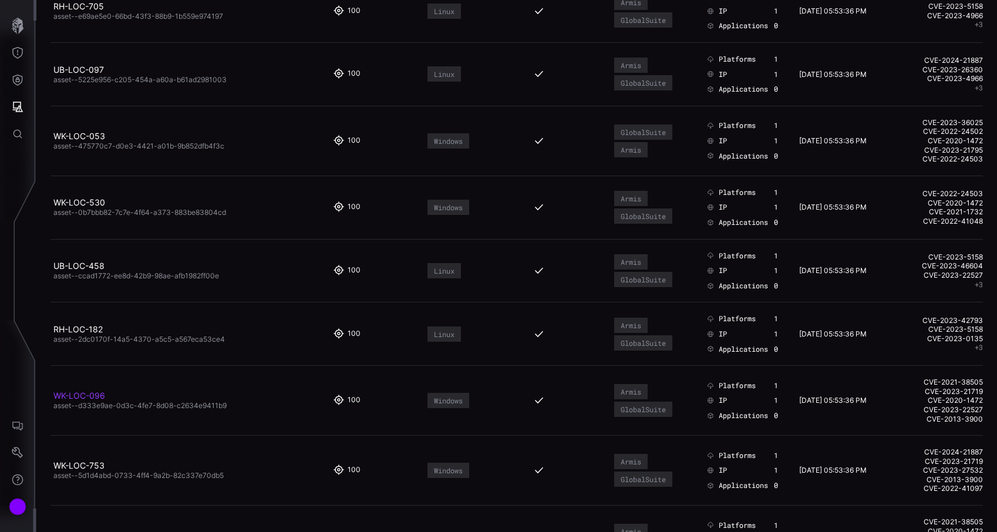
click at [93, 391] on link "WK-LOC-096" at bounding box center [79, 395] width 52 height 10
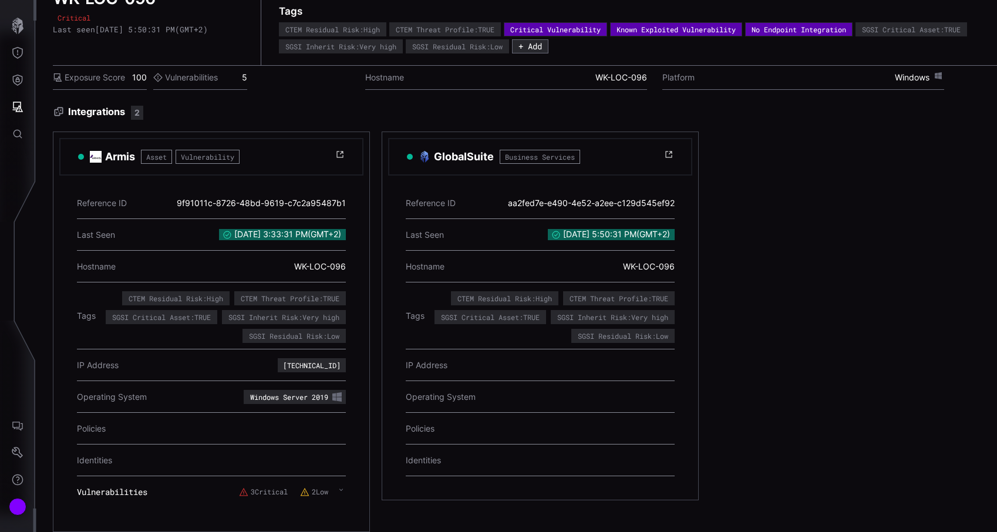
scroll to position [50, 0]
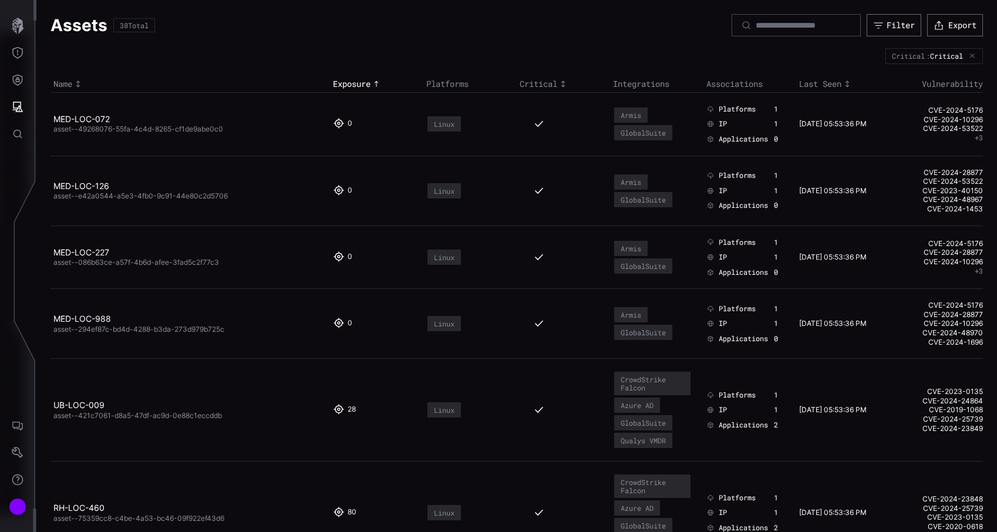
scroll to position [1955, 0]
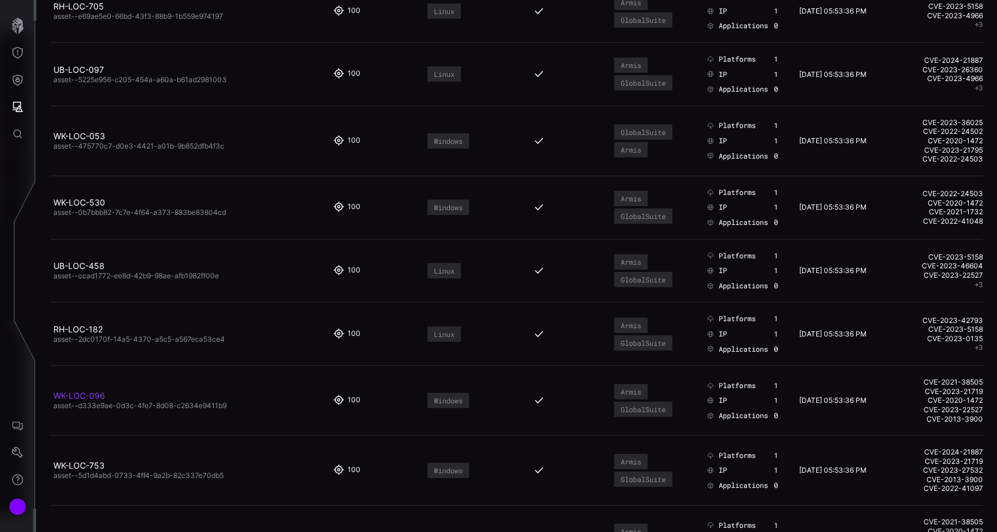
click at [99, 394] on link "WK-LOC-096" at bounding box center [79, 395] width 52 height 10
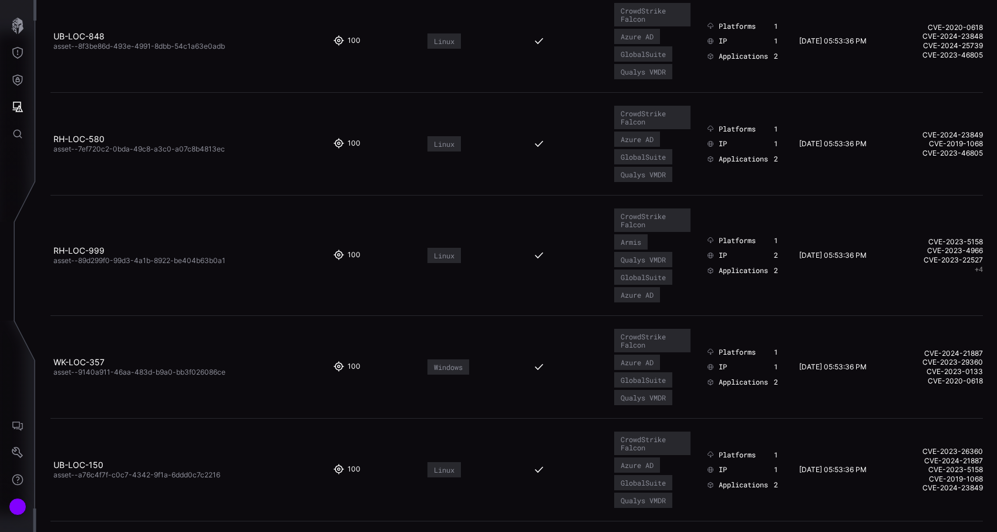
scroll to position [2950, 0]
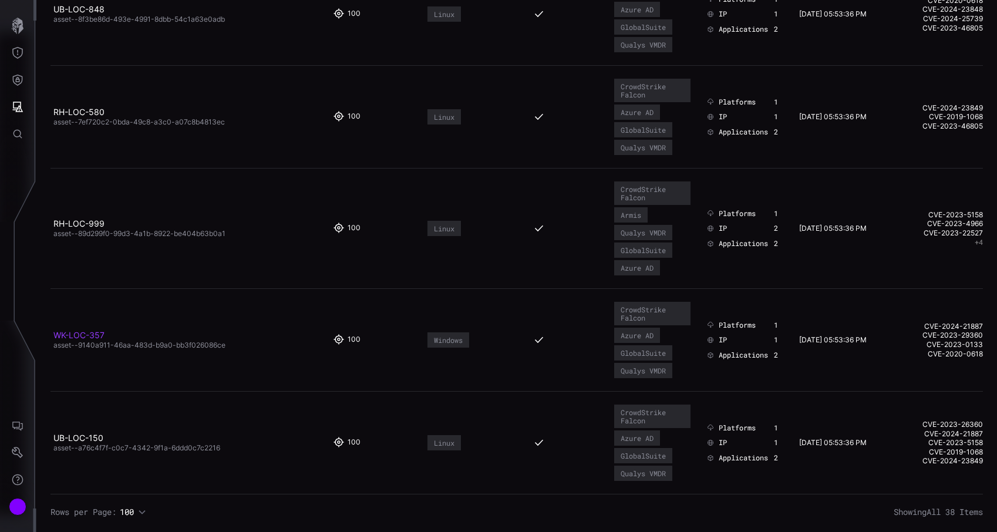
click at [92, 335] on link "WK-LOC-357" at bounding box center [78, 335] width 51 height 10
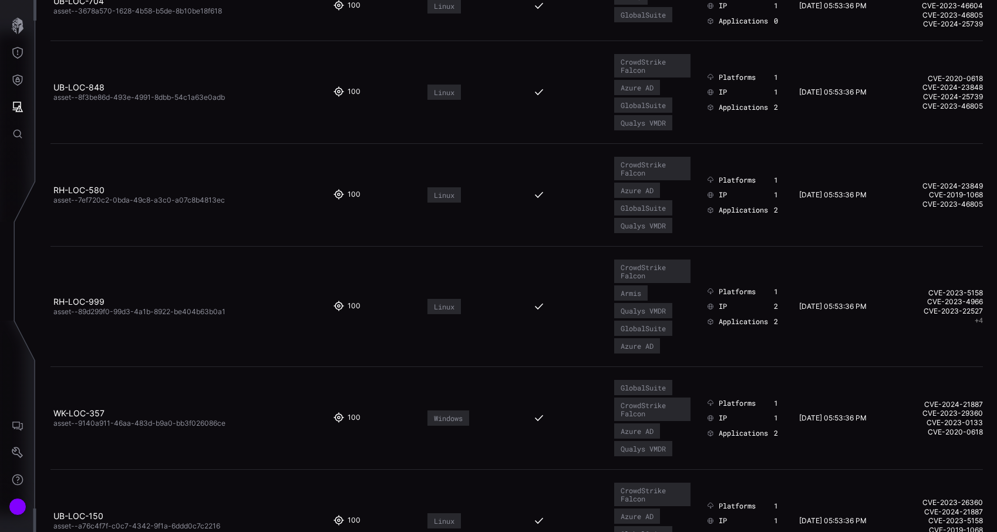
scroll to position [2950, 0]
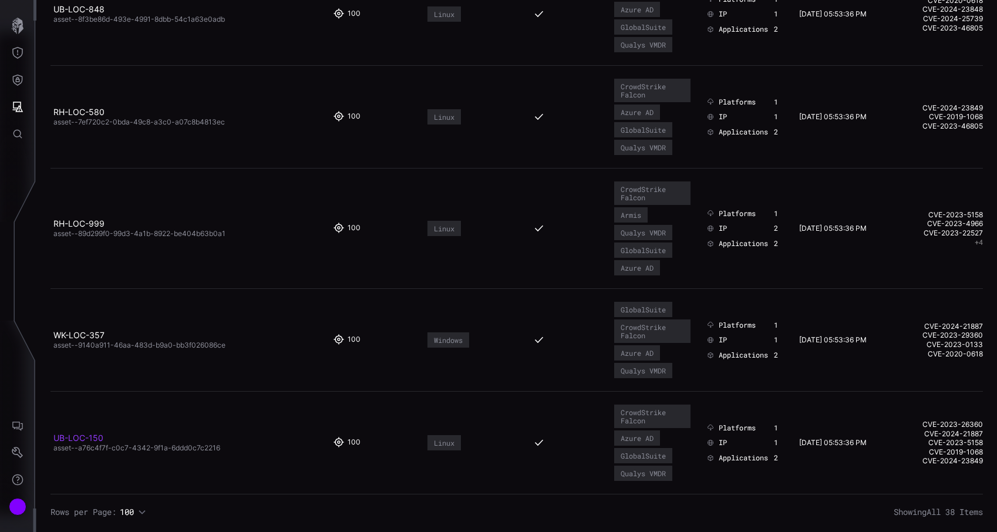
click at [82, 436] on link "UB-LOC-150" at bounding box center [78, 438] width 50 height 10
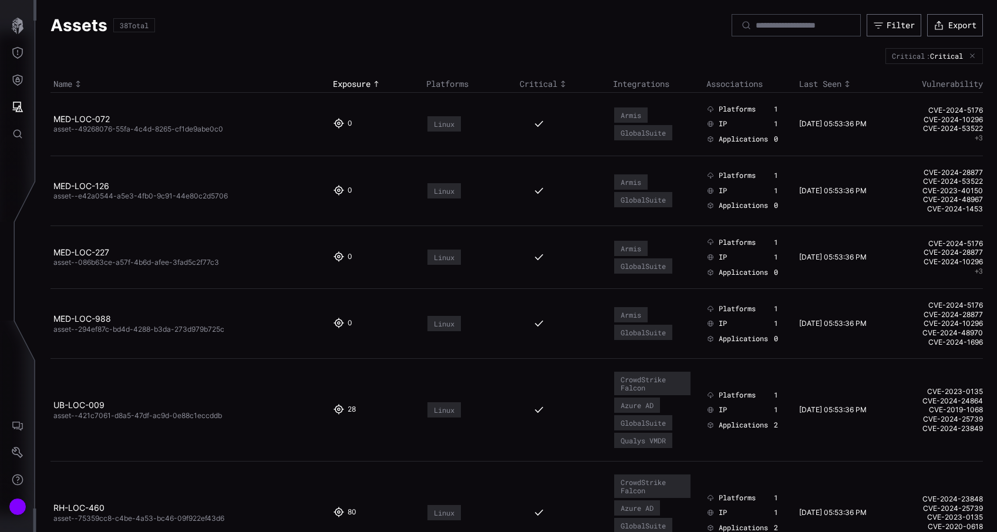
click at [619, 36] on div "Assets 38 Total Filter Export" at bounding box center [516, 25] width 932 height 22
